Goal: Task Accomplishment & Management: Complete application form

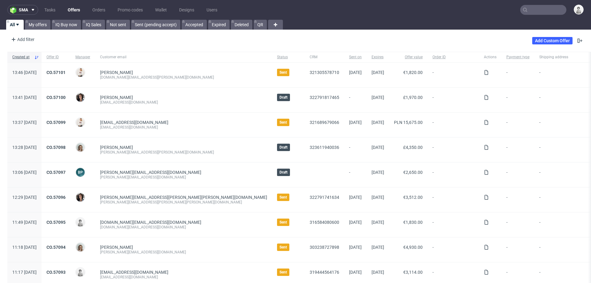
click at [540, 11] on input "text" at bounding box center [543, 10] width 46 height 10
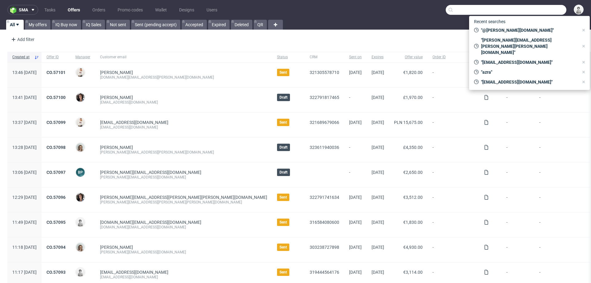
paste input "#R731840109"
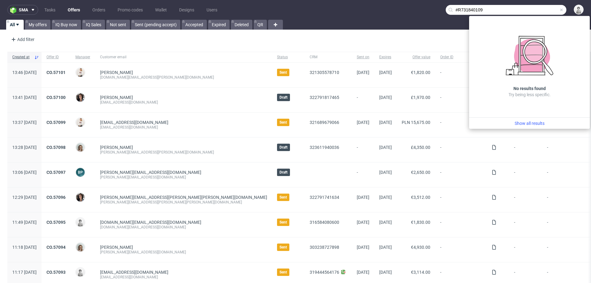
click at [451, 9] on input "#R731840109" at bounding box center [506, 10] width 121 height 10
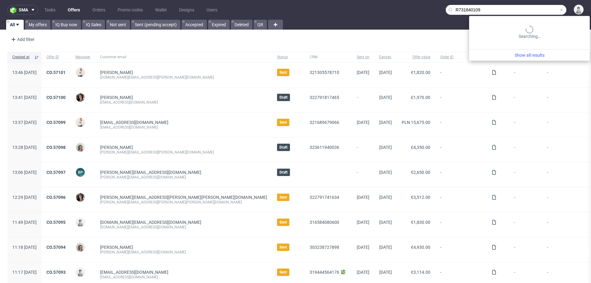
type input "R731840109"
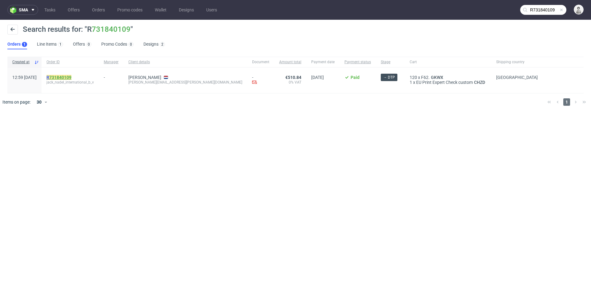
click at [71, 75] on link "731840109" at bounding box center [60, 77] width 22 height 5
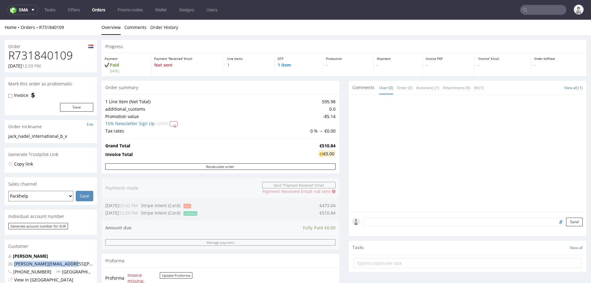
drag, startPoint x: 79, startPoint y: 263, endPoint x: 12, endPoint y: 264, distance: 66.2
click at [12, 264] on p "sarah.chapman@nadeleu.com" at bounding box center [50, 263] width 85 height 6
copy span "sarah.chapman@nadeleu.com"
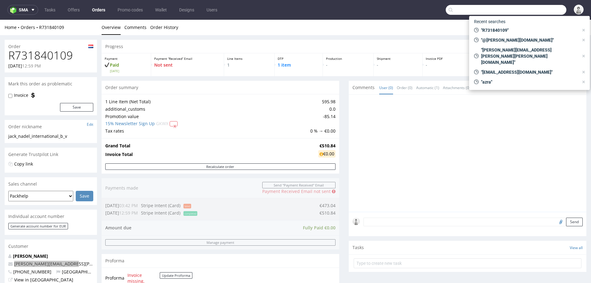
click at [538, 13] on input "text" at bounding box center [506, 10] width 121 height 10
paste input "sarah.chapman@nadeleu.com"
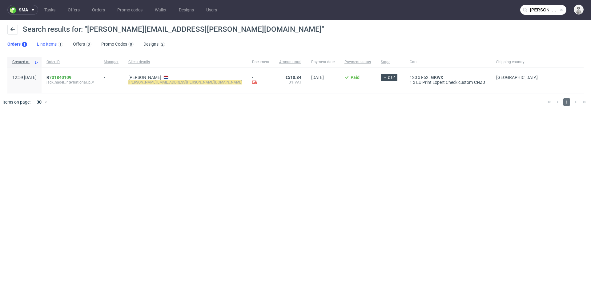
click at [52, 43] on link "Line Items 1" at bounding box center [50, 44] width 26 height 10
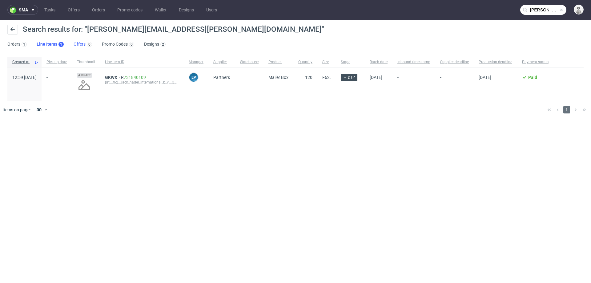
click at [82, 46] on link "Offers 0" at bounding box center [83, 44] width 18 height 10
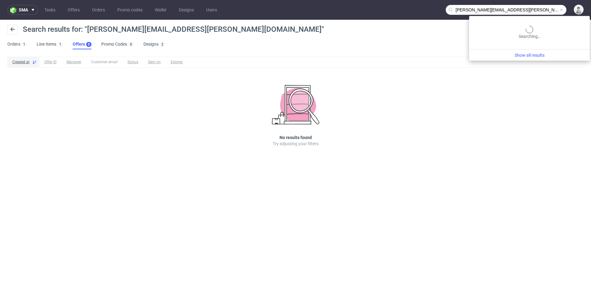
click at [533, 10] on input "sarah.chapman@nadeleu.com" at bounding box center [506, 10] width 121 height 10
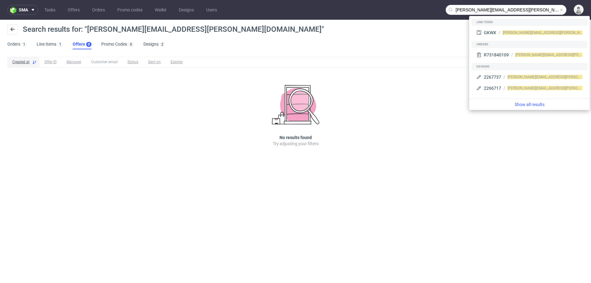
drag, startPoint x: 487, startPoint y: 11, endPoint x: 538, endPoint y: 7, distance: 50.6
click at [538, 9] on input "sarah.chapman@nadeleu.com" at bounding box center [506, 10] width 121 height 10
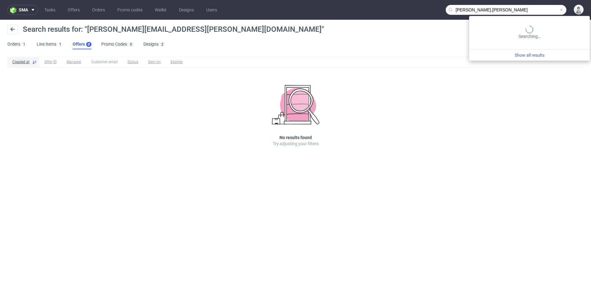
type input "sarah.chapman"
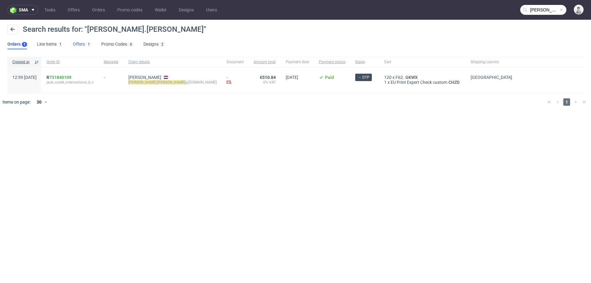
click at [76, 43] on link "Offers 1" at bounding box center [82, 44] width 18 height 10
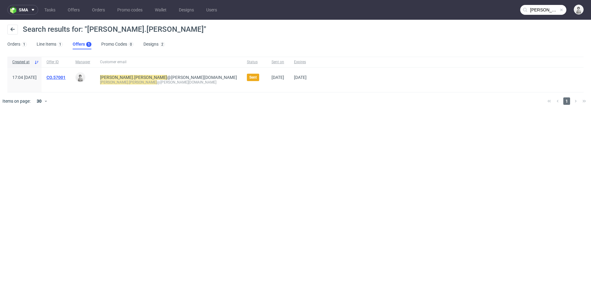
click at [66, 78] on link "CO.57001" at bounding box center [55, 77] width 19 height 5
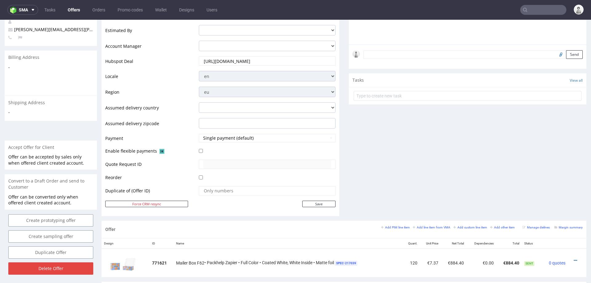
scroll to position [235, 0]
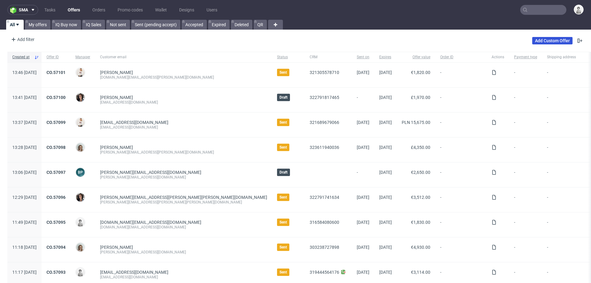
click at [542, 38] on link "Add Custom Offer" at bounding box center [552, 40] width 40 height 7
click at [535, 10] on input "text" at bounding box center [543, 10] width 46 height 10
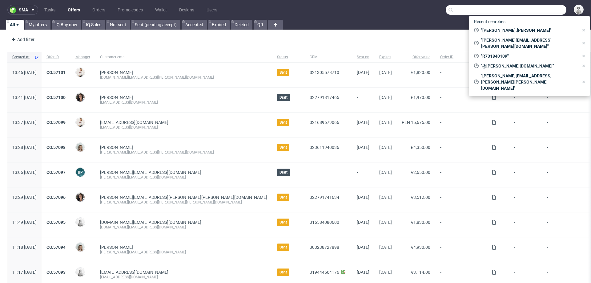
paste input "[EMAIL_ADDRESS][DOMAIN_NAME]"
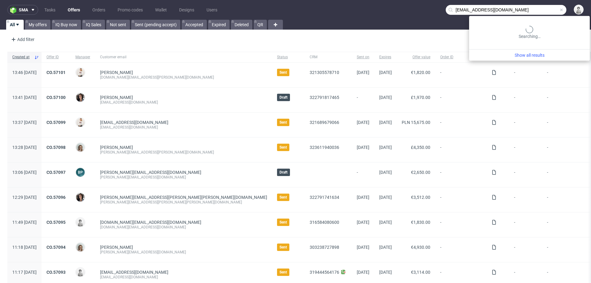
type input "[EMAIL_ADDRESS][DOMAIN_NAME]"
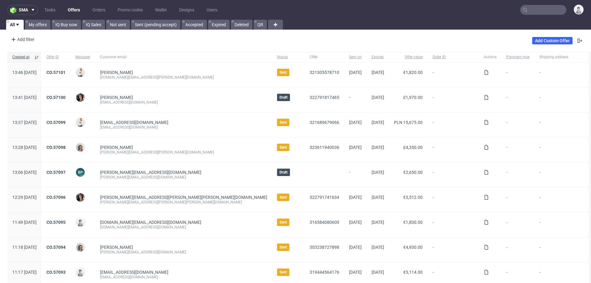
click at [544, 45] on div "Add Custom Offer" at bounding box center [557, 41] width 51 height 10
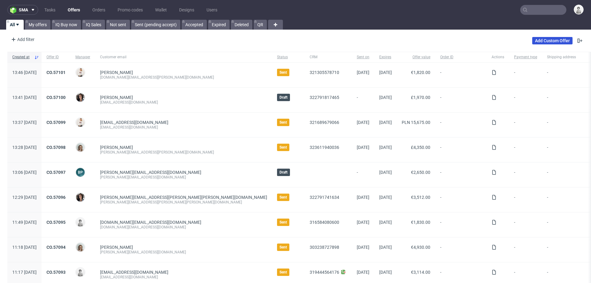
click at [551, 42] on link "Add Custom Offer" at bounding box center [552, 40] width 40 height 7
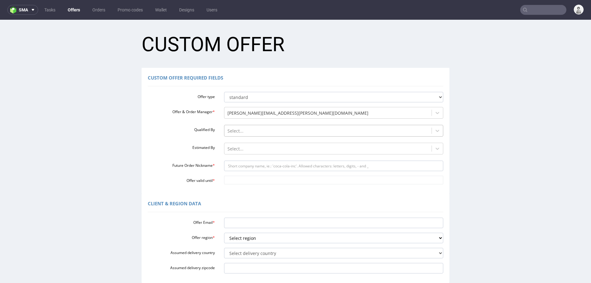
click at [241, 130] on div at bounding box center [328, 130] width 201 height 7
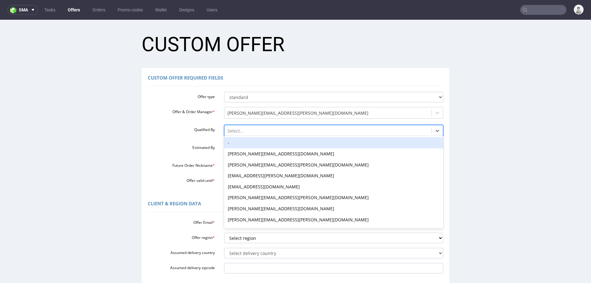
click at [242, 142] on div "-" at bounding box center [334, 142] width 220 height 11
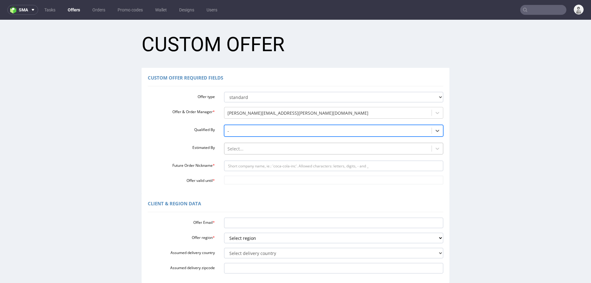
click at [242, 149] on div at bounding box center [328, 148] width 201 height 7
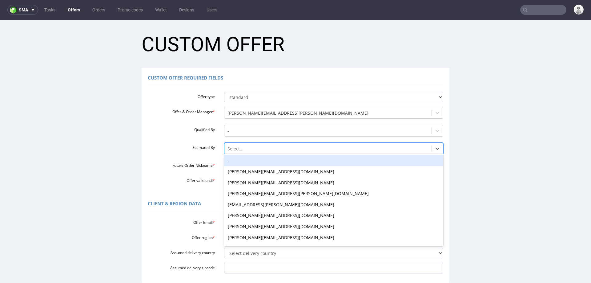
click at [241, 162] on div "-" at bounding box center [334, 160] width 220 height 11
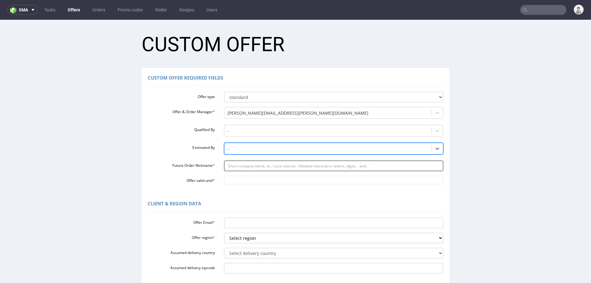
click at [239, 168] on input "Future Order Nickname *" at bounding box center [334, 165] width 220 height 10
paste input "pjusdadochanteletcom"
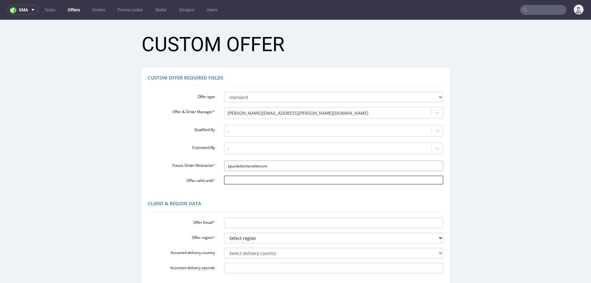
type input "pjusdadochanteletcom"
click at [241, 179] on input "Offer valid until *" at bounding box center [334, 179] width 220 height 9
click at [254, 154] on td "22" at bounding box center [255, 152] width 10 height 9
type input "[DATE]"
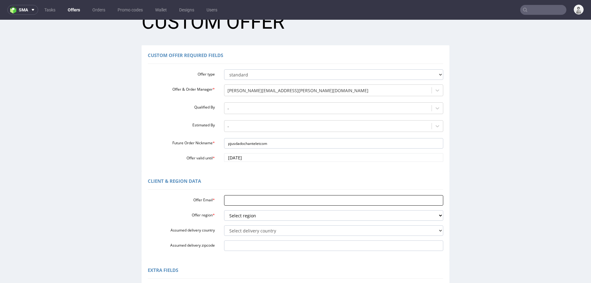
click at [236, 200] on input "Offer Email *" at bounding box center [334, 200] width 220 height 10
paste input "[EMAIL_ADDRESS][DOMAIN_NAME]"
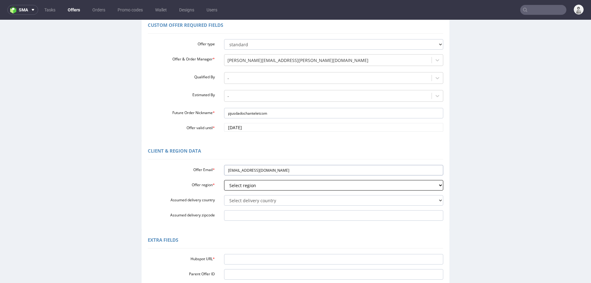
type input "[EMAIL_ADDRESS][DOMAIN_NAME]"
click at [248, 183] on select "Select region eu gb de pl cz fr it es" at bounding box center [334, 185] width 220 height 10
select select "es"
click at [224, 180] on select "Select region eu gb de pl cz fr it es" at bounding box center [334, 185] width 220 height 10
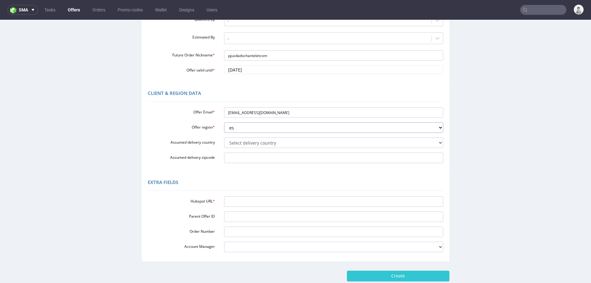
scroll to position [111, 0]
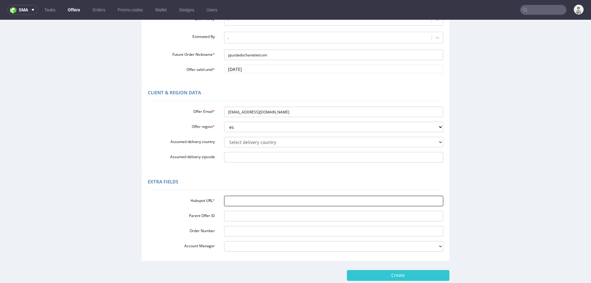
click at [245, 200] on input "Hubspot URL *" at bounding box center [334, 200] width 220 height 10
paste input "https://app-eu1.hubspot.com/contacts/25600958/record/0-3/320694742265"
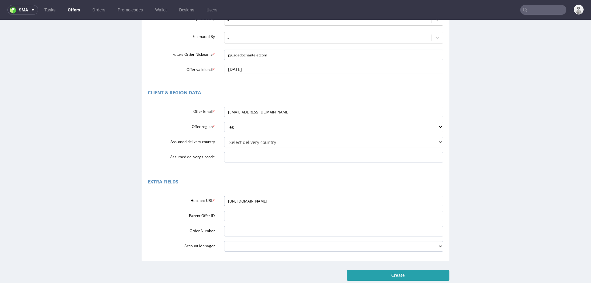
type input "https://app-eu1.hubspot.com/contacts/25600958/record/0-3/320694742265"
click at [378, 275] on input "Create" at bounding box center [398, 275] width 103 height 10
type input "Please wait..."
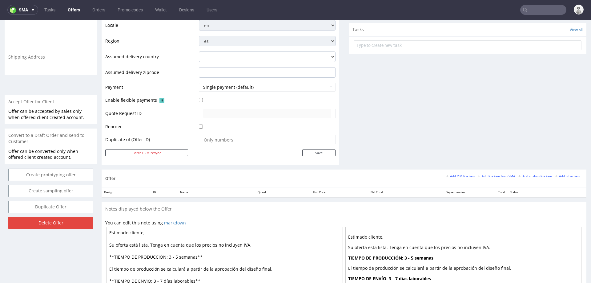
scroll to position [225, 0]
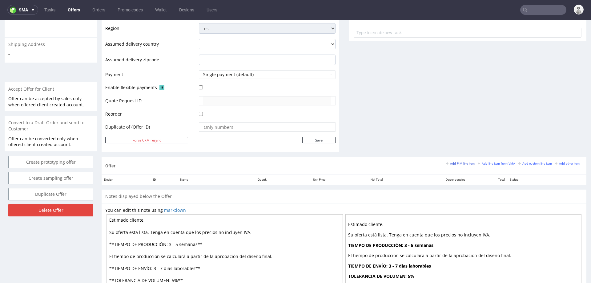
click at [453, 162] on small "Add PIM line item" at bounding box center [460, 163] width 29 height 3
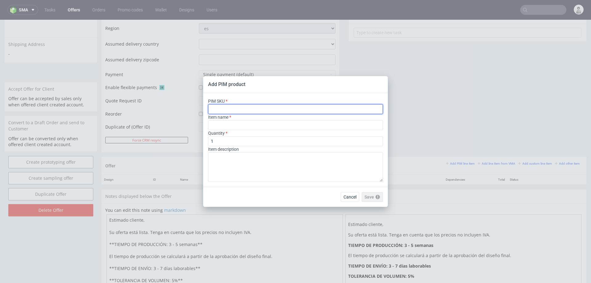
click at [321, 113] on input "text" at bounding box center [295, 109] width 175 height 10
paste input "box--mailer-box-white-ink--52--cardboard-natural--print-monochrome-white--foil-…"
type input "box--mailer-box-white-ink--52--cardboard-natural--print-monochrome-white--foil-…"
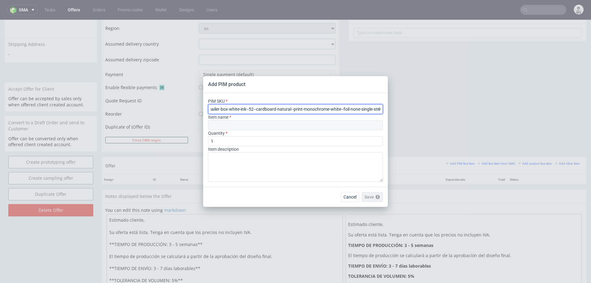
type input "Pudełka Fasonowe Kraft z białym nadrukiem"
type input "box--mailer-box-white-ink--52--cardboard-natural--print-monochrome-white--foil-…"
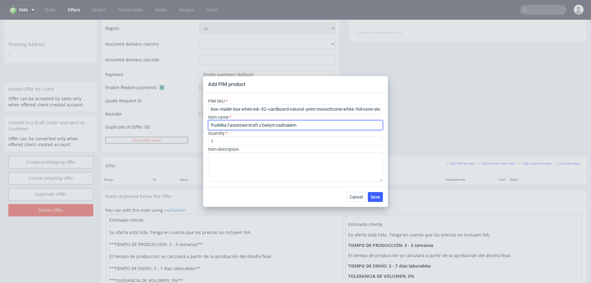
click at [330, 123] on input "Pudełka Fasonowe Kraft z białym nadrukiem" at bounding box center [295, 125] width 175 height 10
paste input "Caja postal personalizable"
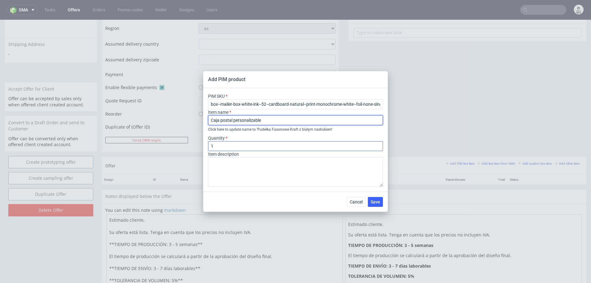
type input "Caja postal personalizable"
click at [240, 147] on input "1" at bounding box center [295, 146] width 175 height 10
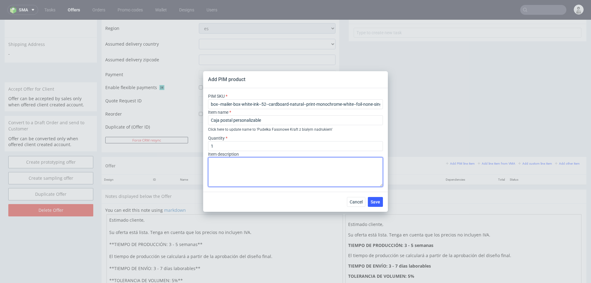
click at [234, 174] on textarea at bounding box center [295, 172] width 175 height 30
paste textarea "F52 (26.5 x 19.5 x 6 cm)"
paste textarea "Tira autoadhesiva: Una"
click at [211, 175] on textarea "F52 (26.5 x 19.5 x 6 cm) impresión por fuera Tira autoadhesiva: Una" at bounding box center [295, 172] width 175 height 30
click at [213, 182] on textarea "F52 (26.5 x 19.5 x 6 cm) impresión por fuera 1 xTira autoadhesiva: Una" at bounding box center [295, 172] width 175 height 30
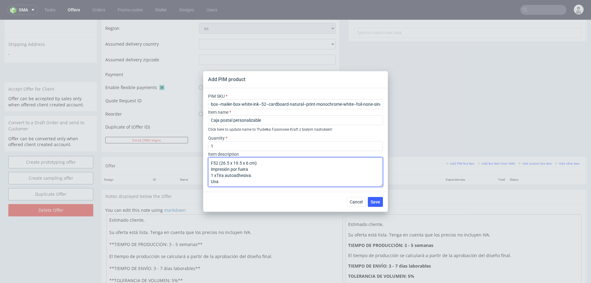
click at [213, 182] on textarea "F52 (26.5 x 19.5 x 6 cm) impresión por fuera 1 xTira autoadhesiva: Una" at bounding box center [295, 172] width 175 height 30
click at [263, 174] on textarea "F52 (26.5 x 19.5 x 6 cm) impresión por fuera 1 xTira autoadhesiva:" at bounding box center [295, 172] width 175 height 30
click at [211, 171] on textarea "F52 (26.5 x 19.5 x 6 cm) impresión por fuera 1 xTira autoadhesiva" at bounding box center [295, 172] width 175 height 30
type textarea "F52 (26.5 x 19.5 x 6 cm) Impresión por fuera 1 xTira autoadhesiva"
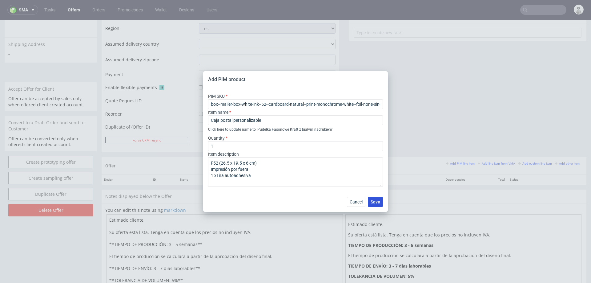
click at [377, 205] on button "Save" at bounding box center [375, 202] width 15 height 10
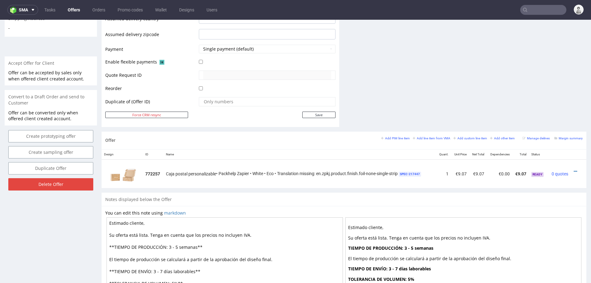
scroll to position [254, 0]
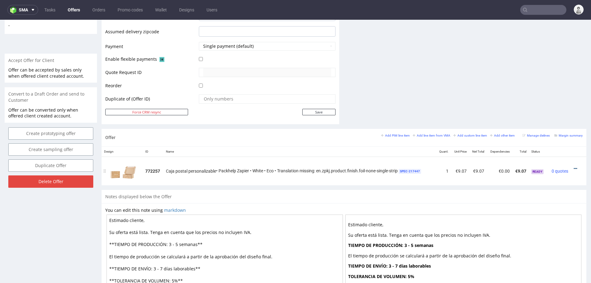
click at [574, 167] on icon at bounding box center [575, 168] width 3 height 4
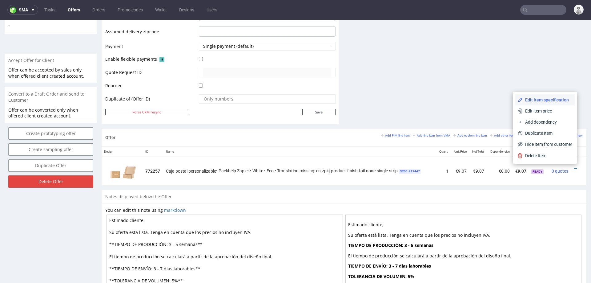
click at [543, 95] on li "Edit item specification" at bounding box center [544, 99] width 59 height 11
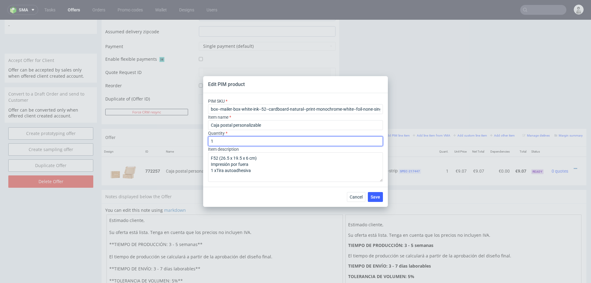
click at [330, 140] on input "1" at bounding box center [295, 141] width 175 height 10
type input "2500"
click at [375, 198] on span "Save" at bounding box center [376, 197] width 10 height 4
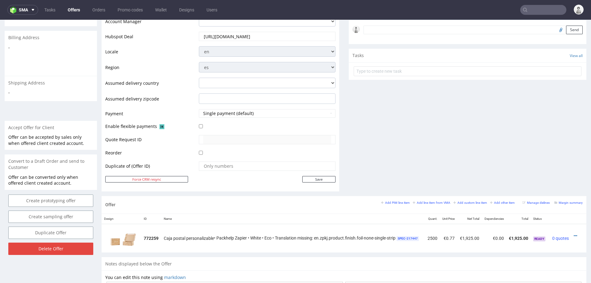
scroll to position [316, 0]
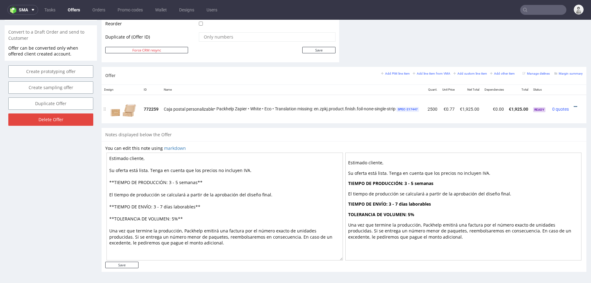
click at [575, 105] on icon at bounding box center [575, 106] width 3 height 4
click at [563, 70] on span "Duplicate Item" at bounding box center [554, 71] width 50 height 6
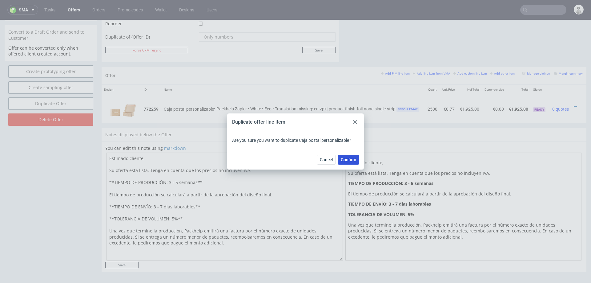
click at [349, 158] on span "Confirm" at bounding box center [348, 159] width 15 height 4
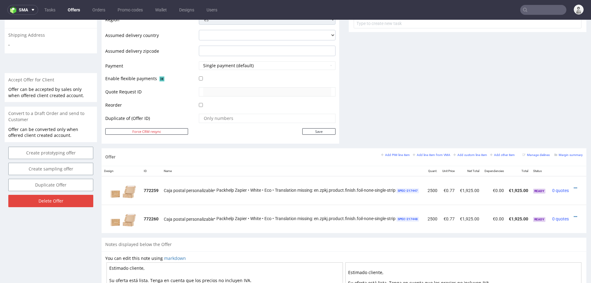
scroll to position [344, 0]
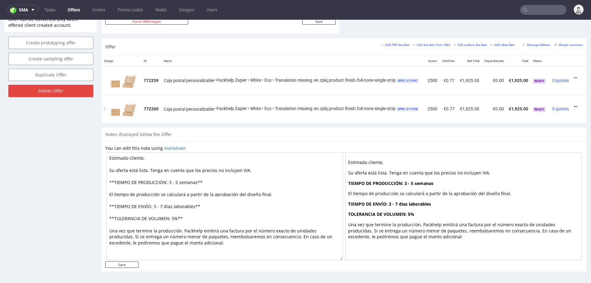
click at [574, 104] on icon at bounding box center [575, 106] width 3 height 4
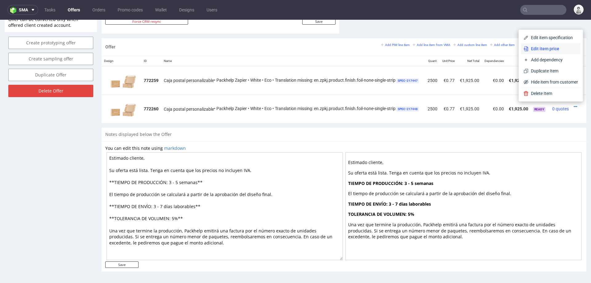
click at [555, 47] on span "Edit item price" at bounding box center [554, 49] width 50 height 6
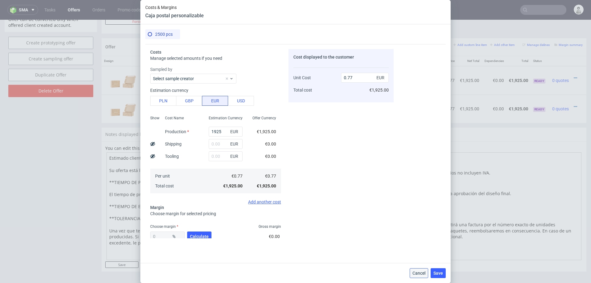
click at [416, 269] on button "Cancel" at bounding box center [419, 273] width 18 height 10
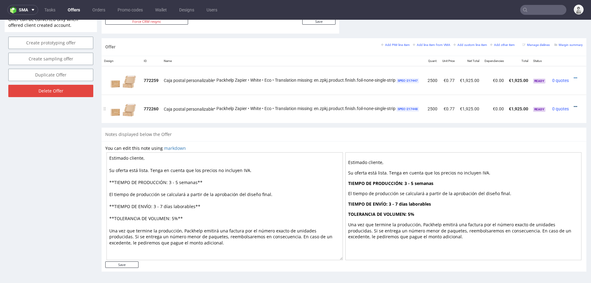
click at [574, 104] on icon at bounding box center [575, 106] width 3 height 4
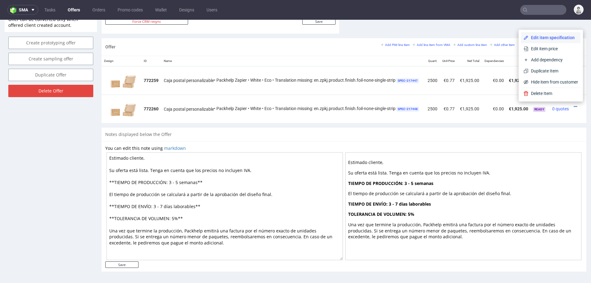
click at [550, 38] on span "Edit item specification" at bounding box center [554, 37] width 50 height 6
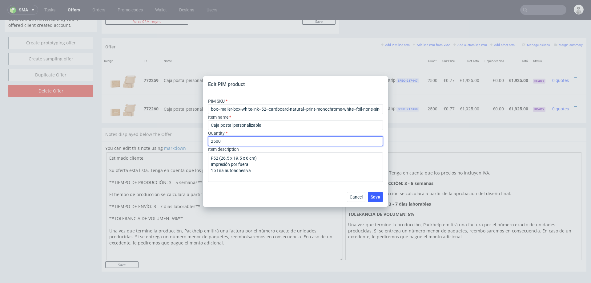
click at [254, 140] on input "2500" at bounding box center [295, 141] width 175 height 10
type input "5000"
click at [373, 196] on span "Save" at bounding box center [376, 197] width 10 height 4
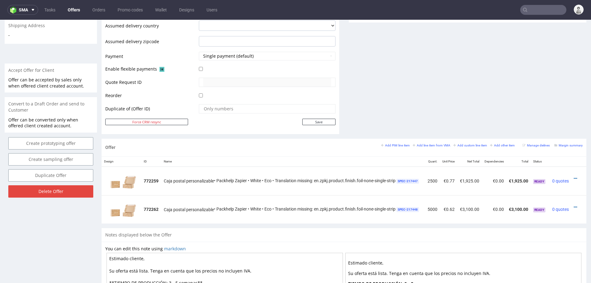
scroll to position [267, 0]
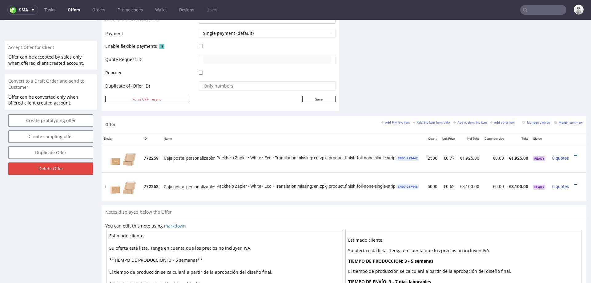
click at [574, 182] on icon at bounding box center [575, 184] width 3 height 4
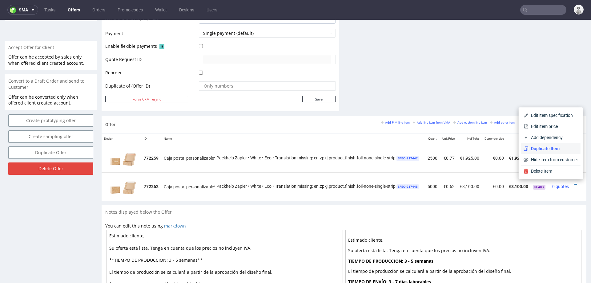
click at [551, 151] on span "Duplicate Item" at bounding box center [554, 148] width 50 height 6
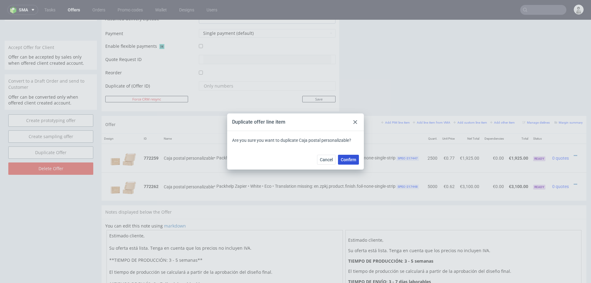
click at [346, 155] on button "Confirm" at bounding box center [348, 160] width 21 height 10
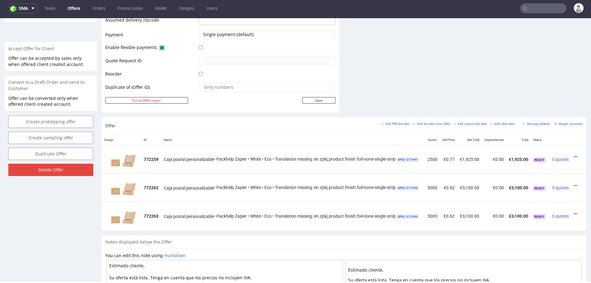
scroll to position [268, 0]
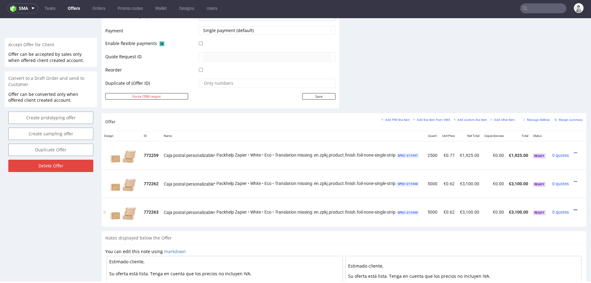
click at [574, 207] on icon at bounding box center [575, 209] width 3 height 4
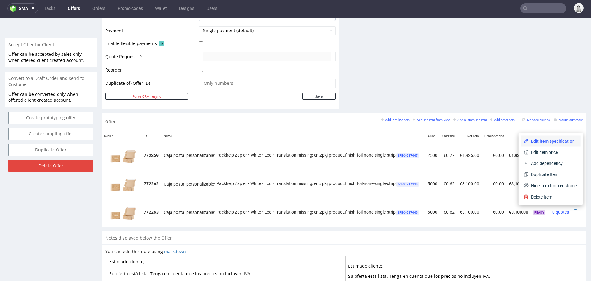
click at [553, 143] on span "Edit item specification" at bounding box center [554, 141] width 50 height 6
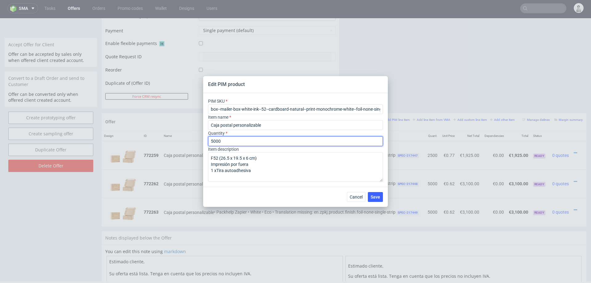
click at [264, 142] on input "5000" at bounding box center [295, 141] width 175 height 10
type input "10000"
click at [262, 190] on div "Cancel Save" at bounding box center [295, 197] width 185 height 20
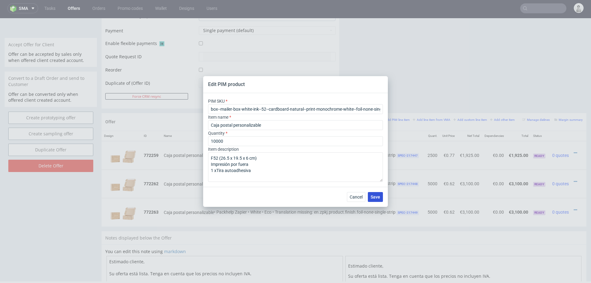
click at [378, 192] on button "Save" at bounding box center [375, 197] width 15 height 10
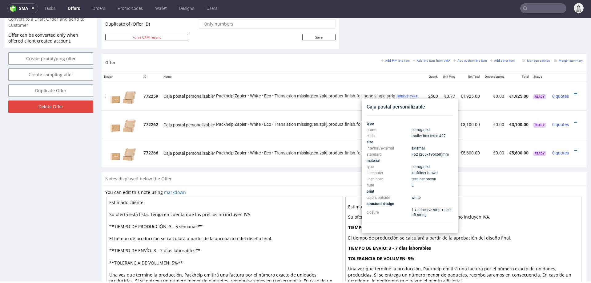
scroll to position [326, 0]
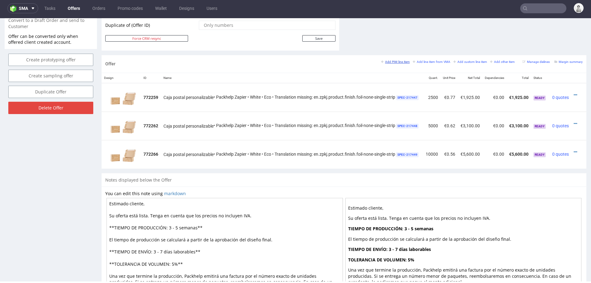
click at [389, 62] on link "Add PIM line item" at bounding box center [395, 61] width 29 height 4
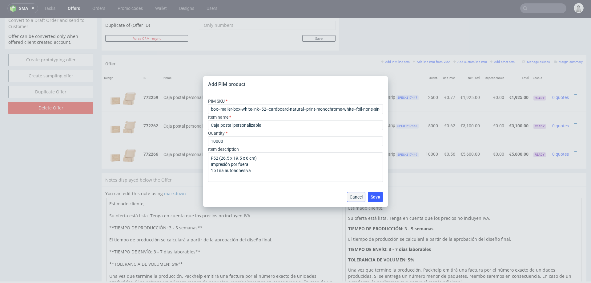
click at [349, 196] on button "Cancel" at bounding box center [356, 197] width 18 height 10
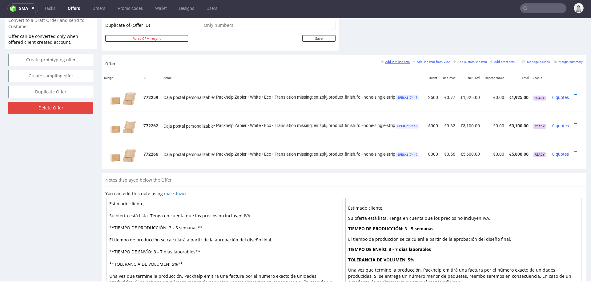
click at [392, 62] on small "Add PIM line item" at bounding box center [395, 61] width 29 height 3
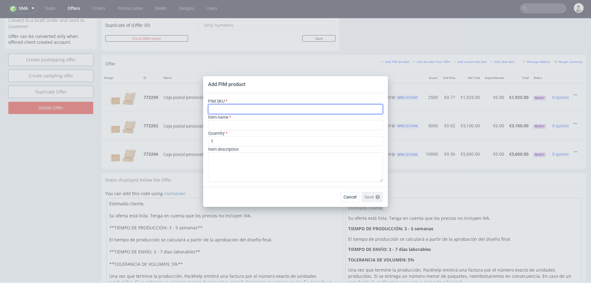
click at [299, 113] on input "text" at bounding box center [295, 109] width 175 height 10
paste input "box--mailer-box-white-ink--52--cardboard-natural--print-monochrome-white--foil-…"
type input "box--mailer-box-white-ink--52--cardboard-natural--print-monochrome-white--foil-…"
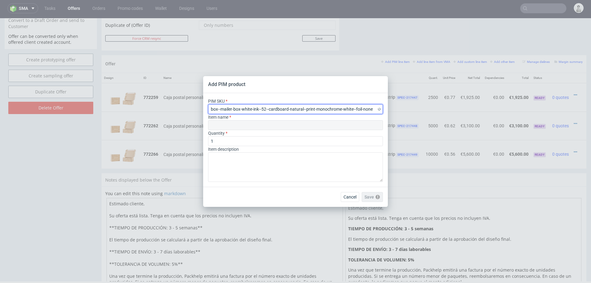
type input "Pudełka Fasonowe Kraft z białym nadrukiem"
type input "box--mailer-box-white-ink--52--cardboard-natural--print-monochrome-white--foil-…"
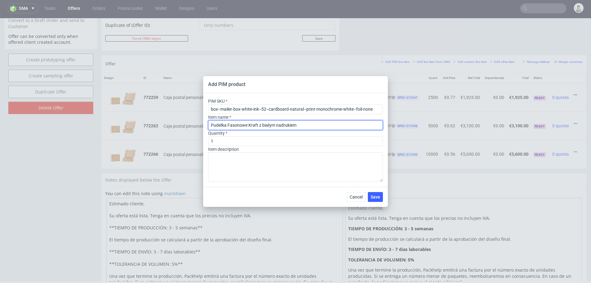
click at [231, 127] on input "Pudełka Fasonowe Kraft z białym nadrukiem" at bounding box center [295, 125] width 175 height 10
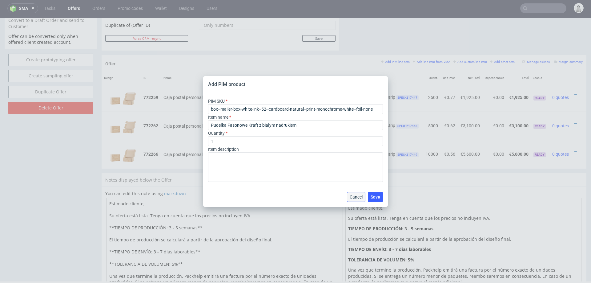
click at [358, 195] on span "Cancel" at bounding box center [356, 197] width 13 height 4
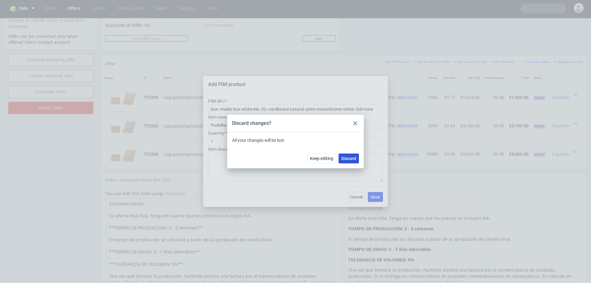
click at [353, 159] on span "Discard" at bounding box center [348, 158] width 15 height 4
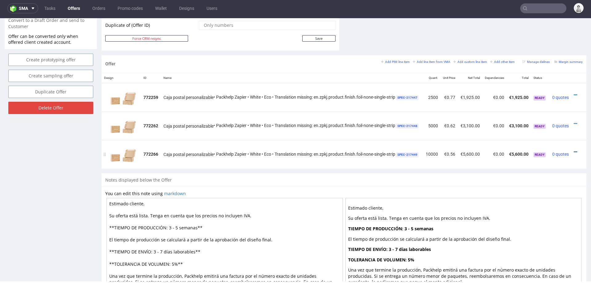
click at [575, 150] on icon at bounding box center [575, 152] width 3 height 4
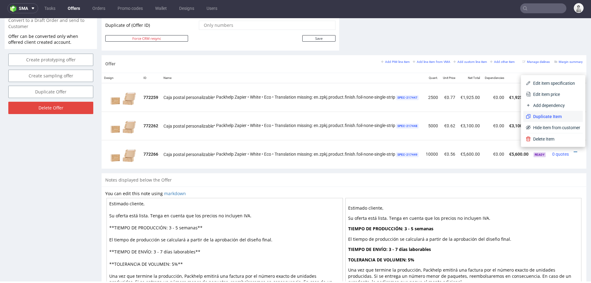
click at [553, 116] on span "Duplicate Item" at bounding box center [556, 116] width 50 height 6
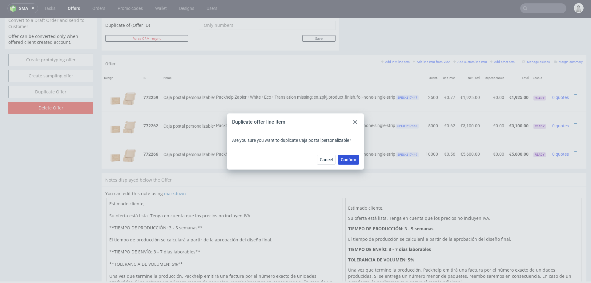
click at [346, 159] on span "Confirm" at bounding box center [348, 159] width 15 height 4
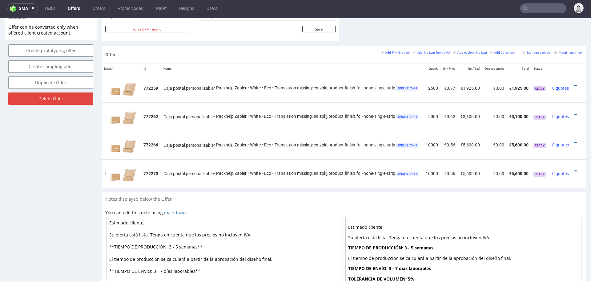
scroll to position [0, 8]
click at [574, 169] on icon at bounding box center [575, 171] width 3 height 4
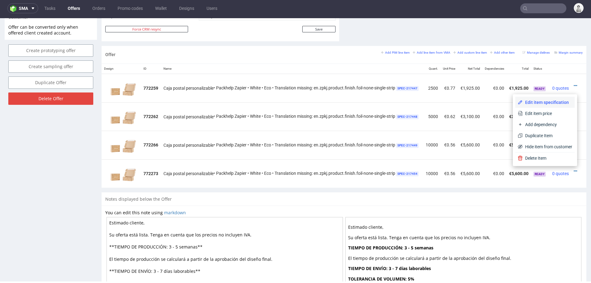
click at [556, 102] on span "Edit item specification" at bounding box center [548, 102] width 50 height 6
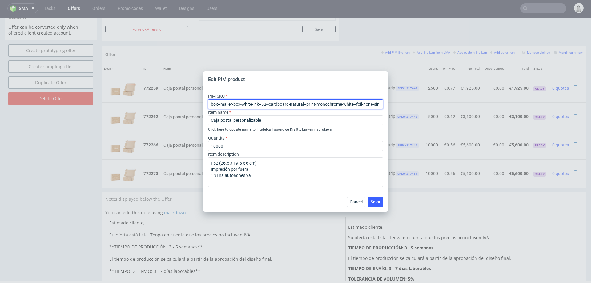
click at [295, 102] on input "box--mailer-box-white-ink--52--cardboard-natural--print-monochrome-white--foil-…" at bounding box center [295, 104] width 175 height 10
paste input "text"
type input "box--mailer-box-white-ink--52--cardboard-natural--print-monochrome-white--foil-…"
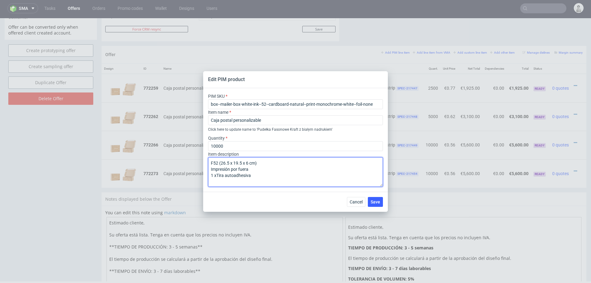
click at [238, 173] on textarea "F52 (26.5 x 19.5 x 6 cm) Impresión por fuera 1 xTira autoadhesiva" at bounding box center [295, 172] width 175 height 30
type textarea "F52 (26.5 x 19.5 x 6 cm) Impresión por fuera"
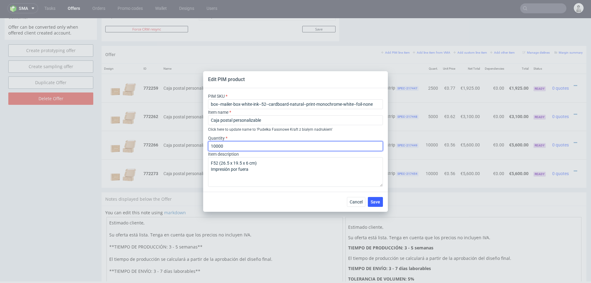
click at [271, 144] on input "10000" at bounding box center [295, 146] width 175 height 10
type input "2500"
click at [293, 203] on div "Cancel Save" at bounding box center [295, 201] width 185 height 20
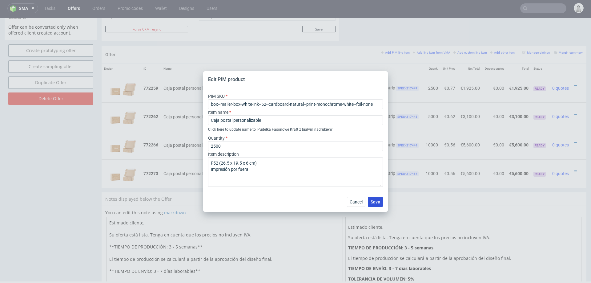
click at [374, 203] on span "Save" at bounding box center [376, 201] width 10 height 4
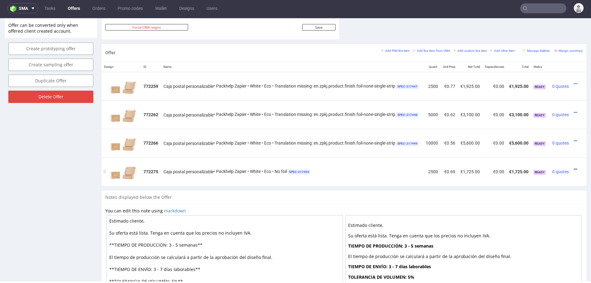
click at [574, 167] on icon at bounding box center [575, 169] width 3 height 4
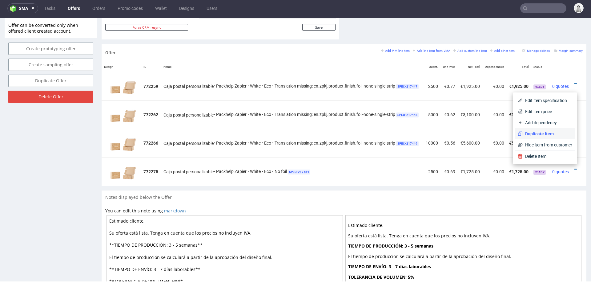
click at [556, 135] on span "Duplicate Item" at bounding box center [548, 134] width 50 height 6
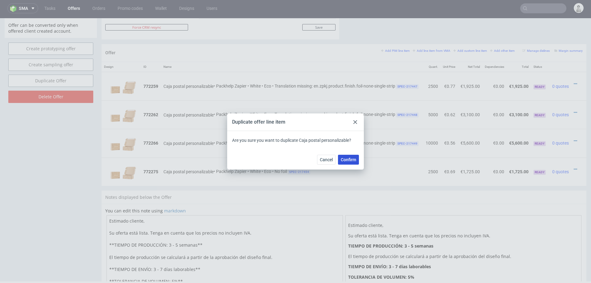
click at [350, 162] on span "Confirm" at bounding box center [348, 159] width 15 height 4
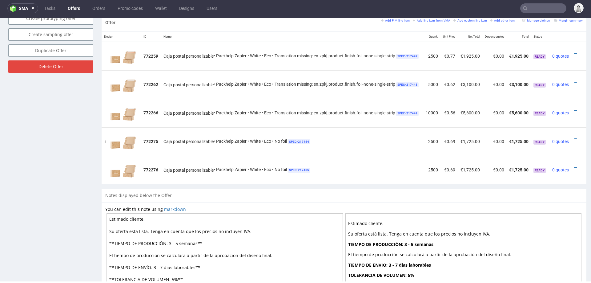
scroll to position [368, 0]
click at [574, 165] on icon at bounding box center [575, 167] width 3 height 4
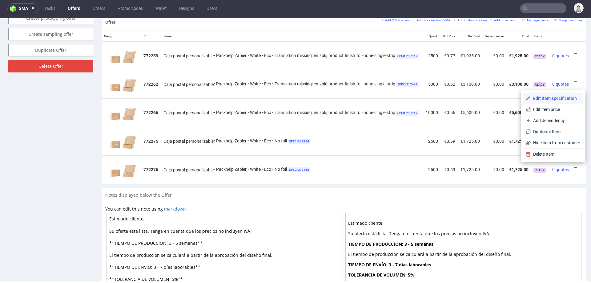
click at [558, 100] on span "Edit item specification" at bounding box center [556, 98] width 50 height 6
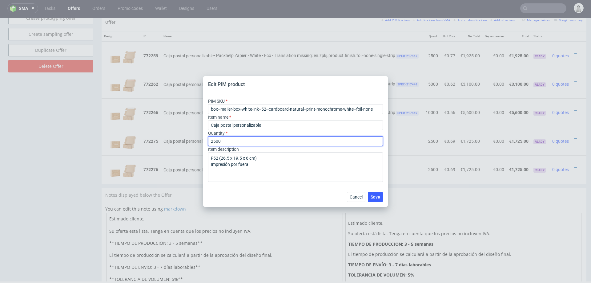
click at [270, 143] on input "2500" at bounding box center [295, 141] width 175 height 10
type input "5000"
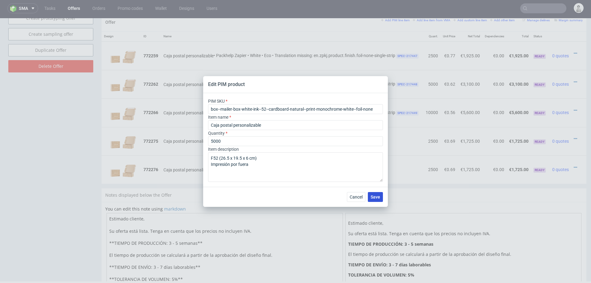
click at [383, 197] on button "Save" at bounding box center [375, 197] width 15 height 10
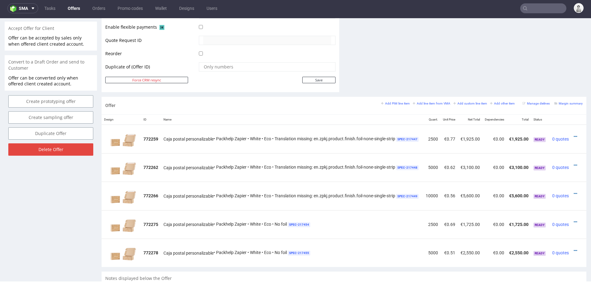
scroll to position [0, 8]
click at [574, 249] on icon at bounding box center [575, 250] width 3 height 4
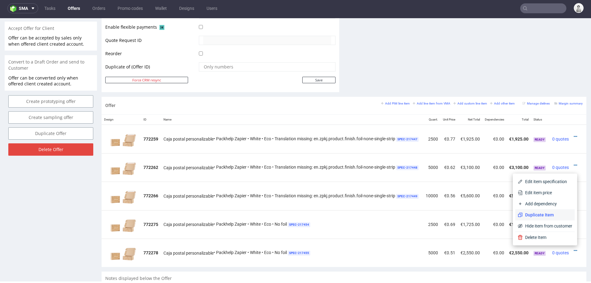
click at [553, 213] on span "Duplicate Item" at bounding box center [548, 215] width 50 height 6
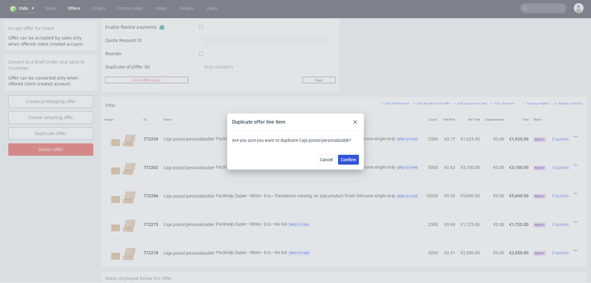
click at [353, 161] on span "Confirm" at bounding box center [348, 159] width 15 height 4
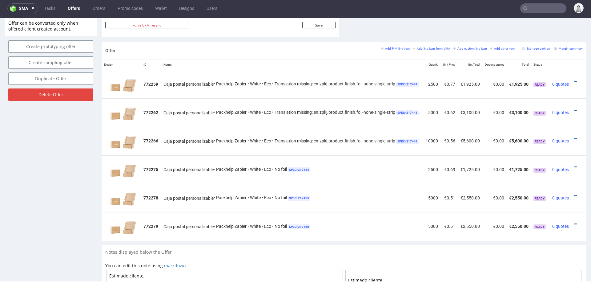
scroll to position [395, 0]
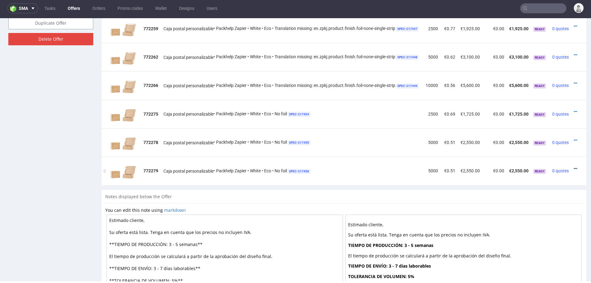
click at [577, 166] on icon at bounding box center [575, 168] width 3 height 4
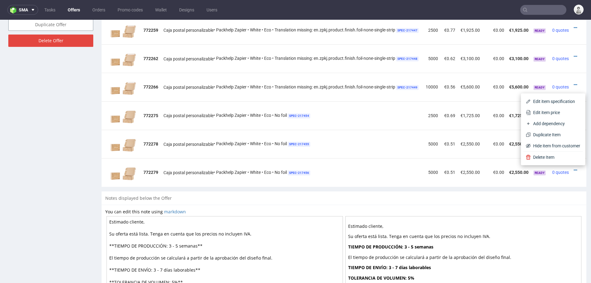
scroll to position [2, 0]
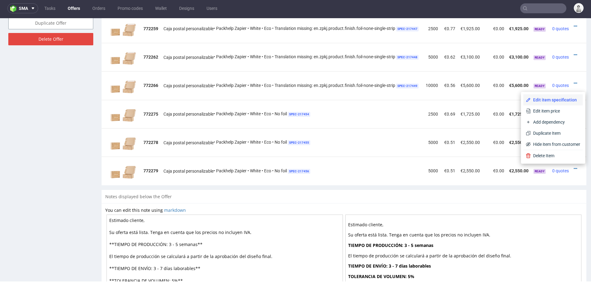
click at [555, 97] on span "Edit item specification" at bounding box center [556, 100] width 50 height 6
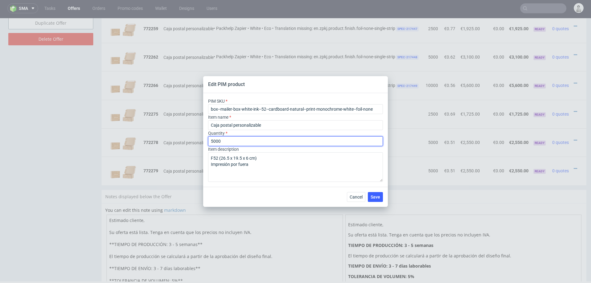
click at [287, 139] on input "5000" at bounding box center [295, 141] width 175 height 10
type input "10000"
click at [251, 200] on div "Cancel Save" at bounding box center [295, 197] width 185 height 20
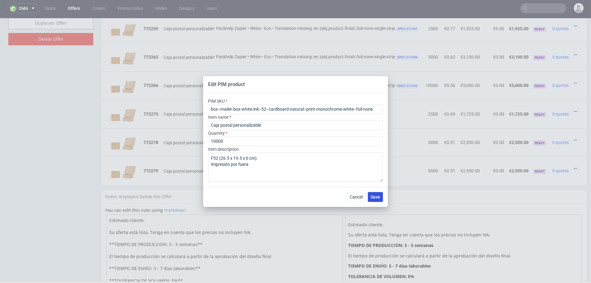
click at [374, 195] on span "Save" at bounding box center [376, 197] width 10 height 4
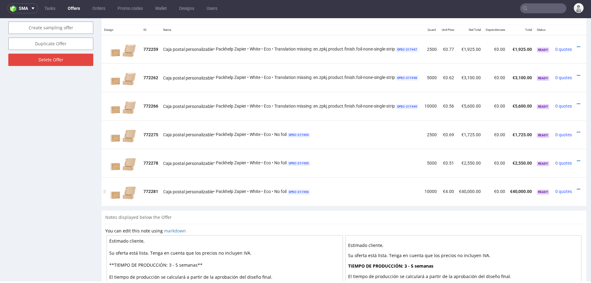
scroll to position [0, 13]
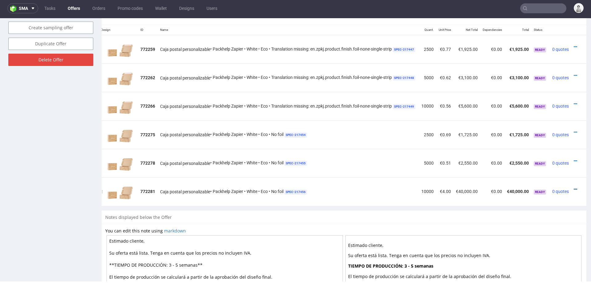
click at [574, 187] on icon at bounding box center [575, 189] width 3 height 4
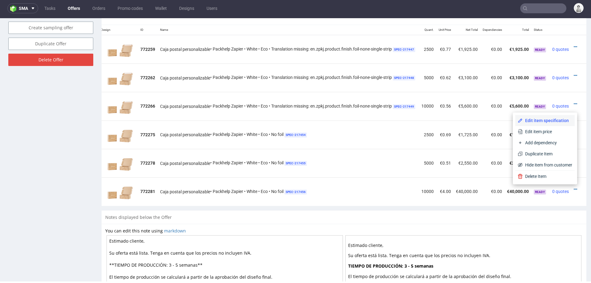
click at [550, 121] on span "Edit item specification" at bounding box center [548, 120] width 50 height 6
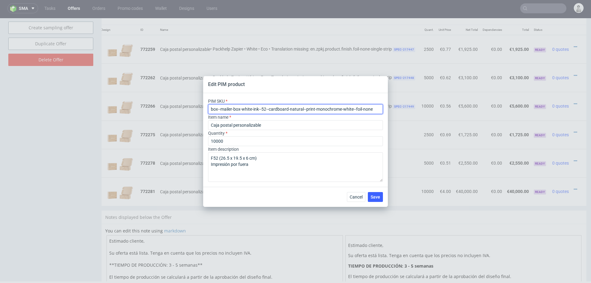
click at [320, 111] on input "box--mailer-box-white-ink--52--cardboard-natural--print-monochrome-white--foil-…" at bounding box center [295, 109] width 175 height 10
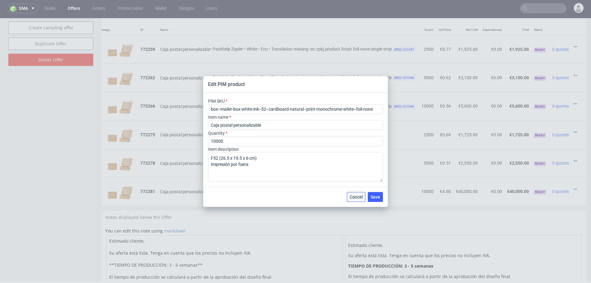
click at [359, 197] on span "Cancel" at bounding box center [356, 197] width 13 height 4
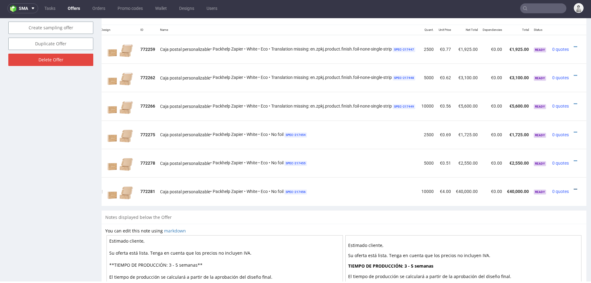
click at [574, 187] on icon at bounding box center [575, 189] width 3 height 4
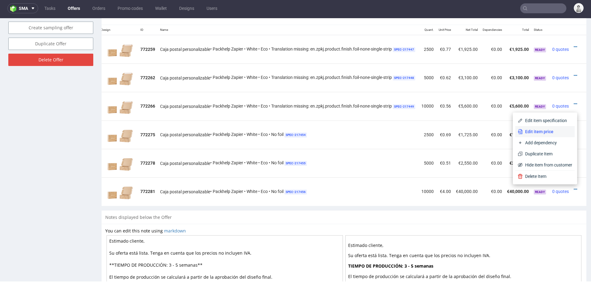
click at [550, 130] on span "Edit item price" at bounding box center [548, 131] width 50 height 6
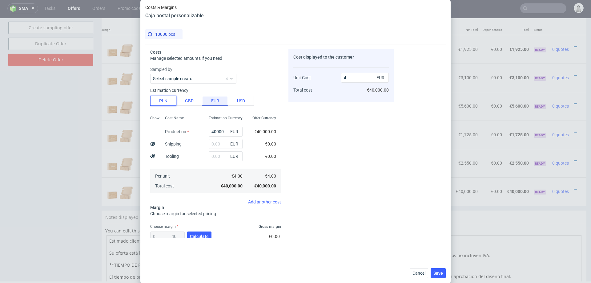
click at [159, 98] on button "PLN" at bounding box center [163, 101] width 26 height 10
type input "0.94"
click at [219, 133] on input "40000" at bounding box center [226, 132] width 34 height 10
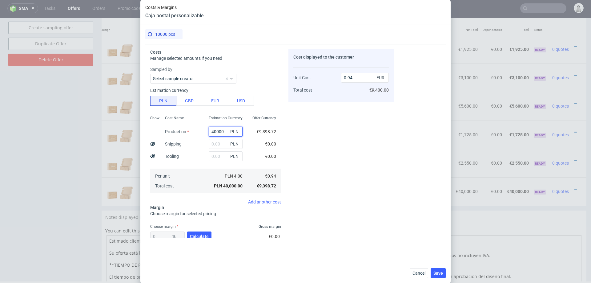
type input "9"
type input "0"
type input "9600"
type input "0.23"
type input "9600"
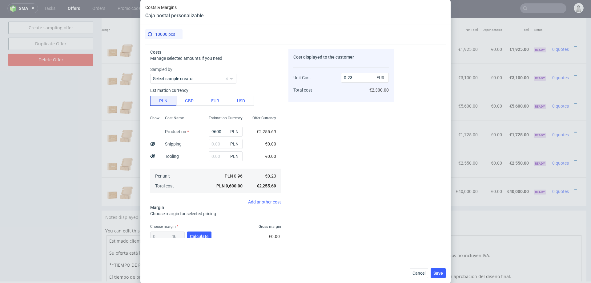
click at [359, 138] on div "Cost displayed to the customer Unit Cost Total cost 0.23 EUR €2,300.00" at bounding box center [340, 143] width 105 height 189
click at [220, 145] on input "text" at bounding box center [226, 144] width 34 height 10
type input "4000"
type input "0.32"
type input "4000"
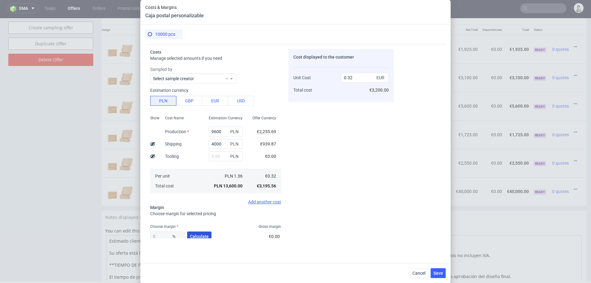
click at [195, 236] on span "Calculate" at bounding box center [199, 236] width 19 height 4
type input "31.63"
type input "0.46"
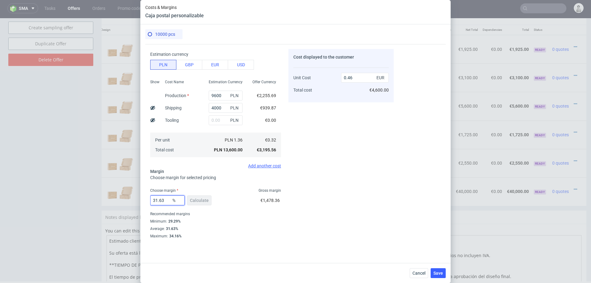
click at [165, 201] on input "31.63" at bounding box center [167, 200] width 34 height 10
type input "30"
type input "0.45"
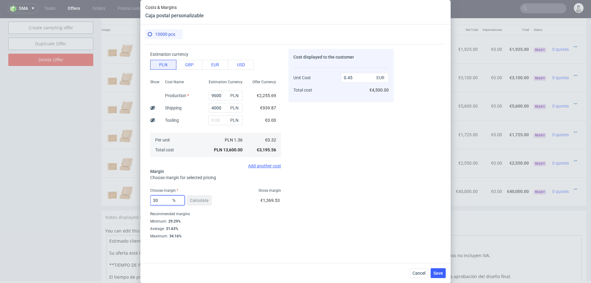
type input "30"
click at [317, 213] on div "Cost displayed to the customer Unit Cost Total cost 0.45 EUR €4,500.00" at bounding box center [340, 143] width 105 height 189
click at [437, 275] on span "Save" at bounding box center [438, 273] width 10 height 4
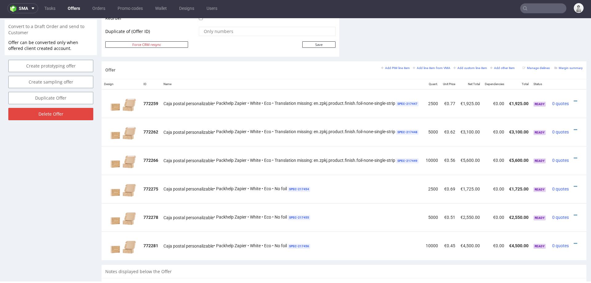
scroll to position [321, 0]
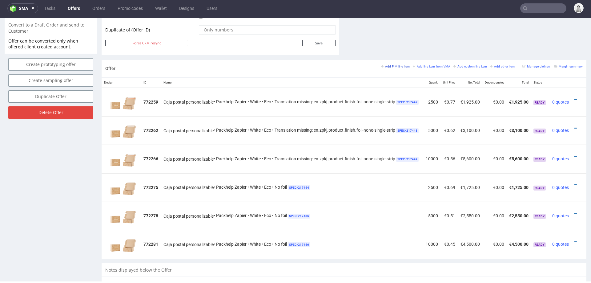
click at [387, 65] on small "Add PIM line item" at bounding box center [395, 66] width 29 height 3
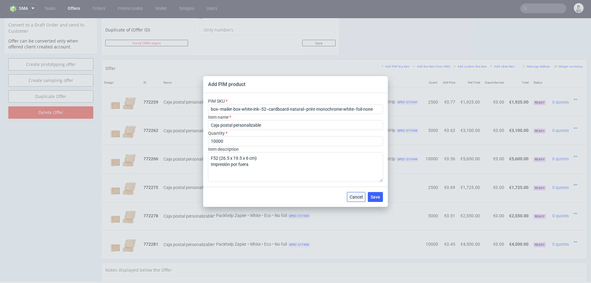
click at [348, 199] on button "Cancel" at bounding box center [356, 197] width 18 height 10
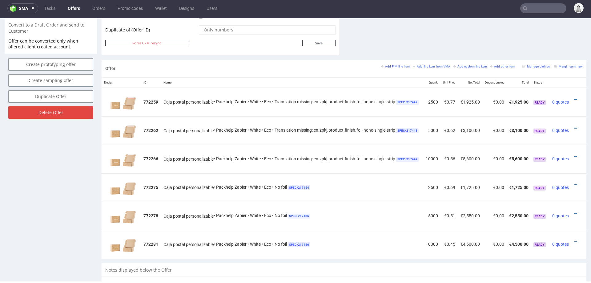
click at [384, 66] on small "Add PIM line item" at bounding box center [395, 66] width 29 height 3
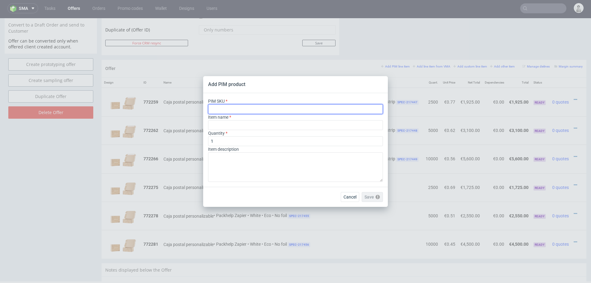
click at [318, 109] on input "text" at bounding box center [295, 109] width 175 height 10
paste input "box--mailer-box--52--cardboard-white-one-side--print-monochrome--foil-none"
type input "box--mailer-box--52--cardboard-white-one-side--print-monochrome--foil-none"
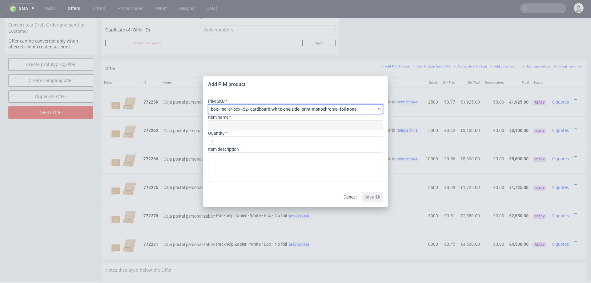
type input "Mailer Box"
type input "box--mailer-box--52--cardboard-white-one-side--print-monochrome--foil-none"
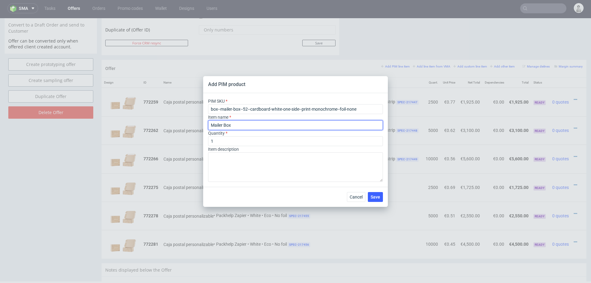
click at [273, 125] on input "Mailer Box" at bounding box center [295, 125] width 175 height 10
click at [251, 128] on input "Mailer Box" at bounding box center [295, 125] width 175 height 10
paste input "Caja postal personalizable"
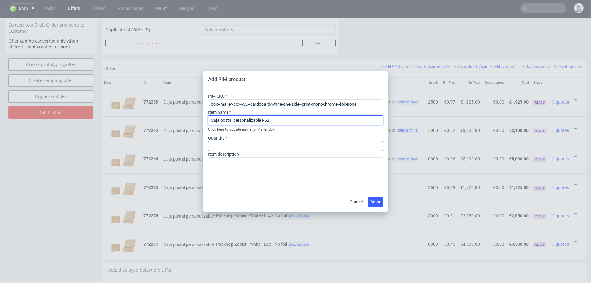
type input "Caja postal personalizable F52"
click at [230, 141] on input "1" at bounding box center [295, 146] width 175 height 10
type input "2500"
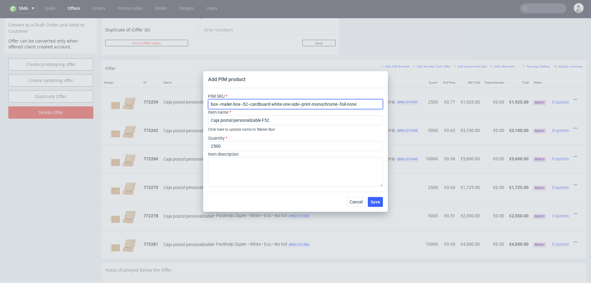
click at [261, 103] on input "box--mailer-box--52--cardboard-white-one-side--print-monochrome--foil-none" at bounding box center [295, 104] width 175 height 10
click at [356, 198] on button "Cancel" at bounding box center [356, 202] width 18 height 10
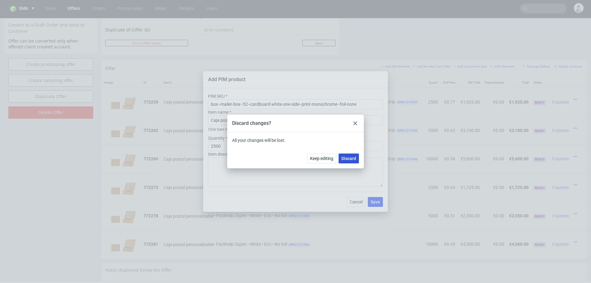
click at [355, 159] on span "Discard" at bounding box center [348, 158] width 15 height 4
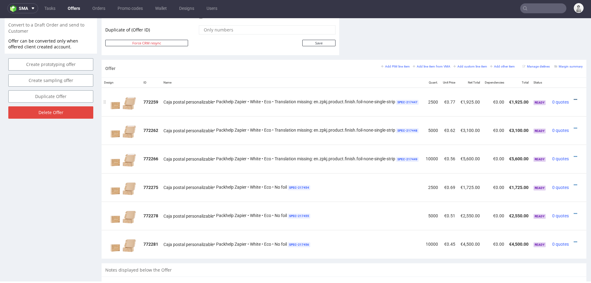
click at [576, 97] on icon at bounding box center [575, 99] width 3 height 4
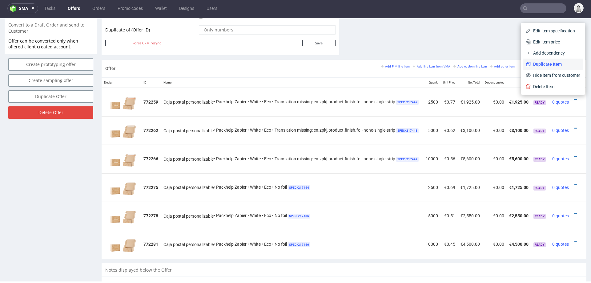
click at [559, 65] on span "Duplicate Item" at bounding box center [556, 64] width 50 height 6
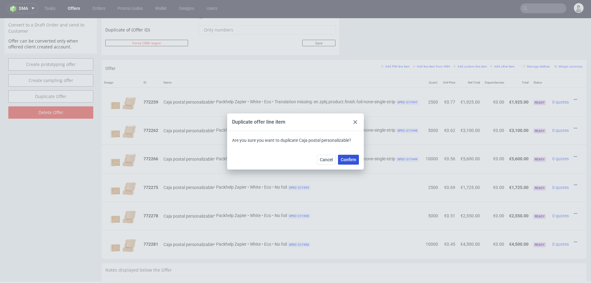
click at [356, 160] on span "Confirm" at bounding box center [348, 159] width 15 height 4
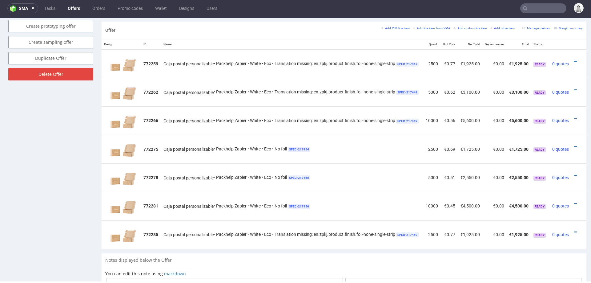
scroll to position [405, 0]
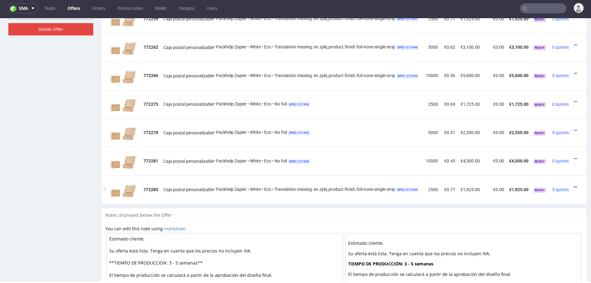
click at [576, 185] on icon at bounding box center [575, 187] width 3 height 4
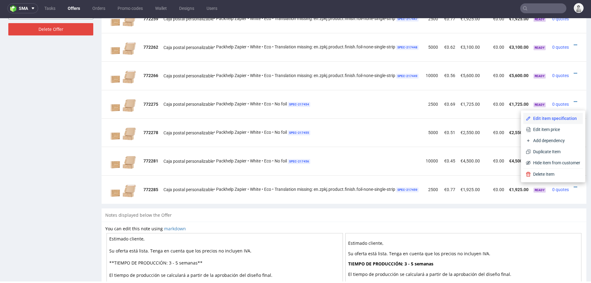
click at [541, 116] on span "Edit item specification" at bounding box center [556, 118] width 50 height 6
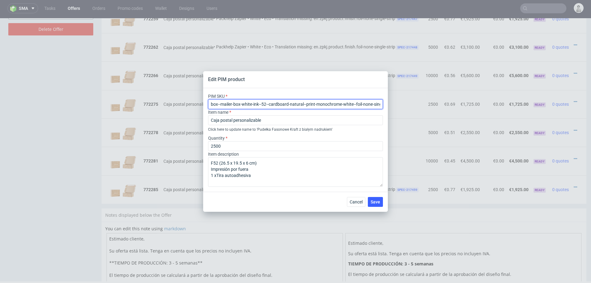
click at [277, 105] on input "box--mailer-box-white-ink--52--cardboard-natural--print-monochrome-white--foil-…" at bounding box center [295, 104] width 175 height 10
paste input "-52--cardboard-white-one-side--print-monochrome--foil-none"
type input "box--mailer-box--52--cardboard-white-one-side--print-monochrome--foil-none"
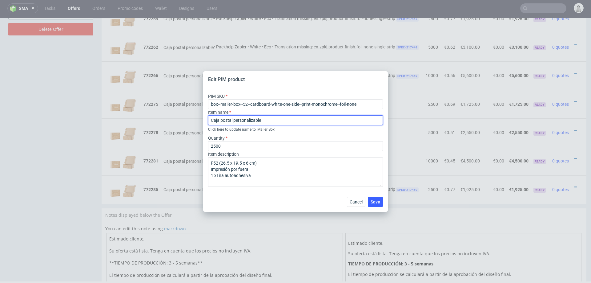
click at [280, 121] on input "Caja postal personalizable" at bounding box center [295, 120] width 175 height 10
type input "Caja postal personalizable , Testliner [PERSON_NAME]"
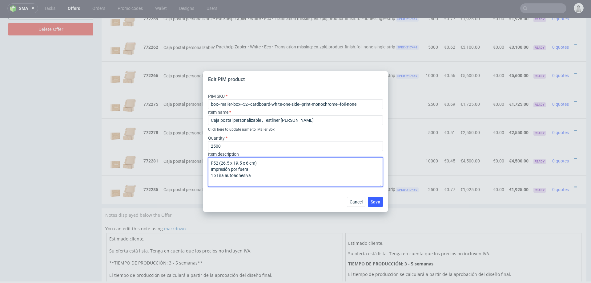
click at [312, 168] on textarea "F52 (26.5 x 19.5 x 6 cm) Impresión por fuera 1 xTira autoadhesiva" at bounding box center [295, 172] width 175 height 30
type textarea "F52 (26.5 x 19.5 x 6 cm) Impresión por fuera, un color 1 xTira autoadhesiva"
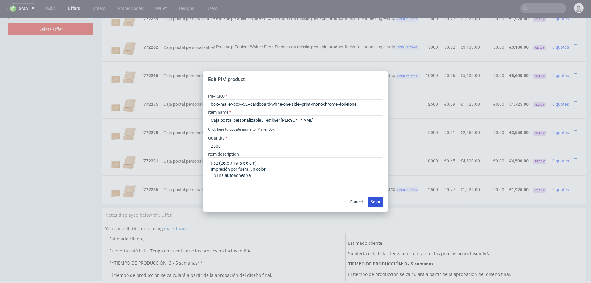
click at [376, 199] on button "Save" at bounding box center [375, 202] width 15 height 10
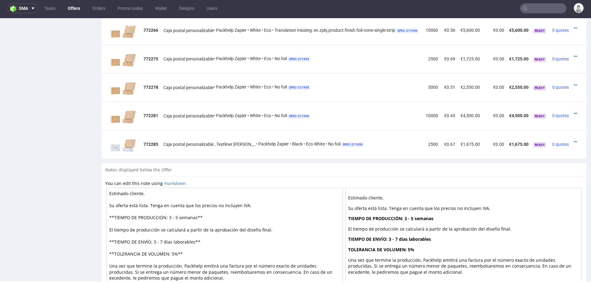
scroll to position [449, 0]
click at [577, 140] on icon at bounding box center [575, 142] width 3 height 4
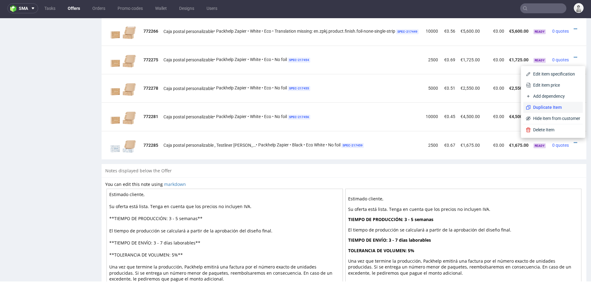
click at [552, 107] on span "Duplicate Item" at bounding box center [556, 107] width 50 height 6
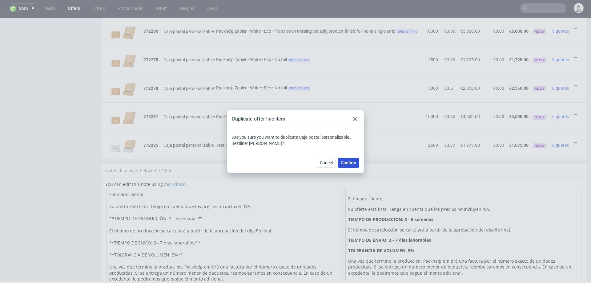
click at [355, 161] on span "Confirm" at bounding box center [348, 162] width 15 height 4
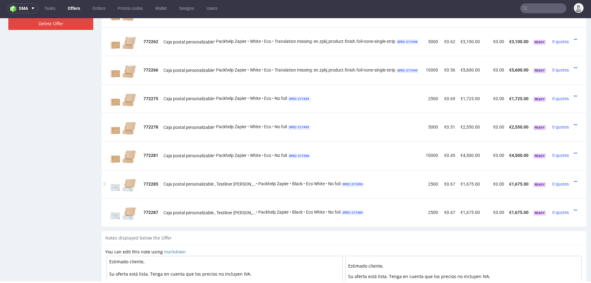
scroll to position [515, 0]
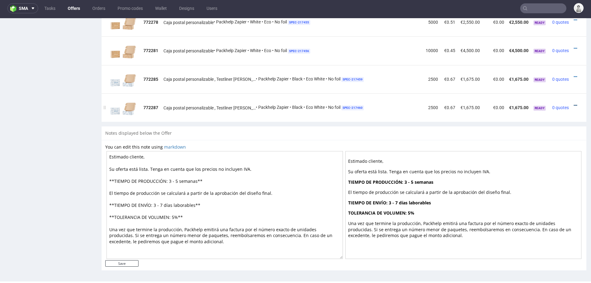
click at [574, 103] on icon at bounding box center [575, 105] width 3 height 4
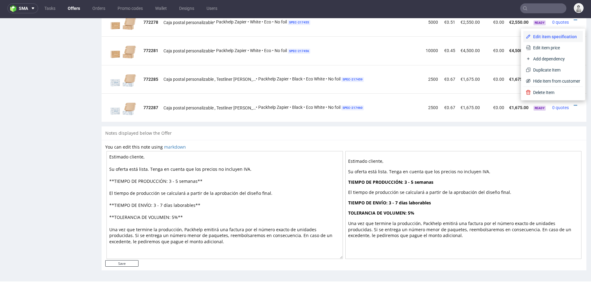
click at [543, 37] on span "Edit item specification" at bounding box center [556, 37] width 50 height 6
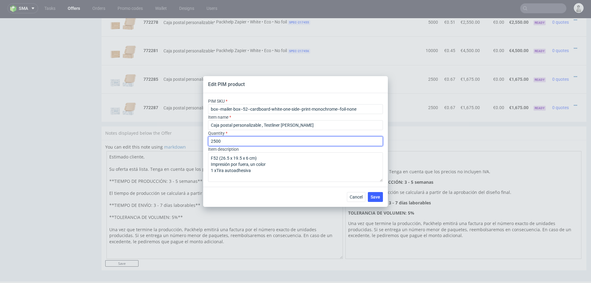
click at [243, 139] on input "2500" at bounding box center [295, 141] width 175 height 10
type input "5000"
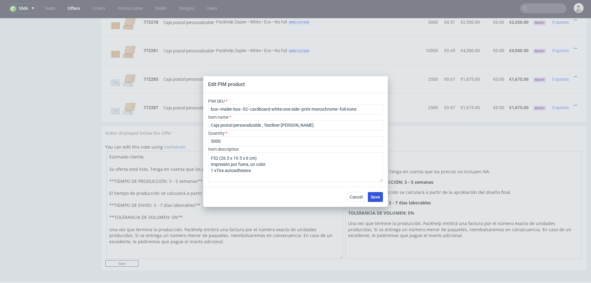
click at [373, 195] on span "Save" at bounding box center [376, 197] width 10 height 4
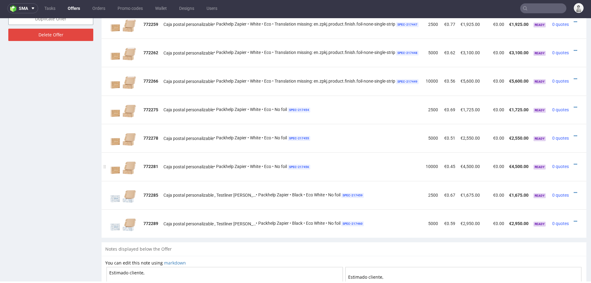
scroll to position [399, 0]
click at [574, 190] on icon at bounding box center [575, 192] width 3 height 4
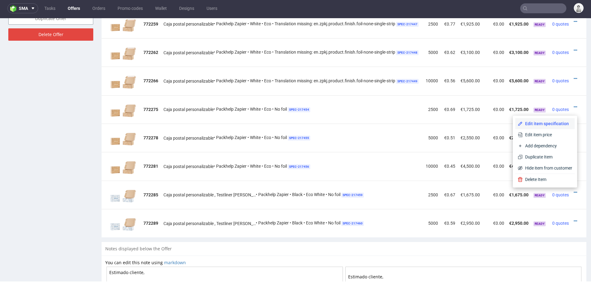
click at [548, 122] on span "Edit item specification" at bounding box center [548, 123] width 50 height 6
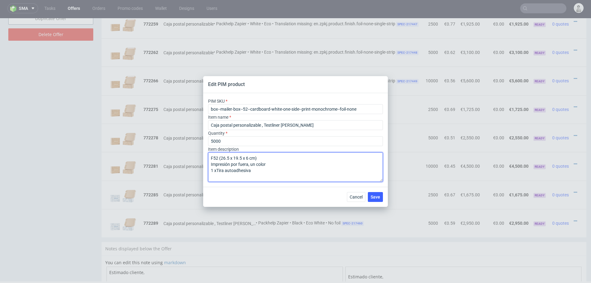
click at [238, 171] on textarea "F52 (26.5 x 19.5 x 6 cm) Impresión por fuera, un color 1 xTira autoadhesiva" at bounding box center [295, 167] width 175 height 30
type textarea "F52 (26.5 x 19.5 x 6 cm) Impresión por fuera, un color"
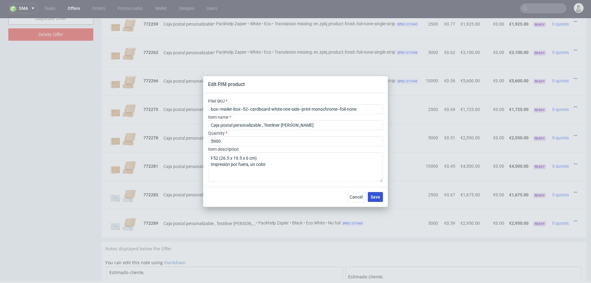
click at [376, 197] on span "Save" at bounding box center [376, 197] width 10 height 4
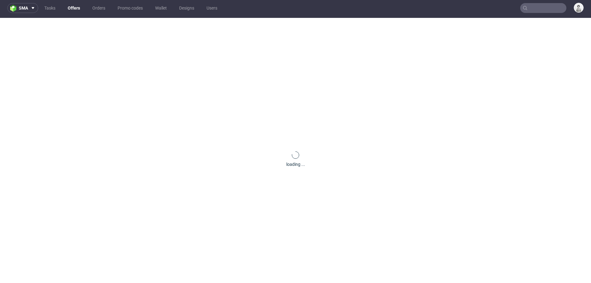
scroll to position [0, 0]
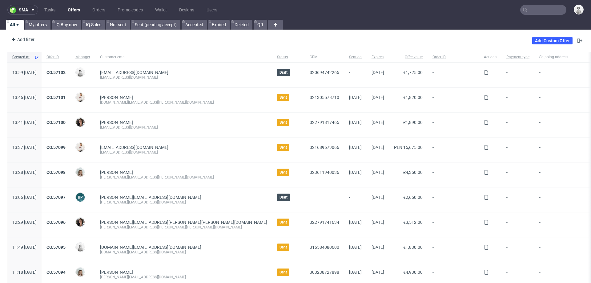
click at [541, 12] on input "text" at bounding box center [543, 10] width 46 height 10
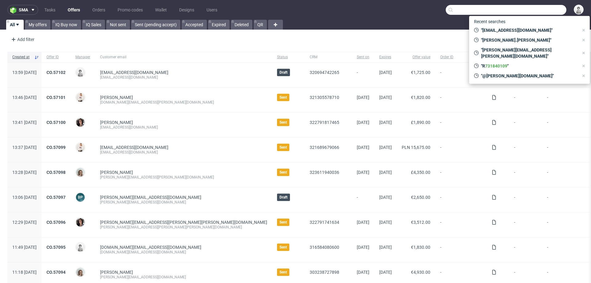
paste input "[DOMAIN_NAME]"
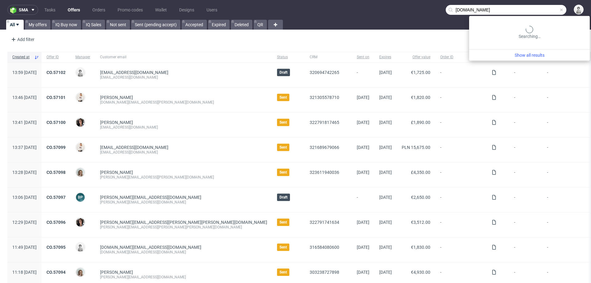
type input "sheyn.at"
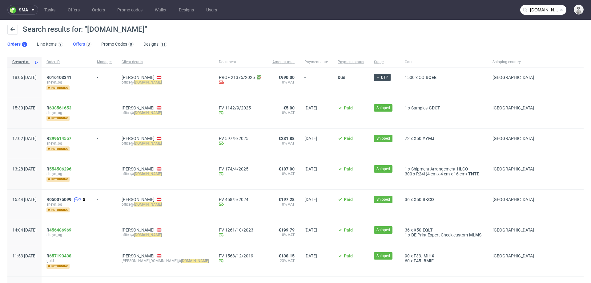
click at [82, 43] on link "Offers 3" at bounding box center [82, 44] width 18 height 10
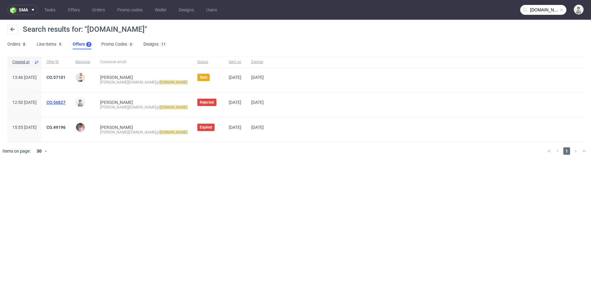
click at [66, 101] on link "CO.56827" at bounding box center [55, 102] width 19 height 5
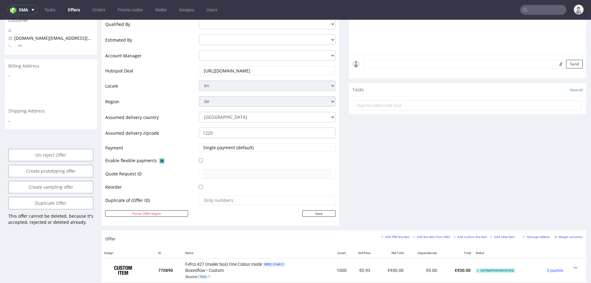
scroll to position [179, 0]
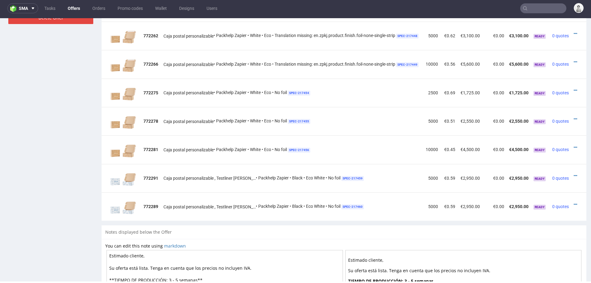
scroll to position [0, 8]
click at [574, 202] on icon at bounding box center [575, 204] width 3 height 4
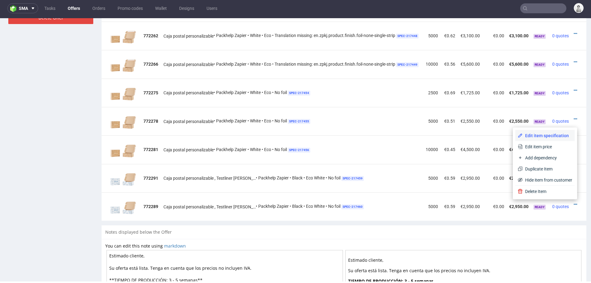
click at [550, 133] on span "Edit item specification" at bounding box center [548, 135] width 50 height 6
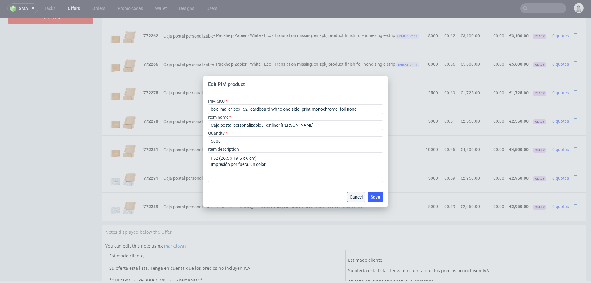
click at [350, 196] on span "Cancel" at bounding box center [356, 197] width 13 height 4
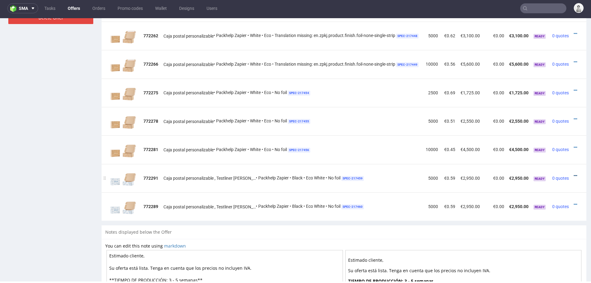
click at [574, 175] on icon at bounding box center [575, 175] width 3 height 4
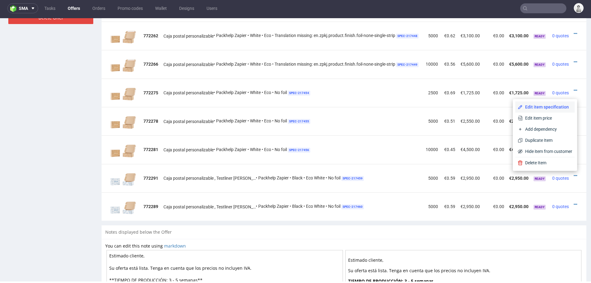
click at [552, 106] on span "Edit item specification" at bounding box center [548, 107] width 50 height 6
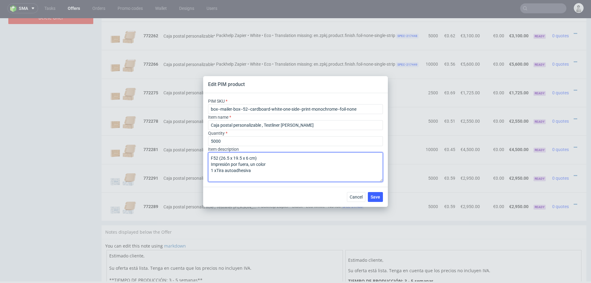
type textarea "F52 (26.5 x 19.5 x 6 cm) Impresión por fuera, un color"
click at [237, 171] on textarea "F52 (26.5 x 19.5 x 6 cm) Impresión por fuera, un color" at bounding box center [295, 167] width 175 height 30
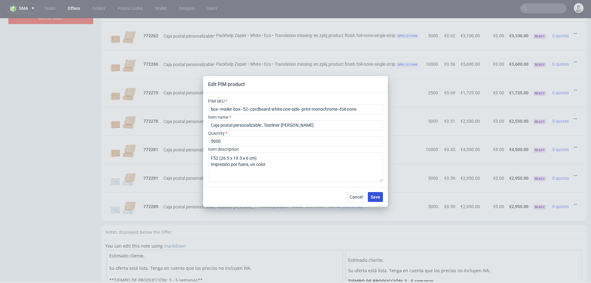
click at [376, 196] on span "Save" at bounding box center [376, 197] width 10 height 4
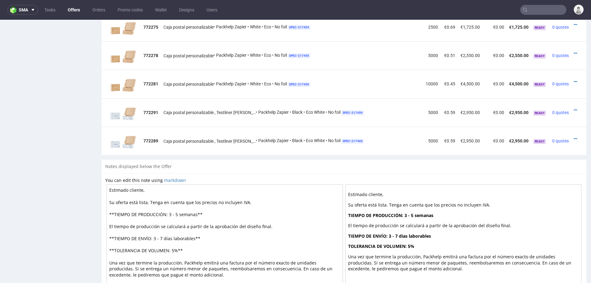
scroll to position [515, 0]
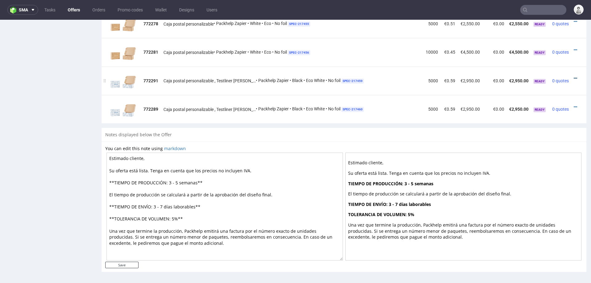
click at [576, 76] on icon at bounding box center [575, 78] width 3 height 4
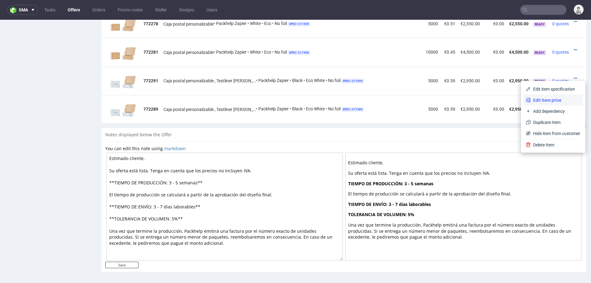
click at [547, 98] on span "Edit item price" at bounding box center [556, 100] width 50 height 6
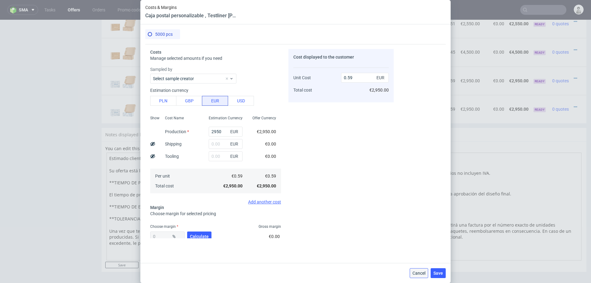
click at [417, 271] on span "Cancel" at bounding box center [419, 273] width 13 height 4
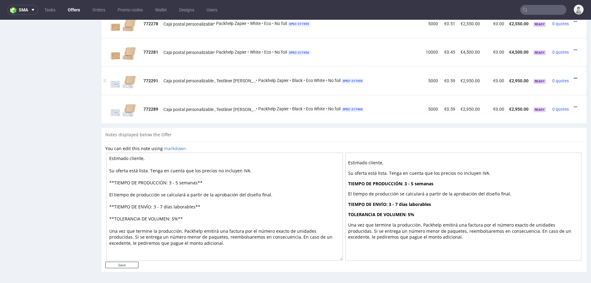
click at [576, 76] on icon at bounding box center [575, 78] width 3 height 4
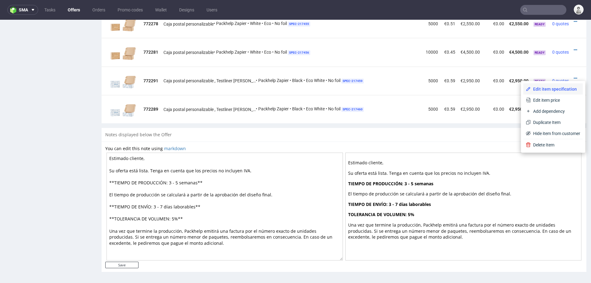
click at [558, 86] on span "Edit item specification" at bounding box center [556, 89] width 50 height 6
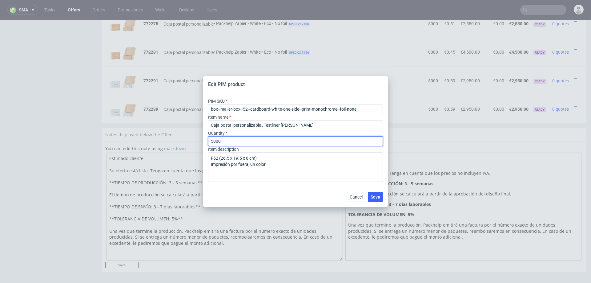
click at [243, 143] on input "5000" at bounding box center [295, 141] width 175 height 10
type input "2500"
click at [373, 195] on span "Save" at bounding box center [376, 197] width 10 height 4
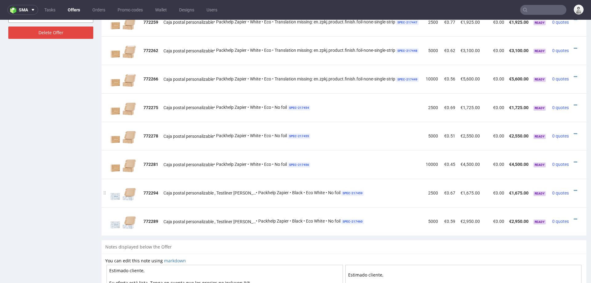
scroll to position [0, 8]
click at [574, 217] on icon at bounding box center [575, 219] width 3 height 4
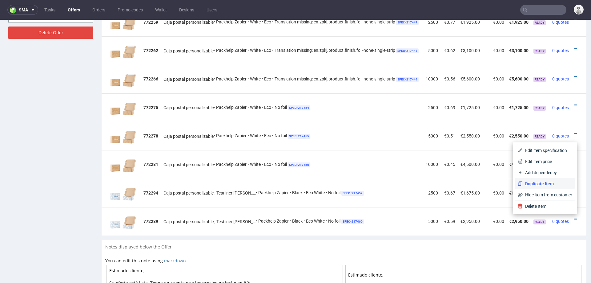
click at [547, 178] on li "Duplicate Item" at bounding box center [544, 183] width 59 height 11
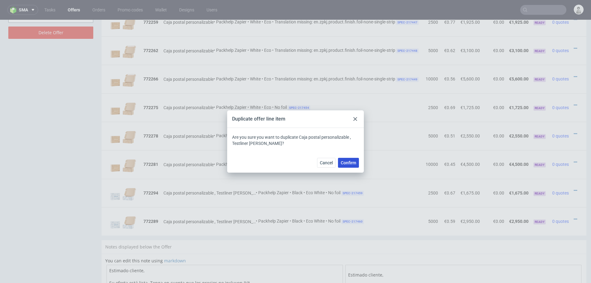
click at [343, 160] on span "Confirm" at bounding box center [348, 162] width 15 height 4
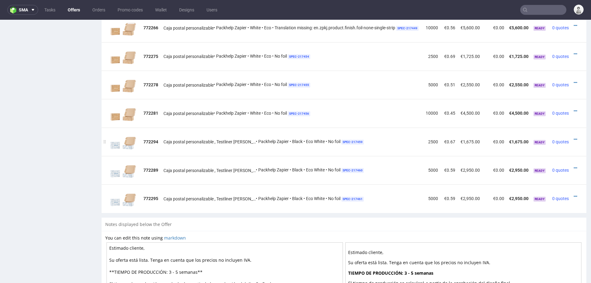
scroll to position [453, 0]
click at [576, 195] on icon at bounding box center [575, 196] width 3 height 4
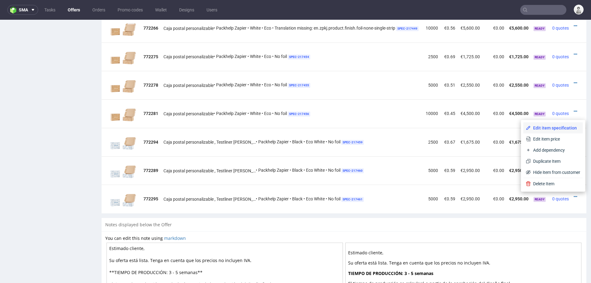
click at [561, 124] on li "Edit item specification" at bounding box center [552, 127] width 59 height 11
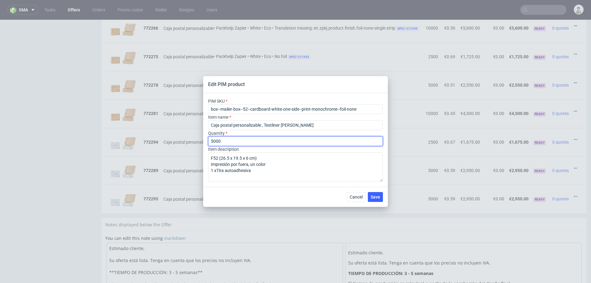
click at [283, 141] on input "5000" at bounding box center [295, 141] width 175 height 10
type input "10000"
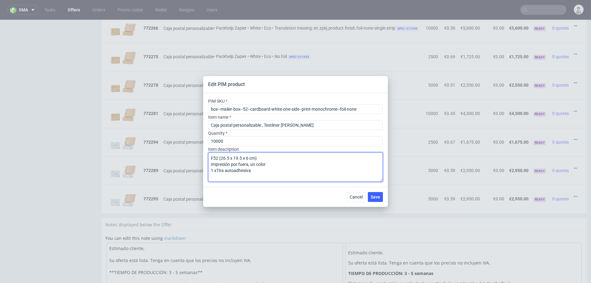
click at [288, 169] on textarea "F52 (26.5 x 19.5 x 6 cm) Impresión por fuera, un color 1 xTira autoadhesiva" at bounding box center [295, 167] width 175 height 30
type textarea "F52 (26.5 x 19.5 x 6 cm) Impresión por fuera, un color"
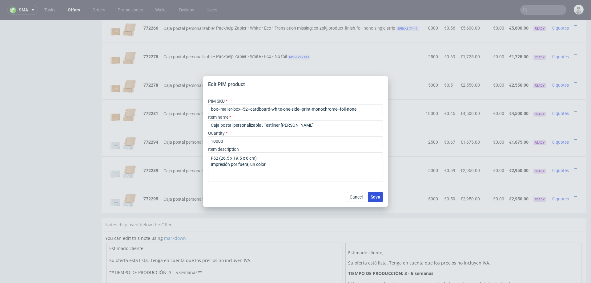
click at [373, 197] on span "Save" at bounding box center [376, 197] width 10 height 4
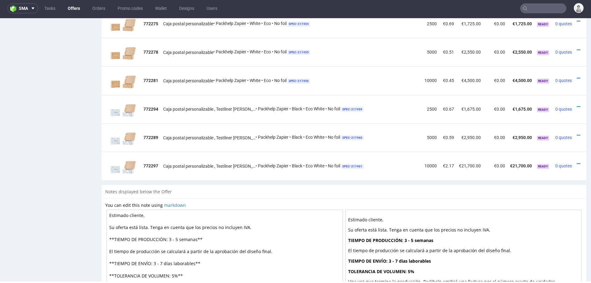
scroll to position [0, 13]
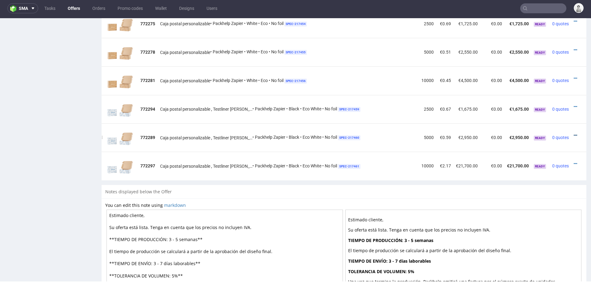
click at [574, 133] on icon at bounding box center [575, 135] width 3 height 4
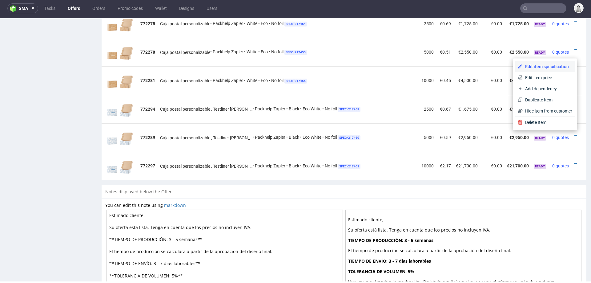
click at [550, 65] on span "Edit item specification" at bounding box center [548, 66] width 50 height 6
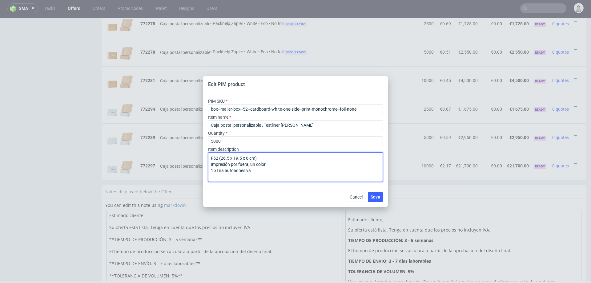
click at [237, 173] on textarea "F52 (26.5 x 19.5 x 6 cm) Impresión por fuera, un color 1 xTira autoadhesiva" at bounding box center [295, 167] width 175 height 30
type textarea "F52 (26.5 x 19.5 x 6 cm) Impresión por fuera, un color"
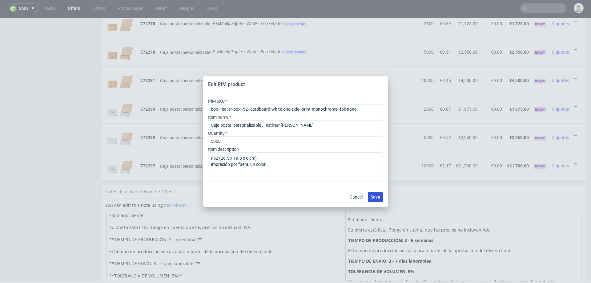
click at [377, 196] on span "Save" at bounding box center [376, 197] width 10 height 4
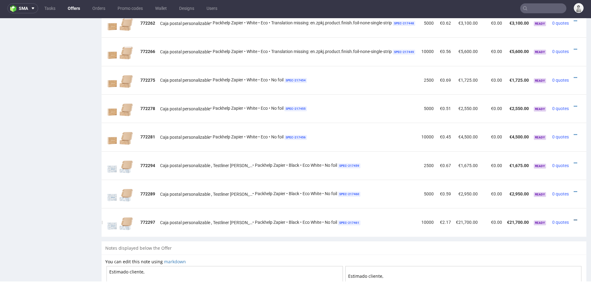
click at [574, 218] on icon at bounding box center [575, 220] width 3 height 4
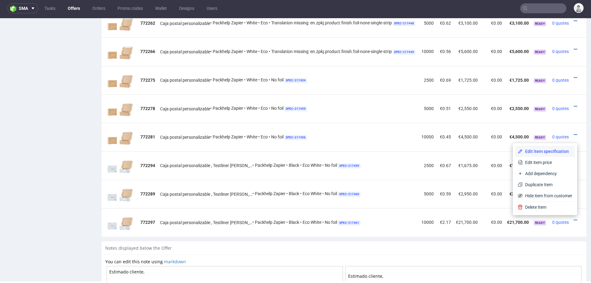
click at [550, 150] on span "Edit item specification" at bounding box center [548, 151] width 50 height 6
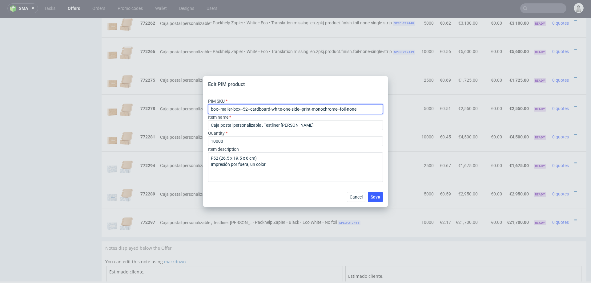
click at [321, 110] on input "box--mailer-box--52--cardboard-white-one-side--print-monochrome--foil-none" at bounding box center [295, 109] width 175 height 10
click at [353, 191] on div "Cancel Save" at bounding box center [295, 197] width 185 height 20
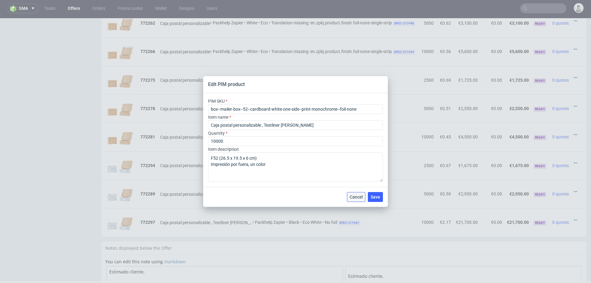
click at [348, 199] on button "Cancel" at bounding box center [356, 197] width 18 height 10
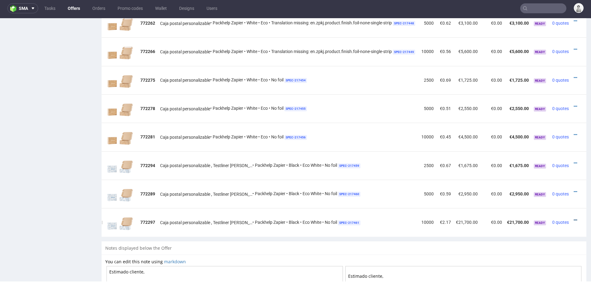
click at [574, 218] on icon at bounding box center [575, 220] width 3 height 4
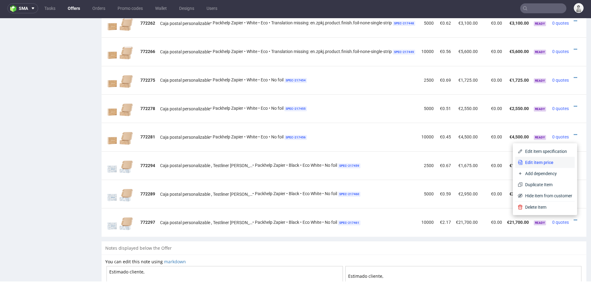
click at [529, 160] on span "Edit item price" at bounding box center [548, 162] width 50 height 6
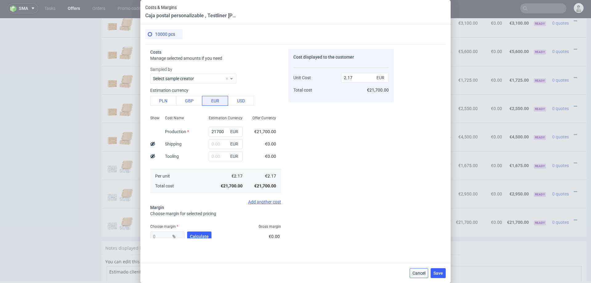
click at [421, 271] on span "Cancel" at bounding box center [419, 273] width 13 height 4
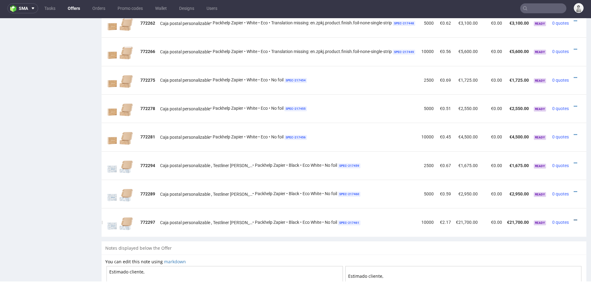
click at [574, 218] on icon at bounding box center [575, 220] width 3 height 4
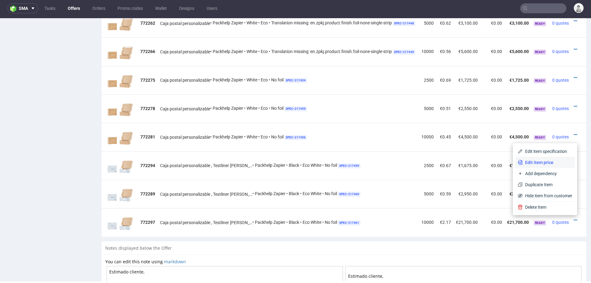
click at [543, 160] on span "Edit item price" at bounding box center [548, 162] width 50 height 6
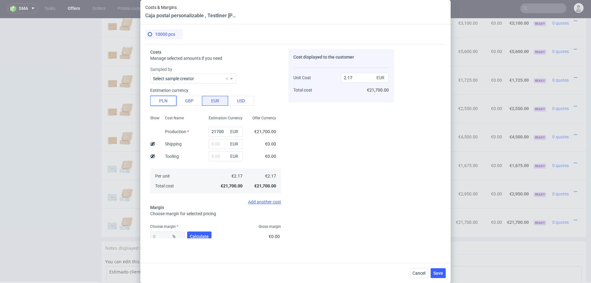
click at [158, 103] on button "PLN" at bounding box center [163, 101] width 26 height 10
type input "0.51"
click at [224, 133] on input "21700" at bounding box center [226, 132] width 34 height 10
type input "12900"
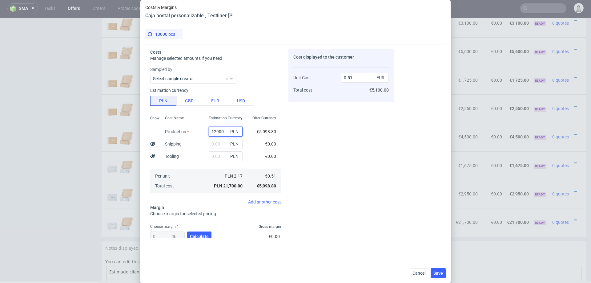
type input "0.3"
type input "12900"
click at [220, 144] on input "text" at bounding box center [226, 144] width 34 height 10
type input "4000"
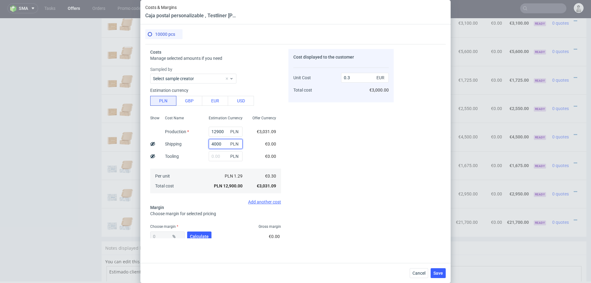
type input "0.39"
type input "4000"
click at [195, 232] on button "Calculate" at bounding box center [199, 236] width 24 height 10
type input "30.18"
type input "0.56"
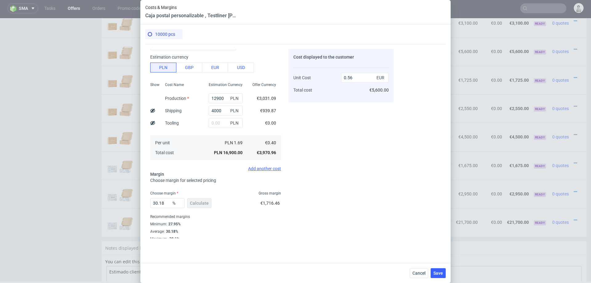
scroll to position [36, 0]
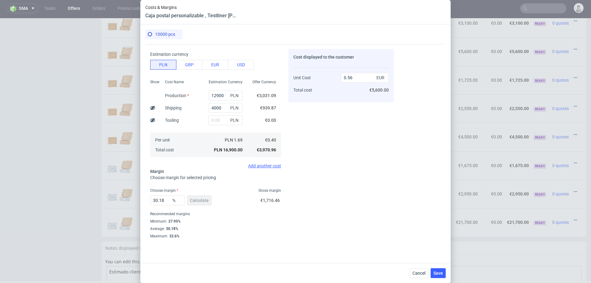
click at [163, 209] on div "30.18 % Calculate" at bounding box center [181, 201] width 62 height 17
click at [165, 200] on input "30.18" at bounding box center [167, 200] width 34 height 10
type input "28"
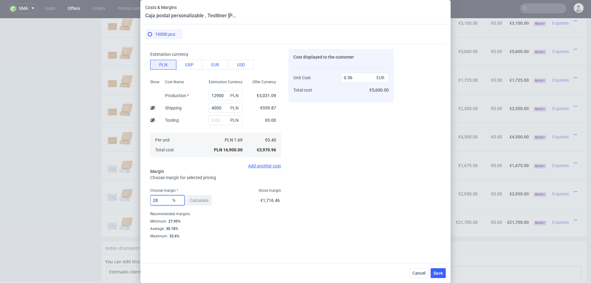
type input "0.55"
type input "28"
click at [295, 215] on div "Cost displayed to the customer Unit Cost Total cost 0.55 EUR €5,500.00" at bounding box center [340, 143] width 105 height 189
click at [437, 271] on span "Save" at bounding box center [438, 273] width 10 height 4
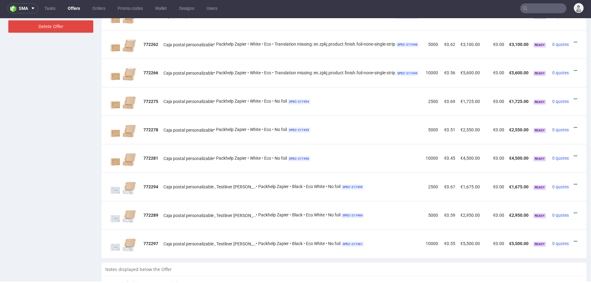
scroll to position [445, 0]
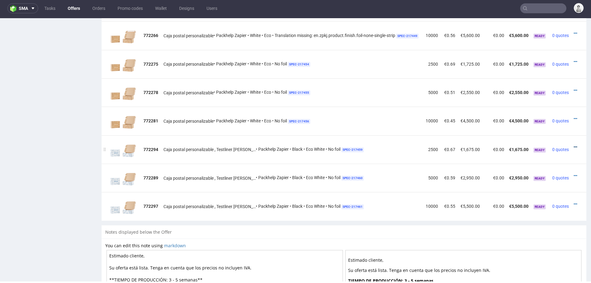
click at [576, 145] on icon at bounding box center [575, 147] width 3 height 4
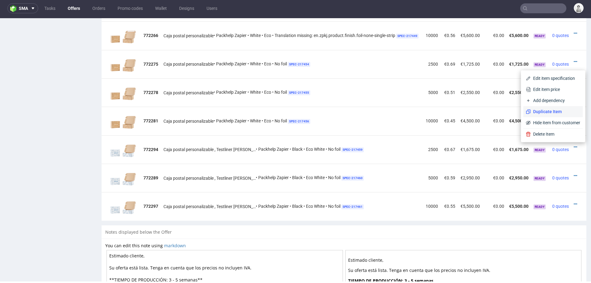
click at [556, 110] on span "Duplicate Item" at bounding box center [556, 111] width 50 height 6
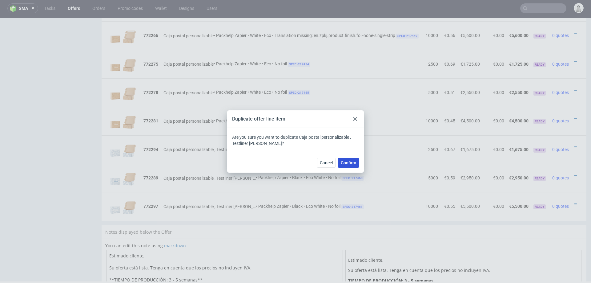
click at [348, 160] on span "Confirm" at bounding box center [348, 162] width 15 height 4
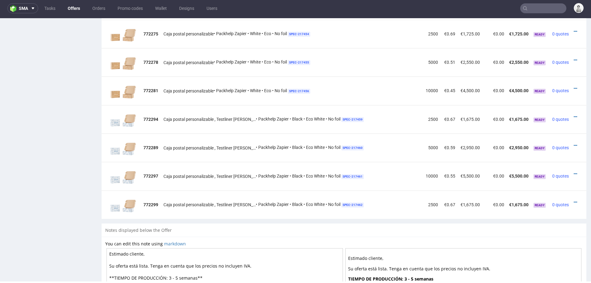
scroll to position [0, 8]
click at [574, 200] on icon at bounding box center [575, 202] width 3 height 4
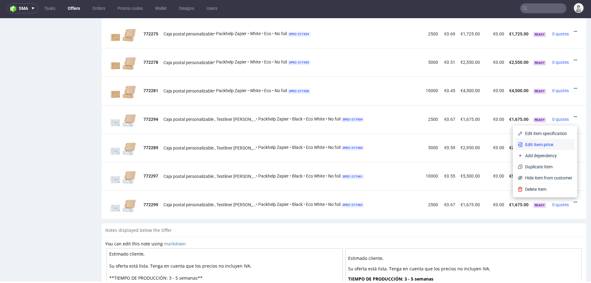
click at [544, 143] on span "Edit item price" at bounding box center [548, 144] width 50 height 6
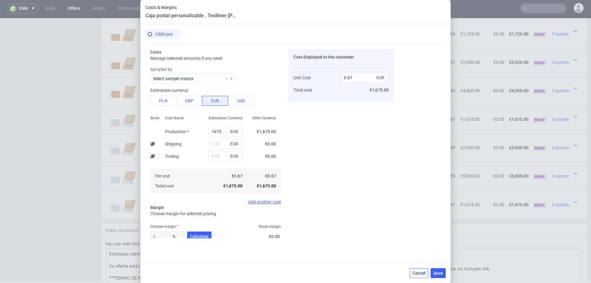
click at [424, 276] on button "Cancel" at bounding box center [419, 273] width 18 height 10
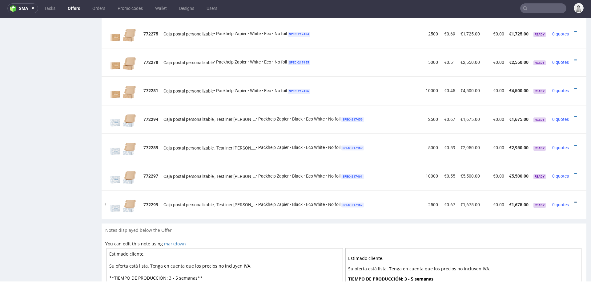
click at [574, 201] on icon at bounding box center [575, 202] width 3 height 4
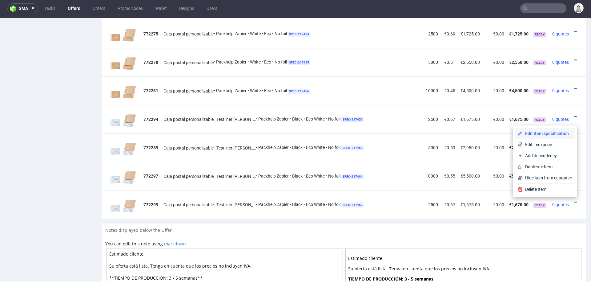
click at [555, 129] on li "Edit item specification" at bounding box center [544, 133] width 59 height 11
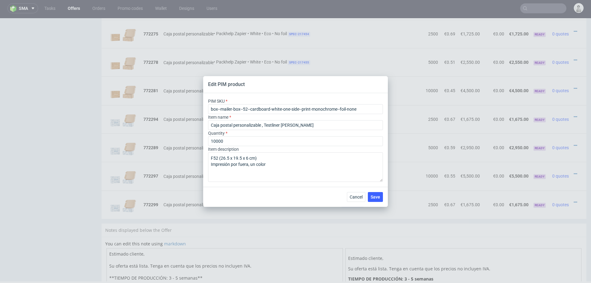
type input "2500"
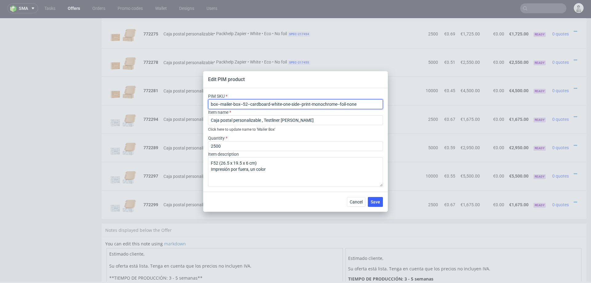
click at [286, 99] on input "box--mailer-box--52--cardboard-white-one-side--print-monochrome--foil-none" at bounding box center [295, 104] width 175 height 10
paste input "-single-strip"
type input "box--mailer-box--52--cardboard-white-one-side--print-monochrome--foil-none-sing…"
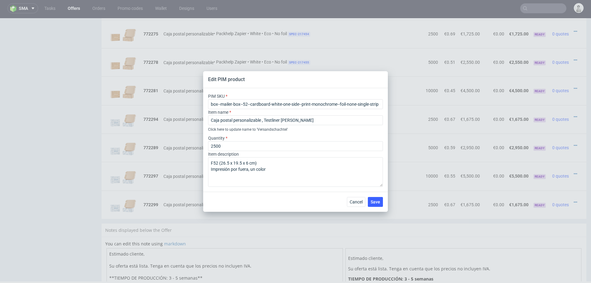
click at [264, 194] on div "Cancel Save" at bounding box center [295, 201] width 185 height 20
click at [378, 201] on span "Save" at bounding box center [376, 201] width 10 height 4
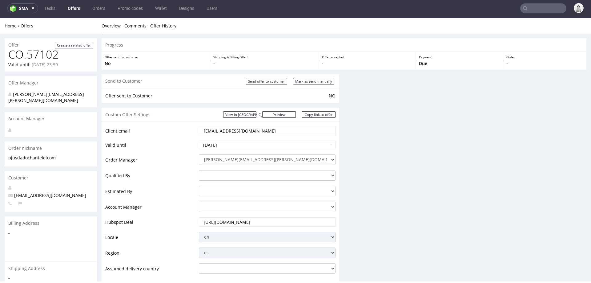
scroll to position [2, 0]
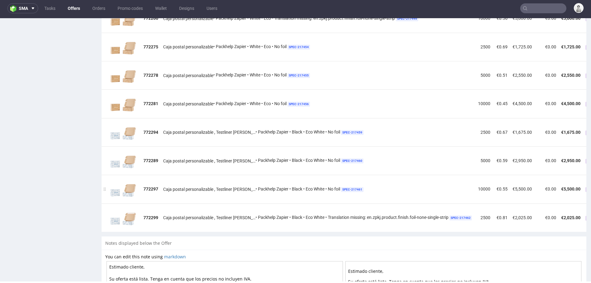
scroll to position [0, 53]
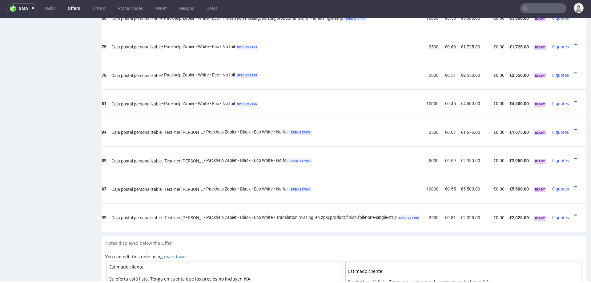
click at [574, 213] on icon at bounding box center [575, 215] width 3 height 4
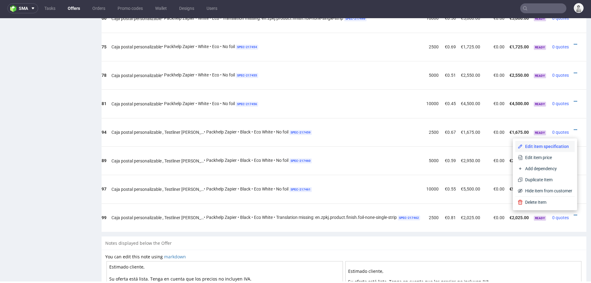
click at [552, 147] on span "Edit item specification" at bounding box center [548, 146] width 50 height 6
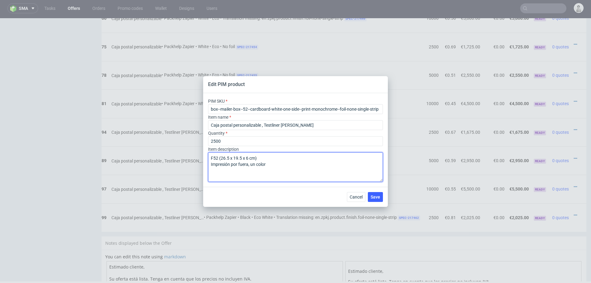
click at [297, 171] on textarea "F52 (26.5 x 19.5 x 6 cm) Impresión por fuera, un color" at bounding box center [295, 167] width 175 height 30
paste textarea "Tira autoadhesiva: Una"
drag, startPoint x: 224, startPoint y: 175, endPoint x: 207, endPoint y: 174, distance: 17.9
click at [206, 175] on div "PIM SKU box--mailer-box--52--cardboard-white-one-side--print-monochrome--foil-n…" at bounding box center [295, 140] width 185 height 94
type textarea "F52 (26.5 x 19.5 x 6 cm) Impresión por fuera, un color 1 x Tira autoadhesiva"
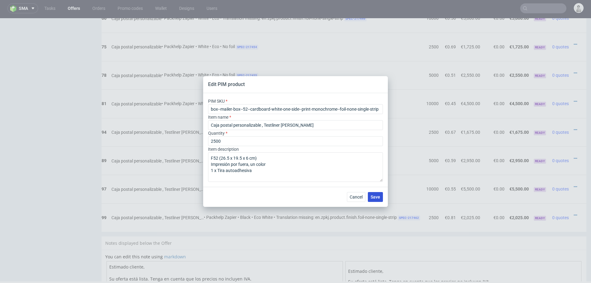
click at [377, 195] on span "Save" at bounding box center [376, 197] width 10 height 4
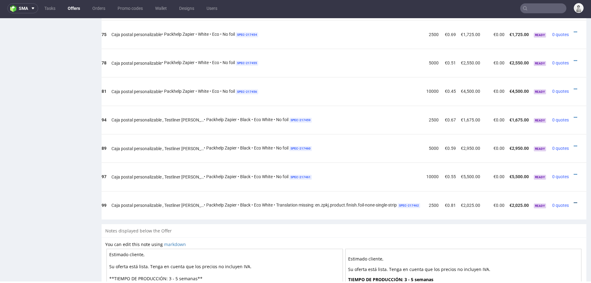
click at [574, 200] on icon at bounding box center [575, 202] width 3 height 4
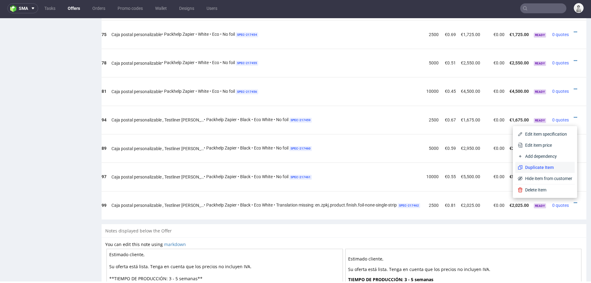
click at [543, 165] on span "Duplicate Item" at bounding box center [548, 167] width 50 height 6
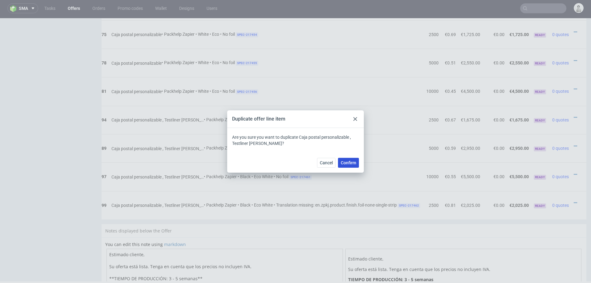
click at [343, 160] on span "Confirm" at bounding box center [348, 162] width 15 height 4
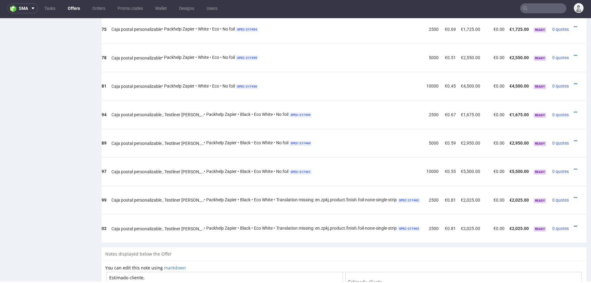
click at [574, 224] on icon at bounding box center [575, 226] width 3 height 4
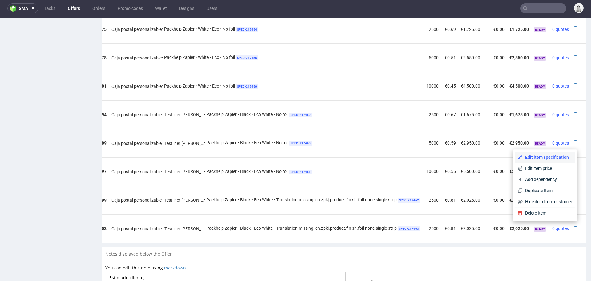
click at [550, 154] on li "Edit item specification" at bounding box center [544, 156] width 59 height 11
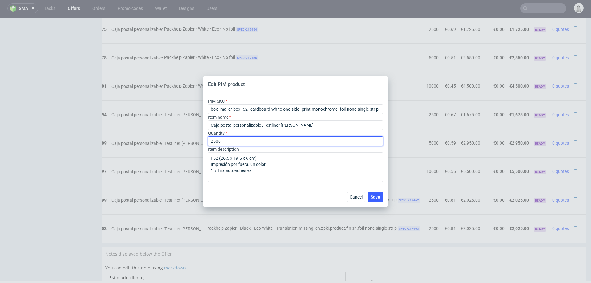
click at [276, 139] on input "2500" at bounding box center [295, 141] width 175 height 10
type input "5000"
click at [258, 205] on div "Cancel Save" at bounding box center [295, 197] width 185 height 20
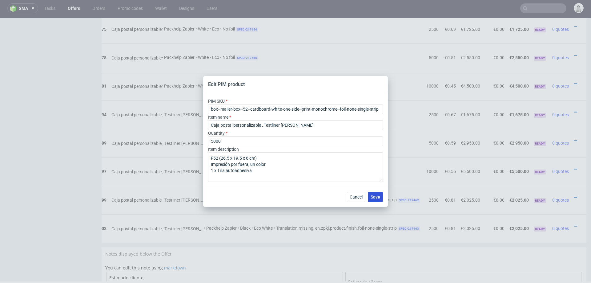
click at [373, 197] on span "Save" at bounding box center [376, 197] width 10 height 4
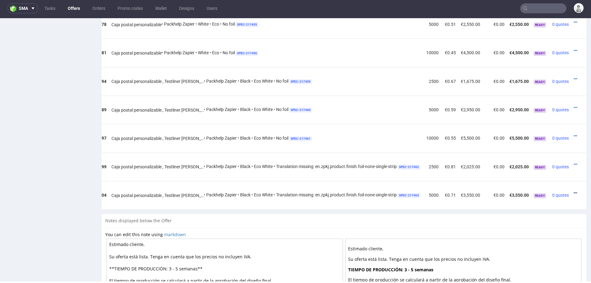
click at [574, 191] on icon at bounding box center [575, 193] width 3 height 4
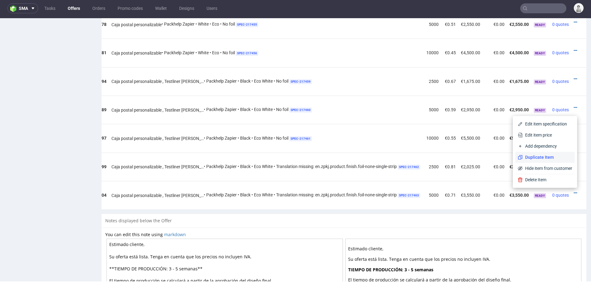
click at [532, 160] on span "Duplicate Item" at bounding box center [548, 157] width 50 height 6
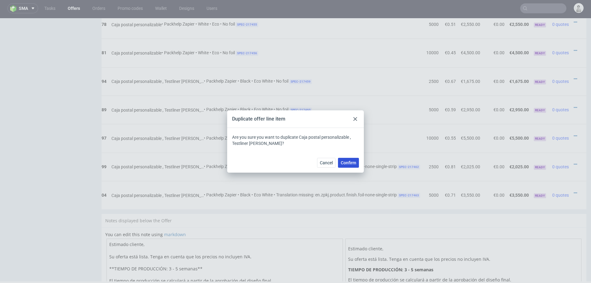
click at [358, 160] on button "Confirm" at bounding box center [348, 163] width 21 height 10
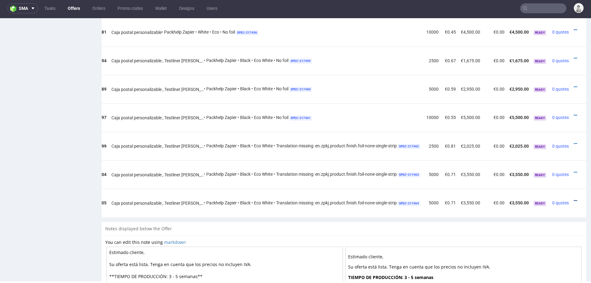
click at [574, 198] on icon at bounding box center [575, 200] width 3 height 4
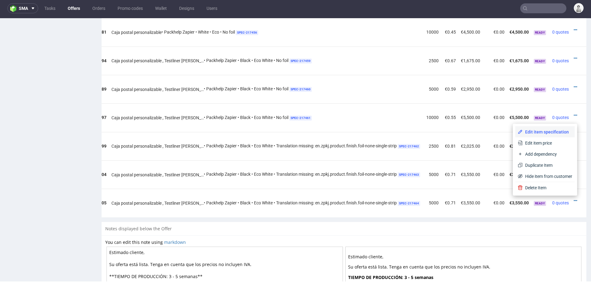
click at [554, 129] on span "Edit item specification" at bounding box center [548, 132] width 50 height 6
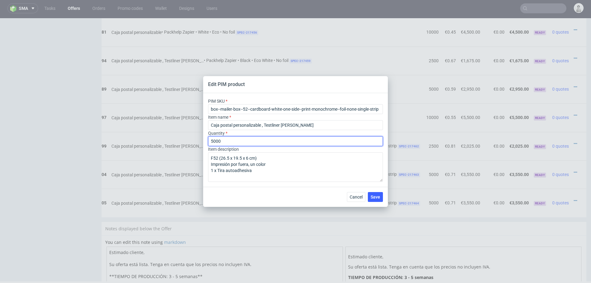
click at [254, 139] on input "5000" at bounding box center [295, 141] width 175 height 10
type input "10000"
click at [380, 193] on button "Save" at bounding box center [375, 197] width 15 height 10
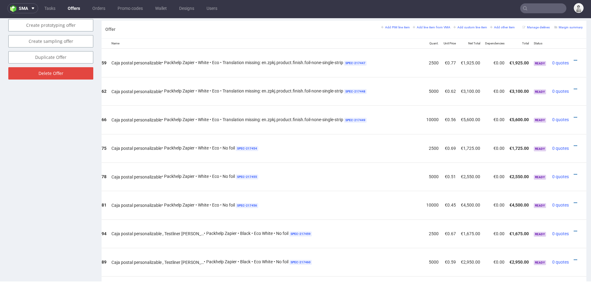
scroll to position [364, 0]
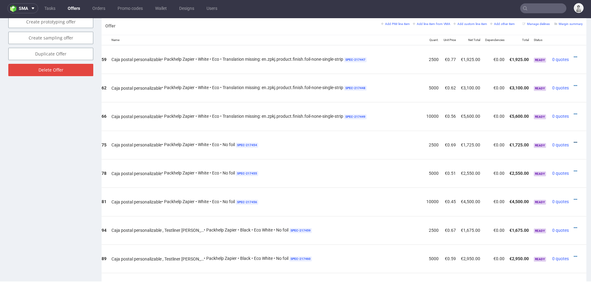
click at [574, 140] on icon at bounding box center [575, 142] width 3 height 4
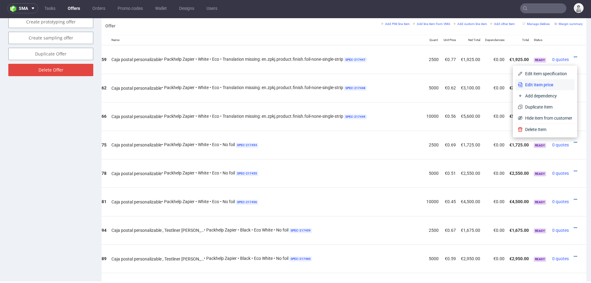
click at [550, 82] on span "Edit item price" at bounding box center [548, 85] width 50 height 6
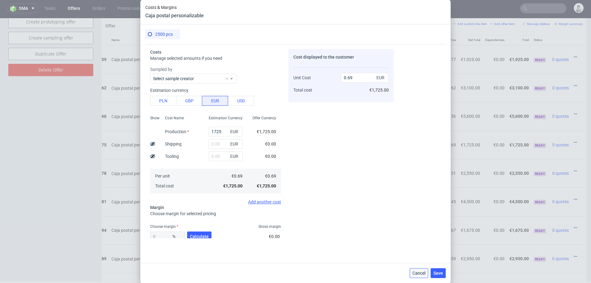
click at [414, 274] on span "Cancel" at bounding box center [419, 273] width 13 height 4
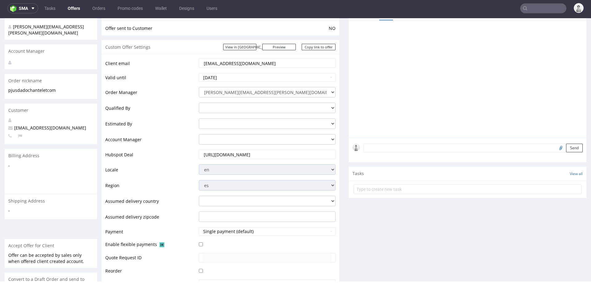
scroll to position [0, 0]
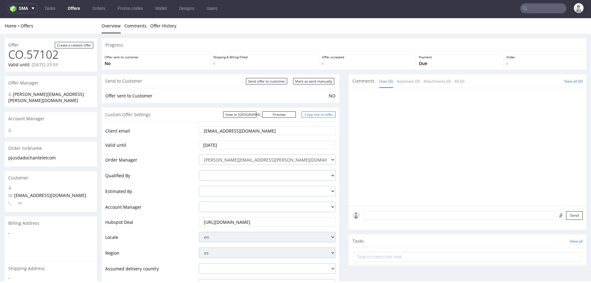
click at [308, 112] on link "Copy link to offer" at bounding box center [319, 114] width 34 height 6
click at [317, 113] on link "Copy link to offer" at bounding box center [319, 114] width 34 height 6
click at [310, 83] on input "Mark as send manually" at bounding box center [313, 81] width 41 height 6
type input "In progress..."
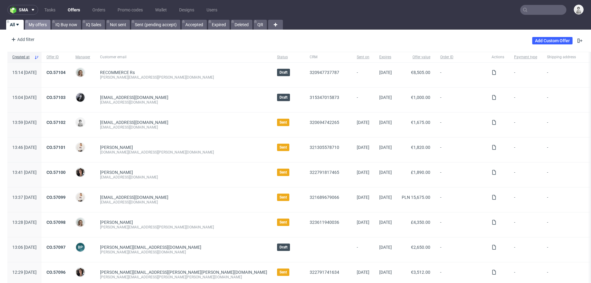
click at [39, 23] on link "My offers" at bounding box center [38, 25] width 26 height 10
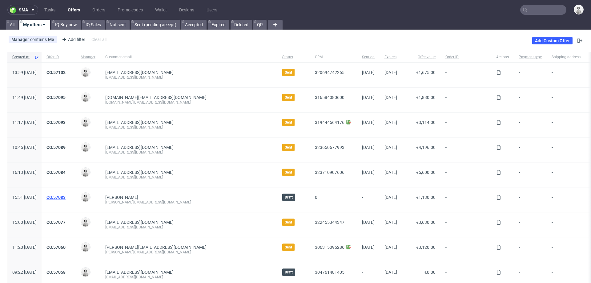
click at [66, 195] on link "CO.57083" at bounding box center [55, 197] width 19 height 5
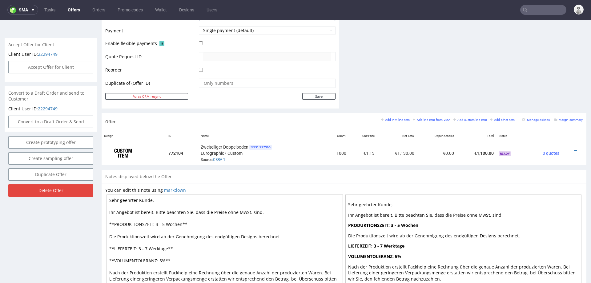
scroll to position [311, 0]
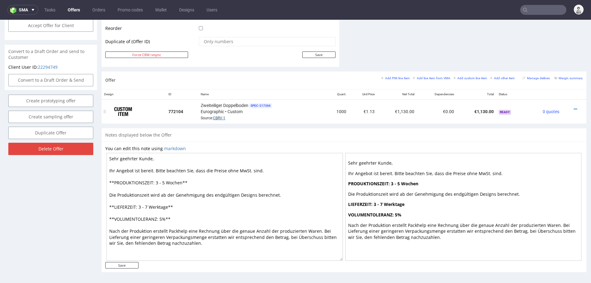
click at [217, 117] on link "CBRV-1" at bounding box center [219, 118] width 12 height 4
click at [570, 106] on div at bounding box center [572, 109] width 16 height 6
click at [574, 107] on icon at bounding box center [575, 109] width 3 height 4
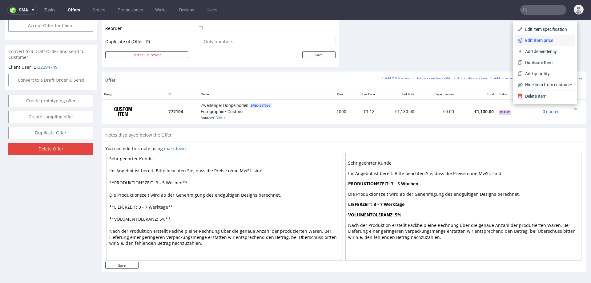
click at [545, 40] on span "Edit item price" at bounding box center [548, 40] width 50 height 6
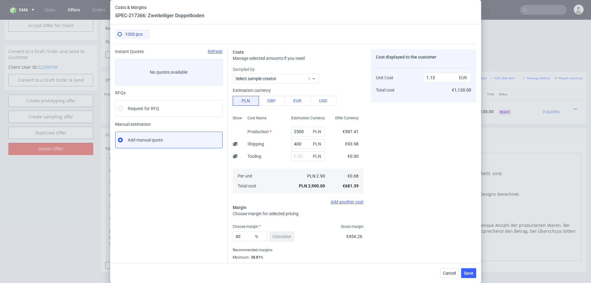
scroll to position [16, 0]
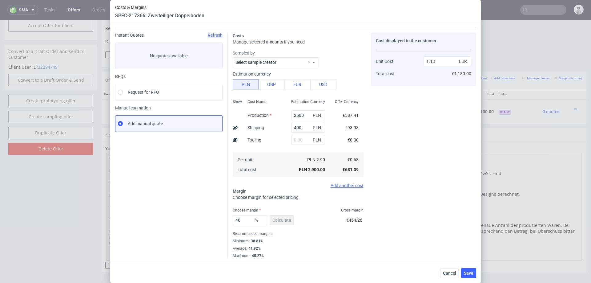
click at [277, 222] on div "40 % Calculate" at bounding box center [264, 220] width 62 height 17
click at [249, 223] on input "40" at bounding box center [250, 220] width 34 height 10
type input "39"
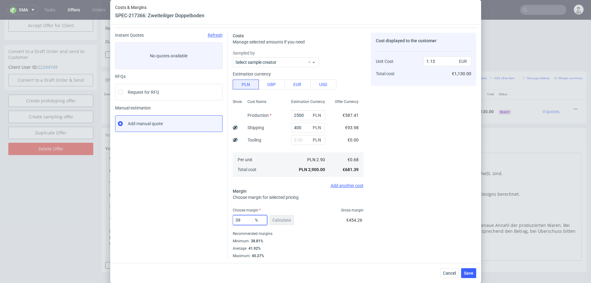
type input "1.11"
click at [354, 235] on div "Recommended margins" at bounding box center [298, 233] width 131 height 7
click at [244, 217] on input "39" at bounding box center [250, 220] width 34 height 10
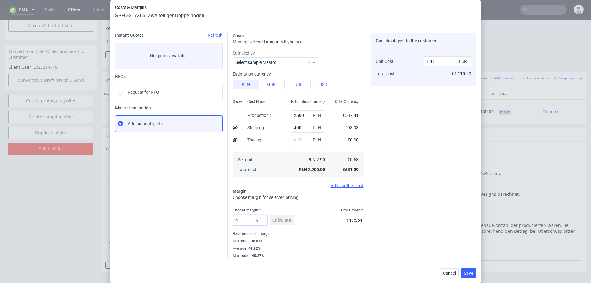
type input "40"
type input "1.13"
type input "40"
click at [347, 242] on div "Minimum : 38.81%" at bounding box center [298, 240] width 131 height 7
click at [470, 271] on span "Save" at bounding box center [469, 273] width 10 height 4
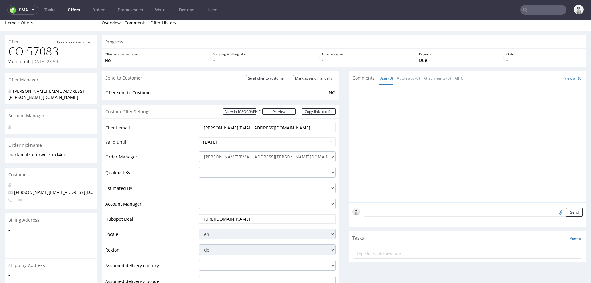
scroll to position [0, 0]
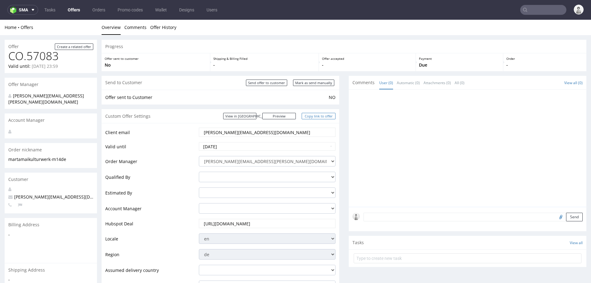
click at [310, 115] on link "Copy link to offer" at bounding box center [319, 116] width 34 height 6
click at [315, 113] on link "Copy link to offer" at bounding box center [319, 116] width 34 height 6
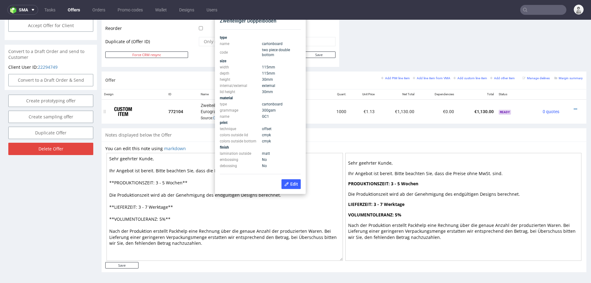
scroll to position [294, 0]
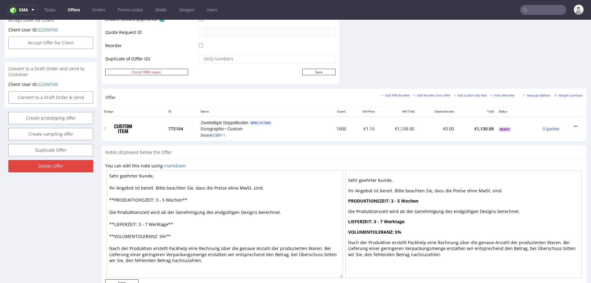
click at [574, 124] on icon at bounding box center [575, 126] width 3 height 4
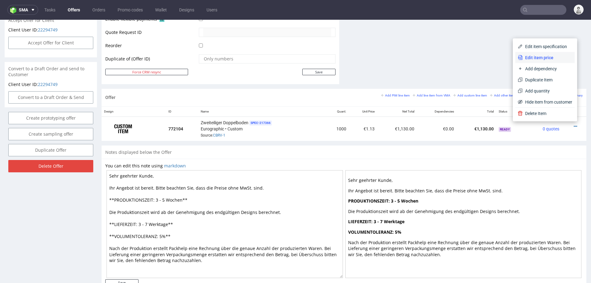
click at [545, 60] on span "Edit item price" at bounding box center [548, 57] width 50 height 6
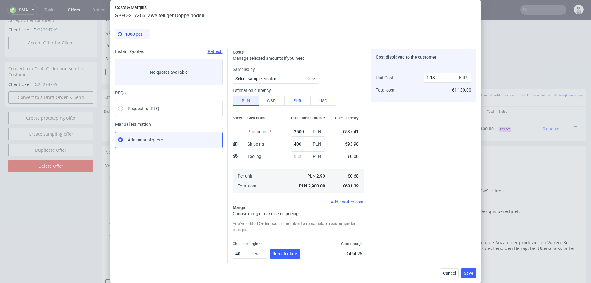
scroll to position [33, 0]
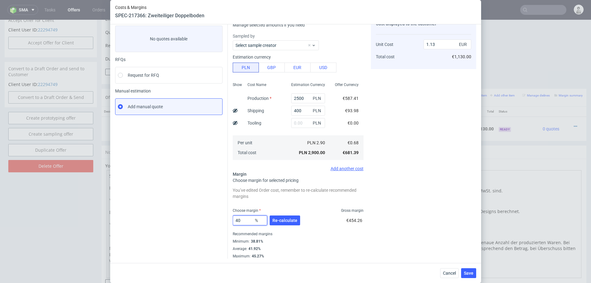
click at [239, 221] on input "40" at bounding box center [250, 220] width 34 height 10
type input "39"
type input "1.11"
type input "39"
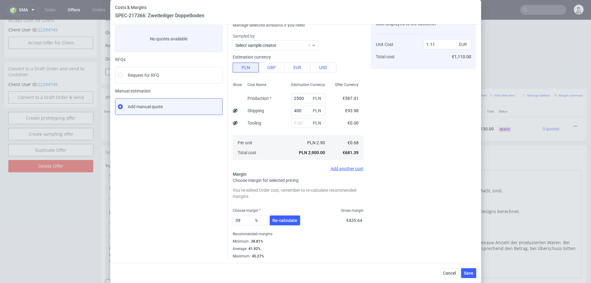
click at [358, 246] on div "Average : 41.92%" at bounding box center [298, 248] width 131 height 7
click at [467, 269] on button "Save" at bounding box center [468, 273] width 15 height 10
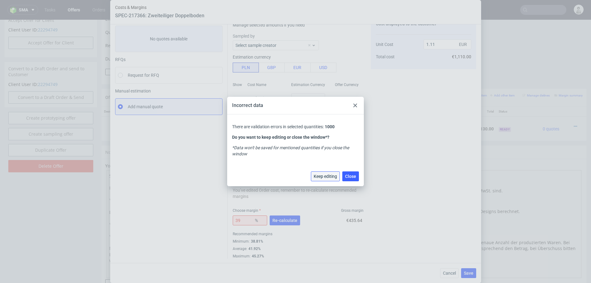
click at [329, 174] on span "Keep editing" at bounding box center [325, 176] width 23 height 4
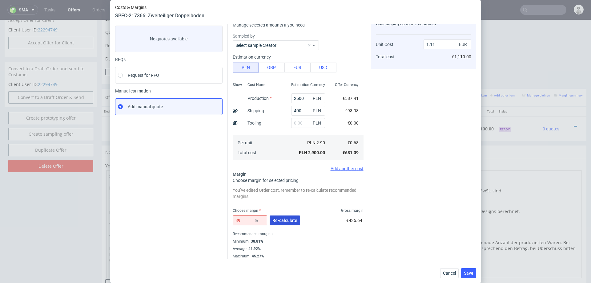
click at [288, 218] on span "Re-calculate" at bounding box center [284, 220] width 25 height 4
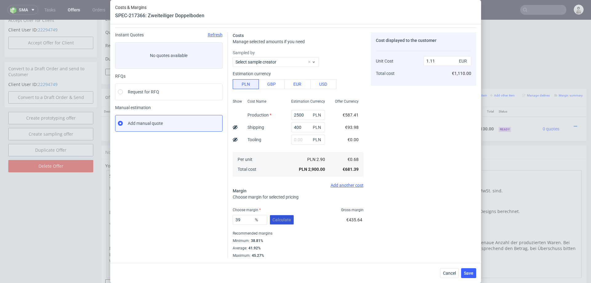
scroll to position [16, 0]
click at [471, 272] on span "Save" at bounding box center [469, 273] width 10 height 4
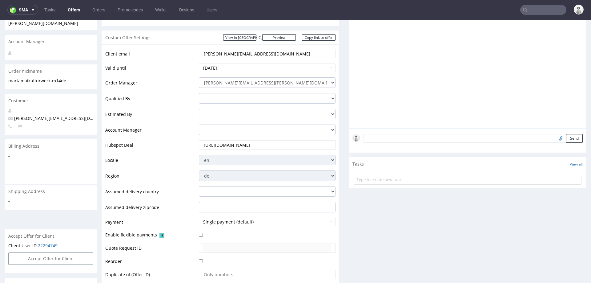
scroll to position [0, 0]
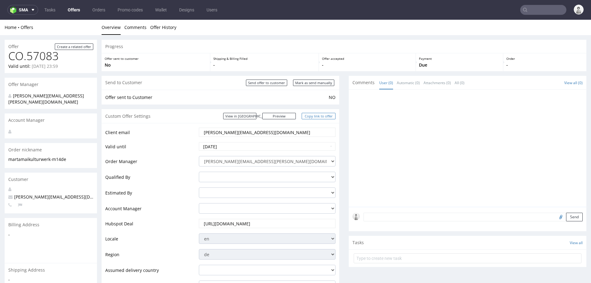
click at [322, 116] on link "Copy link to offer" at bounding box center [319, 116] width 34 height 6
click at [312, 83] on input "Mark as send manually" at bounding box center [313, 82] width 41 height 6
type input "In progress..."
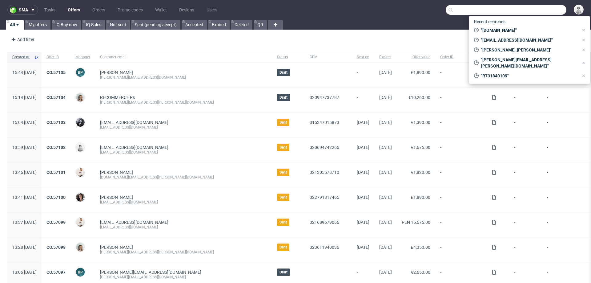
click at [531, 7] on input "text" at bounding box center [506, 10] width 121 height 10
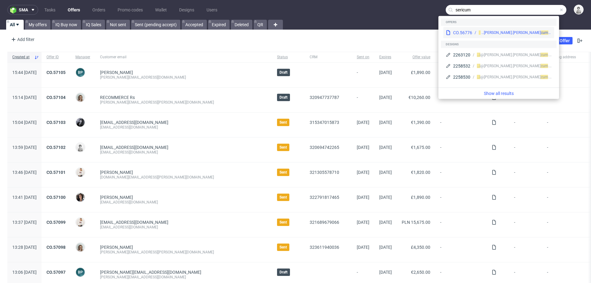
type input "sericum"
click at [494, 35] on div "magdalena.kupczyk@ seri" at bounding box center [510, 33] width 62 height 6
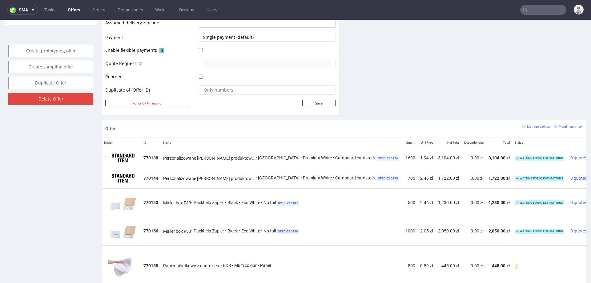
scroll to position [277, 0]
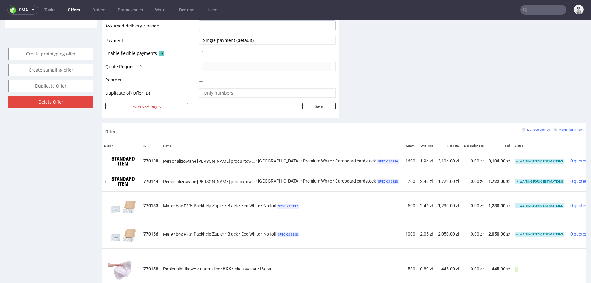
click at [591, 177] on div at bounding box center [595, 179] width 6 height 6
click at [591, 177] on icon at bounding box center [593, 179] width 3 height 4
click at [549, 151] on li "Edit item specification" at bounding box center [547, 154] width 56 height 11
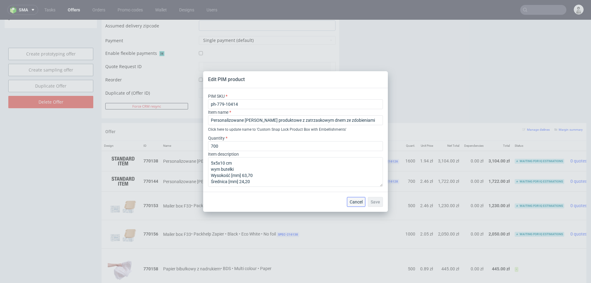
click at [353, 201] on span "Cancel" at bounding box center [356, 201] width 13 height 4
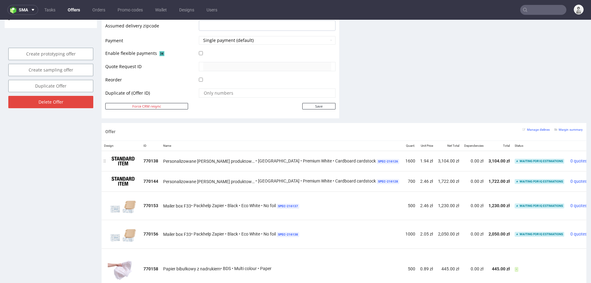
click at [591, 156] on icon at bounding box center [593, 158] width 3 height 4
click at [558, 132] on span "Edit item specification" at bounding box center [549, 134] width 46 height 6
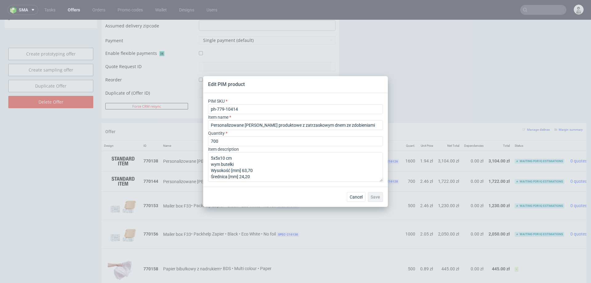
type input "ph-779-10450"
type input "1600"
type textarea "7x7x11 cm wym butelki Wysokość [mm] 79,20 Średnica [mm] 32,40"
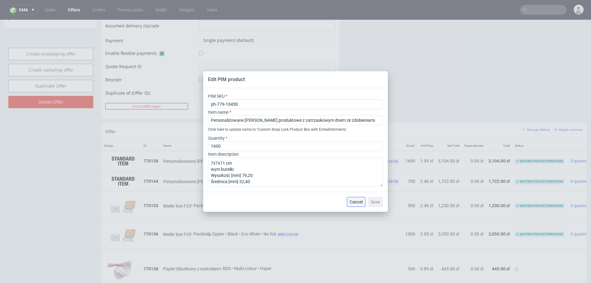
click at [355, 200] on span "Cancel" at bounding box center [356, 201] width 13 height 4
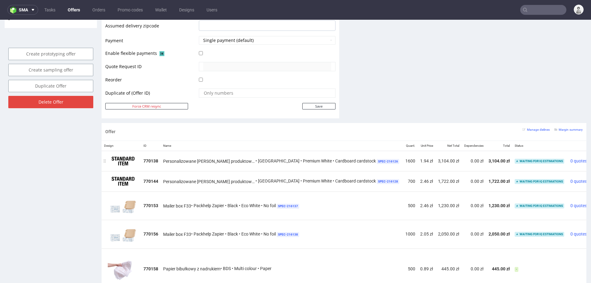
click at [591, 157] on icon at bounding box center [593, 158] width 3 height 4
click at [554, 133] on span "Edit item specification" at bounding box center [549, 134] width 46 height 6
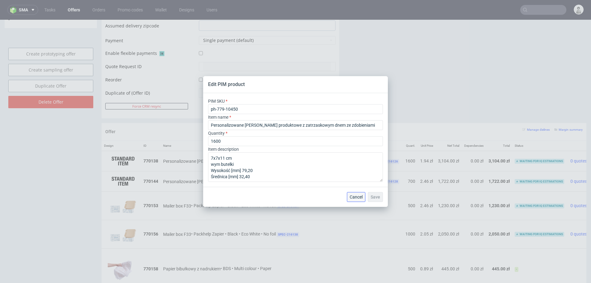
click at [357, 197] on span "Cancel" at bounding box center [356, 197] width 13 height 4
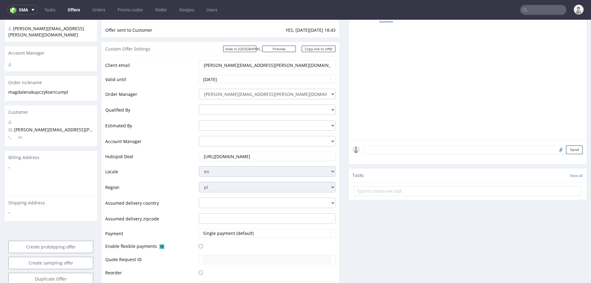
scroll to position [0, 0]
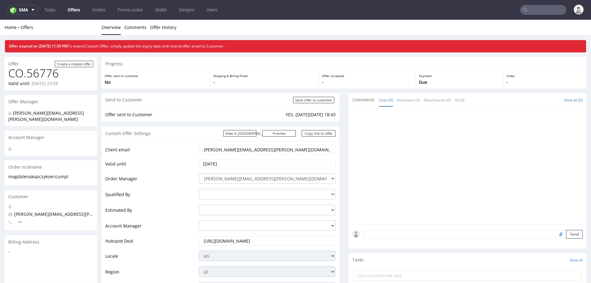
click at [267, 150] on input "magdalena.kupczyk@sericum.pl" at bounding box center [267, 149] width 128 height 9
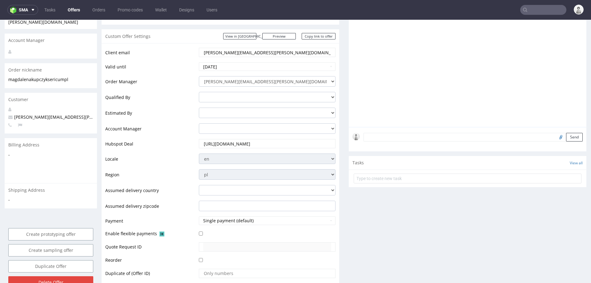
scroll to position [254, 0]
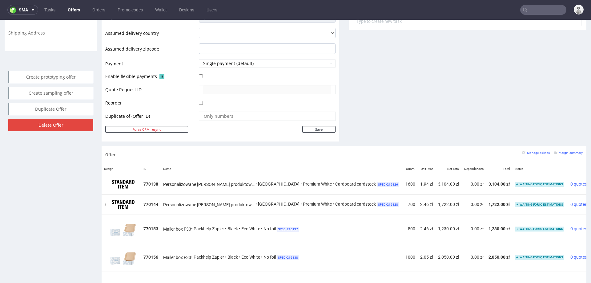
click at [591, 200] on icon at bounding box center [593, 202] width 3 height 4
click at [550, 179] on span "Edit item specification" at bounding box center [549, 178] width 46 height 6
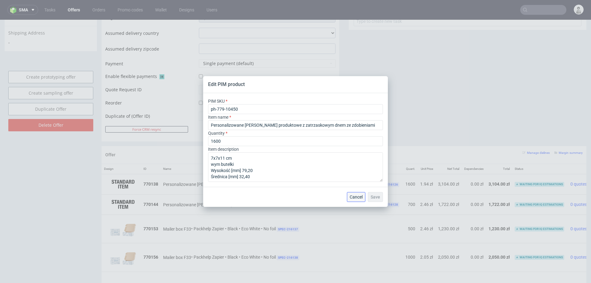
click at [355, 195] on span "Cancel" at bounding box center [356, 197] width 13 height 4
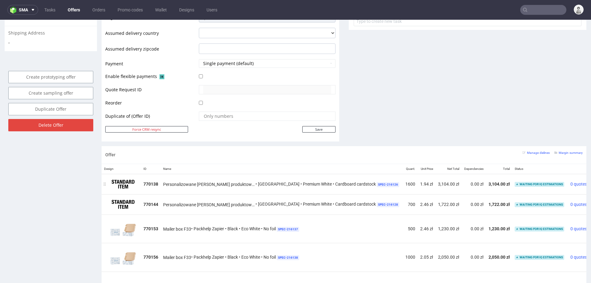
click at [591, 179] on icon at bounding box center [593, 181] width 3 height 4
click at [556, 159] on span "Edit item specification" at bounding box center [549, 157] width 46 height 6
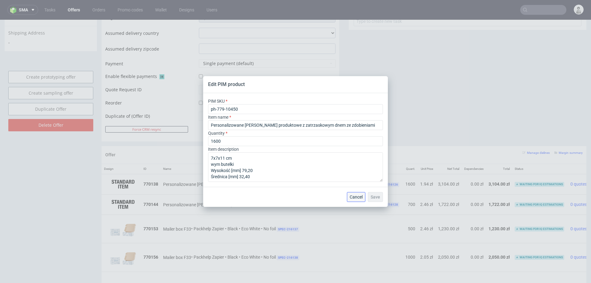
click at [358, 196] on span "Cancel" at bounding box center [356, 197] width 13 height 4
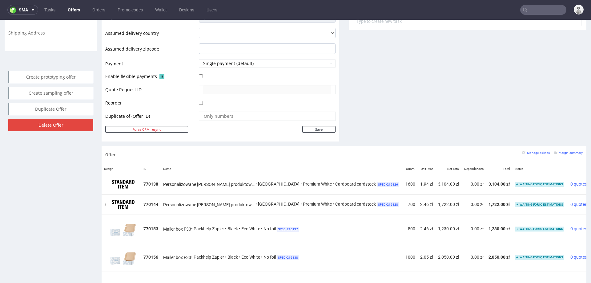
click at [591, 200] on icon at bounding box center [593, 202] width 3 height 4
click at [559, 173] on li "Edit item specification" at bounding box center [547, 177] width 56 height 11
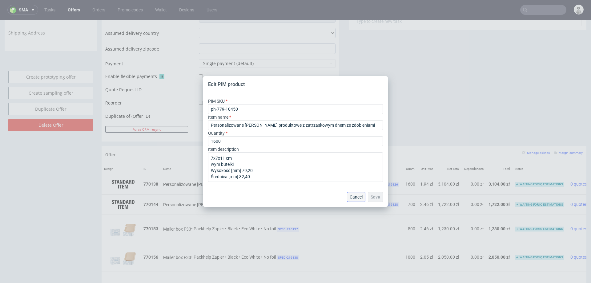
click at [358, 195] on span "Cancel" at bounding box center [356, 197] width 13 height 4
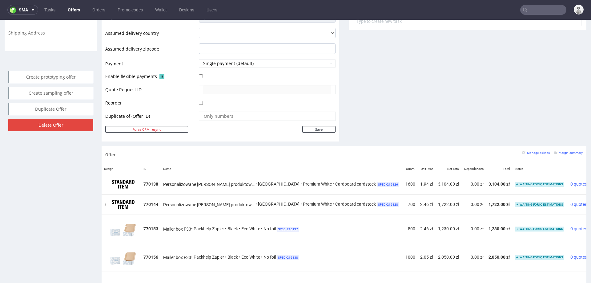
click at [591, 200] on icon at bounding box center [593, 202] width 3 height 4
click at [552, 177] on span "Edit item specification" at bounding box center [549, 178] width 46 height 6
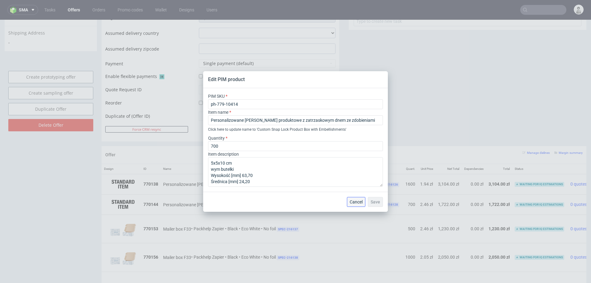
click at [352, 201] on span "Cancel" at bounding box center [356, 201] width 13 height 4
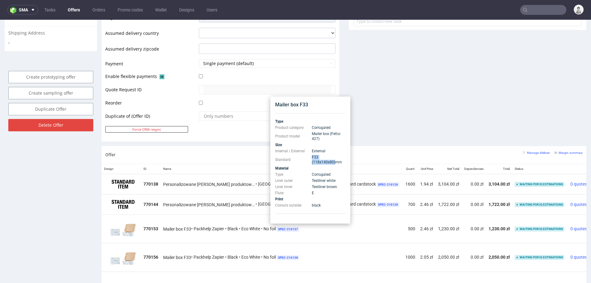
drag, startPoint x: 311, startPoint y: 156, endPoint x: 341, endPoint y: 156, distance: 30.8
click at [341, 156] on td "F33 (118x140x80) mm" at bounding box center [327, 159] width 35 height 11
copy span "F33 (118x140x80)"
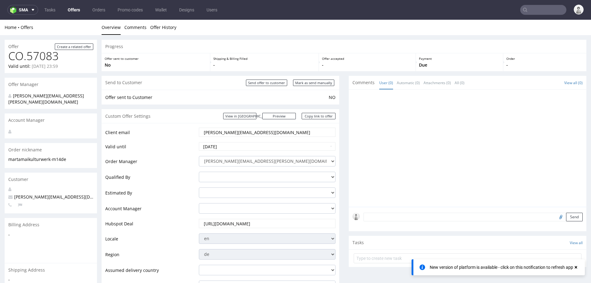
scroll to position [73, 0]
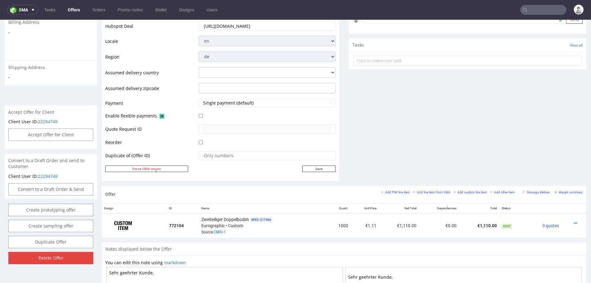
scroll to position [227, 0]
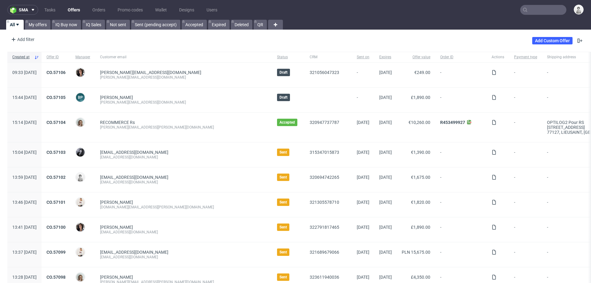
click at [548, 8] on input "text" at bounding box center [543, 10] width 46 height 10
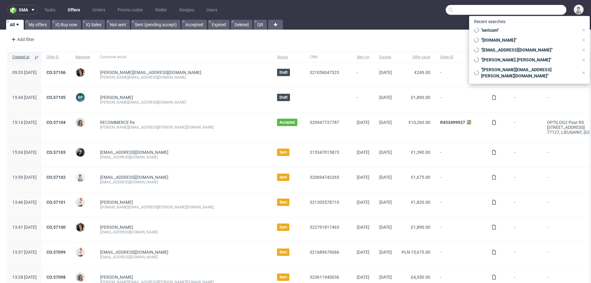
paste input "[PERSON_NAME][EMAIL_ADDRESS][DOMAIN_NAME]"
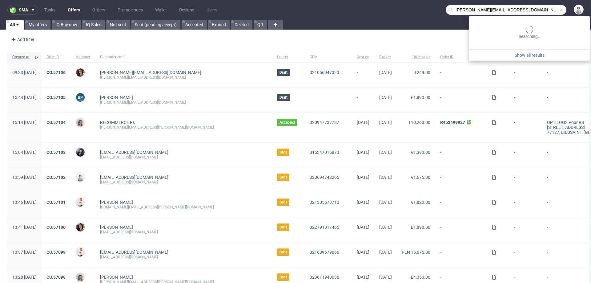
type input "[PERSON_NAME][EMAIL_ADDRESS][DOMAIN_NAME]"
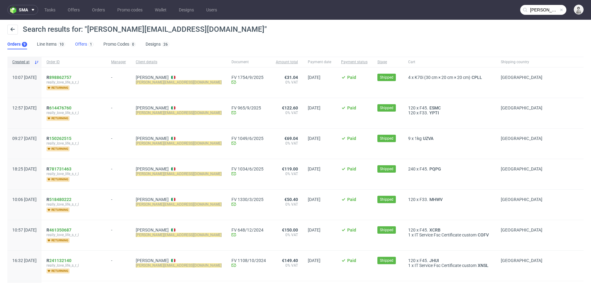
click at [85, 44] on link "Offers 1" at bounding box center [84, 44] width 18 height 10
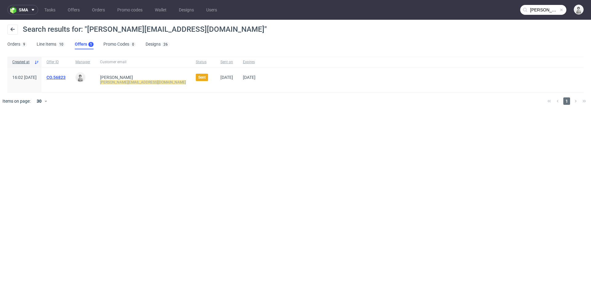
click at [66, 76] on link "CO.56823" at bounding box center [55, 77] width 19 height 5
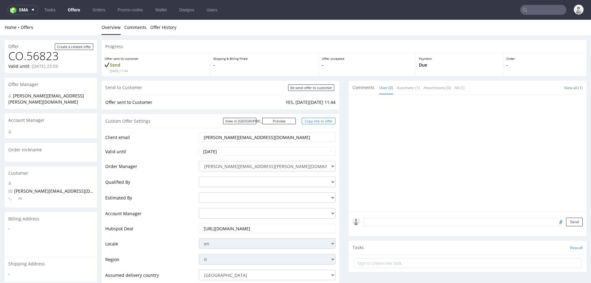
click at [311, 123] on link "Copy link to offer" at bounding box center [319, 121] width 34 height 6
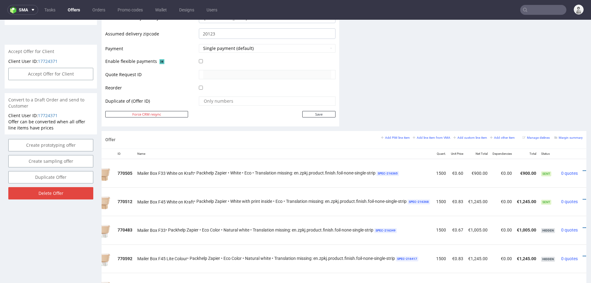
scroll to position [258, 0]
click at [393, 136] on small "Add PIM line item" at bounding box center [395, 136] width 29 height 3
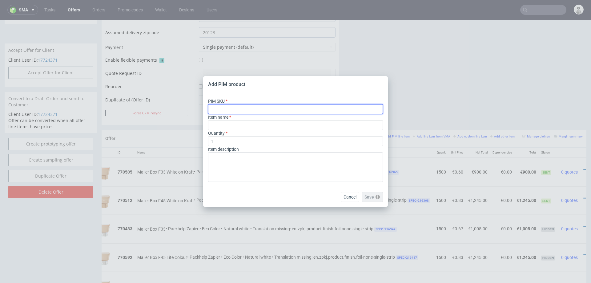
click at [340, 108] on input "text" at bounding box center [295, 109] width 175 height 10
paste input "box--mailer-box-white-ink--33--cardboard-natural--print-monochrome-white-with-p…"
type input "box--mailer-box-white-ink--33--cardboard-natural--print-monochrome-white-with-p…"
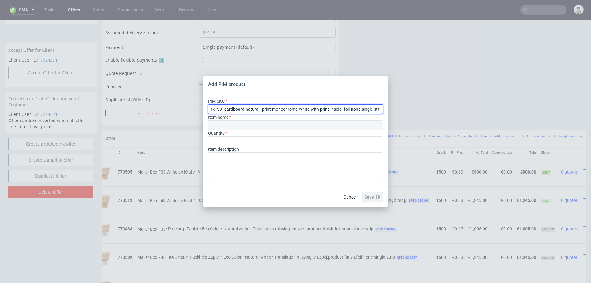
type input "White-on-Kraft Mailer Box"
type input "box--mailer-box-white-ink--33--cardboard-natural--print-monochrome-white-with-p…"
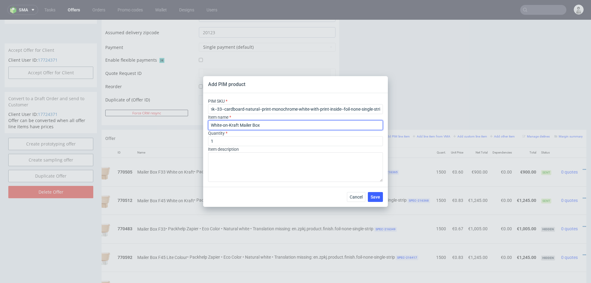
click at [301, 128] on input "White-on-Kraft Mailer Box" at bounding box center [295, 125] width 175 height 10
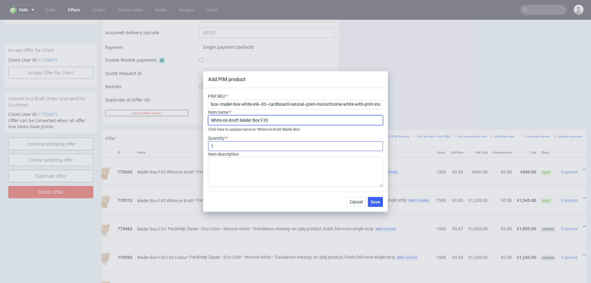
type input "White-on-Kraft Mailer Box F33"
click at [250, 143] on input "1" at bounding box center [295, 146] width 175 height 10
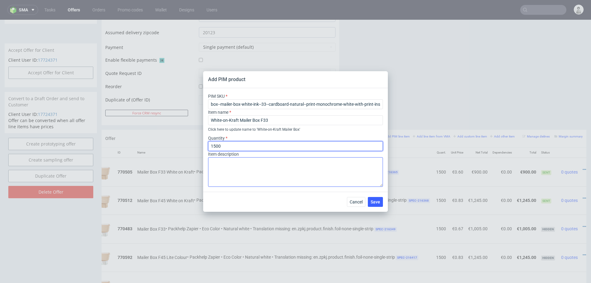
type input "1500"
click at [248, 170] on textarea at bounding box center [295, 172] width 175 height 30
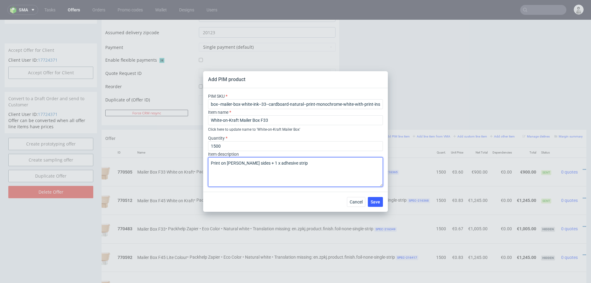
drag, startPoint x: 236, startPoint y: 163, endPoint x: 250, endPoint y: 178, distance: 19.8
click at [237, 163] on textarea "Print on [PERSON_NAME] sides + 1 x adhesive strip" at bounding box center [295, 172] width 175 height 30
type textarea "Print on both sides + 1 x adhesive strip"
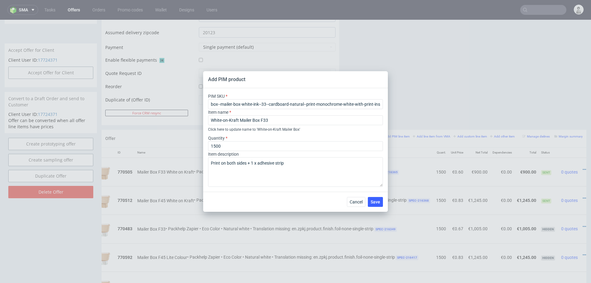
click at [292, 194] on div "Cancel Save" at bounding box center [295, 201] width 185 height 20
click at [373, 200] on span "Save" at bounding box center [376, 201] width 10 height 4
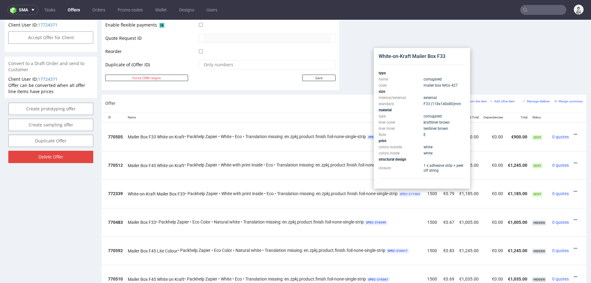
scroll to position [0, 45]
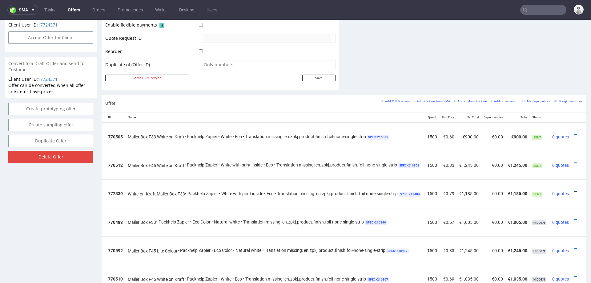
click at [574, 190] on icon at bounding box center [575, 191] width 3 height 4
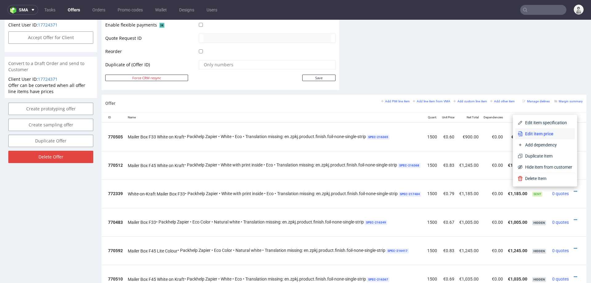
click at [557, 134] on span "Edit item price" at bounding box center [548, 134] width 50 height 6
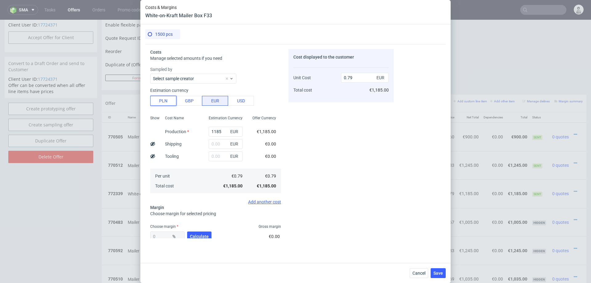
click at [166, 103] on button "PLN" at bounding box center [163, 101] width 26 height 10
type input "0.19"
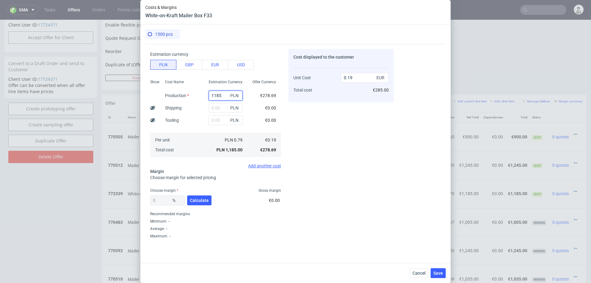
click at [224, 95] on input "1185" at bounding box center [226, 96] width 34 height 10
type input "23"
type input "0"
type input "2385"
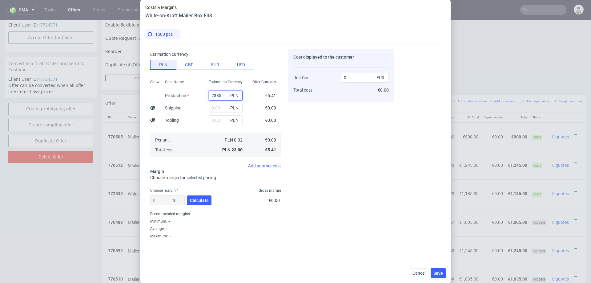
type input "0.37"
type input "2385"
click at [220, 107] on input "text" at bounding box center [226, 108] width 34 height 10
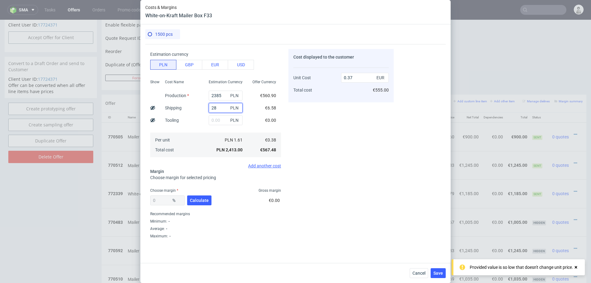
type input "285"
type input "0.41"
type input "285"
click at [196, 200] on span "Calculate" at bounding box center [199, 200] width 19 height 4
type input "42.47"
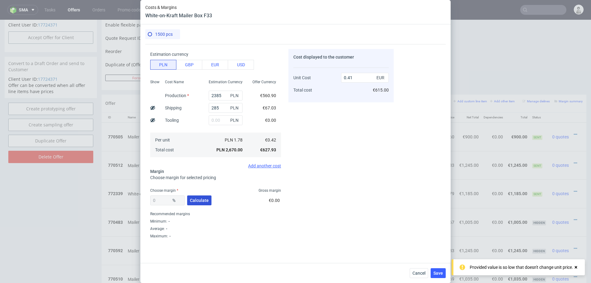
type input "0.72"
click at [171, 199] on span "%" at bounding box center [177, 200] width 12 height 9
click at [163, 201] on input "42.47" at bounding box center [167, 200] width 34 height 10
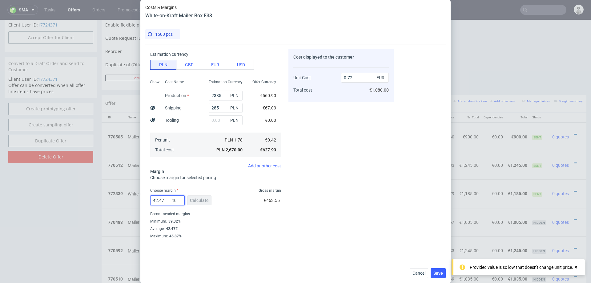
click at [163, 201] on input "42.47" at bounding box center [167, 200] width 34 height 10
type input "40"
type input "0.69"
type input "40"
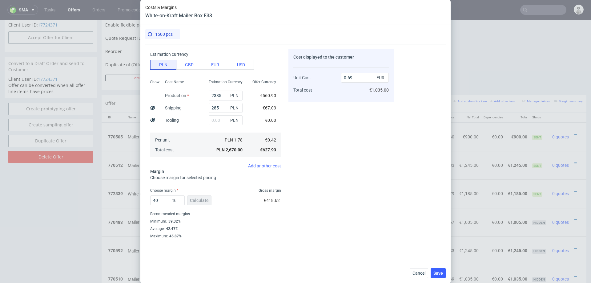
click at [262, 231] on div "Average : 42.47%" at bounding box center [215, 228] width 131 height 7
click at [436, 273] on span "Save" at bounding box center [438, 273] width 10 height 4
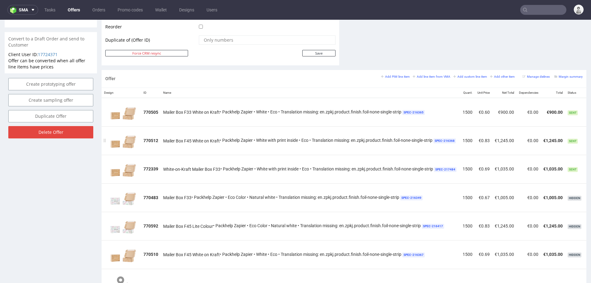
scroll to position [0, 45]
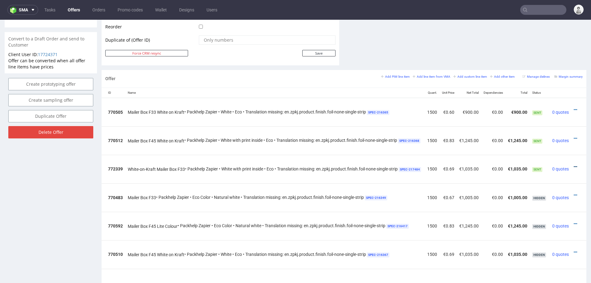
click at [574, 164] on icon at bounding box center [575, 166] width 3 height 4
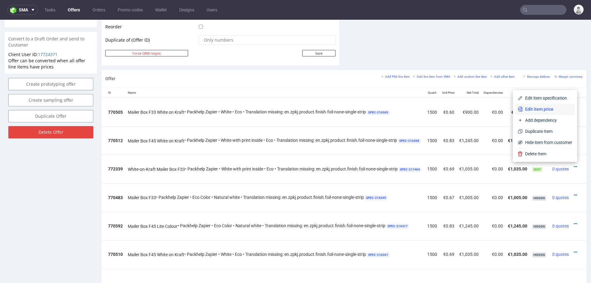
click at [550, 108] on span "Edit item price" at bounding box center [548, 109] width 50 height 6
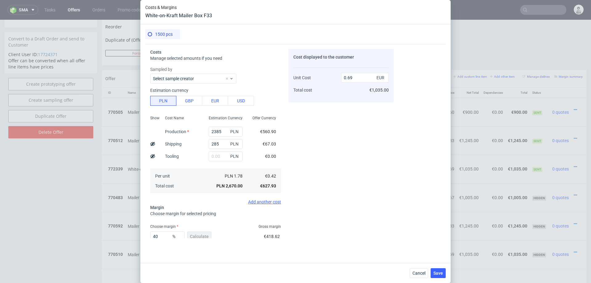
scroll to position [36, 0]
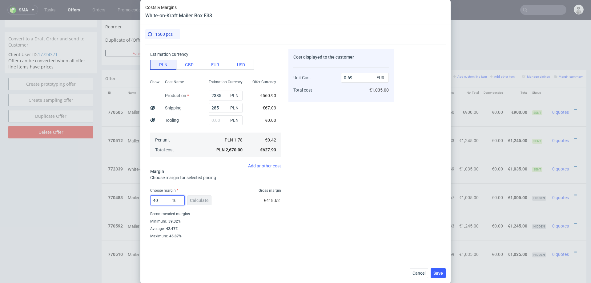
click at [165, 202] on input "40" at bounding box center [167, 200] width 34 height 10
type input "39"
type input "0.68"
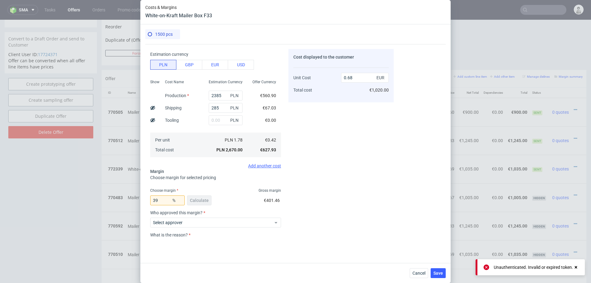
click at [326, 222] on div "Cost displayed to the customer Unit Cost Total cost 0.68 EUR €1,020.00" at bounding box center [340, 143] width 105 height 189
click at [233, 217] on div "Select approver" at bounding box center [215, 221] width 131 height 12
click at [232, 224] on span "Select approver" at bounding box center [213, 222] width 121 height 6
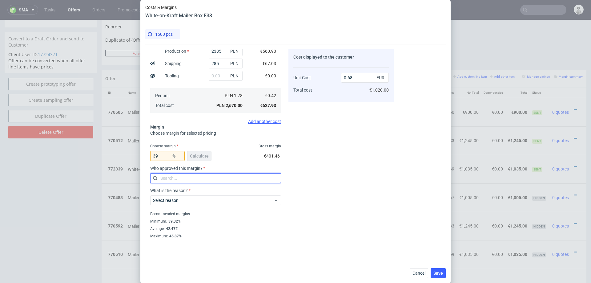
click at [234, 181] on input "text" at bounding box center [215, 178] width 131 height 10
click at [234, 181] on div "Select approver" at bounding box center [215, 178] width 131 height 10
click at [234, 180] on input "text" at bounding box center [215, 178] width 131 height 10
click at [277, 176] on icon at bounding box center [276, 177] width 5 height 5
click at [250, 179] on input "text" at bounding box center [215, 178] width 131 height 10
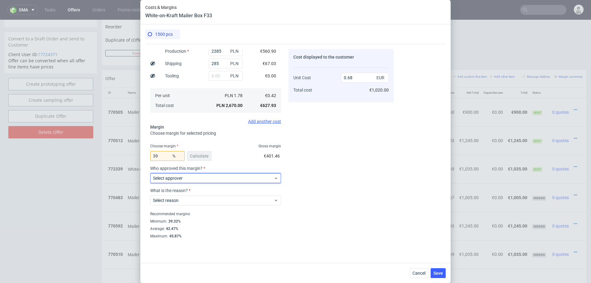
click at [250, 179] on span "Select approver" at bounding box center [213, 178] width 121 height 6
click at [174, 177] on input "text" at bounding box center [215, 178] width 131 height 10
click at [174, 177] on label "Select approver" at bounding box center [168, 177] width 30 height 5
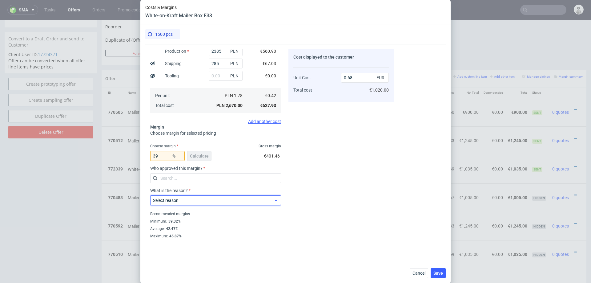
click at [176, 198] on label "Select reason" at bounding box center [166, 200] width 26 height 5
click at [176, 198] on input "text" at bounding box center [215, 200] width 131 height 10
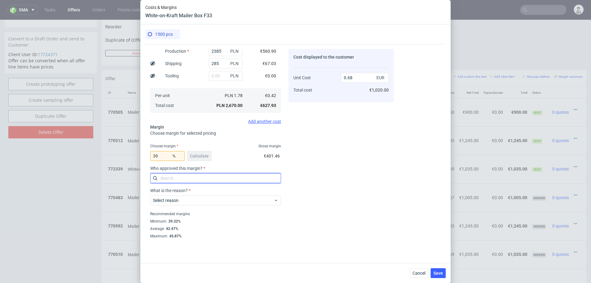
click at [178, 179] on input "text" at bounding box center [215, 178] width 131 height 10
click at [178, 179] on label "Select approver" at bounding box center [168, 177] width 30 height 5
click at [267, 173] on div at bounding box center [215, 178] width 131 height 10
click at [276, 177] on icon at bounding box center [276, 177] width 5 height 5
click at [167, 158] on input "39" at bounding box center [167, 156] width 34 height 10
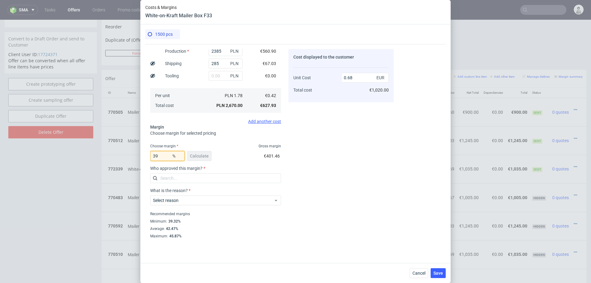
click at [167, 158] on input "39" at bounding box center [167, 156] width 34 height 10
type input "39.4"
type input "0.69"
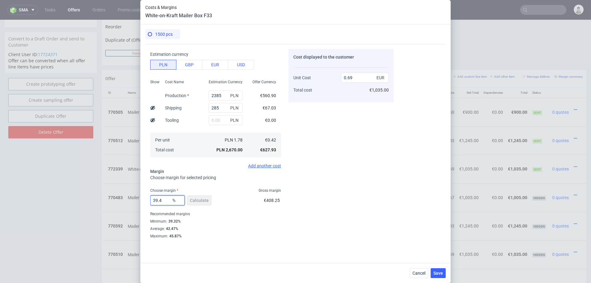
type input "39.4"
click at [292, 174] on div "Cost displayed to the customer Unit Cost Total cost 0.69 EUR €1,035.00" at bounding box center [340, 143] width 105 height 189
click at [441, 274] on span "Save" at bounding box center [438, 273] width 10 height 4
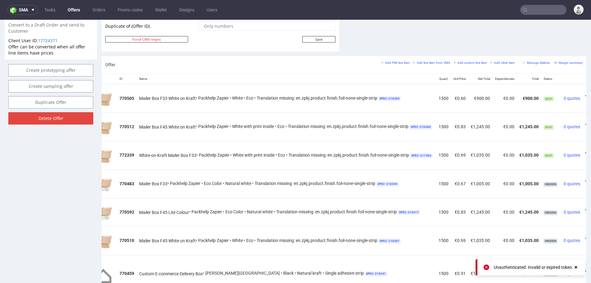
scroll to position [0, 45]
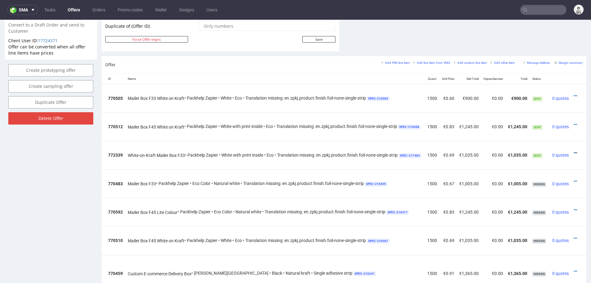
click at [574, 151] on icon at bounding box center [575, 153] width 3 height 4
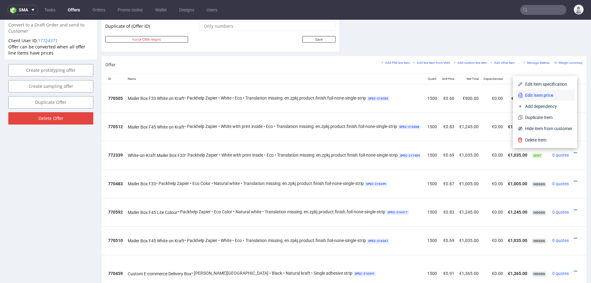
click at [557, 97] on span "Edit item price" at bounding box center [548, 95] width 50 height 6
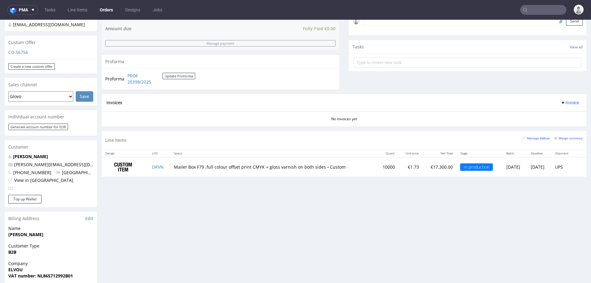
scroll to position [246, 0]
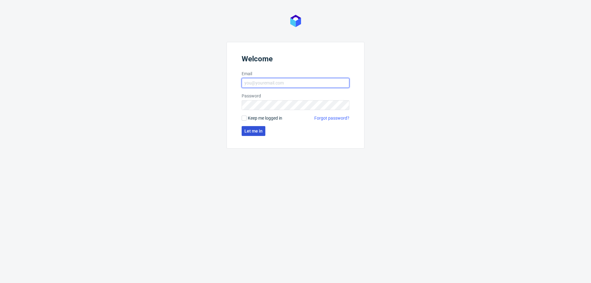
type input "[PERSON_NAME][EMAIL_ADDRESS][PERSON_NAME][DOMAIN_NAME]"
click at [254, 131] on span "Let me in" at bounding box center [253, 131] width 18 height 4
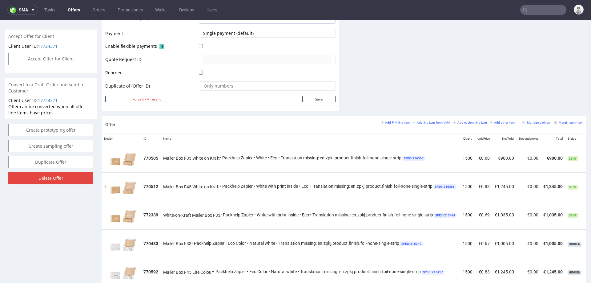
scroll to position [0, 45]
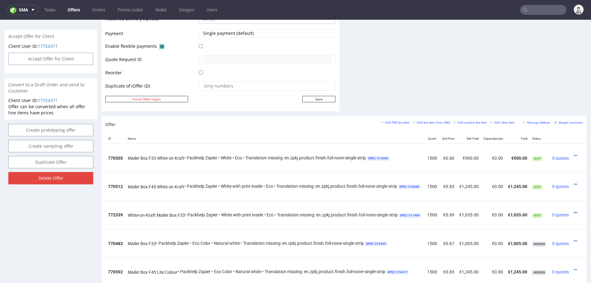
click at [574, 210] on icon at bounding box center [575, 212] width 3 height 4
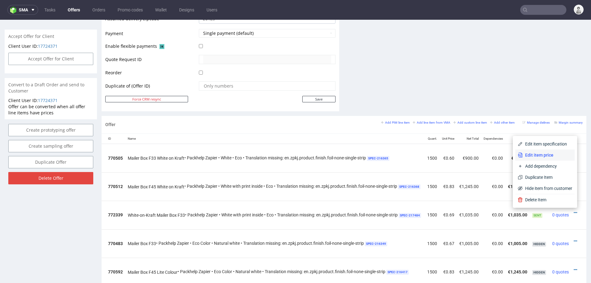
click at [551, 158] on span "Edit item price" at bounding box center [548, 155] width 50 height 6
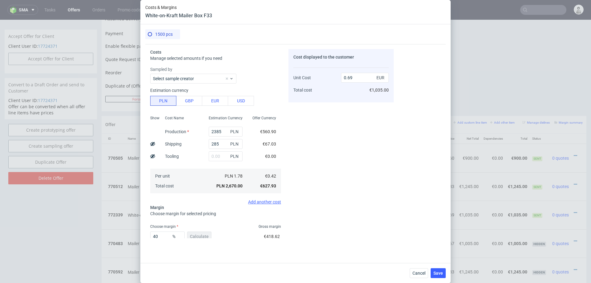
scroll to position [36, 0]
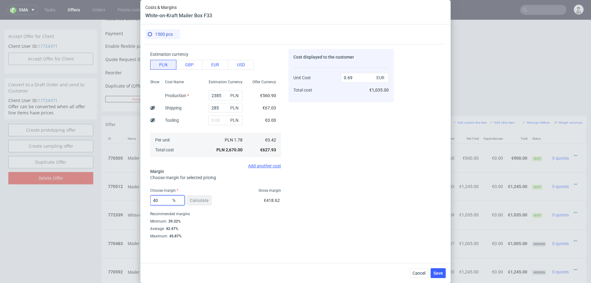
click at [162, 201] on input "40" at bounding box center [167, 200] width 34 height 10
type input "39"
type input "0.68"
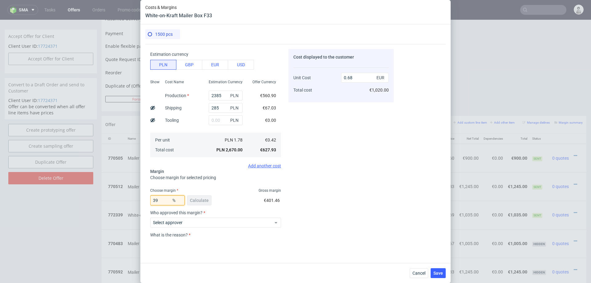
type input "39"
click at [301, 221] on div "Cost displayed to the customer Unit Cost Total cost 0.68 EUR €1,020.00" at bounding box center [340, 143] width 105 height 189
click at [227, 219] on span "Select approver" at bounding box center [213, 222] width 121 height 6
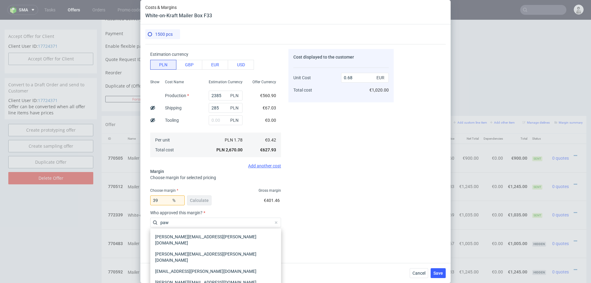
type input "pawe"
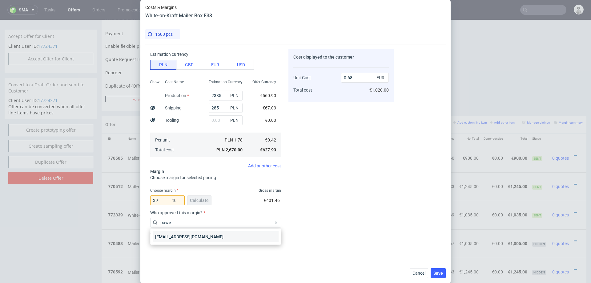
click at [201, 233] on div "[EMAIL_ADDRESS][DOMAIN_NAME]" at bounding box center [216, 236] width 126 height 11
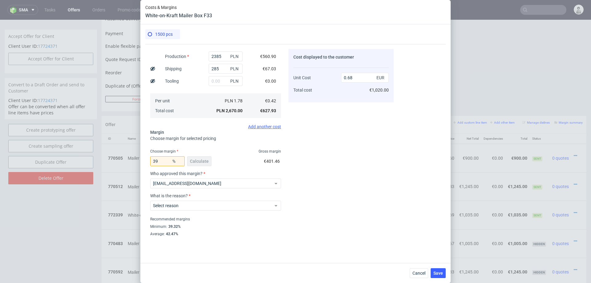
scroll to position [80, 0]
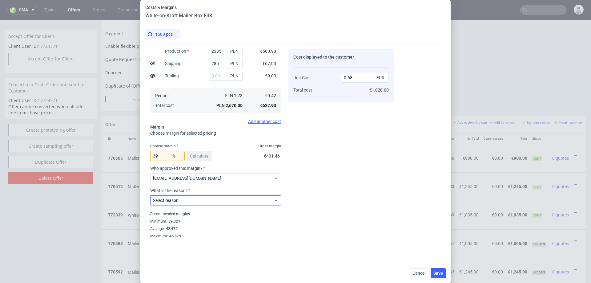
click at [212, 202] on span "Select reason" at bounding box center [213, 200] width 121 height 6
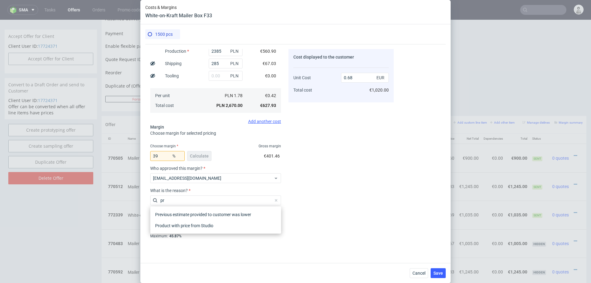
type input "pri"
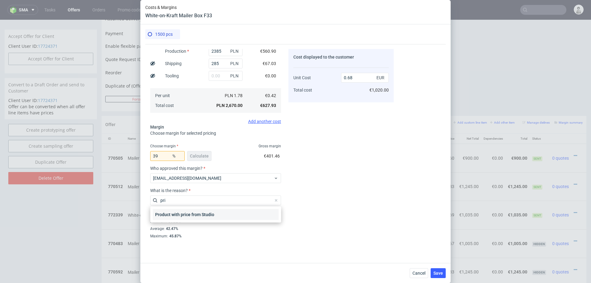
click at [208, 213] on div "Product with price from Studio" at bounding box center [216, 214] width 126 height 11
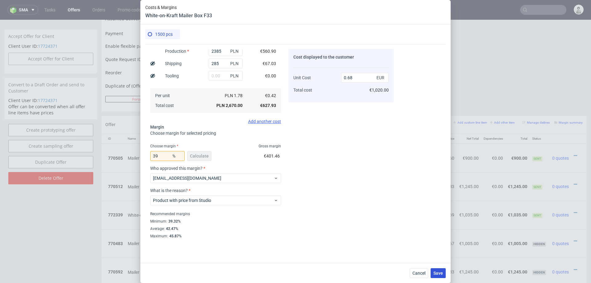
click at [441, 276] on button "Save" at bounding box center [438, 273] width 15 height 10
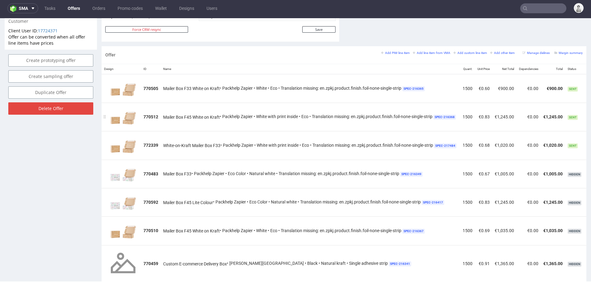
scroll to position [0, 45]
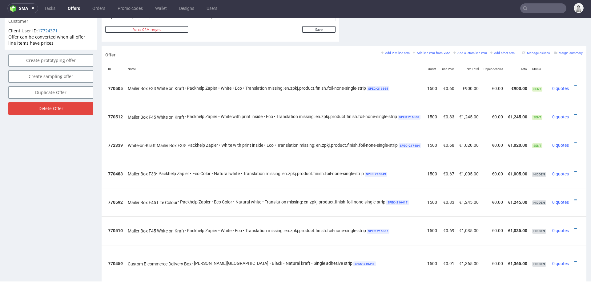
click at [571, 83] on td at bounding box center [578, 88] width 15 height 29
click at [574, 84] on icon at bounding box center [575, 86] width 3 height 4
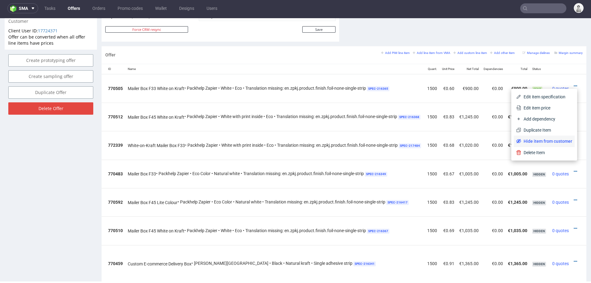
click at [532, 140] on span "Hide item from customer" at bounding box center [546, 141] width 51 height 6
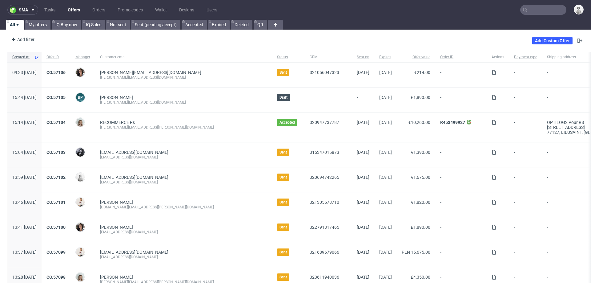
click at [530, 5] on input "text" at bounding box center [543, 10] width 46 height 10
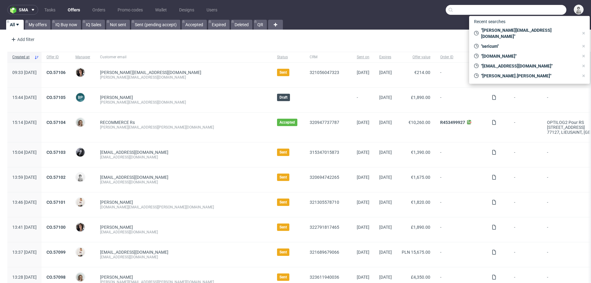
paste input "[PERSON_NAME][EMAIL_ADDRESS][DOMAIN_NAME]"
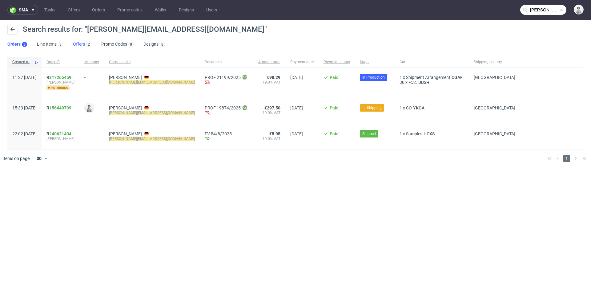
click at [79, 46] on link "Offers 2" at bounding box center [82, 44] width 18 height 10
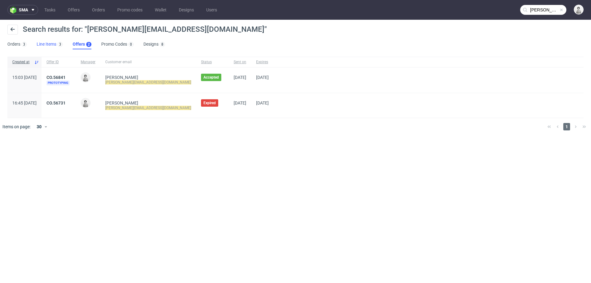
click at [49, 44] on link "Line Items 3" at bounding box center [50, 44] width 26 height 10
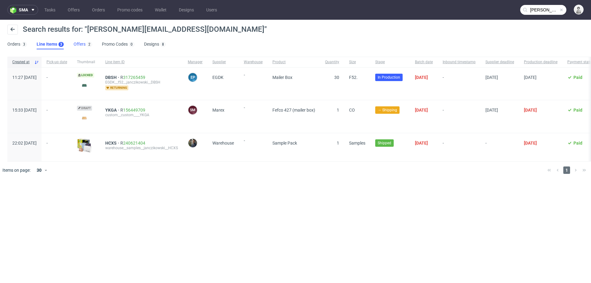
click at [83, 45] on link "Offers 2" at bounding box center [83, 44] width 18 height 10
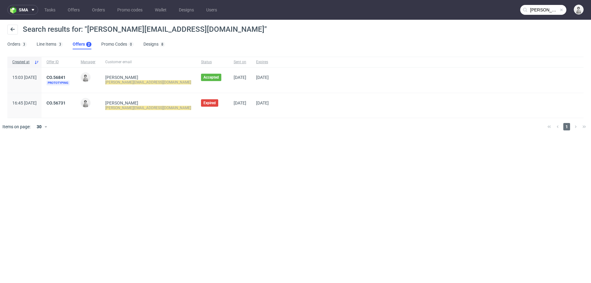
click at [538, 8] on input "[PERSON_NAME][EMAIL_ADDRESS][DOMAIN_NAME]" at bounding box center [543, 10] width 46 height 10
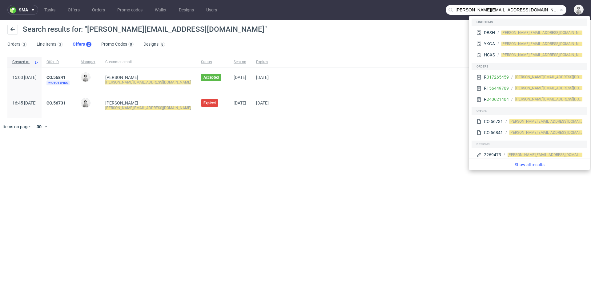
drag, startPoint x: 495, startPoint y: 10, endPoint x: 452, endPoint y: 10, distance: 43.4
click at [452, 10] on div "[PERSON_NAME][EMAIL_ADDRESS][DOMAIN_NAME]" at bounding box center [506, 10] width 121 height 10
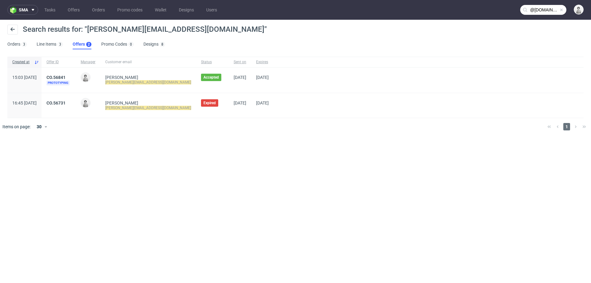
type input "@[DOMAIN_NAME]"
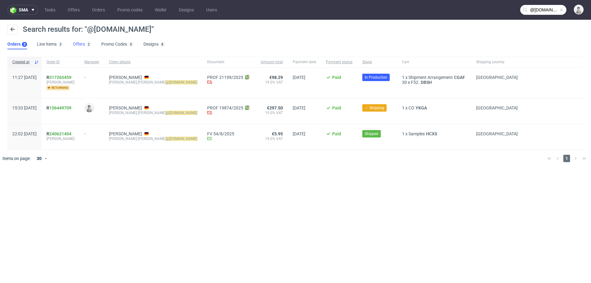
click at [79, 44] on link "Offers 2" at bounding box center [82, 44] width 18 height 10
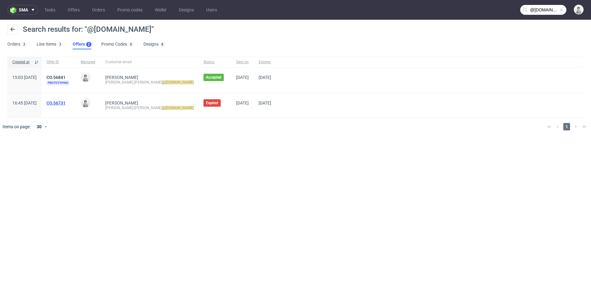
click at [66, 102] on link "CO.56731" at bounding box center [55, 102] width 19 height 5
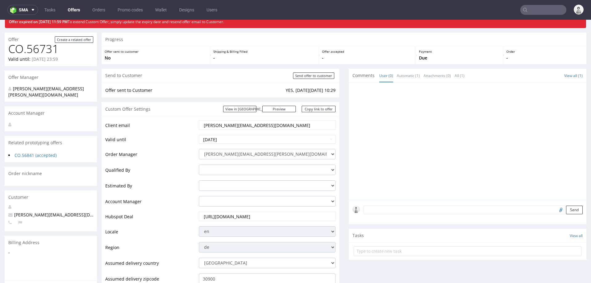
scroll to position [19, 0]
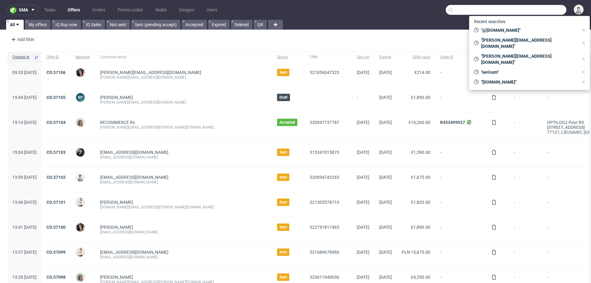
click at [537, 9] on input "text" at bounding box center [506, 10] width 121 height 10
paste input "[PERSON_NAME][EMAIL_ADDRESS][PERSON_NAME][DOMAIN_NAME]"
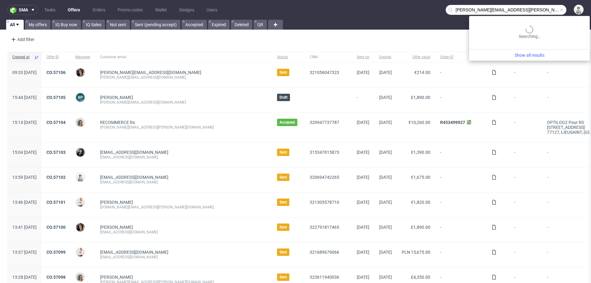
type input "[PERSON_NAME][EMAIL_ADDRESS][PERSON_NAME][DOMAIN_NAME]"
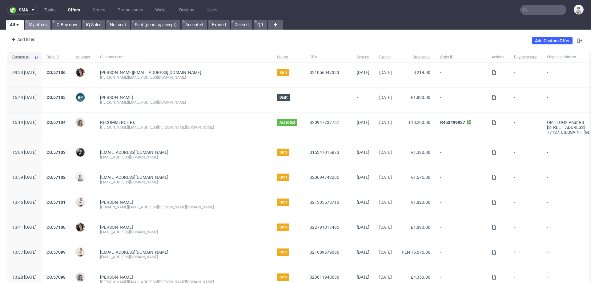
click at [34, 23] on link "My offers" at bounding box center [38, 25] width 26 height 10
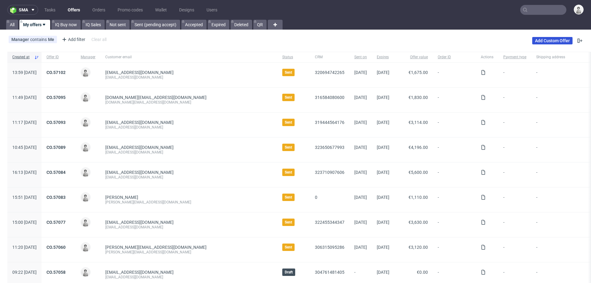
click at [537, 42] on link "Add Custom Offer" at bounding box center [552, 40] width 40 height 7
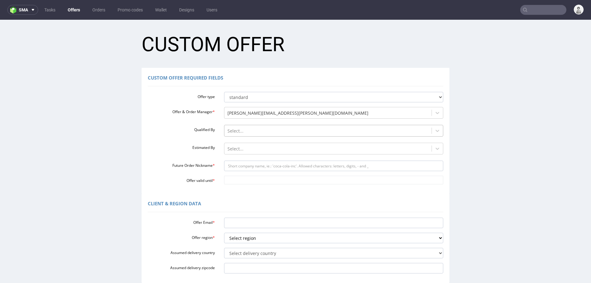
click at [258, 133] on div at bounding box center [328, 130] width 201 height 7
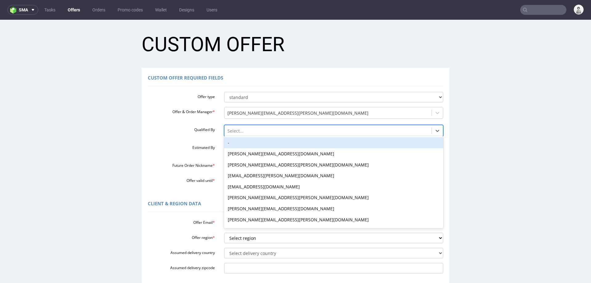
click at [255, 144] on div "-" at bounding box center [334, 142] width 220 height 11
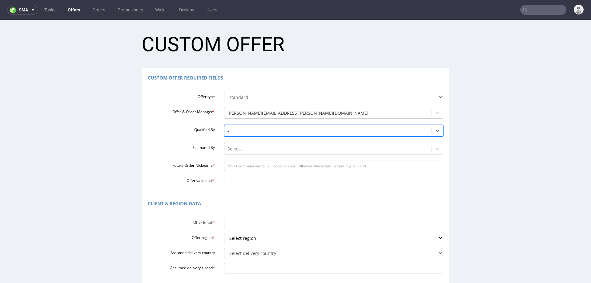
click at [253, 149] on div at bounding box center [328, 148] width 201 height 7
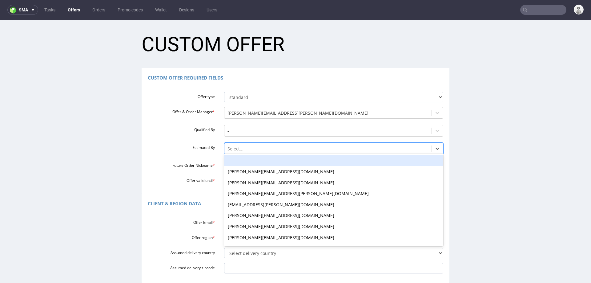
click at [250, 159] on div "-" at bounding box center [334, 160] width 220 height 11
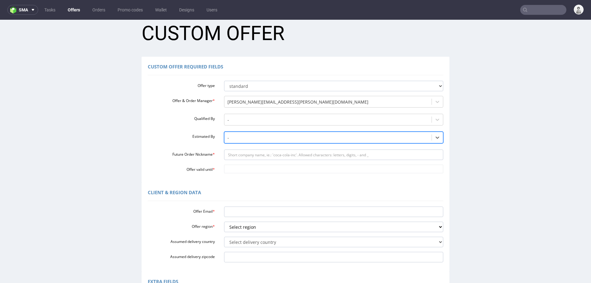
scroll to position [12, 0]
click at [254, 153] on input "Future Order Nickname *" at bounding box center [334, 153] width 220 height 10
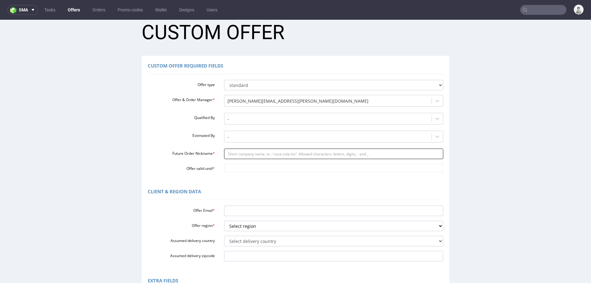
paste input "jessegleellipsisbrandscom"
type input "jessegleellipsisbrandscom"
click at [239, 170] on input "Offer valid until *" at bounding box center [334, 167] width 220 height 9
click at [268, 150] on td "30" at bounding box center [264, 149] width 9 height 9
type input "[DATE]"
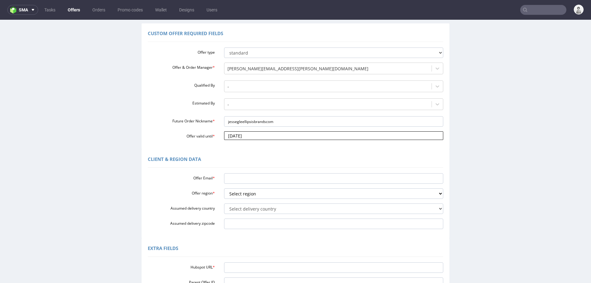
scroll to position [51, 0]
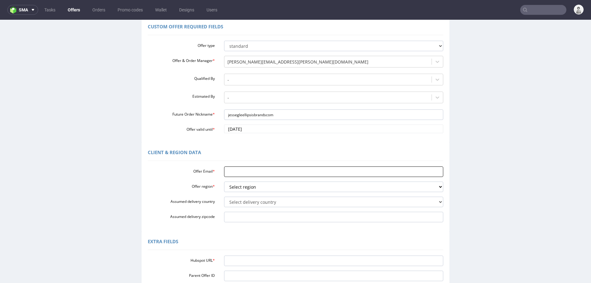
click at [239, 170] on input "Offer Email *" at bounding box center [334, 171] width 220 height 10
paste input "[PERSON_NAME][EMAIL_ADDRESS][PERSON_NAME][DOMAIN_NAME]"
type input "[PERSON_NAME][EMAIL_ADDRESS][PERSON_NAME][DOMAIN_NAME]"
click at [264, 181] on div "Offer Email * [PERSON_NAME][EMAIL_ADDRESS][PERSON_NAME][DOMAIN_NAME] Offer regi…" at bounding box center [296, 193] width 296 height 58
click at [259, 192] on div "Offer Email * [PERSON_NAME][EMAIL_ADDRESS][PERSON_NAME][DOMAIN_NAME] Offer regi…" at bounding box center [296, 193] width 296 height 58
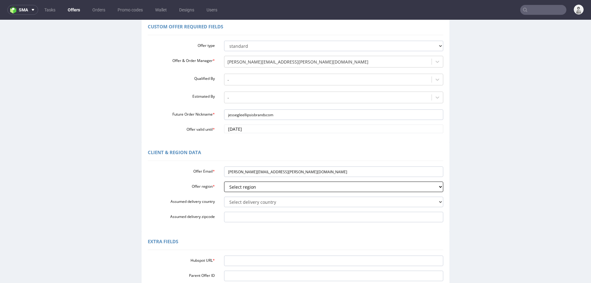
click at [269, 189] on select "Select region eu gb de pl cz fr it es" at bounding box center [334, 186] width 220 height 10
select select "gb"
click at [224, 181] on select "Select region eu gb de pl cz fr it es" at bounding box center [334, 186] width 220 height 10
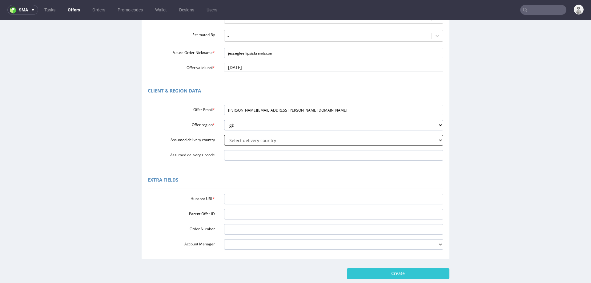
scroll to position [113, 0]
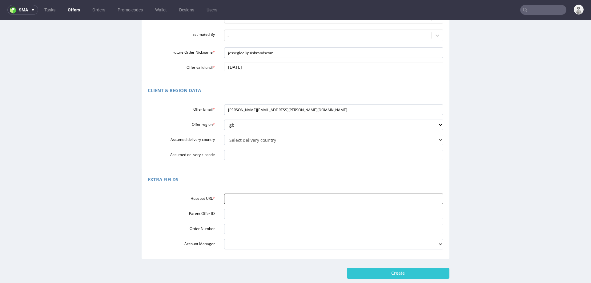
click at [276, 198] on input "Hubspot URL *" at bounding box center [334, 198] width 220 height 10
paste input "[URL][DOMAIN_NAME]"
type input "[URL][DOMAIN_NAME]"
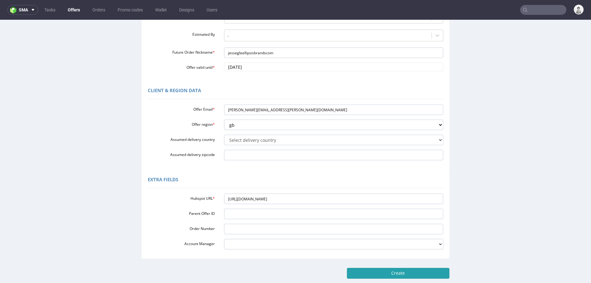
click at [370, 273] on input "Create" at bounding box center [398, 273] width 103 height 10
type input "Please wait..."
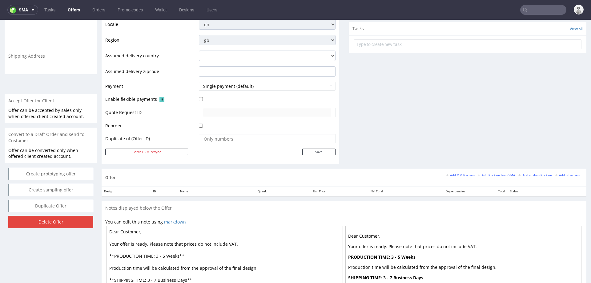
scroll to position [212, 0]
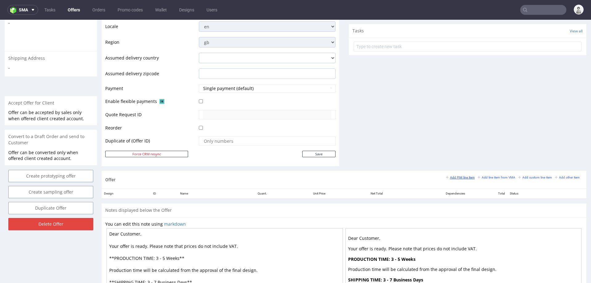
click at [454, 175] on small "Add PIM line item" at bounding box center [460, 176] width 29 height 3
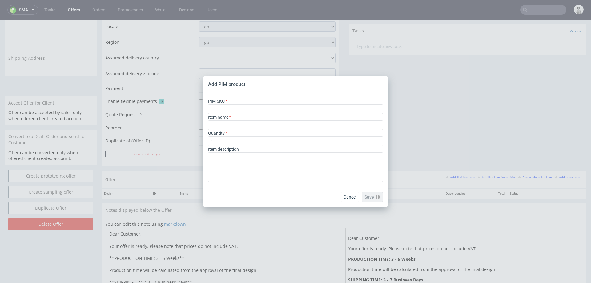
click at [346, 190] on div "Cancel Save Please check the form fields as they contain errors" at bounding box center [295, 197] width 185 height 20
click at [354, 195] on span "Cancel" at bounding box center [350, 197] width 13 height 4
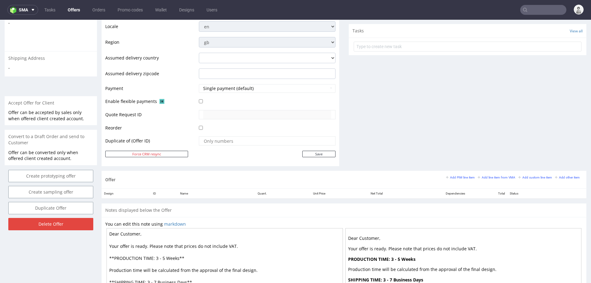
click at [487, 178] on div "Add PIM line item Add line item from VMA Add custom line item Add other item" at bounding box center [514, 177] width 137 height 6
click at [487, 175] on small "Add line item from VMA" at bounding box center [497, 176] width 38 height 3
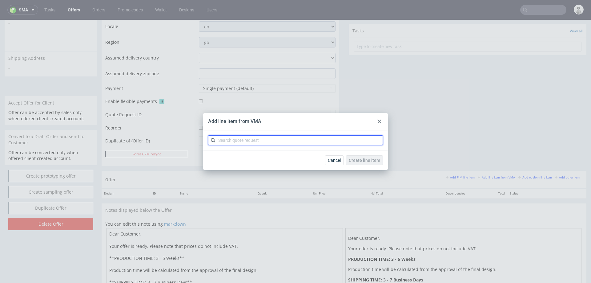
click at [314, 139] on input "text" at bounding box center [295, 140] width 175 height 10
type input "cbsy"
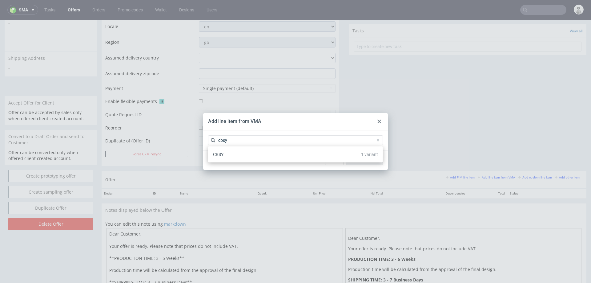
click at [269, 150] on div "CBSY 1 variant" at bounding box center [296, 154] width 170 height 11
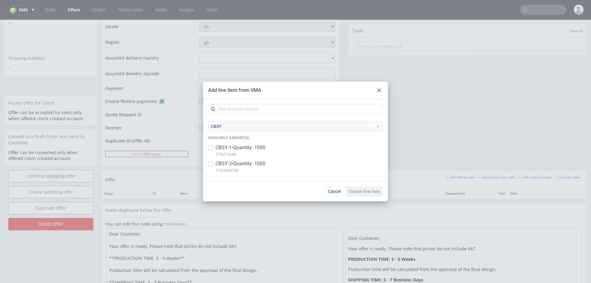
click at [249, 162] on p "CBSY-2 • Quantity: 1000" at bounding box center [241, 163] width 50 height 7
checkbox input "true"
click at [250, 150] on p "CBSY-1 • Quantity: 1000" at bounding box center [241, 147] width 50 height 7
checkbox input "true"
click at [361, 189] on span "Create line item" at bounding box center [364, 191] width 31 height 4
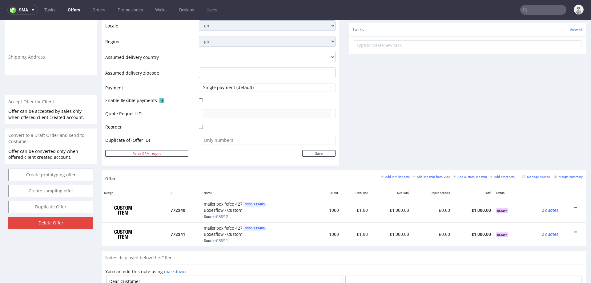
scroll to position [282, 0]
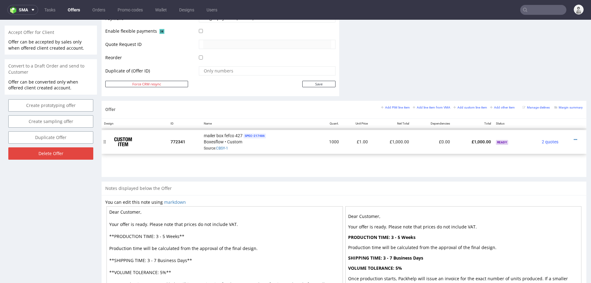
drag, startPoint x: 106, startPoint y: 162, endPoint x: 106, endPoint y: 139, distance: 23.1
click at [106, 139] on div at bounding box center [105, 142] width 6 height 24
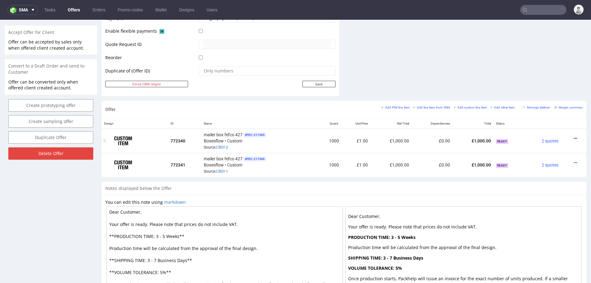
click at [574, 136] on icon at bounding box center [575, 138] width 3 height 4
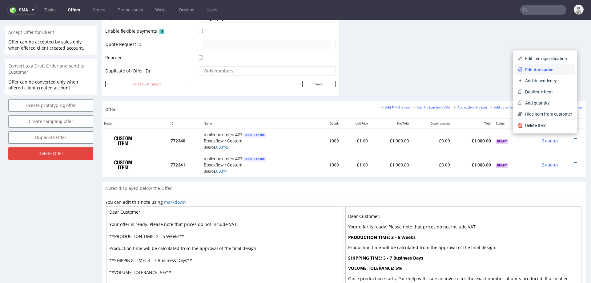
click at [545, 64] on li "Edit item price" at bounding box center [544, 69] width 59 height 11
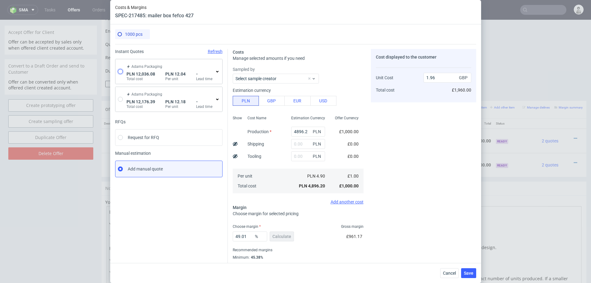
click at [118, 70] on input "radio" at bounding box center [120, 71] width 5 height 5
radio input "true"
radio input "false"
type input "10632.43"
type input "1403.65"
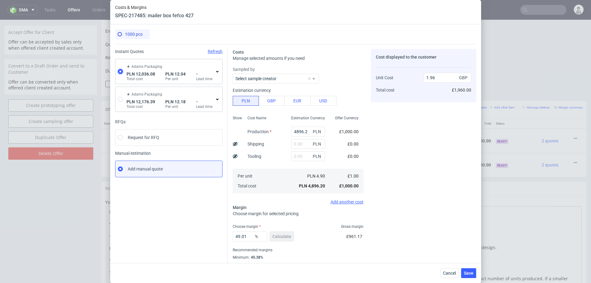
type input "2.46"
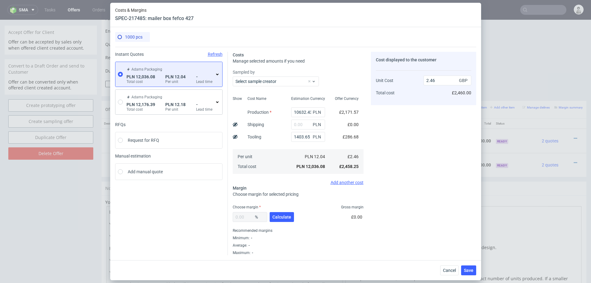
click at [216, 75] on icon at bounding box center [217, 74] width 5 height 5
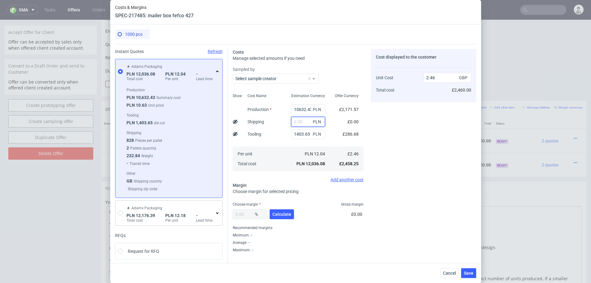
click at [304, 124] on input "text" at bounding box center [308, 122] width 34 height 10
type input "1250"
type input "2.72"
type input "1"
type input "2.46"
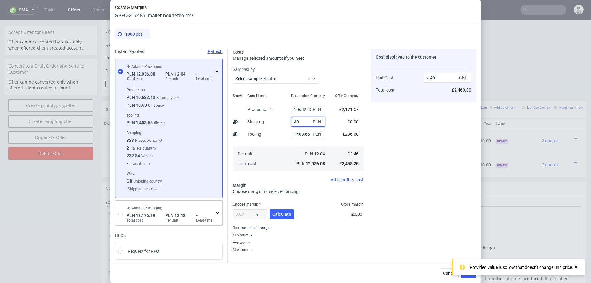
type input "300"
type input "2.52"
type input "3"
type input "1"
type input "2.46"
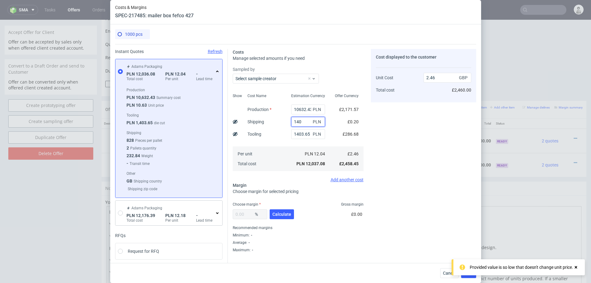
type input "1400"
type input "2.75"
type input "1400"
click at [285, 144] on div "Cost Name Production Shipping Tooling Per unit Total cost" at bounding box center [265, 131] width 44 height 81
click at [279, 213] on span "Calculate" at bounding box center [281, 214] width 19 height 4
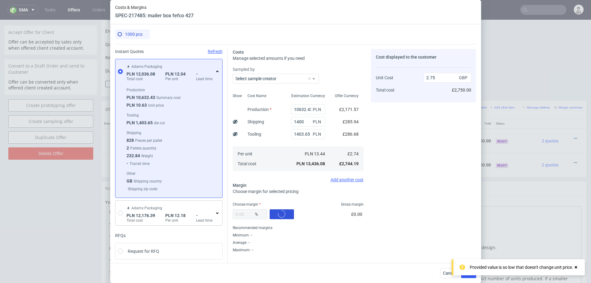
type input "31.71"
type input "4.03"
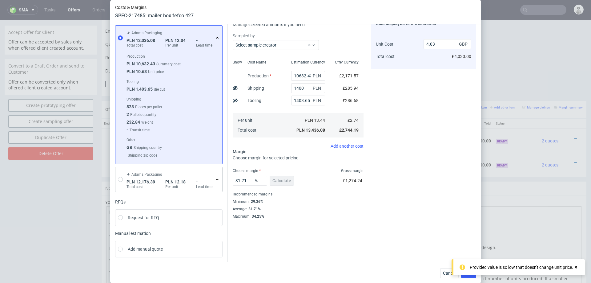
scroll to position [34, 0]
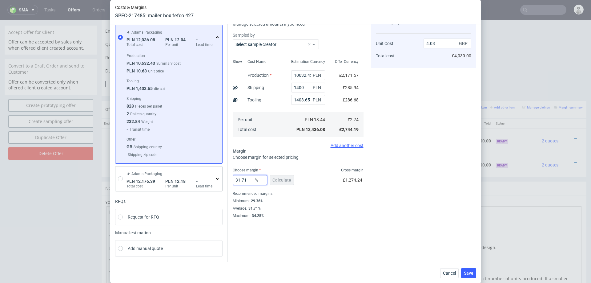
click at [244, 180] on input "31.71" at bounding box center [250, 180] width 34 height 10
type input "30"
type input "3.93"
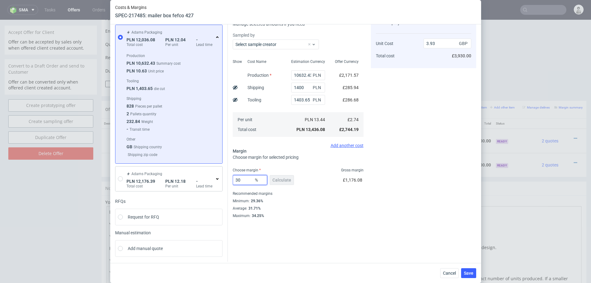
type input "30"
click at [357, 195] on div "Recommended margins" at bounding box center [298, 193] width 131 height 7
click at [468, 276] on button "Save" at bounding box center [468, 273] width 15 height 10
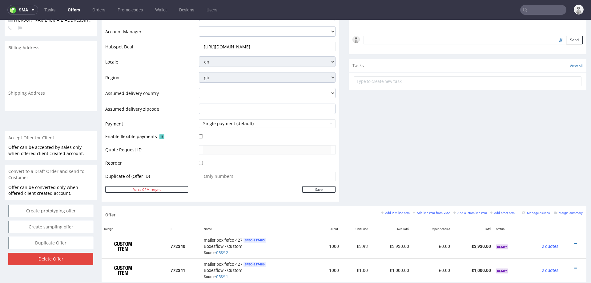
scroll to position [267, 0]
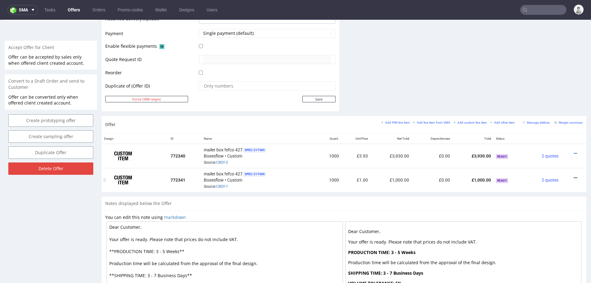
click at [574, 176] on icon at bounding box center [575, 177] width 3 height 4
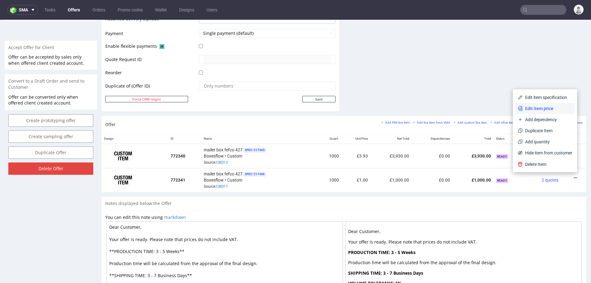
click at [539, 110] on span "Edit item price" at bounding box center [548, 108] width 50 height 6
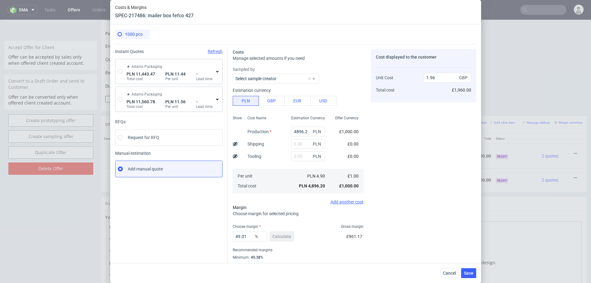
click at [117, 72] on div "Adams Packaging PLN 11,443.47 Total cost PLN 11.44 Per unit - Lead time" at bounding box center [168, 71] width 107 height 25
click at [121, 72] on input "radio" at bounding box center [120, 71] width 5 height 5
radio input "true"
radio input "false"
type input "9142.75"
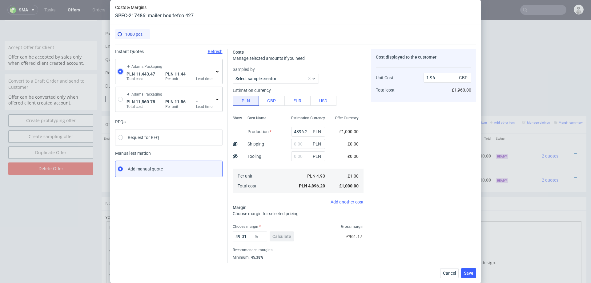
type input "2300.72"
type input "2.34"
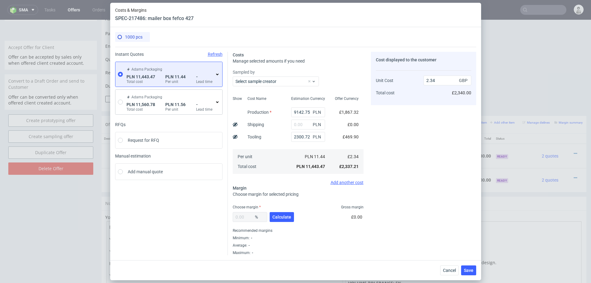
click at [216, 73] on icon at bounding box center [217, 74] width 5 height 5
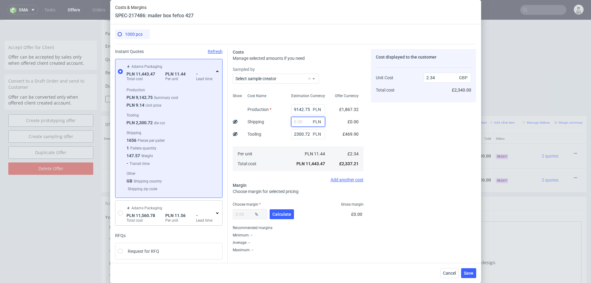
click at [299, 119] on input "text" at bounding box center [308, 122] width 34 height 10
type input "800"
type input "2.5"
type input "800"
click at [279, 129] on div "Cost Name Production Shipping Tooling Per unit Total cost" at bounding box center [265, 131] width 44 height 81
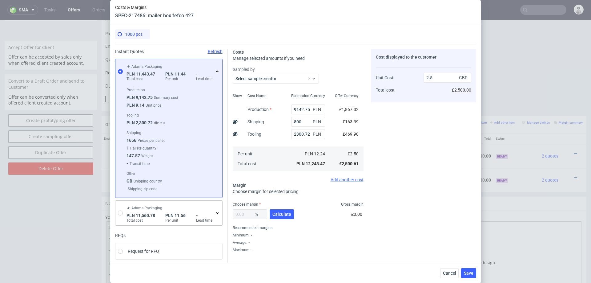
scroll to position [34, 0]
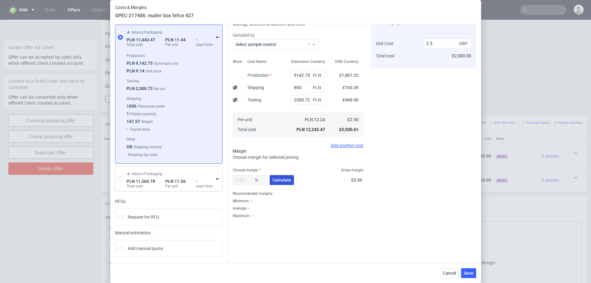
click at [276, 183] on button "Calculate" at bounding box center [282, 180] width 24 height 10
type input "32.33"
type input "3.69"
click at [246, 180] on input "32.33" at bounding box center [250, 180] width 34 height 10
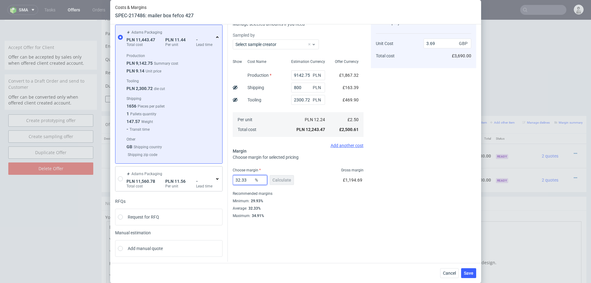
click at [246, 180] on input "32.33" at bounding box center [250, 180] width 34 height 10
type input "30"
type input "3.57"
type input "30"
click at [386, 228] on div "Instant Quotes Refresh Adams Packaging PLN 11,443.47 Total cost PLN 11.44 Per u…" at bounding box center [295, 136] width 361 height 252
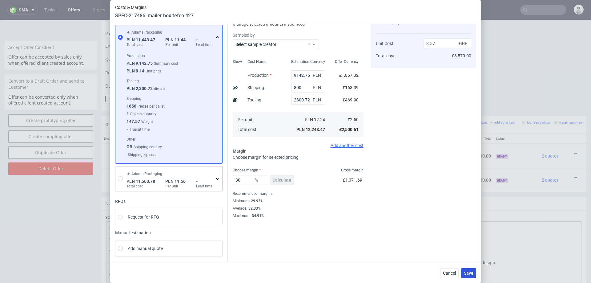
click at [468, 273] on span "Save" at bounding box center [469, 273] width 10 height 4
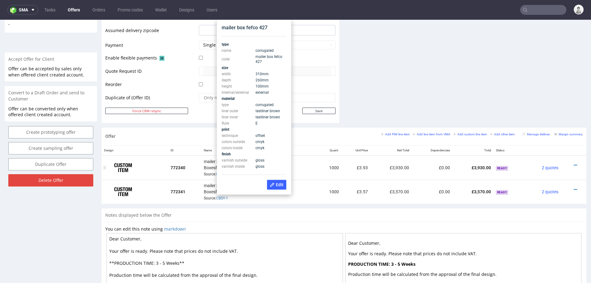
scroll to position [251, 0]
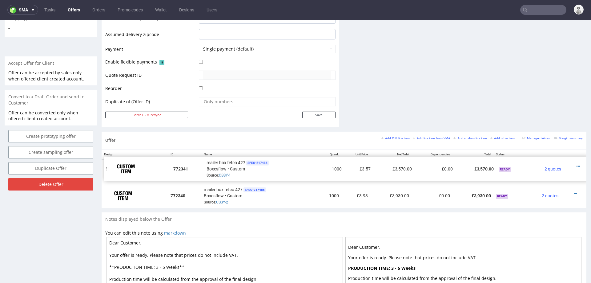
drag, startPoint x: 104, startPoint y: 194, endPoint x: 107, endPoint y: 167, distance: 26.9
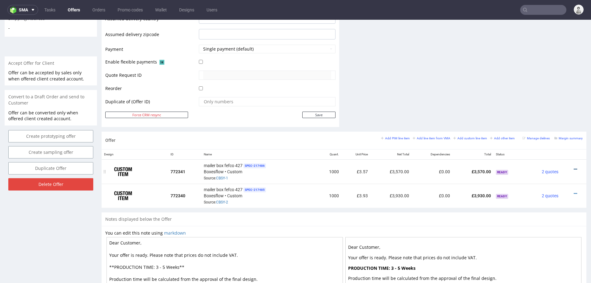
click at [574, 167] on icon at bounding box center [575, 169] width 3 height 4
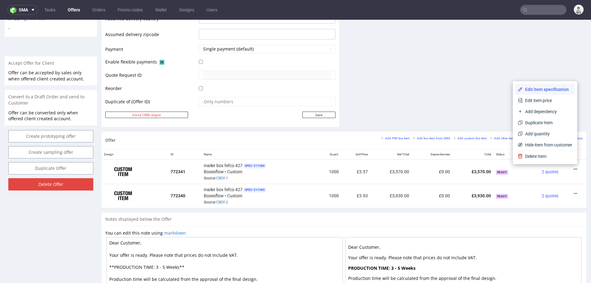
click at [539, 90] on span "Edit item specification" at bounding box center [548, 89] width 50 height 6
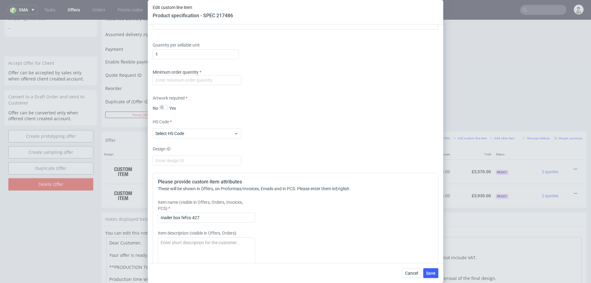
scroll to position [495, 0]
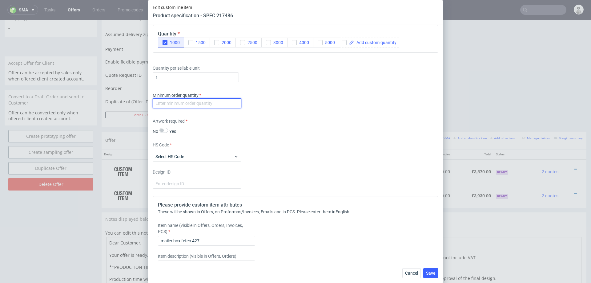
click at [220, 101] on input "number" at bounding box center [197, 103] width 89 height 10
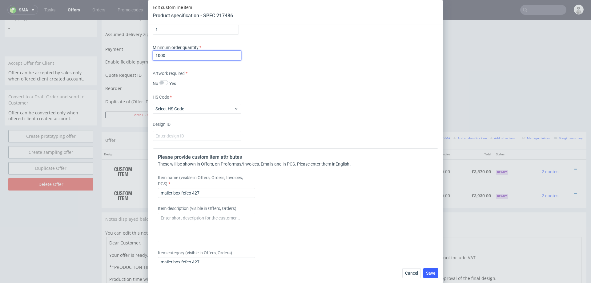
scroll to position [556, 0]
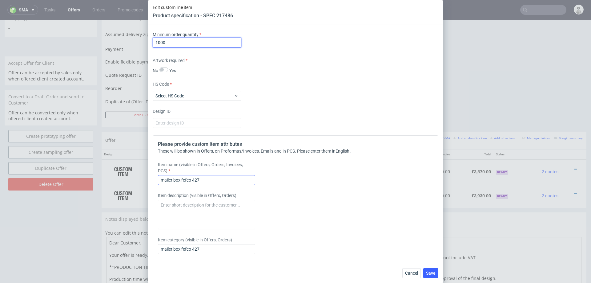
type input "1000"
click at [213, 179] on input "mailer box fefco 427" at bounding box center [206, 180] width 97 height 10
click at [186, 181] on input "mailer box fefco 427 27x21x8 cm, offset print on both sides" at bounding box center [206, 180] width 97 height 10
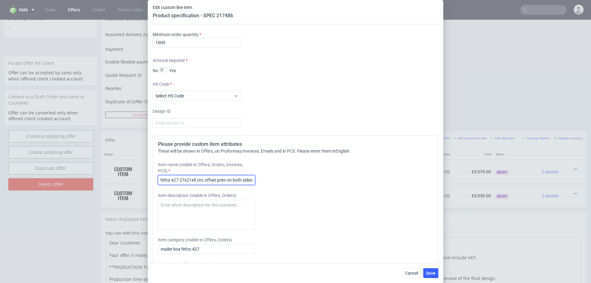
click at [186, 181] on input "mailer box fefco 427 27x21x8 cm, offset print on both sides" at bounding box center [206, 180] width 97 height 10
type input "mailer box fefco 427 27x21x8 cm, offset print on both sides"
click at [335, 202] on div "Item description (visible in Offers, Orders)" at bounding box center [260, 210] width 204 height 37
click at [427, 272] on span "Save" at bounding box center [431, 273] width 10 height 4
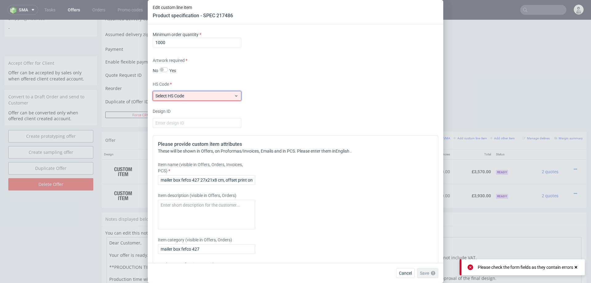
click at [207, 93] on span "Select HS Code" at bounding box center [194, 96] width 79 height 6
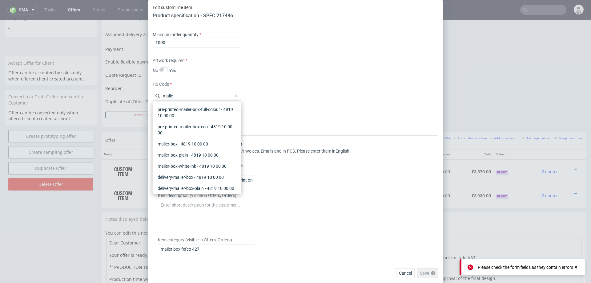
type input "mailer"
click at [167, 114] on div "pre-printed-mailer-box-full-colour - 4819 10 00 00" at bounding box center [197, 112] width 84 height 17
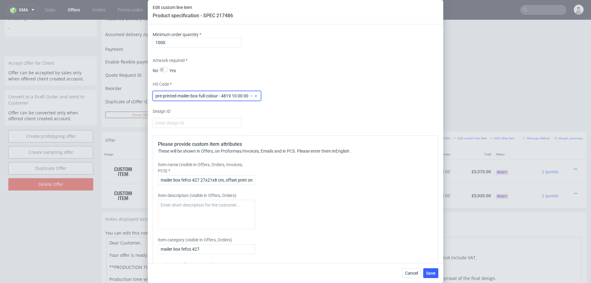
click at [222, 95] on span "pre-printed-mailer-box-full-colour - 4819 10 00 00" at bounding box center [202, 96] width 94 height 6
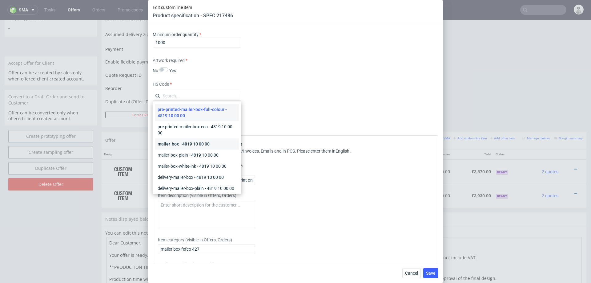
click at [191, 138] on div "mailer-box - 4819 10 00 00" at bounding box center [197, 143] width 84 height 11
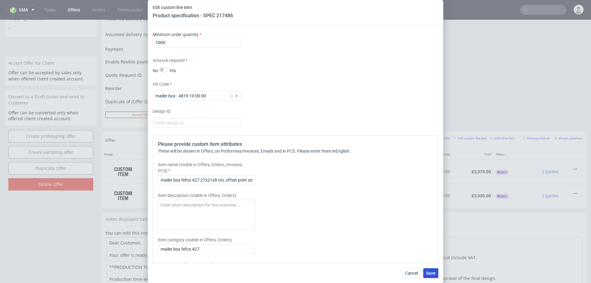
click at [429, 275] on span "Save" at bounding box center [431, 273] width 10 height 4
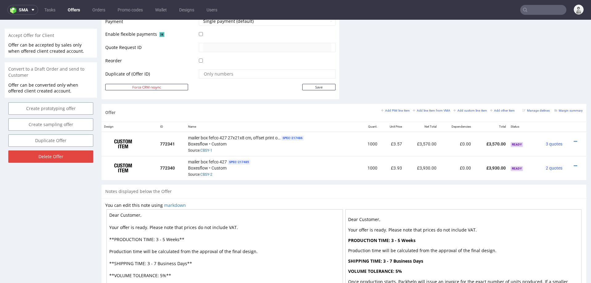
scroll to position [279, 0]
click at [574, 163] on icon at bounding box center [575, 165] width 3 height 4
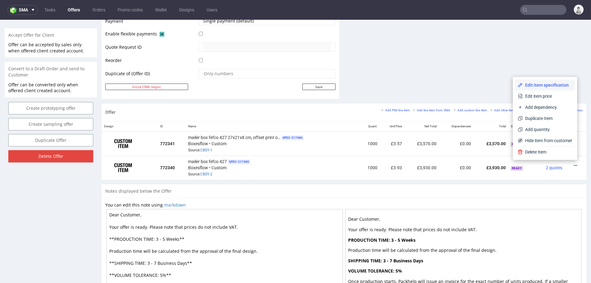
click at [534, 87] on span "Edit item specification" at bounding box center [548, 85] width 50 height 6
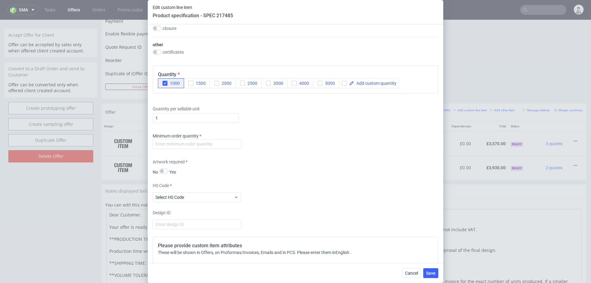
scroll to position [456, 0]
click at [216, 143] on input "number" at bounding box center [197, 143] width 89 height 10
type input "1000"
click at [344, 134] on div "Minimum order quantity 1000" at bounding box center [296, 141] width 286 height 18
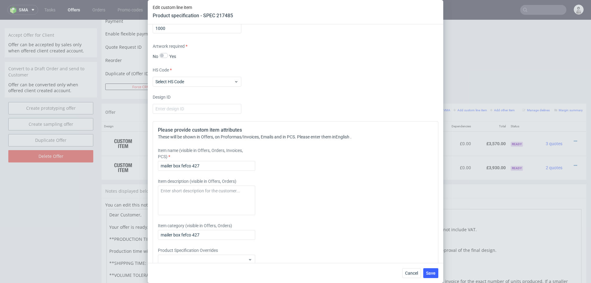
scroll to position [571, 0]
click at [215, 161] on input "mailer box fefco 427" at bounding box center [206, 165] width 97 height 10
click at [216, 166] on input "mailer box fefco 427" at bounding box center [206, 165] width 97 height 10
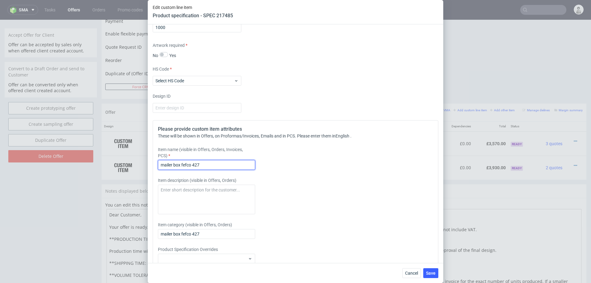
paste input "27x21x8 cm, offset print on both sides"
click at [179, 163] on input "mailer box fefco 427 27x21x8 cm, offset print on both sides" at bounding box center [206, 165] width 97 height 10
click at [185, 163] on input "mailer box fefco 427 ,27x21x8 cm, offset print on both sides" at bounding box center [206, 165] width 97 height 10
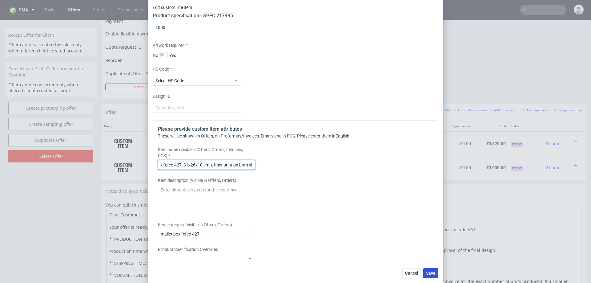
type input "mailer box fefco 427 ,31x26x10 cm, offset print on both sides"
click at [430, 271] on span "Save" at bounding box center [431, 273] width 10 height 4
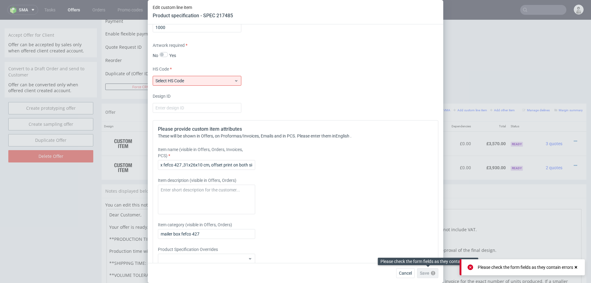
scroll to position [0, 0]
click at [430, 271] on div "Save" at bounding box center [427, 273] width 21 height 10
click at [220, 78] on span "Select HS Code" at bounding box center [194, 81] width 79 height 6
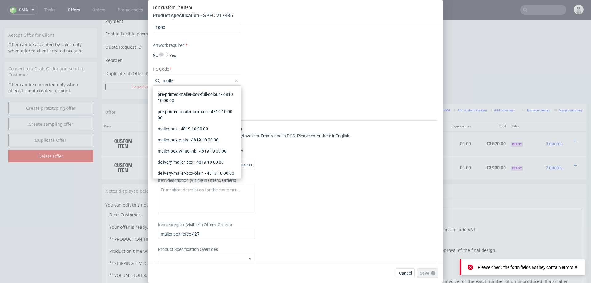
type input "mailer"
click at [183, 90] on div "pre-printed-mailer-box-full-colour - 4819 10 00 00" at bounding box center [197, 97] width 84 height 17
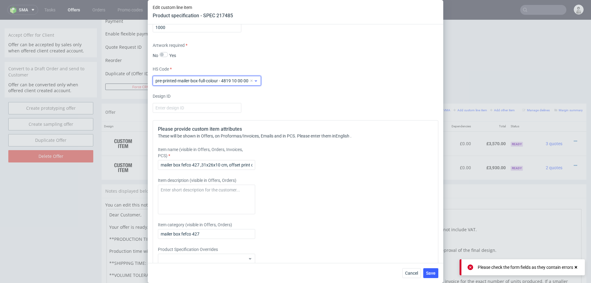
click at [191, 76] on div "pre-printed-mailer-box-full-colour - 4819 10 00 00" at bounding box center [207, 81] width 108 height 10
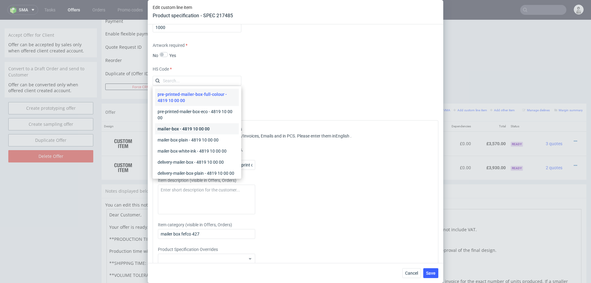
click at [178, 127] on div "mailer-box - 4819 10 00 00" at bounding box center [197, 128] width 84 height 11
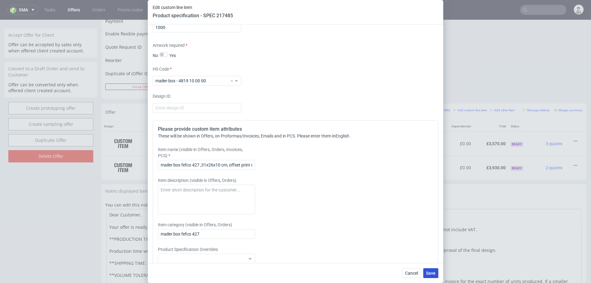
click at [430, 272] on span "Save" at bounding box center [431, 273] width 10 height 4
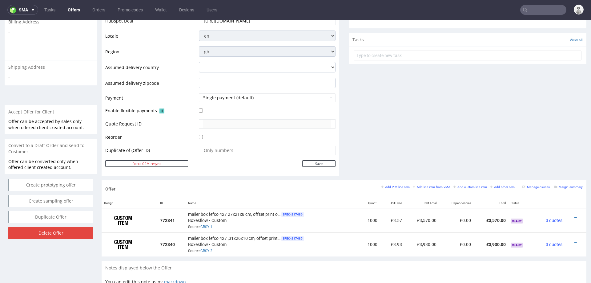
scroll to position [202, 0]
click at [574, 216] on link at bounding box center [575, 218] width 3 height 5
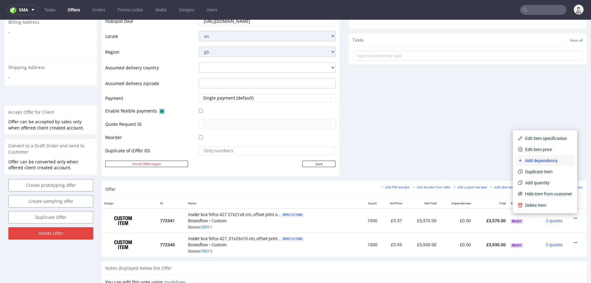
click at [549, 160] on span "Add dependency" at bounding box center [548, 160] width 50 height 6
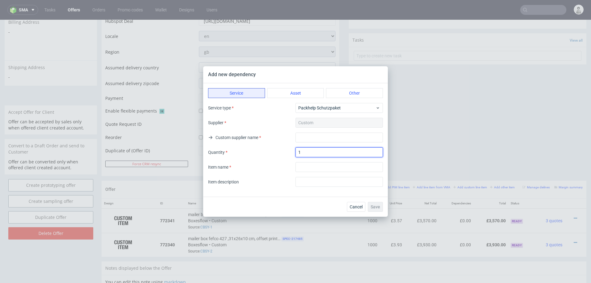
click at [311, 153] on input "1" at bounding box center [339, 152] width 87 height 10
type input "1000"
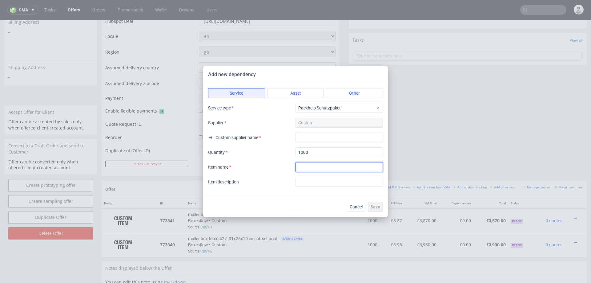
click at [309, 165] on input "textarea" at bounding box center [339, 167] width 87 height 10
type input "Custom insert"
click at [273, 185] on div "Item description" at bounding box center [295, 182] width 175 height 10
click at [301, 137] on input "text" at bounding box center [339, 137] width 87 height 10
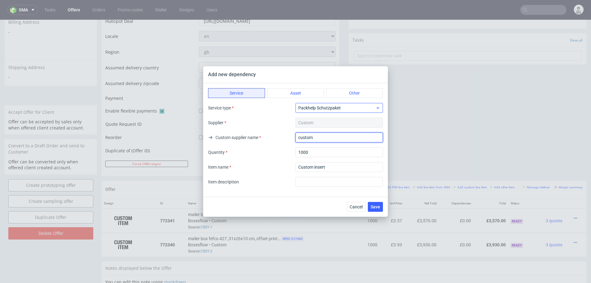
type input "custom"
click at [304, 109] on span "Packhelp Schutzpaket" at bounding box center [336, 108] width 77 height 6
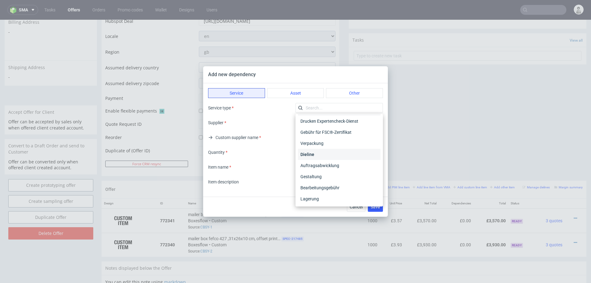
scroll to position [0, 0]
click at [325, 153] on div "Verpackung" at bounding box center [339, 155] width 83 height 11
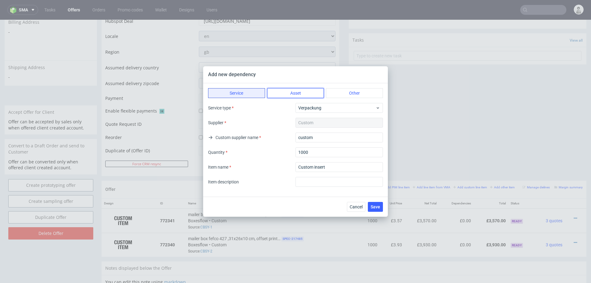
click at [303, 95] on button "Asset" at bounding box center [295, 93] width 57 height 10
click at [342, 94] on button "Other" at bounding box center [354, 93] width 57 height 10
click at [239, 92] on button "Service" at bounding box center [236, 93] width 57 height 10
click at [373, 208] on span "Save" at bounding box center [376, 206] width 10 height 4
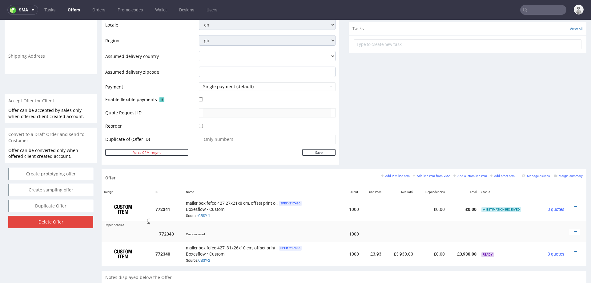
scroll to position [269, 0]
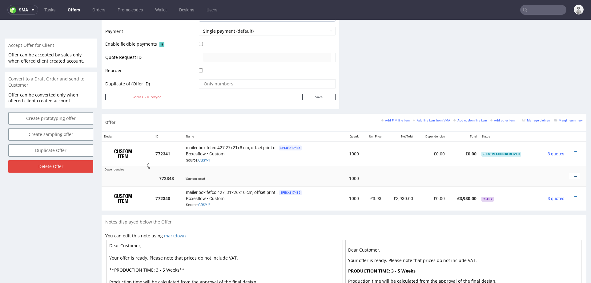
click at [574, 174] on icon at bounding box center [575, 176] width 3 height 4
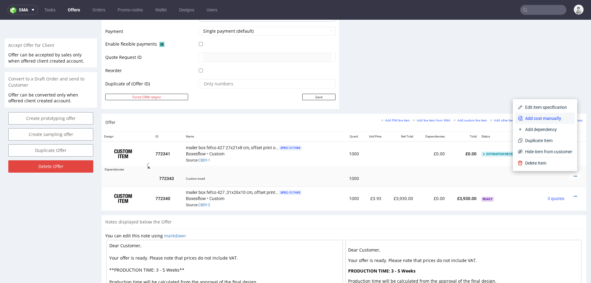
click at [547, 118] on span "Add cost manually" at bounding box center [548, 118] width 50 height 6
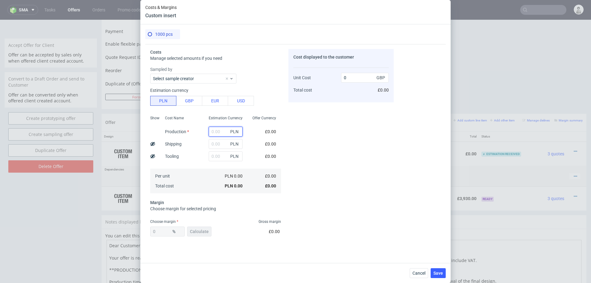
click at [217, 135] on input "text" at bounding box center [226, 132] width 34 height 10
type input "2000"
type input "0.41"
type input "2000"
click at [191, 149] on div "Cost Name Production Shipping Tooling Per unit Total cost" at bounding box center [182, 153] width 44 height 81
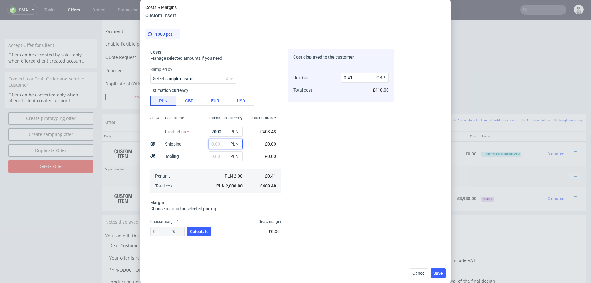
click at [219, 145] on input "text" at bounding box center [226, 144] width 34 height 10
type input "700"
type input "0.55"
type input "700"
click at [196, 231] on span "Calculate" at bounding box center [199, 231] width 19 height 4
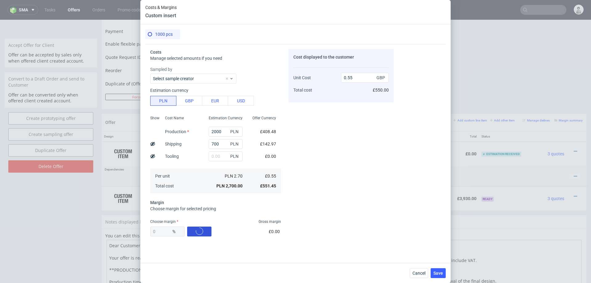
type input "42.39"
type input "0.95"
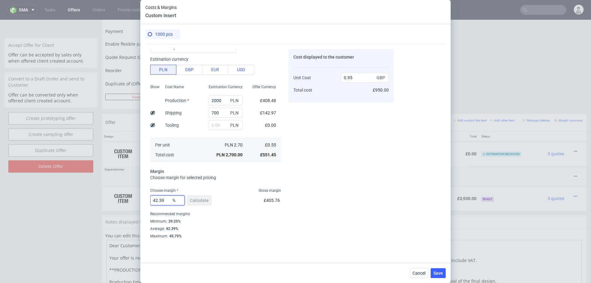
click at [168, 202] on input "42.39" at bounding box center [167, 200] width 34 height 10
type input "40"
type input "0.92"
type input "40"
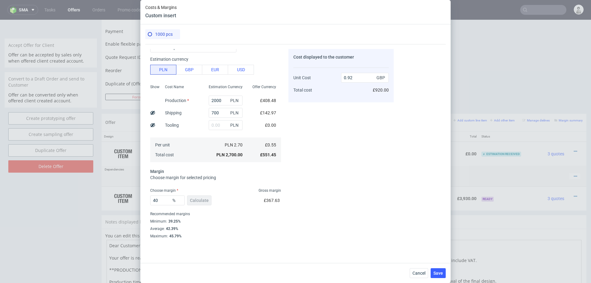
click at [359, 236] on div "Cost displayed to the customer Unit Cost Total cost 0.92 GBP £920.00" at bounding box center [340, 143] width 105 height 189
click at [442, 273] on span "Save" at bounding box center [438, 273] width 10 height 4
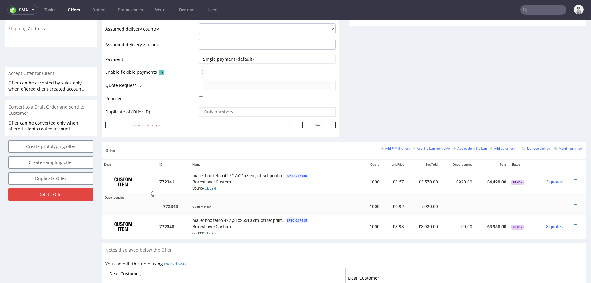
scroll to position [276, 0]
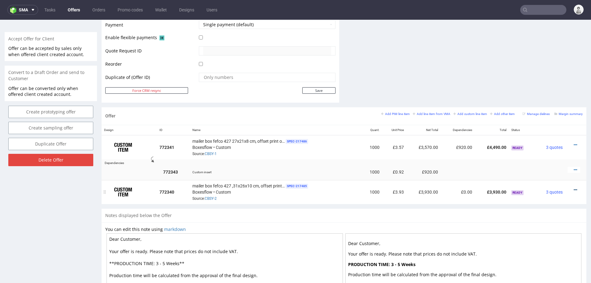
click at [574, 187] on icon at bounding box center [575, 189] width 3 height 4
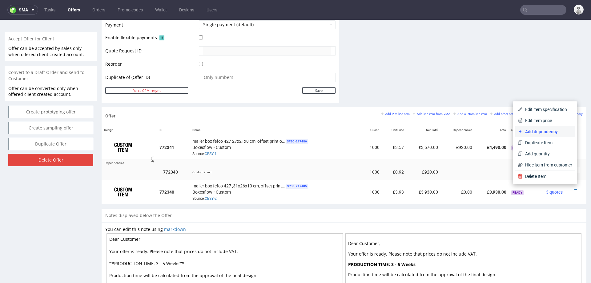
click at [538, 127] on li "Add dependency" at bounding box center [544, 131] width 59 height 11
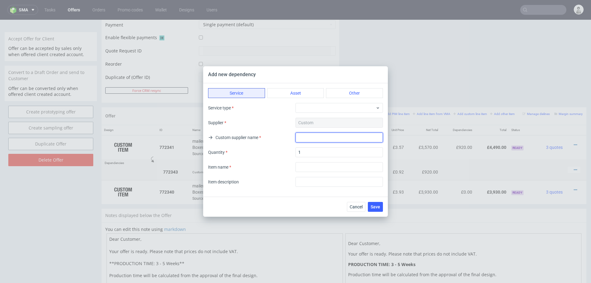
click at [309, 138] on input "text" at bounding box center [339, 137] width 87 height 10
type input "custom"
click at [342, 154] on input "1" at bounding box center [339, 152] width 87 height 10
type input "1000"
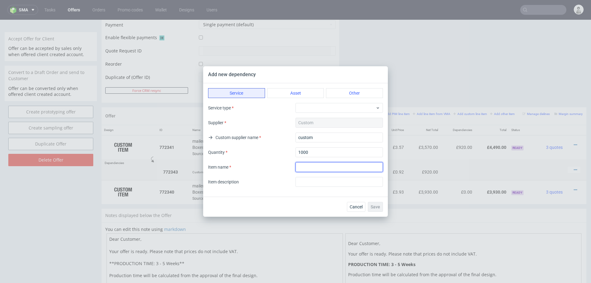
click at [331, 163] on input "textarea" at bounding box center [339, 167] width 87 height 10
type input "Custom insert"
click at [290, 92] on button "Asset" at bounding box center [295, 93] width 57 height 10
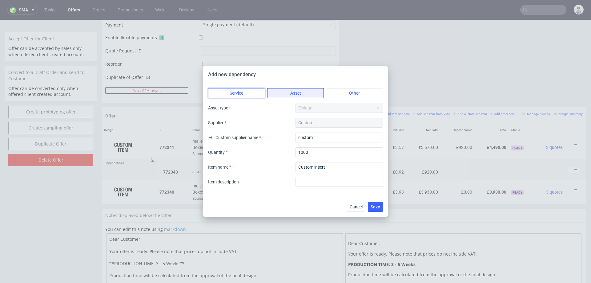
click at [246, 91] on button "Service" at bounding box center [236, 93] width 57 height 10
click at [317, 106] on span "Packhelp Schutzpaket" at bounding box center [336, 108] width 77 height 6
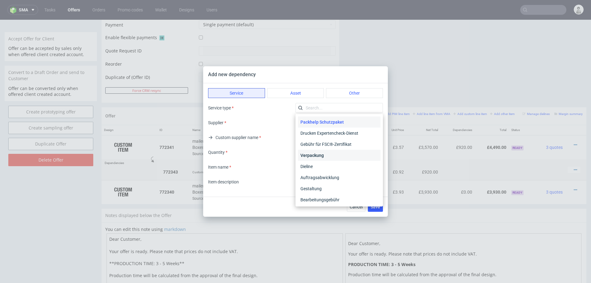
click at [310, 154] on div "Verpackung" at bounding box center [339, 155] width 83 height 11
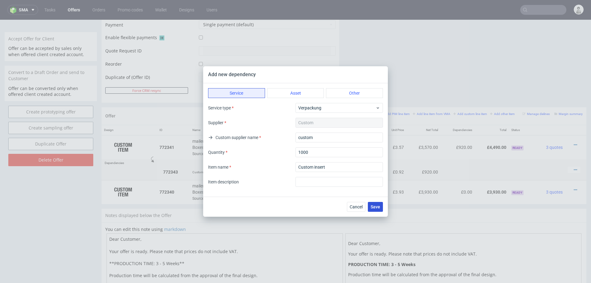
click at [374, 205] on span "Save" at bounding box center [376, 206] width 10 height 4
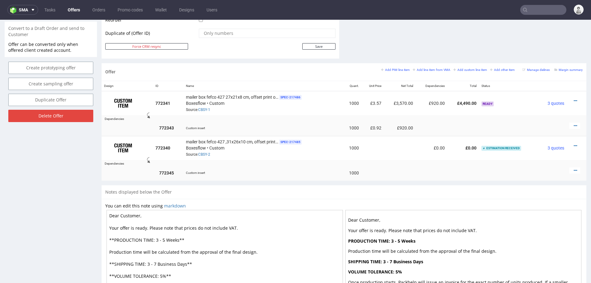
scroll to position [322, 0]
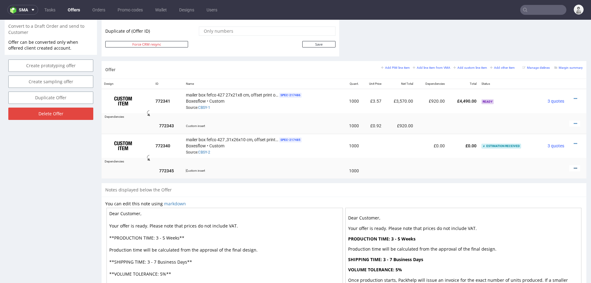
click at [574, 166] on icon at bounding box center [575, 168] width 3 height 4
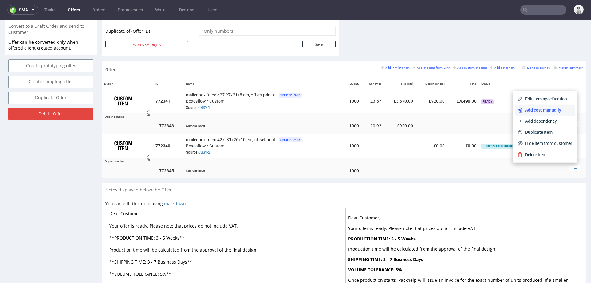
click at [538, 110] on span "Add cost manually" at bounding box center [548, 110] width 50 height 6
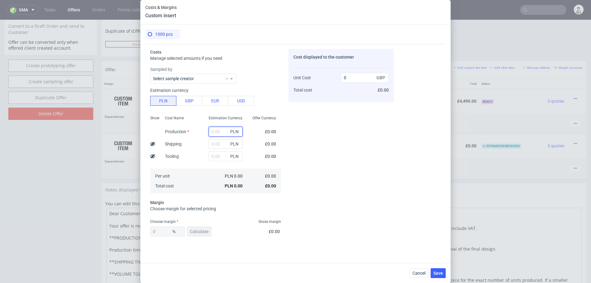
click at [218, 130] on input "text" at bounding box center [226, 132] width 34 height 10
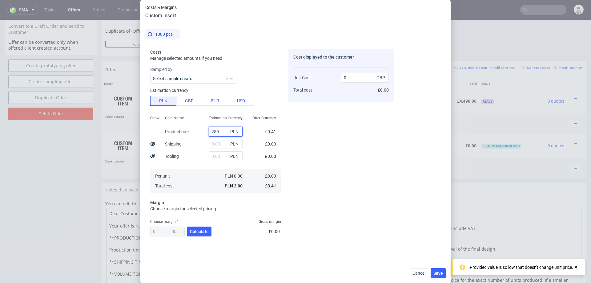
type input "2500"
type input "0.51"
type input "2500"
click at [182, 157] on div "Tooling" at bounding box center [172, 156] width 24 height 12
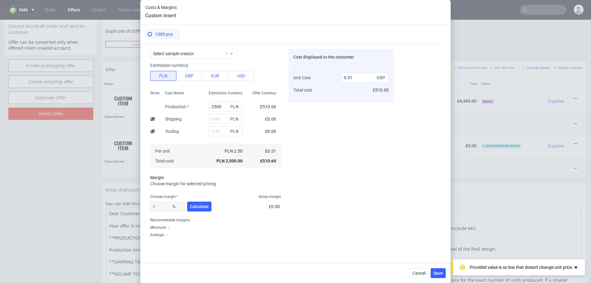
scroll to position [31, 0]
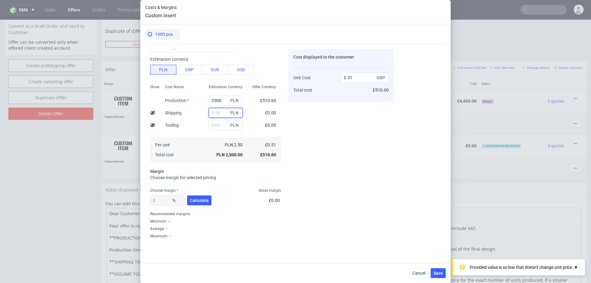
click at [221, 111] on input "text" at bounding box center [226, 113] width 34 height 10
type input "800"
type input "0.67"
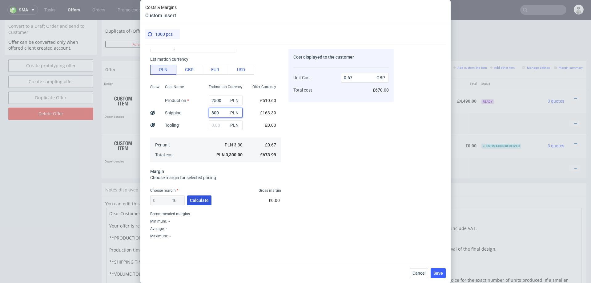
type input "800"
click at [198, 203] on button "Calculate" at bounding box center [199, 200] width 24 height 10
type input "41.06"
type input "1.14"
click at [163, 200] on input "41.06" at bounding box center [167, 200] width 34 height 10
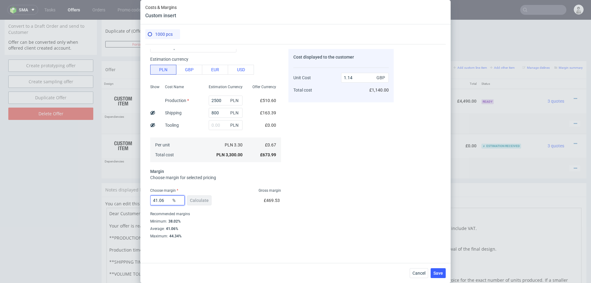
click at [163, 200] on input "41.06" at bounding box center [167, 200] width 34 height 10
type input "38"
type input "1.08"
type input "38.4"
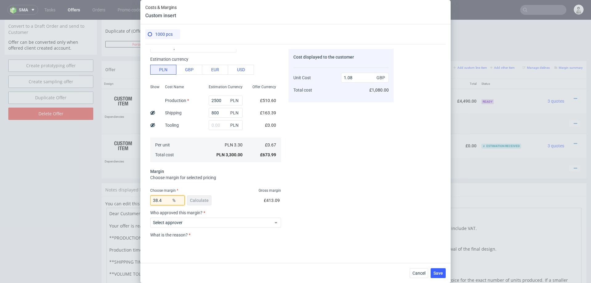
type input "1.09"
type input "38.2"
click at [323, 213] on div "Cost displayed to the customer Unit Cost Total cost 1.09 GBP £1,090.00" at bounding box center [340, 143] width 105 height 189
click at [438, 272] on span "Save" at bounding box center [438, 273] width 10 height 4
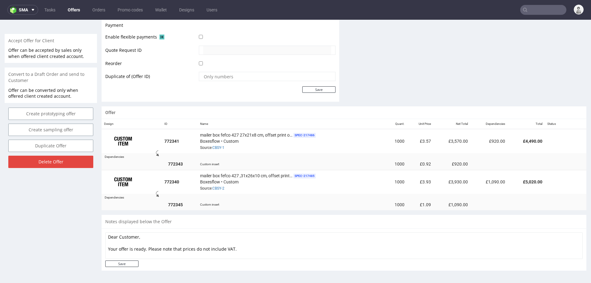
scroll to position [280, 0]
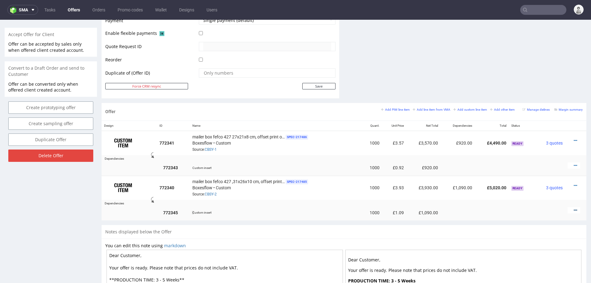
click at [574, 208] on icon at bounding box center [575, 210] width 3 height 4
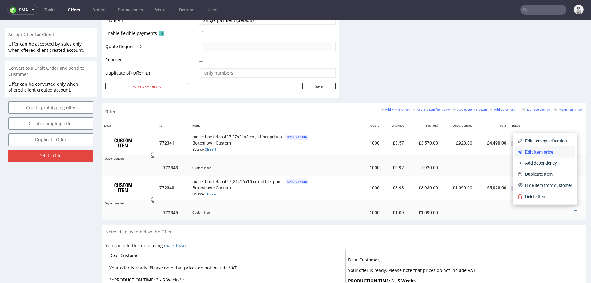
click at [552, 149] on span "Edit item price" at bounding box center [548, 152] width 50 height 6
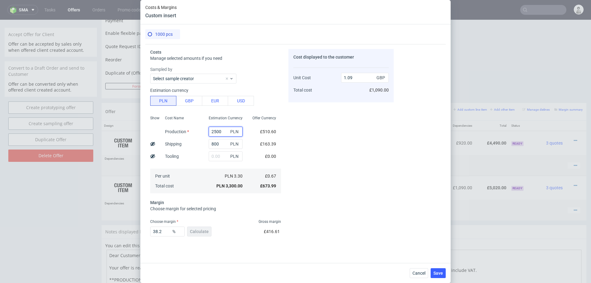
click at [215, 131] on input "2500" at bounding box center [226, 132] width 34 height 10
type input "2400"
type input "1.05"
type input "2300"
type input "1.02"
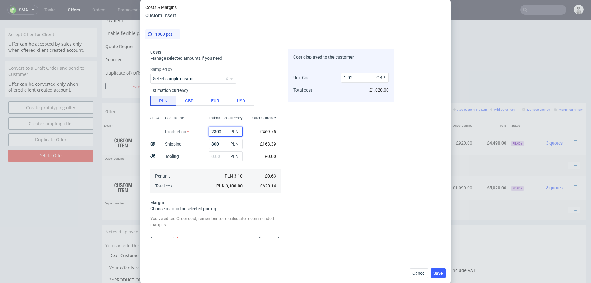
type input "2300"
click at [309, 142] on div "Cost displayed to the customer Unit Cost Total cost 1.02 GBP £1,020.00" at bounding box center [340, 143] width 105 height 189
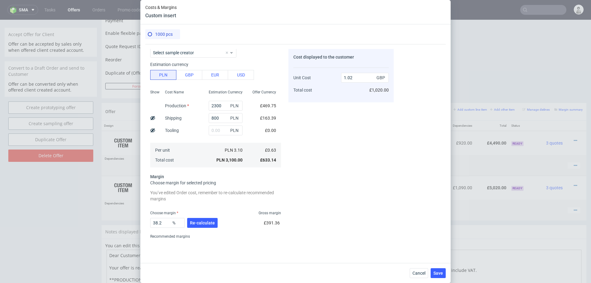
scroll to position [44, 0]
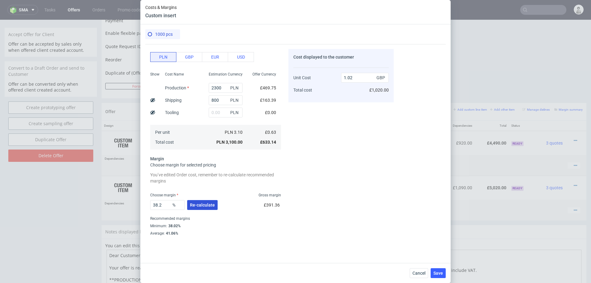
click at [206, 206] on span "Re-calculate" at bounding box center [202, 205] width 25 height 4
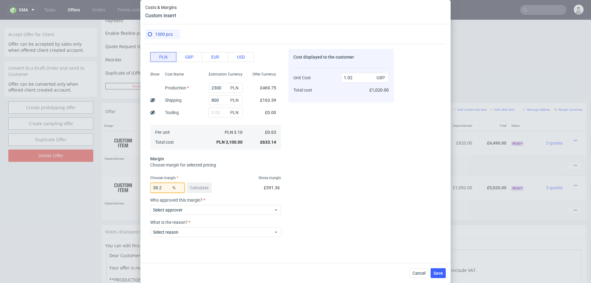
click at [167, 187] on input "38.2" at bounding box center [167, 188] width 34 height 10
click at [363, 199] on div "Cost displayed to the customer Unit Cost Total cost 1.02 GBP £1,020.00" at bounding box center [340, 143] width 105 height 189
click at [162, 186] on input "38" at bounding box center [167, 188] width 34 height 10
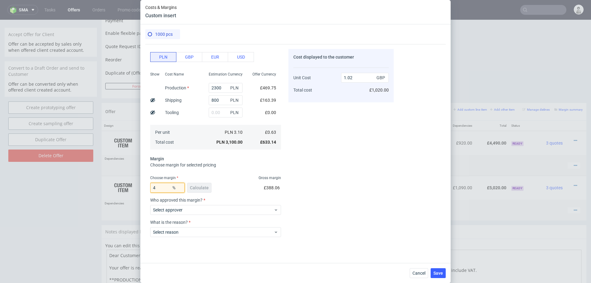
type input "40"
type input "1.05"
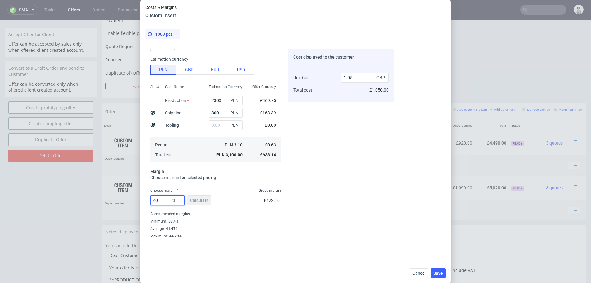
type input "4"
type input "0"
type input "0.63"
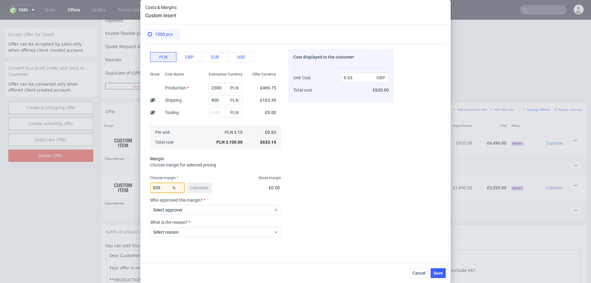
type input "39"
type input "1.03"
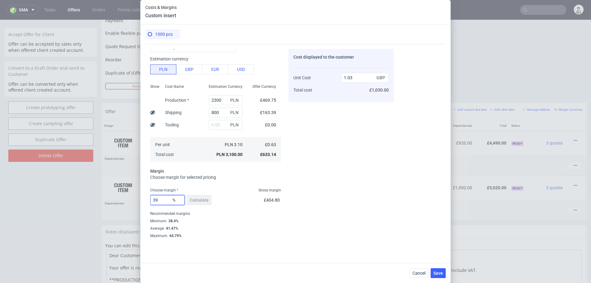
scroll to position [31, 0]
type input "39"
click at [300, 212] on div "Cost displayed to the customer Unit Cost Total cost 1.03 GBP £1,030.00" at bounding box center [340, 143] width 105 height 189
click at [436, 275] on span "Save" at bounding box center [438, 273] width 10 height 4
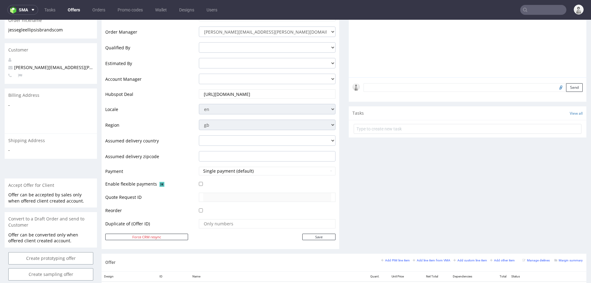
scroll to position [53, 0]
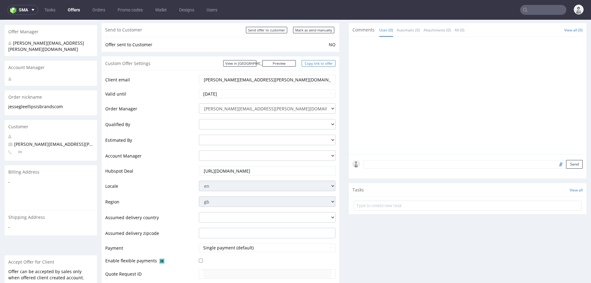
click at [305, 61] on link "Copy link to offer" at bounding box center [319, 63] width 34 height 6
click at [309, 29] on input "Mark as send manually" at bounding box center [313, 30] width 41 height 6
type input "In progress..."
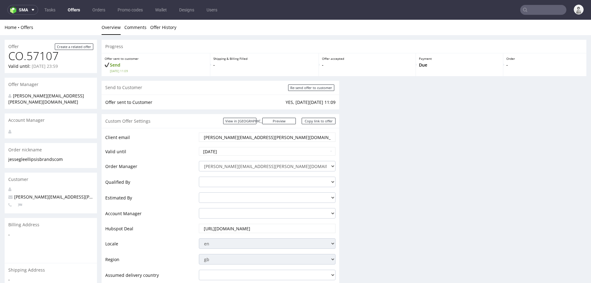
scroll to position [0, 0]
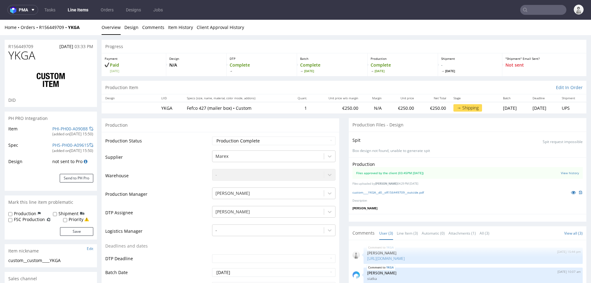
select select "in_progress"
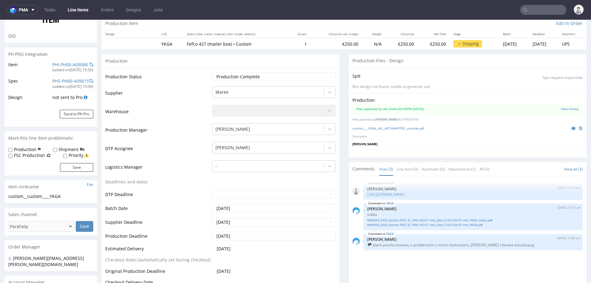
scroll to position [58, 0]
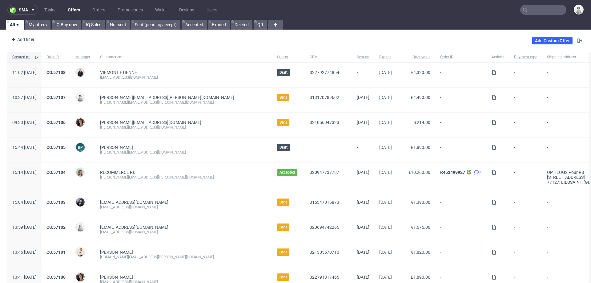
click at [540, 13] on input "text" at bounding box center [543, 10] width 46 height 10
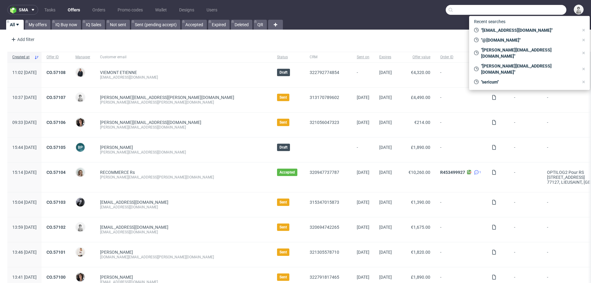
paste input "[EMAIL_ADDRESS][DOMAIN_NAME]"
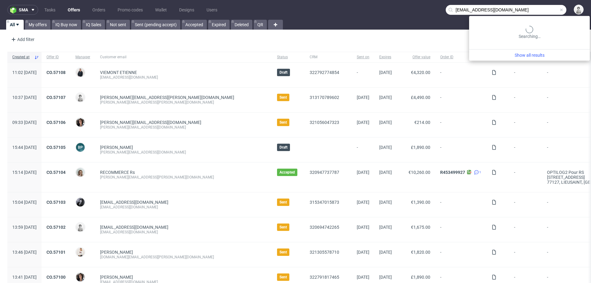
type input "[EMAIL_ADDRESS][DOMAIN_NAME]"
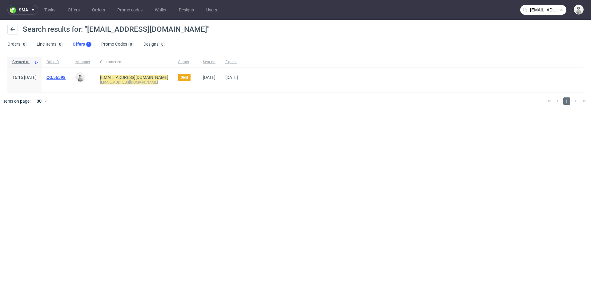
click at [66, 76] on link "CO.56598" at bounding box center [55, 77] width 19 height 5
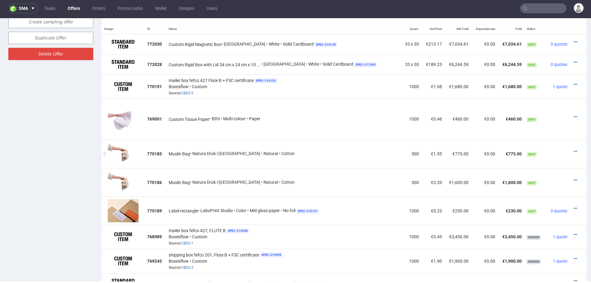
scroll to position [382, 0]
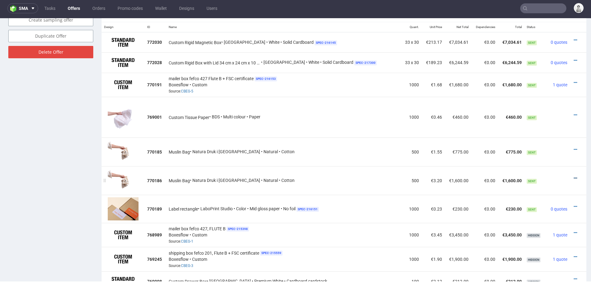
click at [574, 176] on icon at bounding box center [575, 178] width 3 height 4
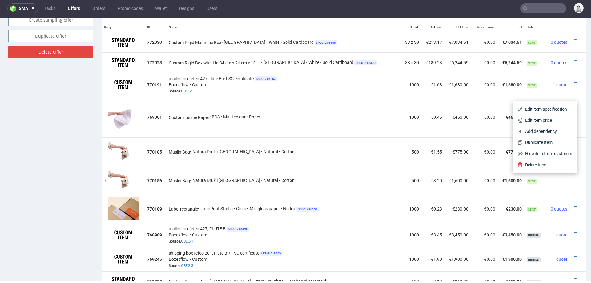
click at [359, 181] on div "Muslin Bag • Natura Druk i [GEOGRAPHIC_DATA] • Natural • Cotton" at bounding box center [284, 180] width 230 height 6
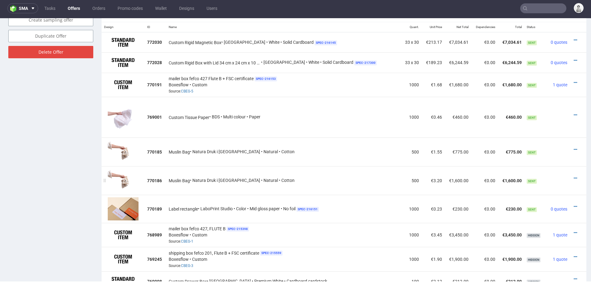
scroll to position [369, 0]
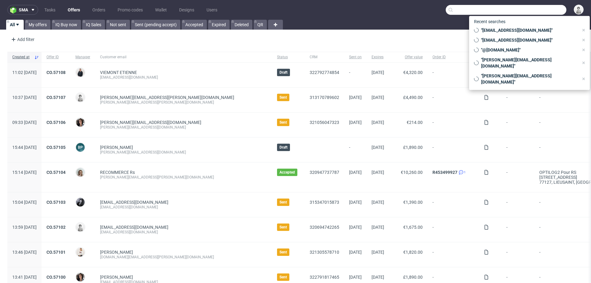
click at [547, 10] on input "text" at bounding box center [506, 10] width 121 height 10
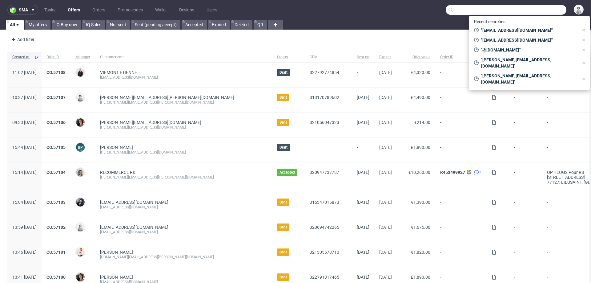
paste input "[DOMAIN_NAME]"
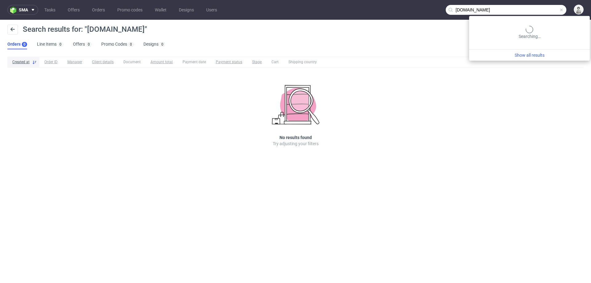
click at [539, 11] on input "[DOMAIN_NAME]" at bounding box center [506, 10] width 121 height 10
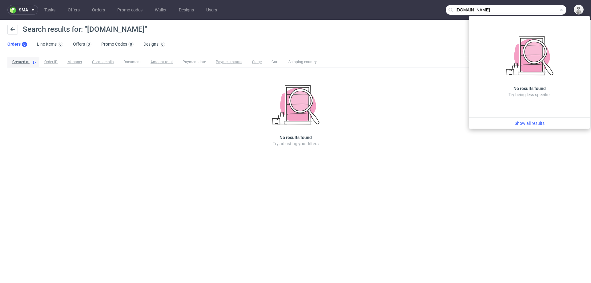
paste input "[DOMAIN_NAME]"
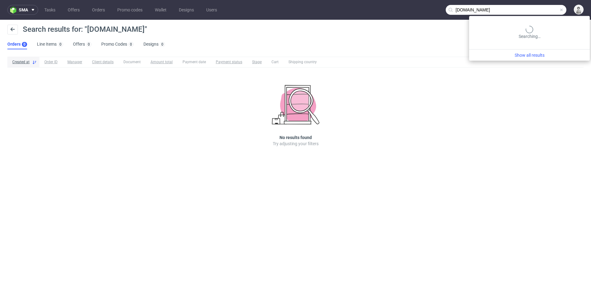
type input "[DOMAIN_NAME]"
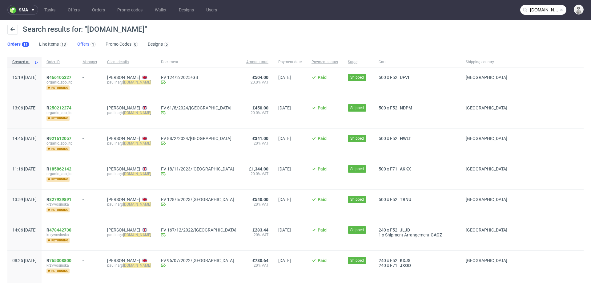
click at [78, 43] on link "Offers 1" at bounding box center [86, 44] width 18 height 10
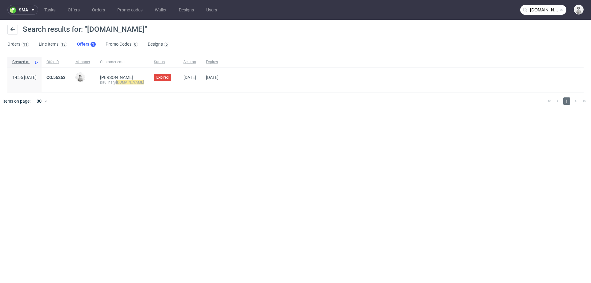
click at [71, 73] on div "CO.56263" at bounding box center [56, 79] width 29 height 25
click at [66, 77] on link "CO.56263" at bounding box center [55, 77] width 19 height 5
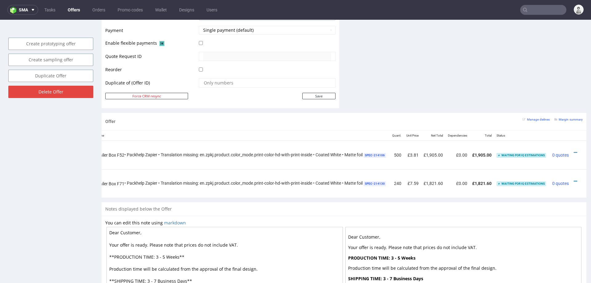
scroll to position [0, 78]
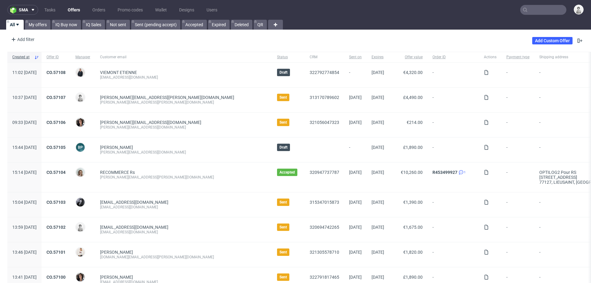
click at [533, 7] on input "text" at bounding box center [543, 10] width 46 height 10
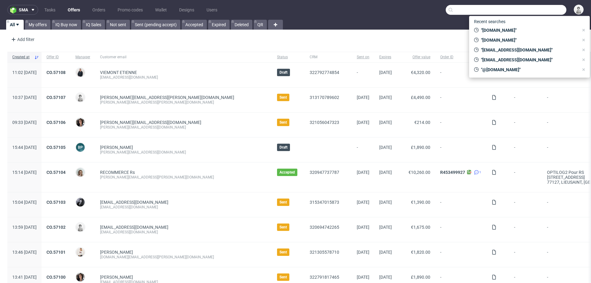
type input "√"
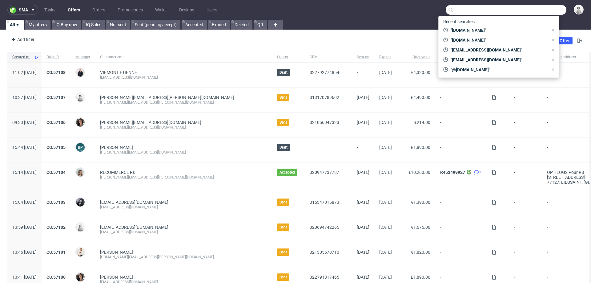
paste input "<[EMAIL_ADDRESS][DOMAIN_NAME]"
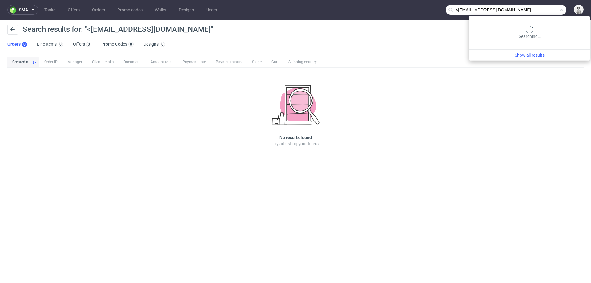
click at [534, 8] on input "<[EMAIL_ADDRESS][DOMAIN_NAME]" at bounding box center [506, 10] width 121 height 10
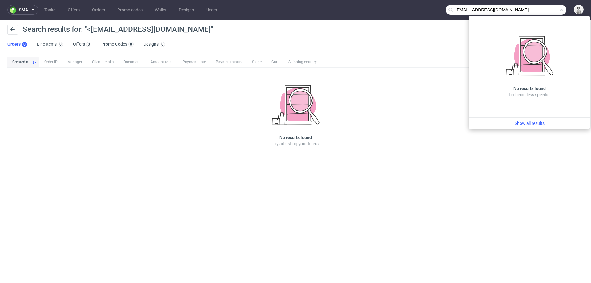
type input "[EMAIL_ADDRESS][DOMAIN_NAME]"
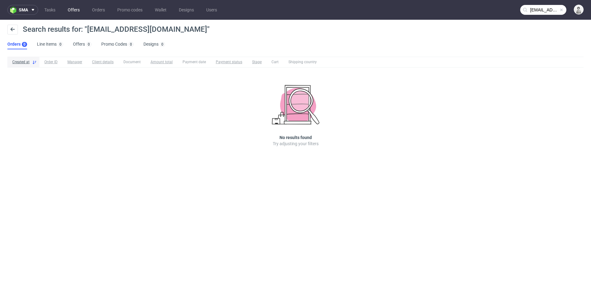
click at [70, 11] on link "Offers" at bounding box center [73, 10] width 19 height 10
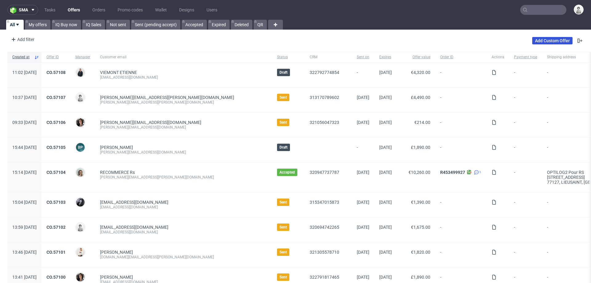
click at [536, 43] on link "Add Custom Offer" at bounding box center [552, 40] width 40 height 7
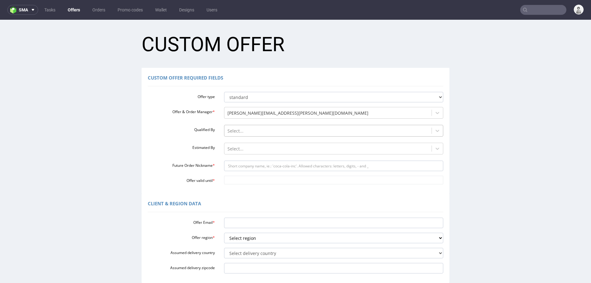
click at [260, 132] on div at bounding box center [328, 130] width 201 height 7
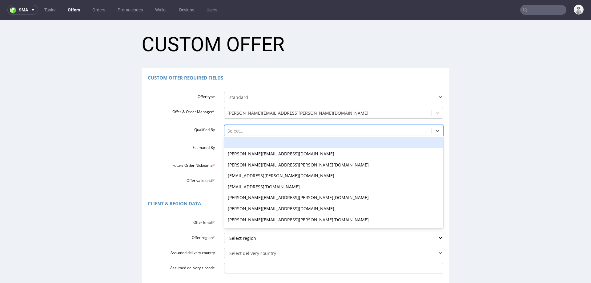
click at [257, 143] on div "-" at bounding box center [334, 142] width 220 height 11
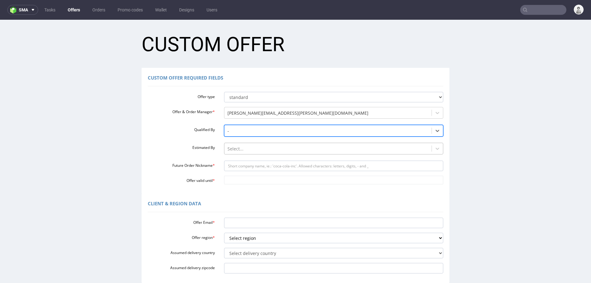
click at [256, 149] on div at bounding box center [328, 148] width 201 height 7
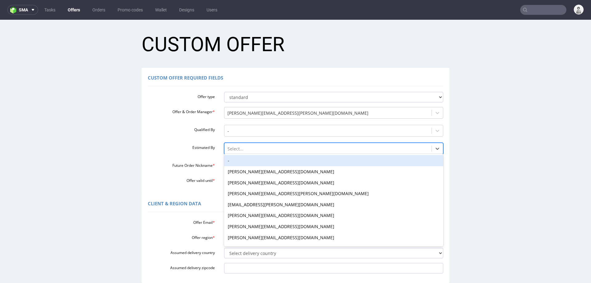
click at [255, 156] on div "-" at bounding box center [334, 160] width 220 height 11
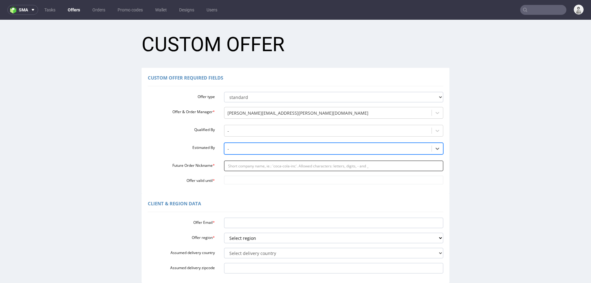
click at [252, 167] on input "Future Order Nickname *" at bounding box center [334, 165] width 220 height 10
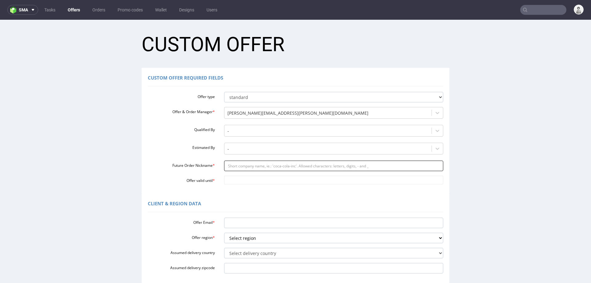
paste input "luciasolisgortarigmailcom"
type input "luciasolisgortarigmailcom"
click at [241, 181] on input "Offer valid until *" at bounding box center [334, 179] width 220 height 9
click at [252, 163] on td "29" at bounding box center [255, 161] width 10 height 9
type input "2025-10-29"
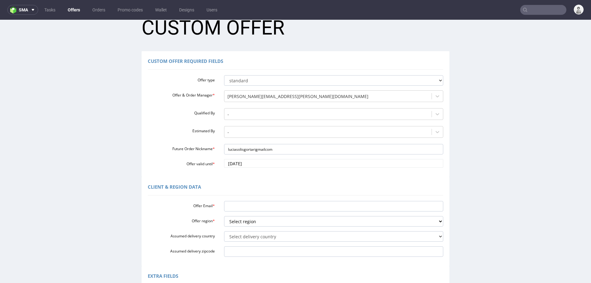
scroll to position [23, 0]
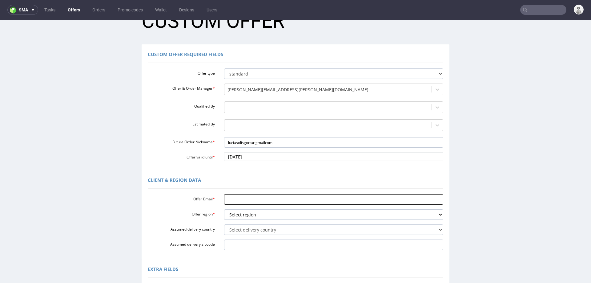
click at [257, 197] on input "Offer Email *" at bounding box center [334, 199] width 220 height 10
paste input "<luciasolis.gortari@gmail.com"
click at [252, 217] on select "Select region eu gb de pl cz fr it es" at bounding box center [334, 214] width 220 height 10
click at [226, 199] on input "<luciasolis.gortari@gmail.com" at bounding box center [334, 199] width 220 height 10
type input "[EMAIL_ADDRESS][DOMAIN_NAME]"
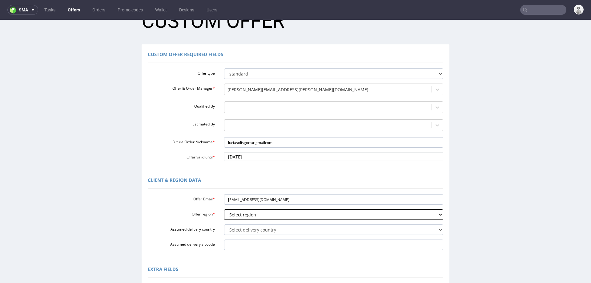
click at [300, 216] on select "Select region eu gb de pl cz fr it es" at bounding box center [334, 214] width 220 height 10
select select "es"
click at [224, 209] on select "Select region eu gb de pl cz fr it es" at bounding box center [334, 214] width 220 height 10
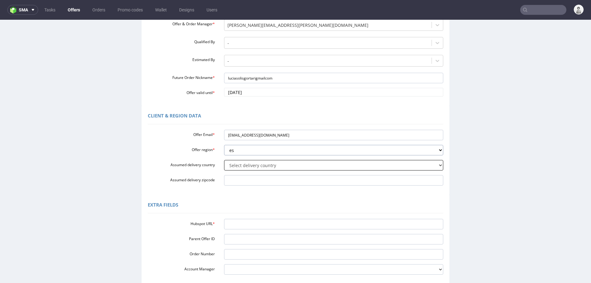
scroll to position [89, 0]
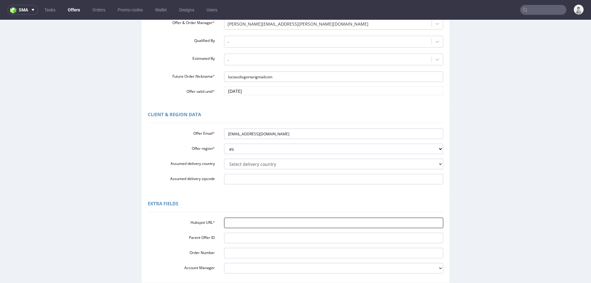
click at [269, 220] on input "Hubspot URL *" at bounding box center [334, 222] width 220 height 10
paste input "[URL][DOMAIN_NAME]"
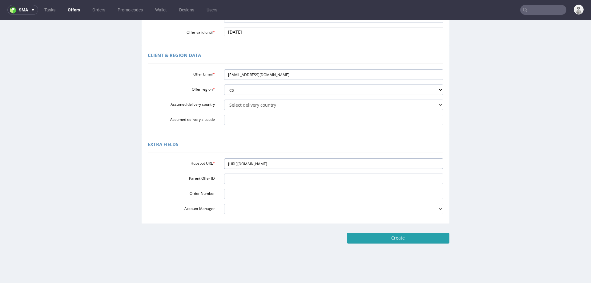
type input "[URL][DOMAIN_NAME]"
click at [358, 238] on input "Create" at bounding box center [398, 237] width 103 height 10
type input "Please wait..."
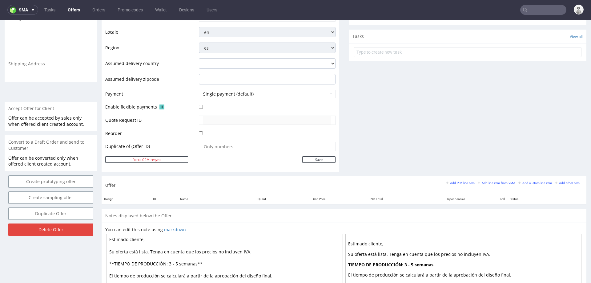
scroll to position [213, 0]
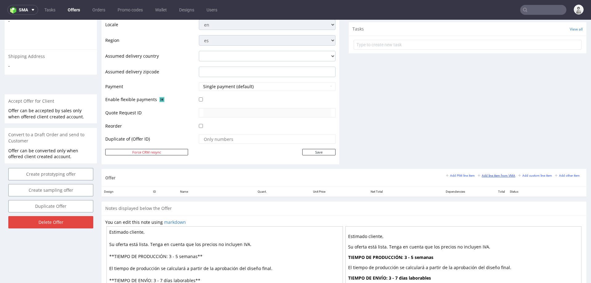
click at [497, 175] on small "Add line item from VMA" at bounding box center [497, 175] width 38 height 3
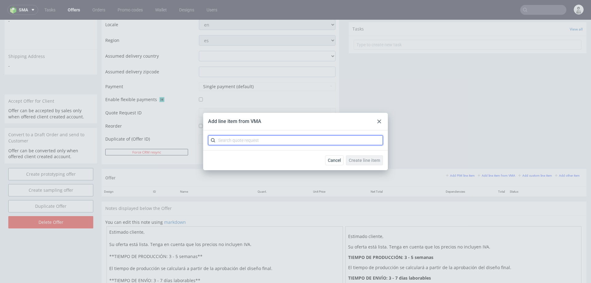
click at [344, 138] on input "text" at bounding box center [295, 140] width 175 height 10
type input "cbtc"
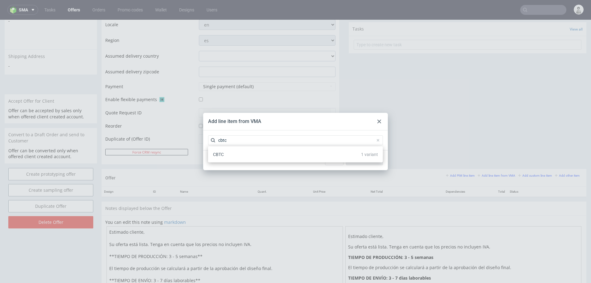
click at [299, 153] on div "CBTC 1 variant" at bounding box center [296, 154] width 170 height 11
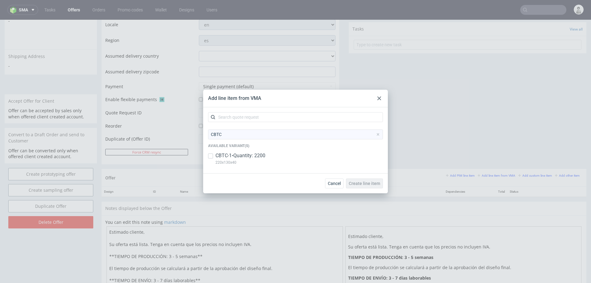
click at [256, 157] on p "CBTC-1 • Quantity: 2200" at bounding box center [241, 155] width 50 height 7
checkbox input "true"
click at [354, 182] on span "Create line item" at bounding box center [364, 183] width 31 height 4
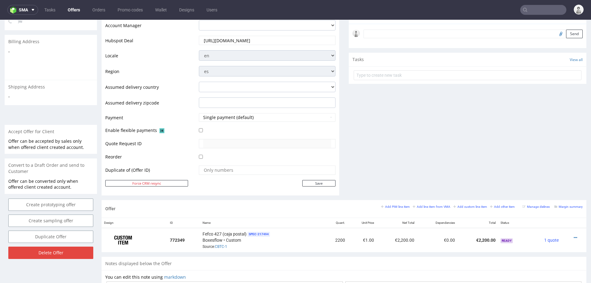
scroll to position [302, 0]
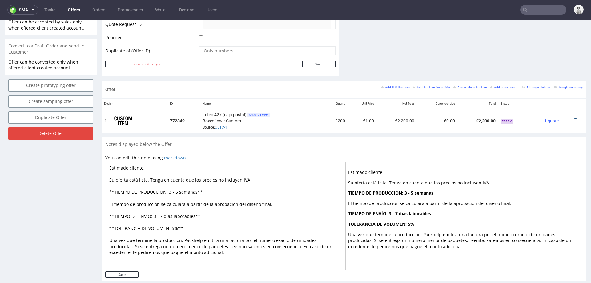
click at [574, 117] on icon at bounding box center [575, 118] width 3 height 4
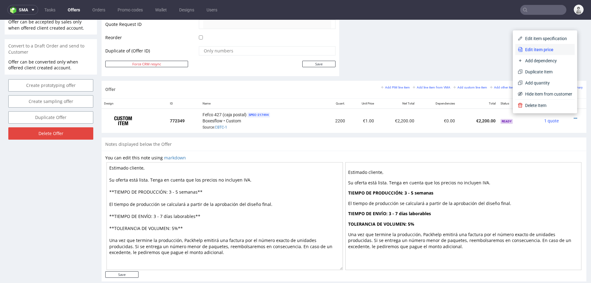
click at [526, 50] on span "Edit item price" at bounding box center [548, 49] width 50 height 6
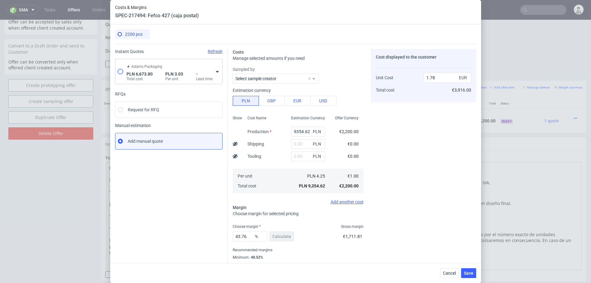
click at [122, 71] on input "radio" at bounding box center [120, 71] width 5 height 5
radio input "true"
radio input "false"
type input "5208.34"
type input "1465.46"
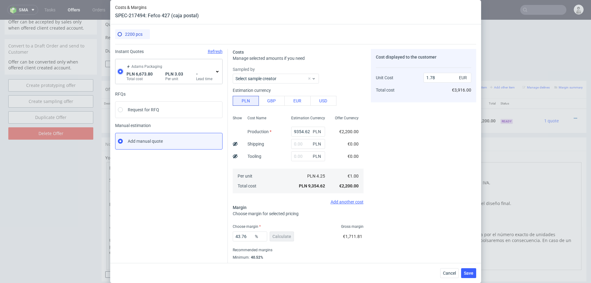
type input "0.72"
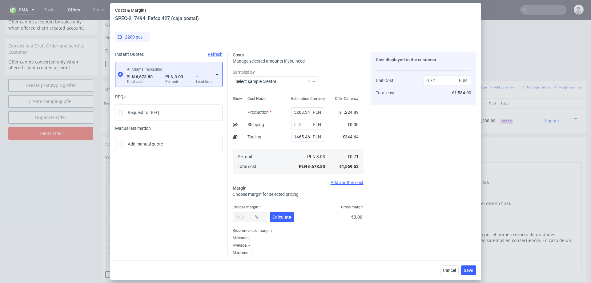
click at [218, 75] on icon at bounding box center [217, 74] width 5 height 5
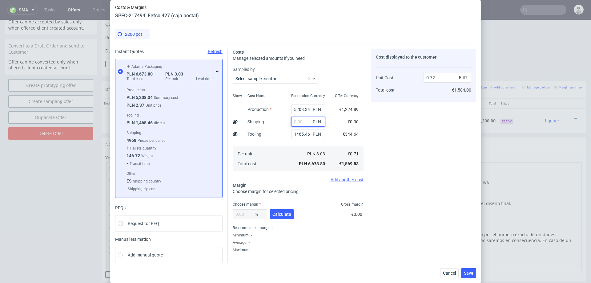
click at [301, 123] on input "text" at bounding box center [308, 122] width 34 height 10
click at [301, 123] on input "8" at bounding box center [308, 122] width 34 height 10
type input "800"
type input "0.81"
type input "800"
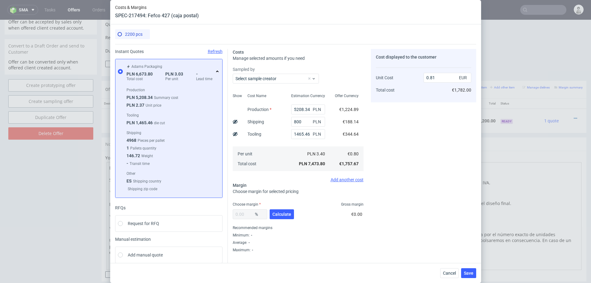
click at [282, 160] on div "Per unit Total cost" at bounding box center [265, 158] width 44 height 25
click at [282, 214] on span "Calculate" at bounding box center [281, 214] width 19 height 4
type input "35.61"
type input "1.25"
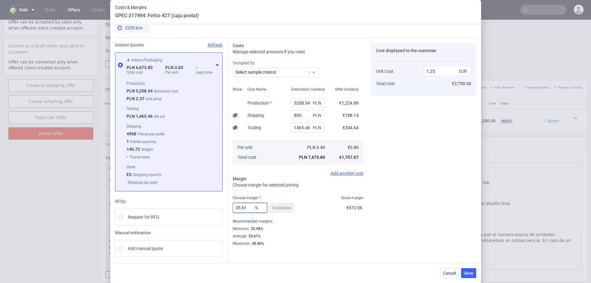
click at [243, 209] on input "35.61" at bounding box center [250, 208] width 34 height 10
type input "33"
type input "1.2"
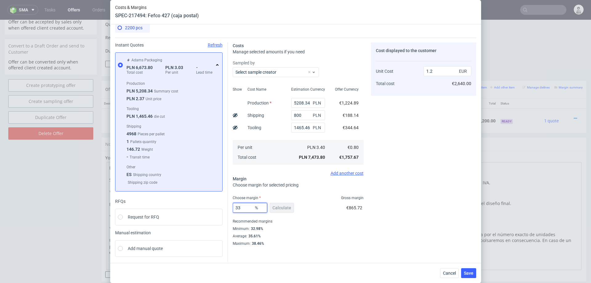
type input "33"
click at [319, 222] on div "Recommended margins" at bounding box center [298, 220] width 131 height 7
click at [469, 274] on span "Save" at bounding box center [469, 273] width 10 height 4
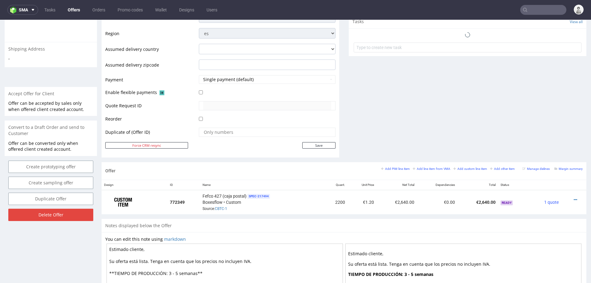
scroll to position [290, 0]
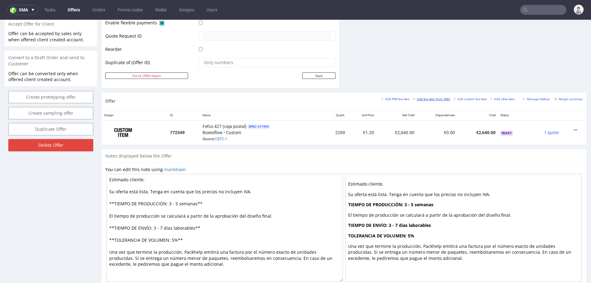
click at [420, 97] on link "Add line item from VMA" at bounding box center [432, 99] width 38 height 4
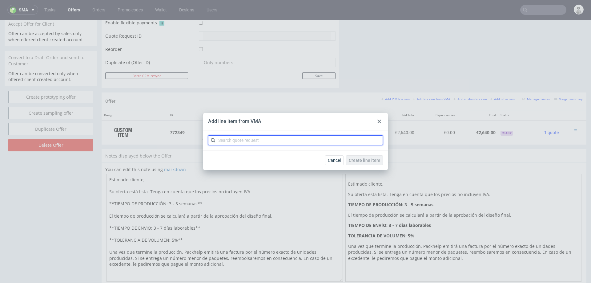
click at [338, 139] on input "text" at bounding box center [295, 140] width 175 height 10
type input "cbtc"
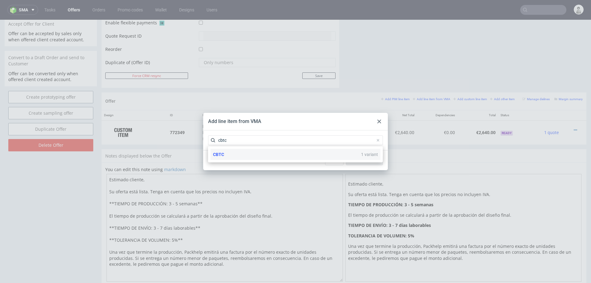
click at [278, 158] on div "CBTC 1 variant" at bounding box center [296, 154] width 170 height 11
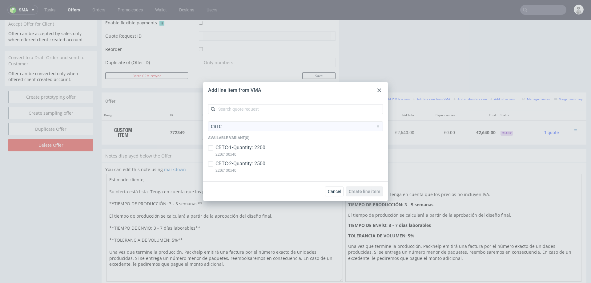
click at [256, 163] on p "CBTC-2 • Quantity: 2500" at bounding box center [241, 163] width 50 height 7
checkbox input "true"
click at [373, 191] on span "Create line item" at bounding box center [364, 191] width 31 height 4
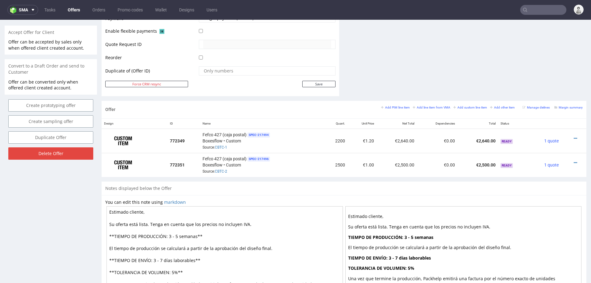
scroll to position [263, 0]
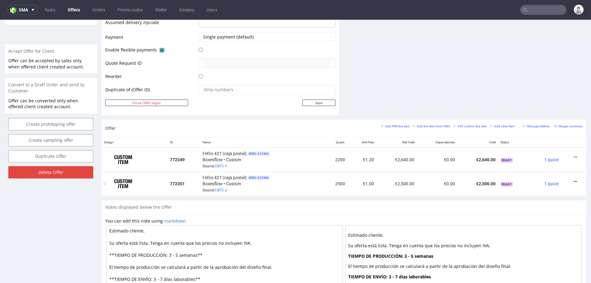
click at [574, 179] on icon at bounding box center [575, 181] width 3 height 4
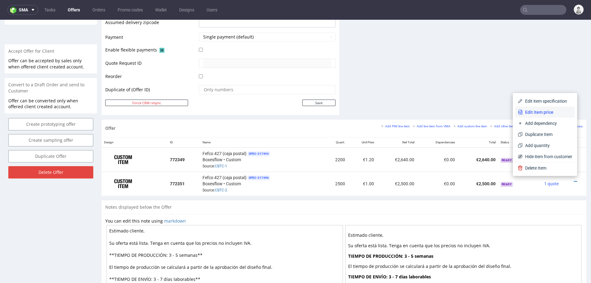
click at [548, 108] on li "Edit item price" at bounding box center [544, 112] width 59 height 11
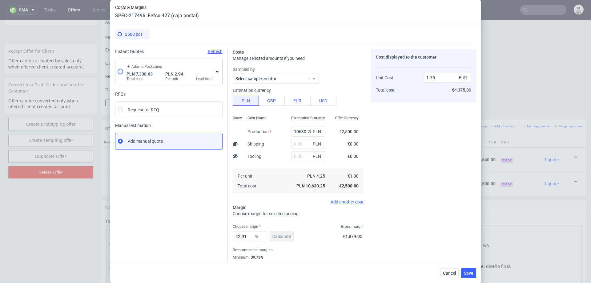
click at [118, 72] on input "radio" at bounding box center [120, 71] width 5 height 5
radio input "true"
radio input "false"
type input "5873.17"
type input "1465.46"
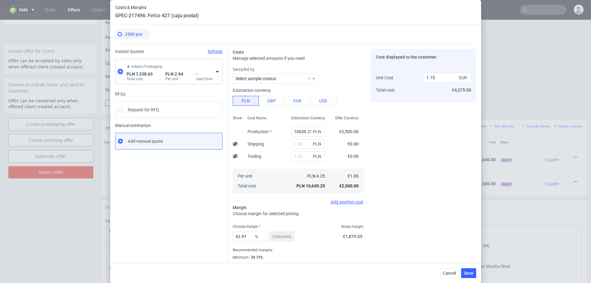
type input "0.69"
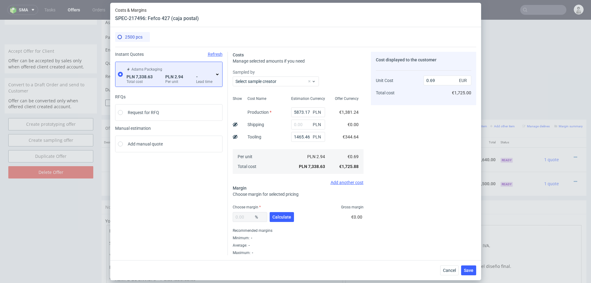
click at [211, 72] on div "Adams Packaging PLN 7,338.63 Total cost PLN 2.94 Per unit - Lead time" at bounding box center [170, 74] width 90 height 20
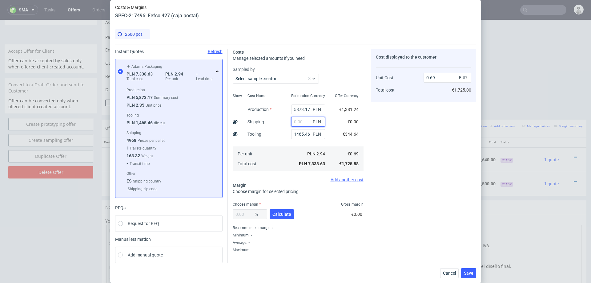
click at [300, 121] on input "text" at bounding box center [308, 122] width 34 height 10
type input "800"
type input "0.77"
type input "800"
click at [277, 210] on button "Calculate" at bounding box center [282, 214] width 24 height 10
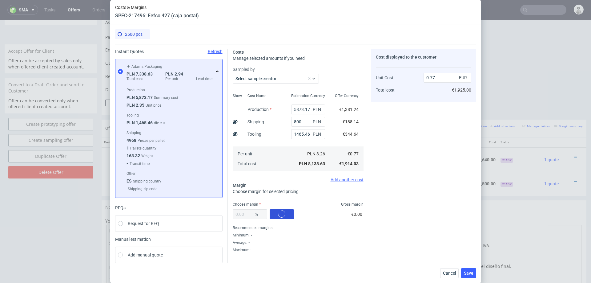
type input "35.05"
type input "1.19"
click at [246, 212] on input "35.05" at bounding box center [250, 214] width 34 height 10
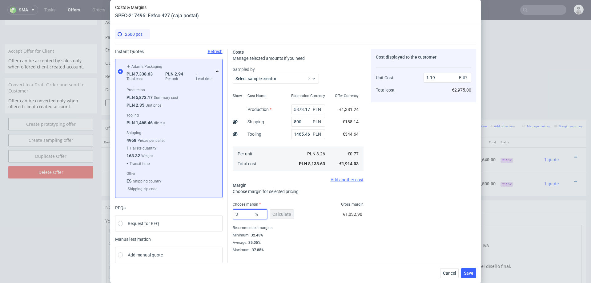
type input "33"
type input "1.15"
type input "33"
click at [387, 202] on div "Cost displayed to the customer Unit Cost Total cost 1.15 EUR €2,875.00" at bounding box center [423, 150] width 105 height 203
click at [304, 136] on input "1465.46" at bounding box center [308, 134] width 34 height 10
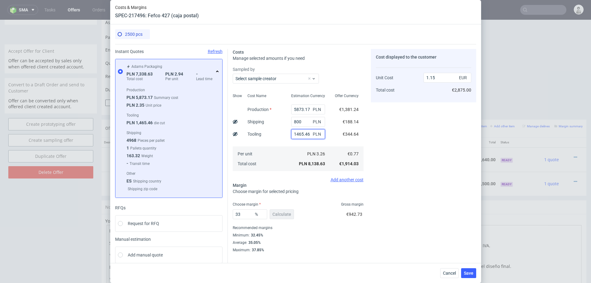
click at [304, 136] on input "1465.46" at bounding box center [308, 134] width 34 height 10
type input "1000"
type input "1.08"
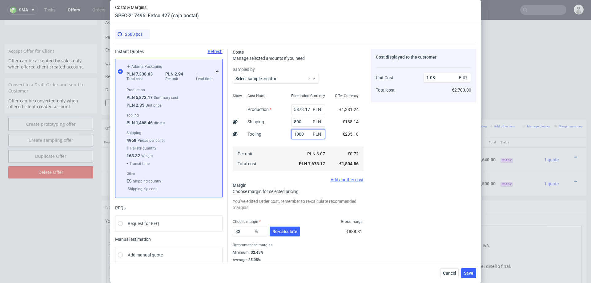
type input "1465.46"
type input "1.15"
click at [445, 179] on div "Cost displayed to the customer Unit Cost Total cost 1.15 EUR €2,875.00" at bounding box center [423, 159] width 105 height 220
click at [304, 133] on input "1465.46" at bounding box center [308, 134] width 34 height 10
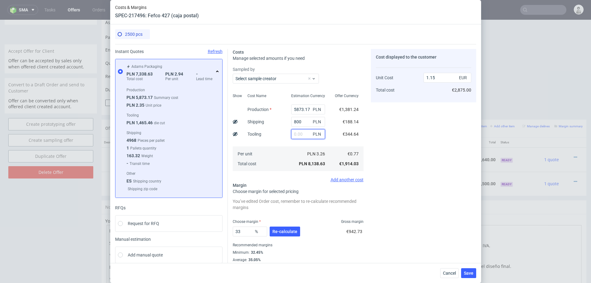
type input "0.94"
click at [454, 116] on div "Cost displayed to the customer Unit Cost Total cost 0.94 EUR €2,350.00" at bounding box center [423, 159] width 105 height 220
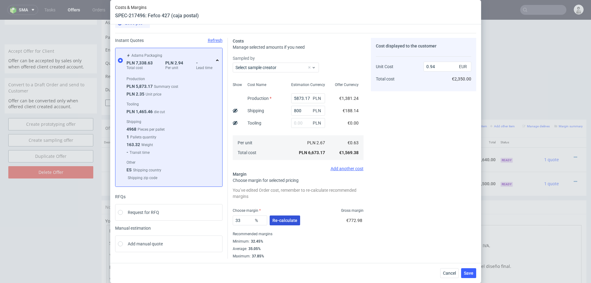
click at [276, 222] on span "Re-calculate" at bounding box center [284, 220] width 25 height 4
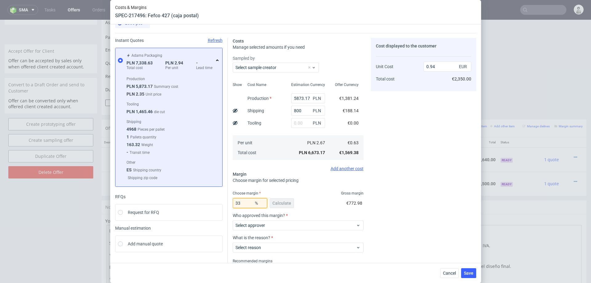
click at [246, 200] on input "33" at bounding box center [250, 203] width 34 height 10
type input "30"
type input "0.9"
type input "3"
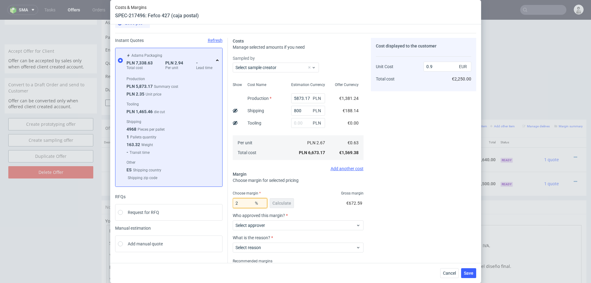
type input "28"
type input "0.88"
type input "28"
click at [424, 203] on div "Cost displayed to the customer Unit Cost Total cost 0.88 EUR €2,200.00" at bounding box center [423, 162] width 105 height 248
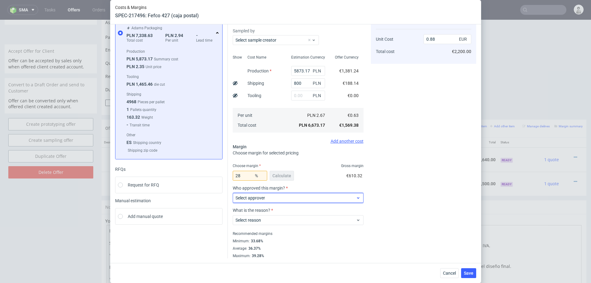
click at [320, 199] on span "Select approver" at bounding box center [296, 198] width 121 height 6
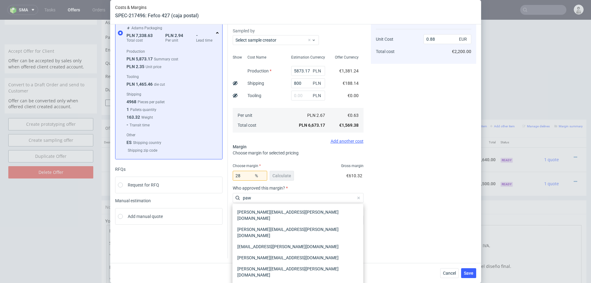
type input "pawe"
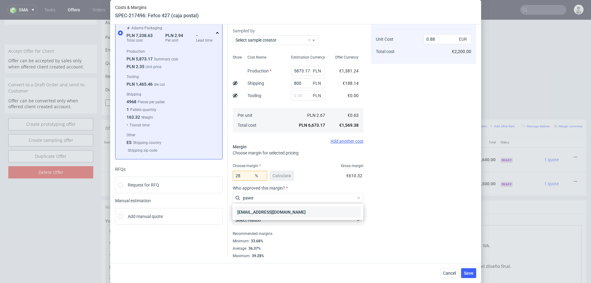
click at [307, 215] on div "[EMAIL_ADDRESS][DOMAIN_NAME]" at bounding box center [298, 211] width 126 height 11
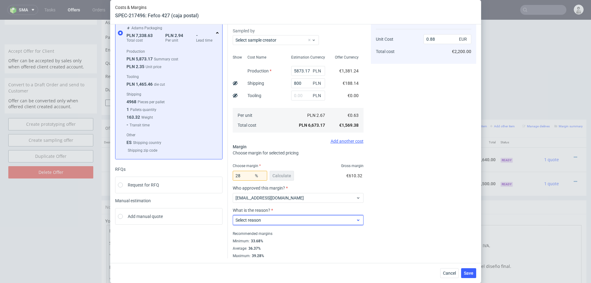
click at [288, 220] on span "Select reason" at bounding box center [296, 220] width 121 height 6
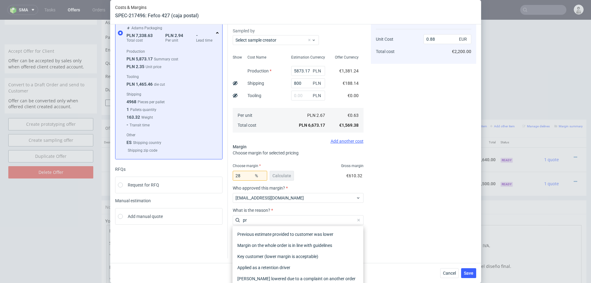
type input "pro"
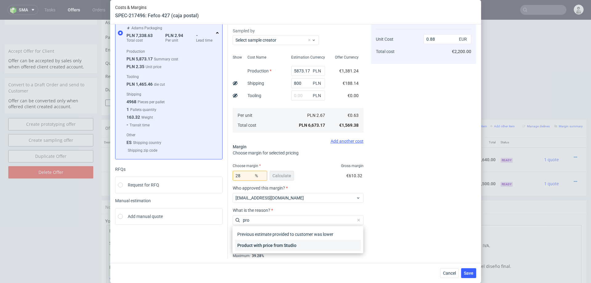
click at [292, 243] on div "Product with price from Studio" at bounding box center [298, 245] width 126 height 11
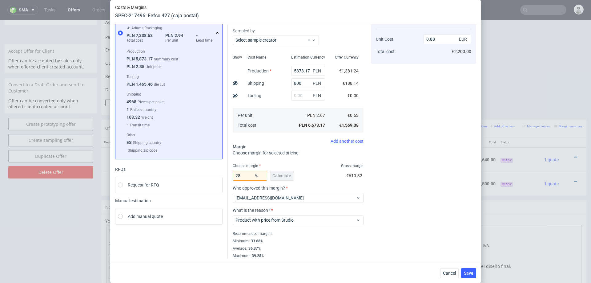
click at [378, 241] on div "Cost displayed to the customer Unit Cost Total cost 0.88 EUR €2,200.00" at bounding box center [423, 134] width 105 height 248
click at [467, 272] on span "Save" at bounding box center [469, 273] width 10 height 4
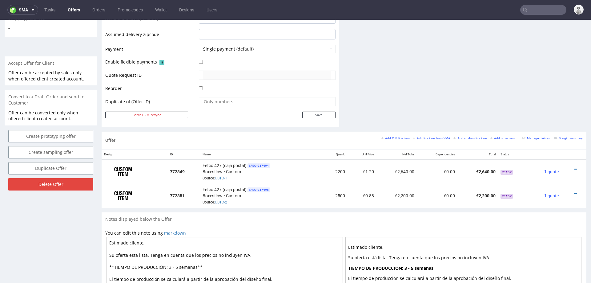
scroll to position [252, 0]
click at [574, 166] on icon at bounding box center [575, 168] width 3 height 4
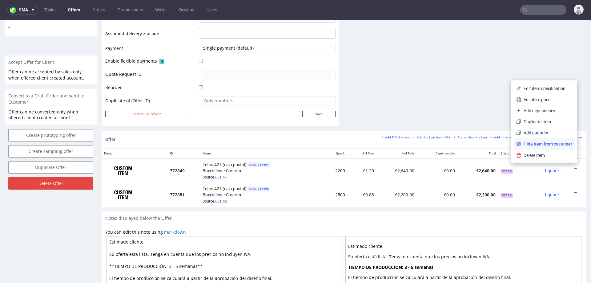
click at [552, 144] on span "Hide item from customer" at bounding box center [546, 144] width 51 height 6
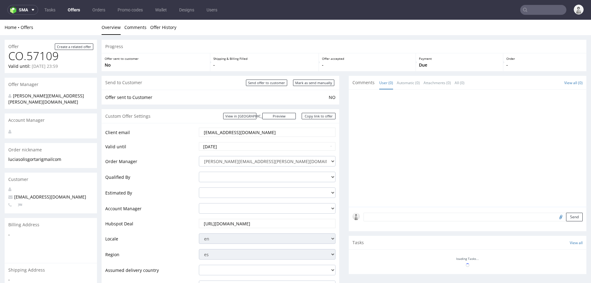
scroll to position [252, 0]
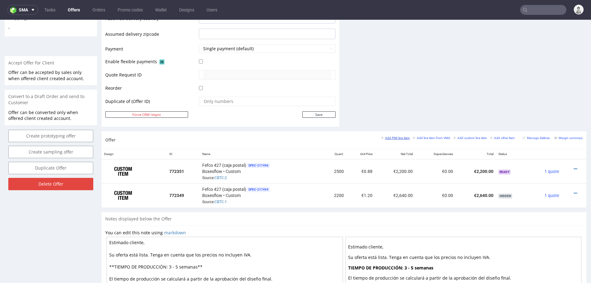
click at [392, 136] on small "Add PIM line item" at bounding box center [395, 137] width 29 height 3
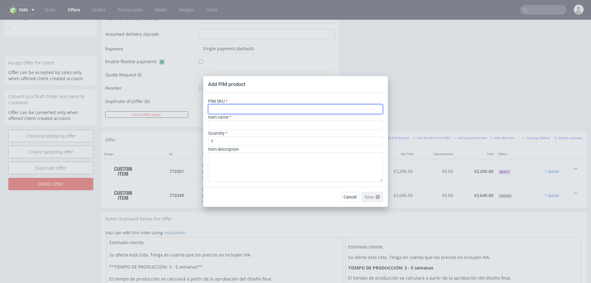
click at [304, 108] on input "text" at bounding box center [295, 109] width 175 height 10
paste input "ph-1302-13395"
type input "ph-1302-13395"
type input "Muslin Bag"
type input "ph-1302-13395"
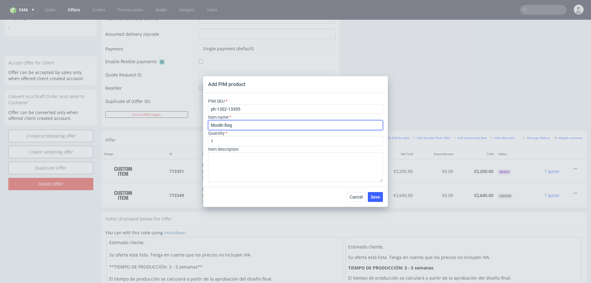
click at [299, 125] on input "Muslin Bag" at bounding box center [295, 125] width 175 height 10
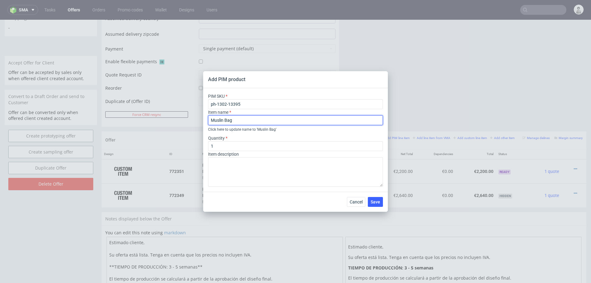
click at [263, 119] on input "Muslin Bag" at bounding box center [295, 120] width 175 height 10
paste input "Saquito de tela"
type input "Saquito de tela"
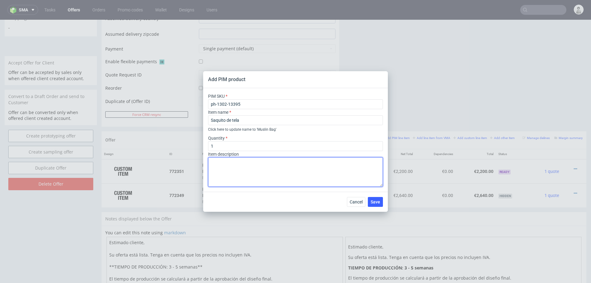
click at [241, 171] on textarea at bounding box center [295, 172] width 175 height 30
click at [221, 168] on textarea "30x40 cm frento+dorso 1 color" at bounding box center [295, 172] width 175 height 30
type textarea "30x40 cm frente+dorso 1 color"
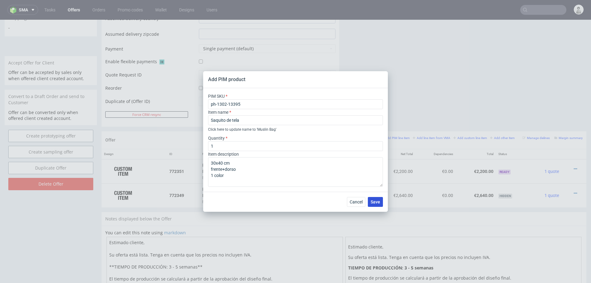
click at [372, 200] on span "Save" at bounding box center [376, 201] width 10 height 4
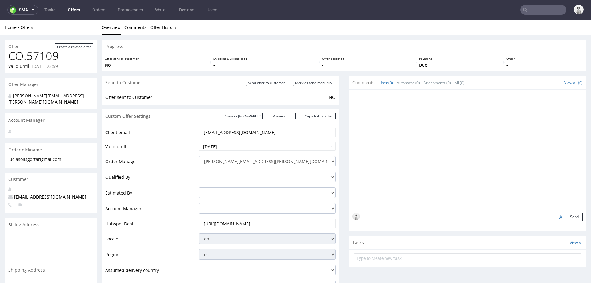
scroll to position [245, 0]
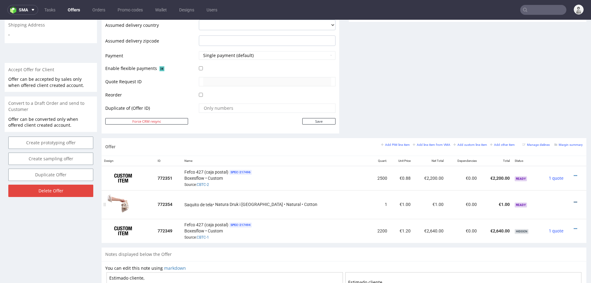
click at [574, 200] on icon at bounding box center [575, 202] width 3 height 4
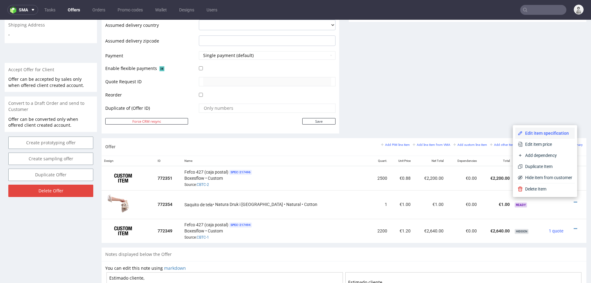
click at [550, 132] on span "Edit item specification" at bounding box center [548, 133] width 50 height 6
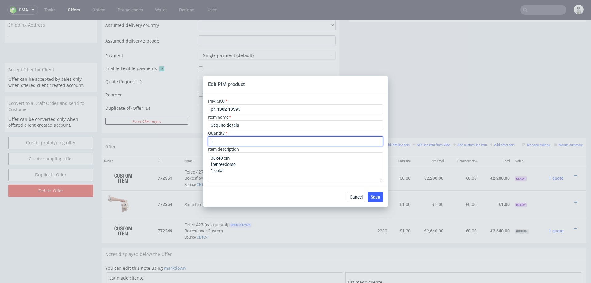
click at [272, 142] on input "1" at bounding box center [295, 141] width 175 height 10
type input "1000"
click at [373, 199] on span "Save" at bounding box center [376, 197] width 10 height 4
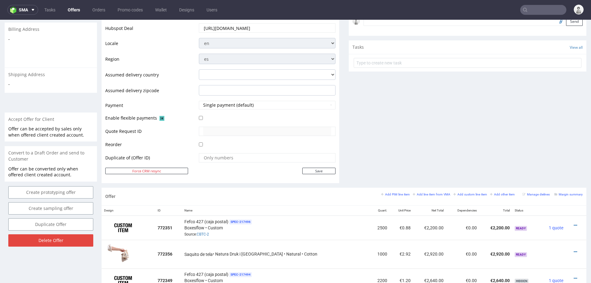
scroll to position [292, 0]
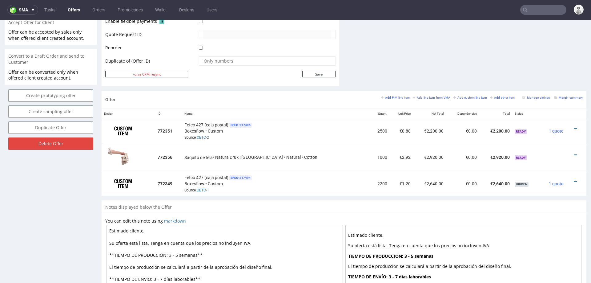
click at [419, 96] on small "Add line item from VMA" at bounding box center [432, 97] width 38 height 3
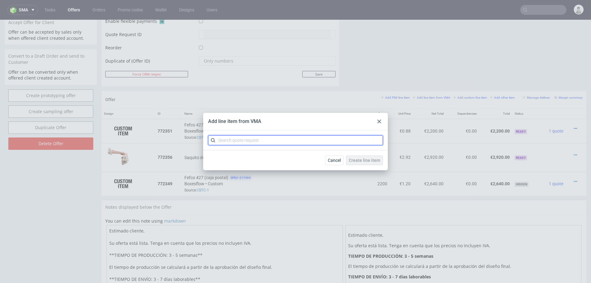
click at [288, 140] on input "text" at bounding box center [295, 140] width 175 height 10
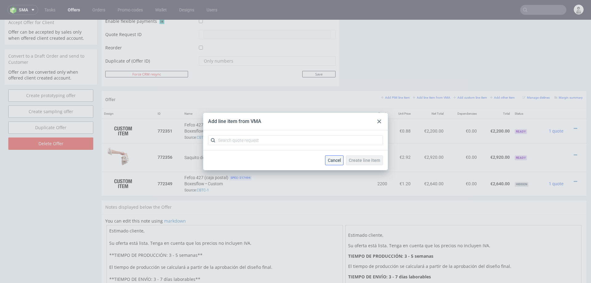
click at [338, 160] on span "Cancel" at bounding box center [334, 160] width 13 height 4
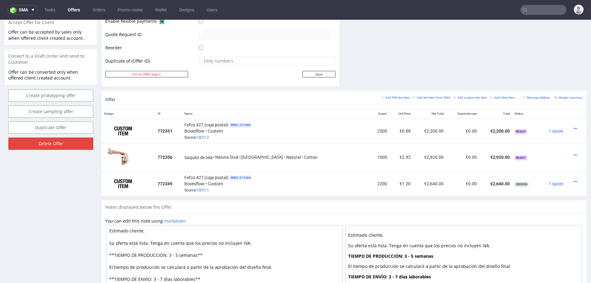
click at [393, 99] on div "Add PIM line item Add line item from VMA Add custom line item Add other item" at bounding box center [449, 98] width 137 height 6
click at [392, 98] on link "Add PIM line item" at bounding box center [395, 97] width 29 height 4
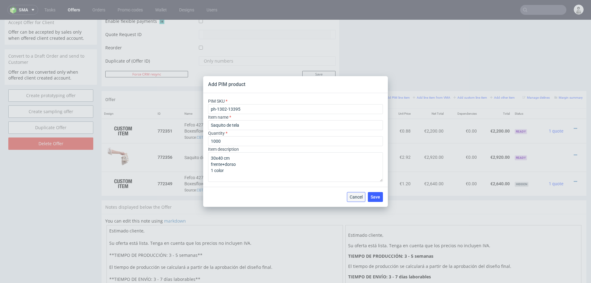
click at [356, 196] on span "Cancel" at bounding box center [356, 197] width 13 height 4
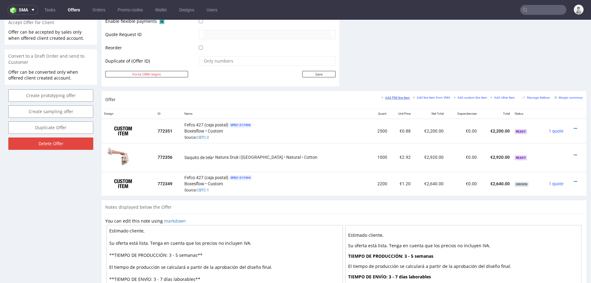
click at [383, 96] on small "Add PIM line item" at bounding box center [395, 97] width 29 height 3
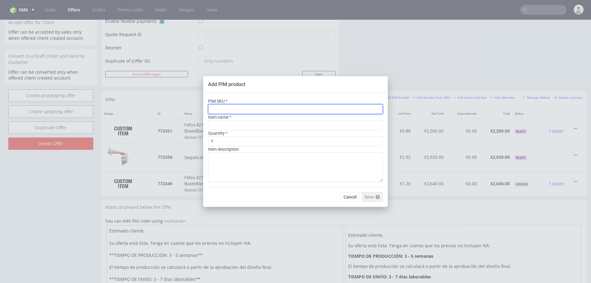
click at [323, 111] on input "text" at bounding box center [295, 109] width 175 height 10
paste input "card--printed-card--DL--white-matt--indigo-print-two-sides--none"
type input "card--printed-card--DL--white-matt--indigo-print-two-sides--none"
type input "Carte de correspondance"
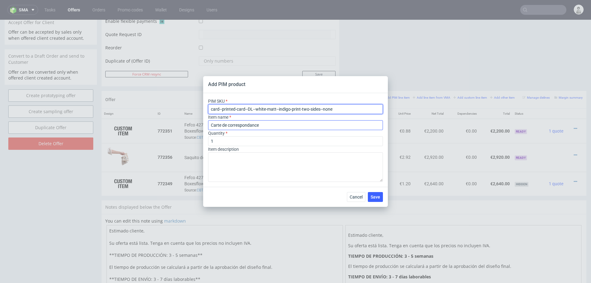
type input "card--printed-card--DL--white-matt--indigo-print-two-sides--none"
click at [256, 126] on input "Carte de correspondance" at bounding box center [295, 125] width 175 height 10
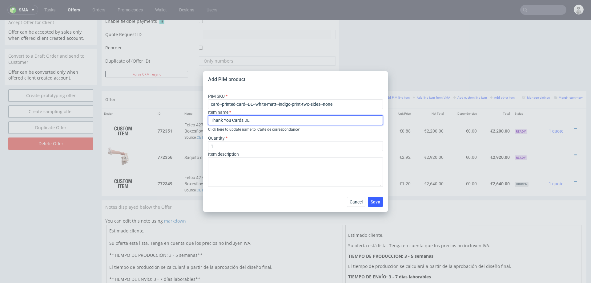
drag, startPoint x: 242, startPoint y: 120, endPoint x: 250, endPoint y: 137, distance: 18.2
click at [242, 120] on input "Thank You Cards DL" at bounding box center [295, 120] width 175 height 10
type input "Thank You Card DL"
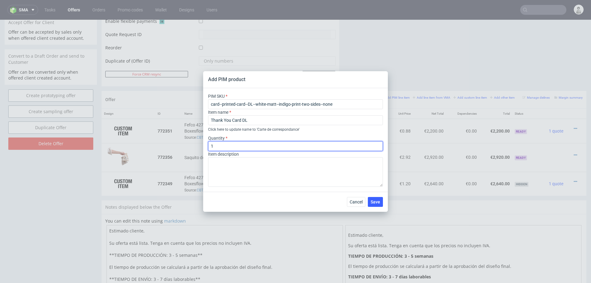
click at [238, 146] on input "1" at bounding box center [295, 146] width 175 height 10
type input "1000"
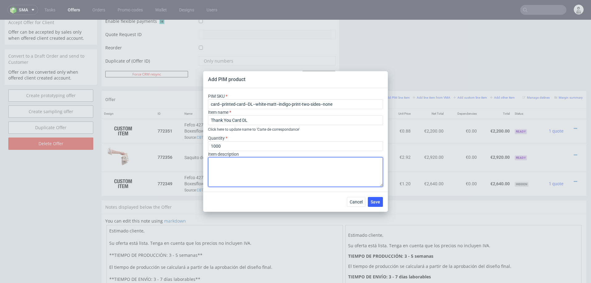
click at [247, 174] on textarea at bounding box center [295, 172] width 175 height 30
paste textarea "DL (21 x 9.9 cm)"
click at [221, 162] on textarea "frento + dorso CMYK DL (21 x 9.9 cm)" at bounding box center [295, 172] width 175 height 30
type textarea "frente + dorso CMYK DL (21 x 9.9 cm)"
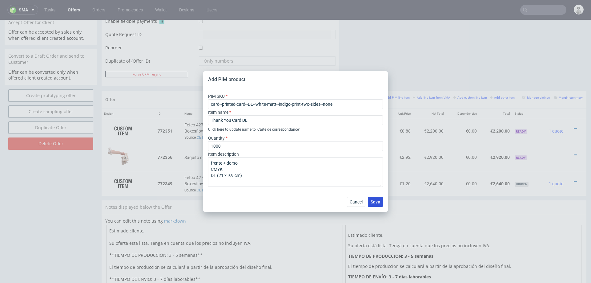
click at [376, 203] on span "Save" at bounding box center [376, 201] width 10 height 4
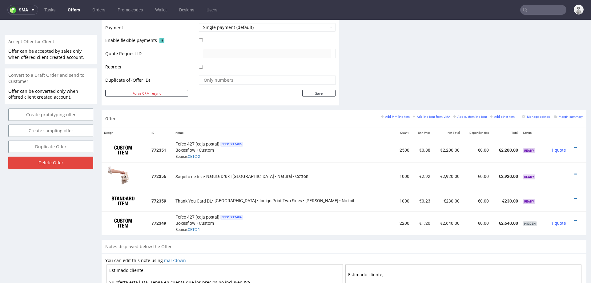
scroll to position [319, 0]
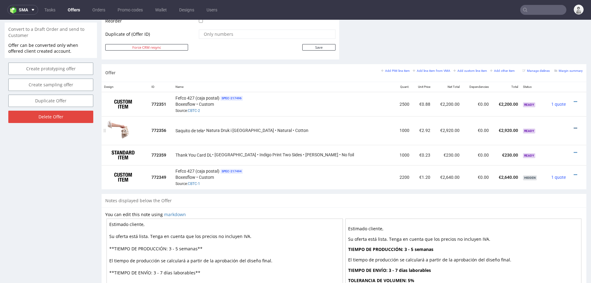
click at [574, 126] on icon at bounding box center [575, 128] width 3 height 4
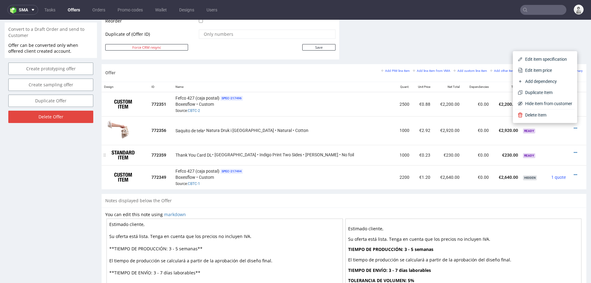
click at [464, 162] on td "€0.00" at bounding box center [476, 155] width 29 height 20
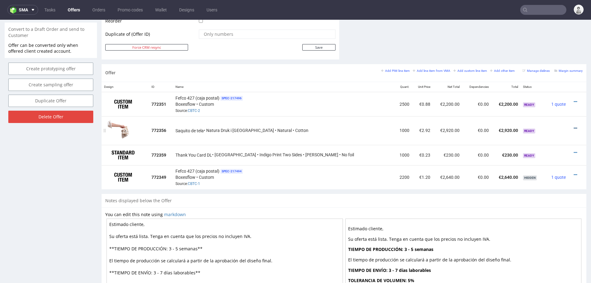
click at [574, 126] on icon at bounding box center [575, 128] width 3 height 4
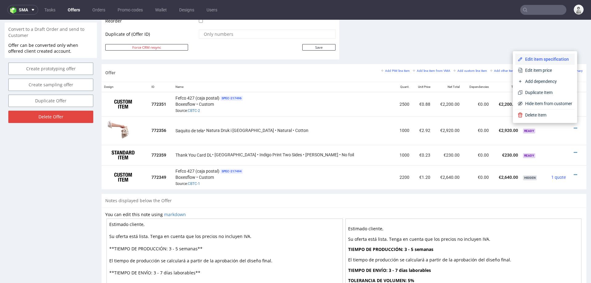
click at [558, 56] on li "Edit item specification" at bounding box center [544, 59] width 59 height 11
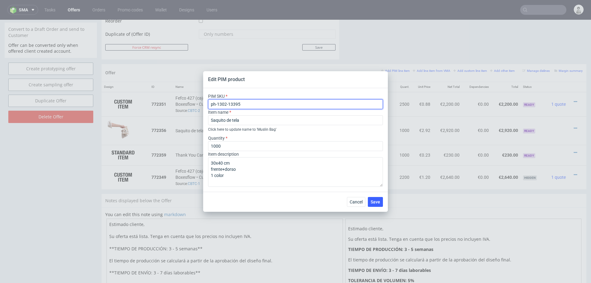
click at [264, 104] on input "ph-1302-13395" at bounding box center [295, 104] width 175 height 10
click at [353, 201] on span "Cancel" at bounding box center [356, 201] width 13 height 4
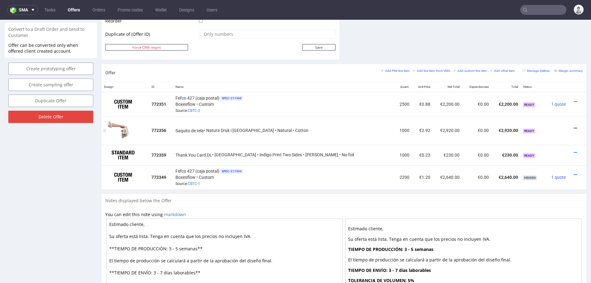
click at [574, 126] on icon at bounding box center [575, 128] width 3 height 4
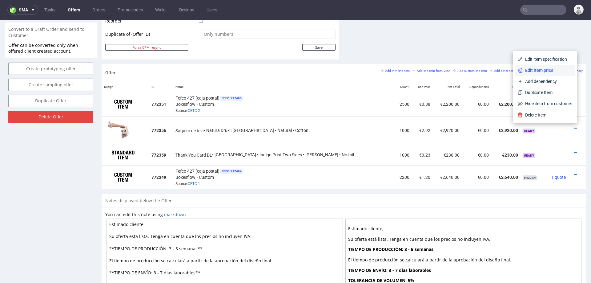
click at [539, 69] on span "Edit item price" at bounding box center [548, 70] width 50 height 6
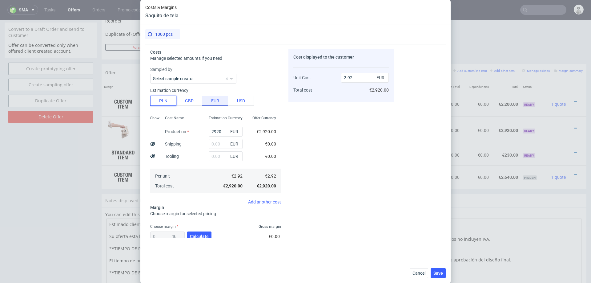
click at [160, 99] on button "PLN" at bounding box center [163, 101] width 26 height 10
type input "0.69"
click at [219, 131] on input "2920" at bounding box center [226, 132] width 34 height 10
type input "78"
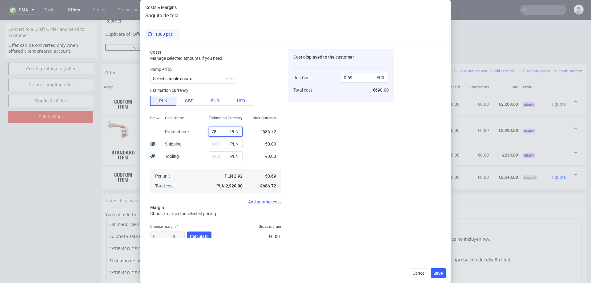
type input "0.02"
type input "7870"
type input "1.85"
type input "7870"
click at [218, 145] on input "text" at bounding box center [226, 144] width 34 height 10
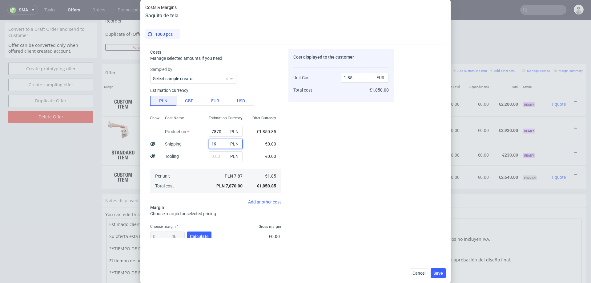
type input "190"
type input "1.89"
type input "190"
click at [196, 236] on span "Calculate" at bounding box center [199, 236] width 19 height 4
type input "35.11"
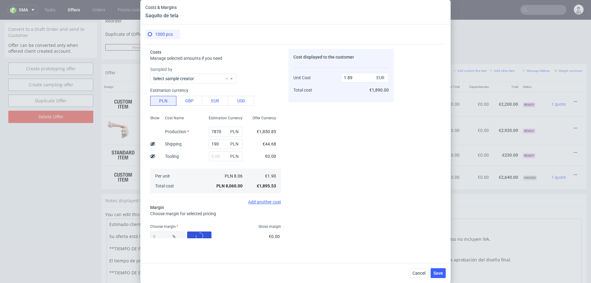
type input "2.92"
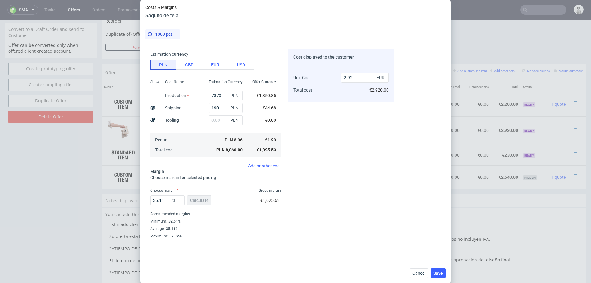
click at [195, 201] on div "35.11 % Calculate" at bounding box center [181, 201] width 62 height 17
click at [167, 202] on input "35.11" at bounding box center [167, 200] width 34 height 10
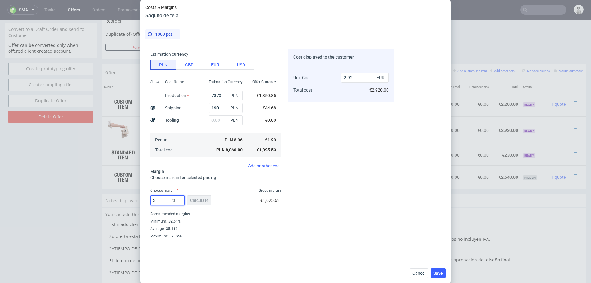
type input "33"
type input "2.82"
type input "33"
click at [218, 218] on div "Minimum : 32.51%" at bounding box center [215, 220] width 131 height 7
click at [437, 273] on span "Save" at bounding box center [438, 273] width 10 height 4
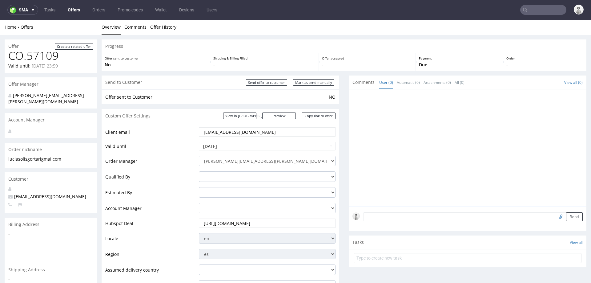
scroll to position [0, 0]
click at [304, 116] on link "Copy link to offer" at bounding box center [319, 116] width 34 height 6
click at [310, 117] on link "Copy link to offer" at bounding box center [319, 116] width 34 height 6
click at [307, 82] on input "Mark as send manually" at bounding box center [313, 82] width 41 height 6
type input "In progress..."
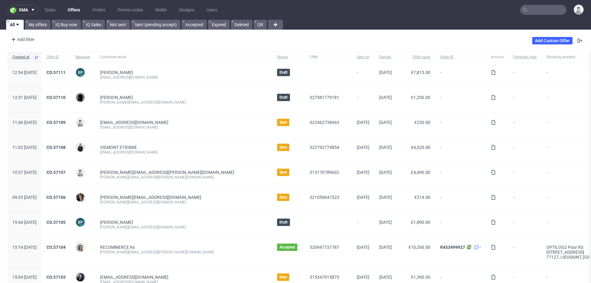
click at [546, 4] on nav "sma Tasks Offers Orders Promo codes Wallet Designs Users" at bounding box center [295, 10] width 591 height 20
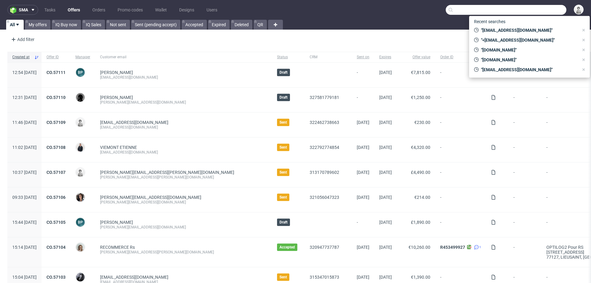
click at [545, 7] on input "text" at bounding box center [506, 10] width 121 height 10
paste input "[EMAIL_ADDRESS][DOMAIN_NAME]"
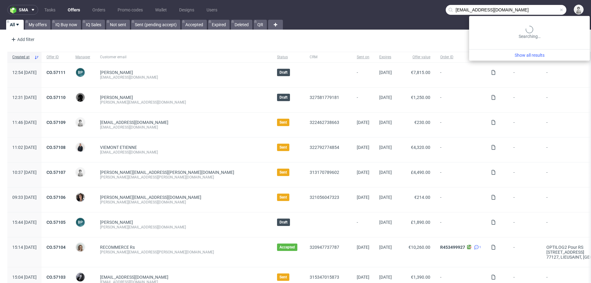
type input "[EMAIL_ADDRESS][DOMAIN_NAME]"
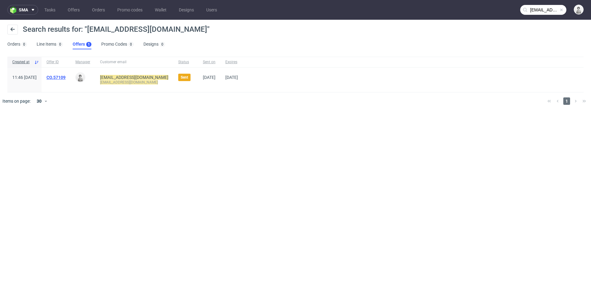
click at [66, 77] on link "CO.57109" at bounding box center [55, 77] width 19 height 5
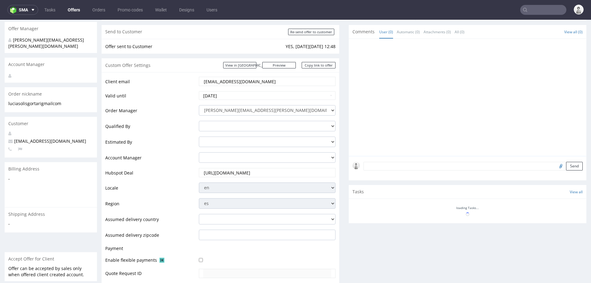
scroll to position [311, 0]
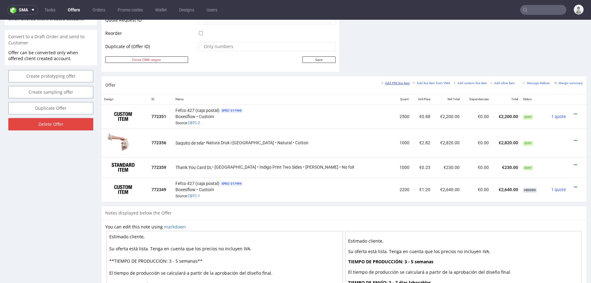
click at [394, 83] on small "Add PIM line item" at bounding box center [395, 82] width 29 height 3
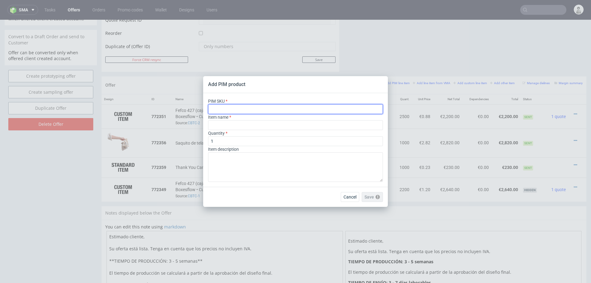
click at [282, 107] on input "text" at bounding box center [295, 109] width 175 height 10
paste input "box--mailer-box--79--cardboard-coated-white-inside--print-color-hd--foil-matte"
type input "box--mailer-box--79--cardboard-coated-white-inside--print-color-hd--foil-matte"
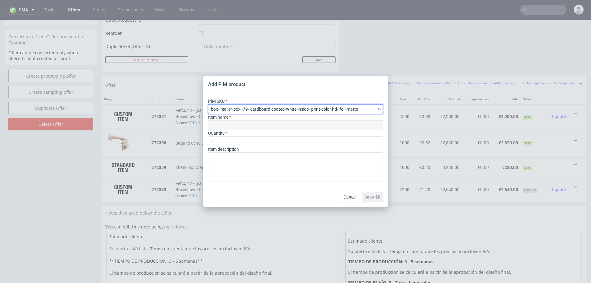
type input "Mailer Box"
type input "box--mailer-box--79--cardboard-coated-white-inside--print-color-hd--foil-matte"
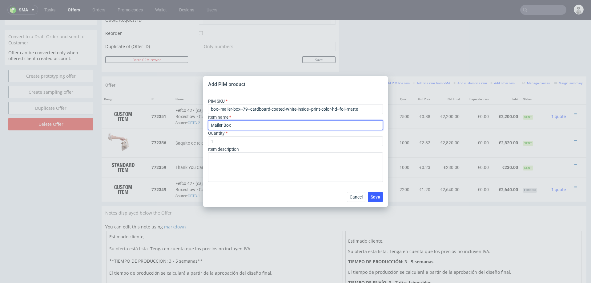
click at [255, 129] on input "Mailer Box" at bounding box center [295, 125] width 175 height 10
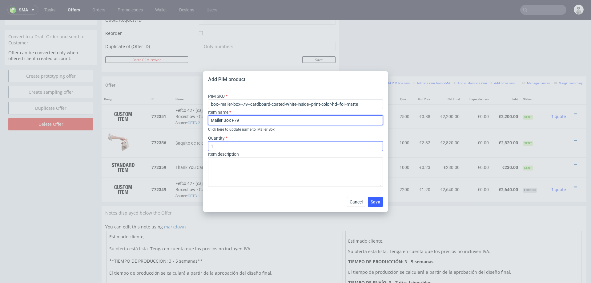
type input "Mailer Box F79"
click at [234, 148] on input "1" at bounding box center [295, 146] width 175 height 10
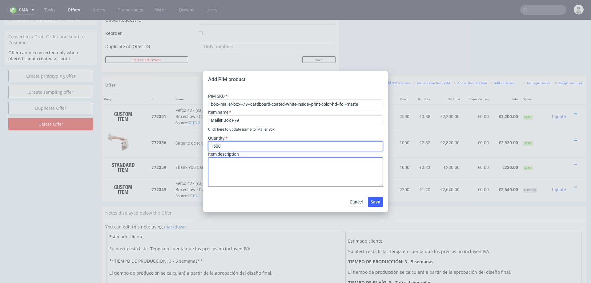
type input "1500"
click at [251, 178] on textarea at bounding box center [295, 172] width 175 height 30
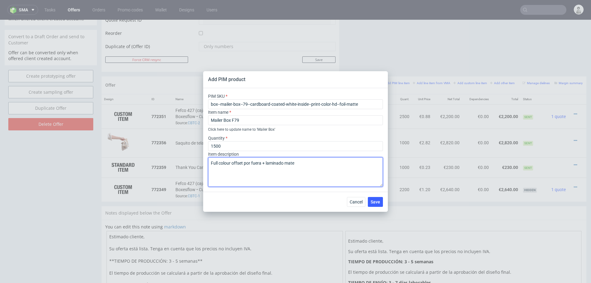
click at [283, 163] on textarea "Full colour offset por fuera + laminado mate" at bounding box center [295, 172] width 175 height 30
click at [308, 163] on textarea "Full colour offset por fuera + lamina mate" at bounding box center [295, 172] width 175 height 30
paste textarea "Interior [PERSON_NAME]"
type textarea "Full colour offset por fuera + lamina mate, Interior [PERSON_NAME]"
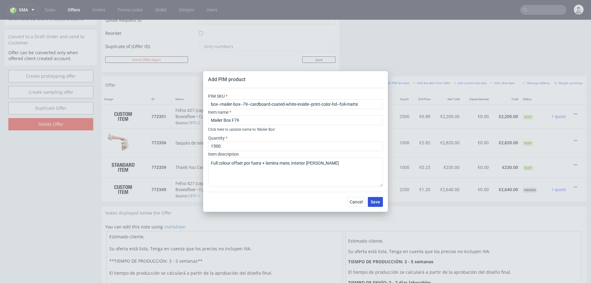
click at [372, 200] on span "Save" at bounding box center [376, 201] width 10 height 4
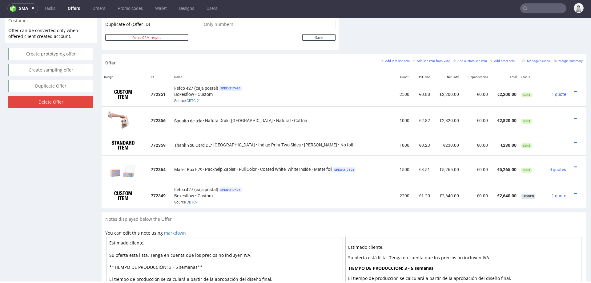
scroll to position [327, 0]
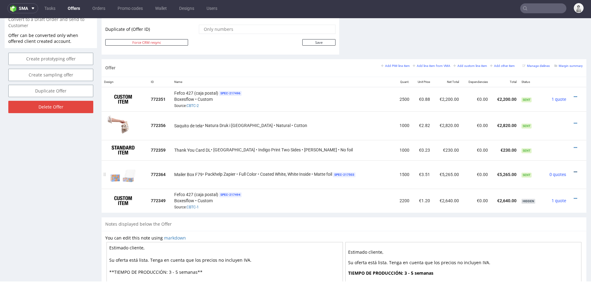
click at [574, 170] on icon at bounding box center [575, 172] width 3 height 4
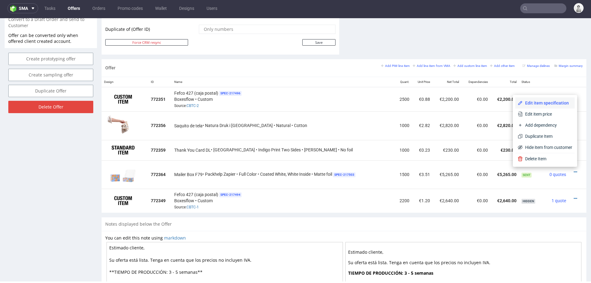
click at [535, 101] on span "Edit item specification" at bounding box center [548, 103] width 50 height 6
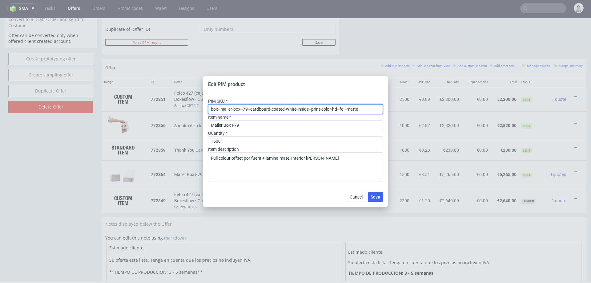
click at [294, 107] on input "box--mailer-box--79--cardboard-coated-white-inside--print-color-hd--foil-matte" at bounding box center [295, 109] width 175 height 10
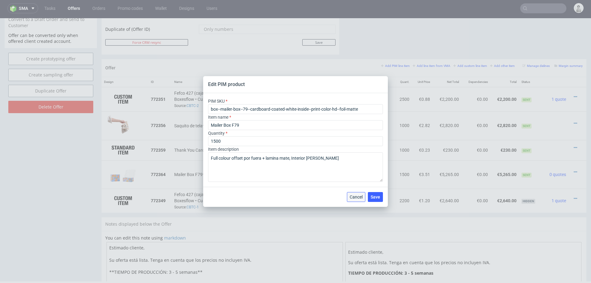
click at [361, 195] on span "Cancel" at bounding box center [356, 197] width 13 height 4
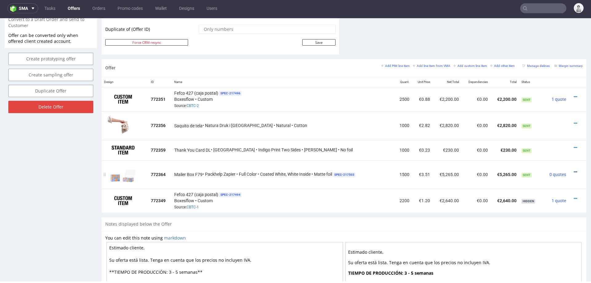
click at [574, 170] on icon at bounding box center [575, 172] width 3 height 4
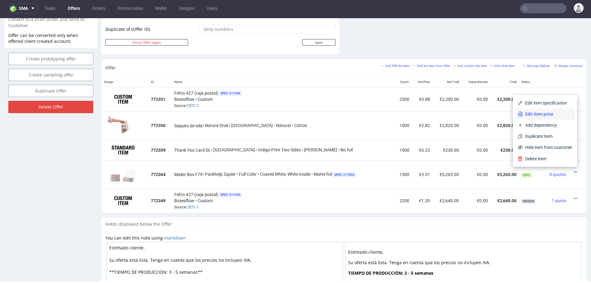
click at [536, 113] on span "Edit item price" at bounding box center [548, 114] width 50 height 6
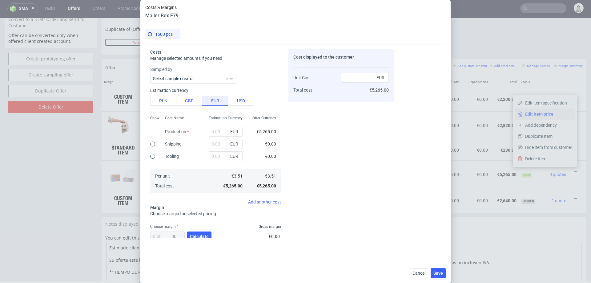
type input "5265"
type input "0"
click at [150, 100] on button "PLN" at bounding box center [163, 101] width 26 height 10
type input "0.83"
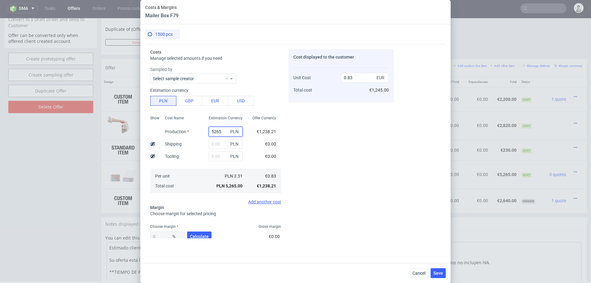
click at [216, 128] on input "5265" at bounding box center [226, 132] width 34 height 10
type input "11"
type input "0"
type input "116"
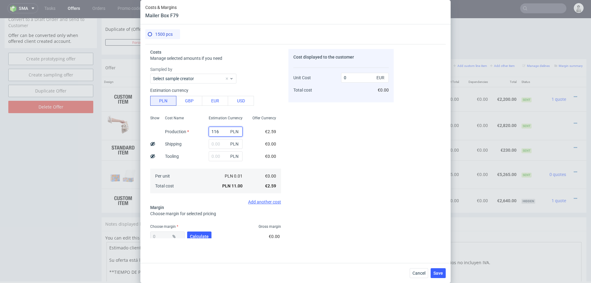
type input "0.02"
type input "11640"
type input "1.82"
type input "11640"
click at [221, 144] on input "text" at bounding box center [226, 144] width 34 height 10
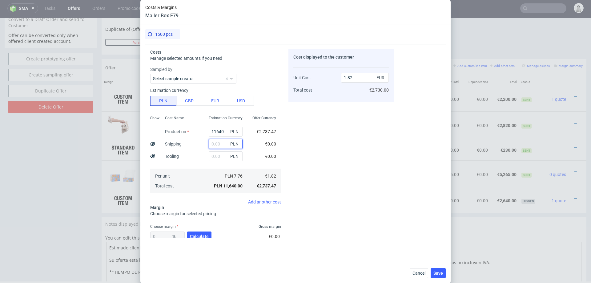
click at [221, 144] on input "text" at bounding box center [226, 144] width 34 height 10
type input "1410"
type input "2.04"
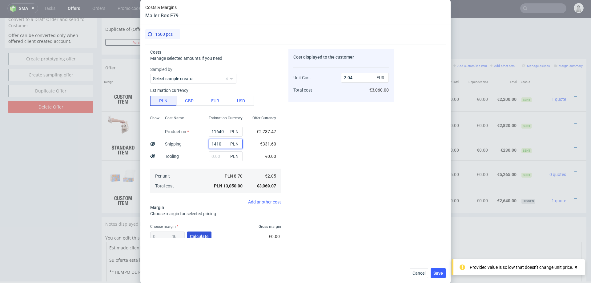
type input "1410"
click at [201, 236] on span "Calculate" at bounding box center [199, 236] width 19 height 4
type input "31.9"
type input "3"
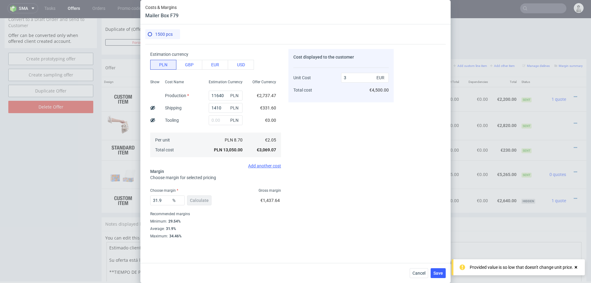
scroll to position [34, 0]
click at [165, 202] on input "31.9" at bounding box center [167, 202] width 34 height 10
type input "30"
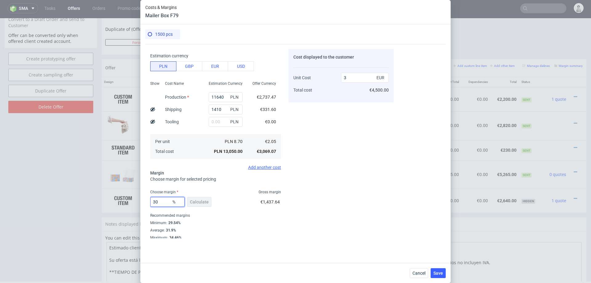
type input "2.92"
click at [328, 211] on div "Cost displayed to the customer Unit Cost Total cost 2.92 EUR €4,380.00" at bounding box center [340, 143] width 105 height 189
click at [163, 202] on input "30" at bounding box center [167, 202] width 34 height 10
type input "34"
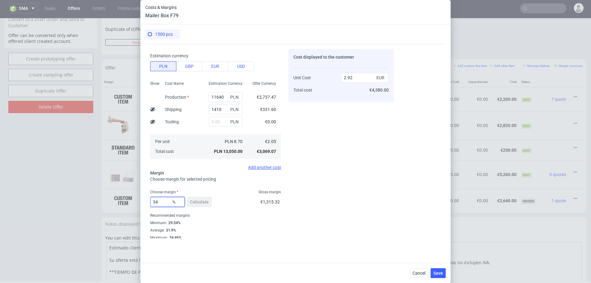
type input "3.1"
type input "3"
type input "2.11"
type input "36"
type input "3.2"
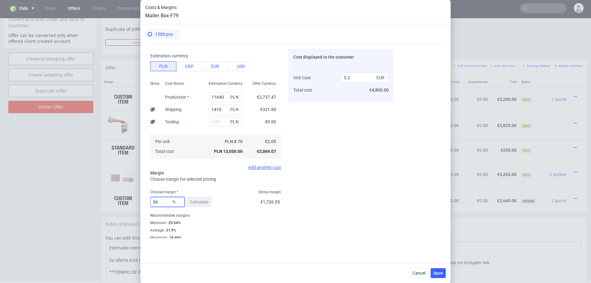
type input "36"
click at [340, 166] on div "Cost displayed to the customer Unit Cost Total cost 3.2 EUR €4,800.00" at bounding box center [340, 143] width 105 height 189
click at [437, 274] on span "Save" at bounding box center [438, 273] width 10 height 4
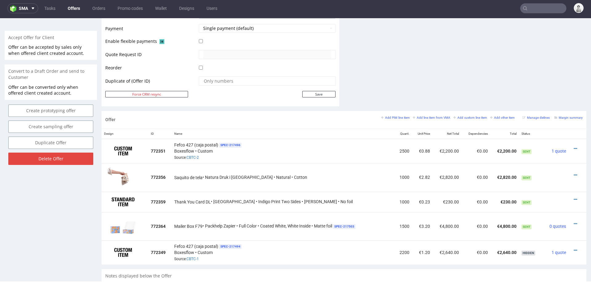
scroll to position [276, 0]
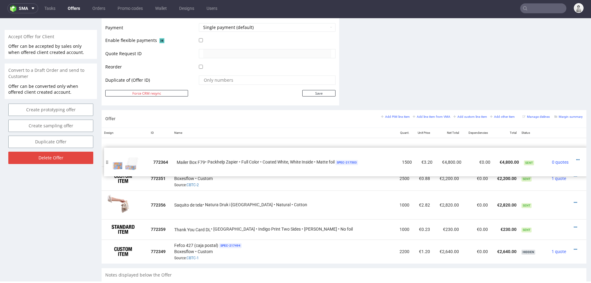
drag, startPoint x: 104, startPoint y: 224, endPoint x: 107, endPoint y: 162, distance: 62.2
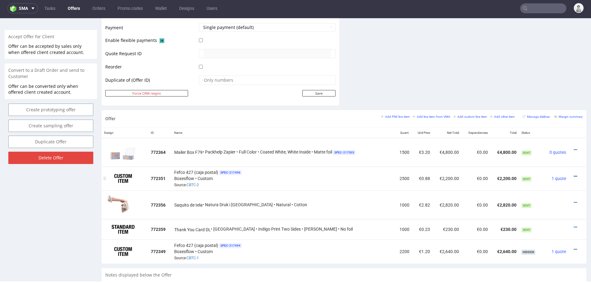
click at [574, 174] on icon at bounding box center [575, 176] width 3 height 4
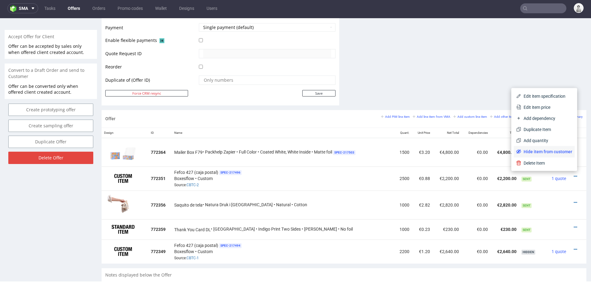
click at [549, 150] on span "Hide item from customer" at bounding box center [546, 151] width 51 height 6
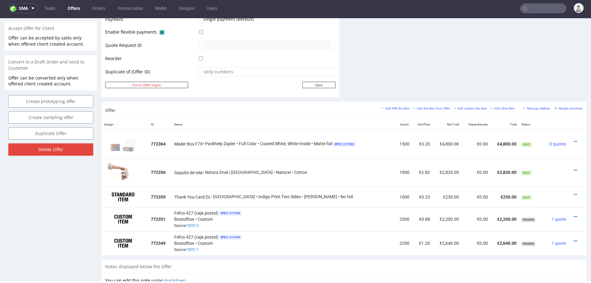
scroll to position [285, 0]
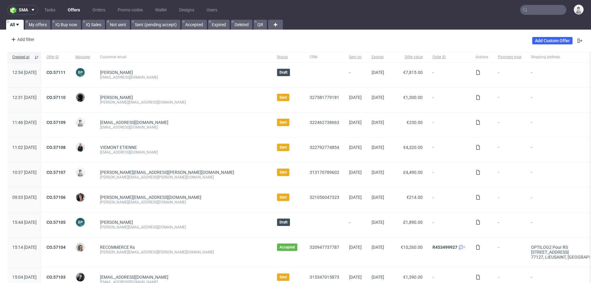
click at [539, 6] on input "text" at bounding box center [543, 10] width 46 height 10
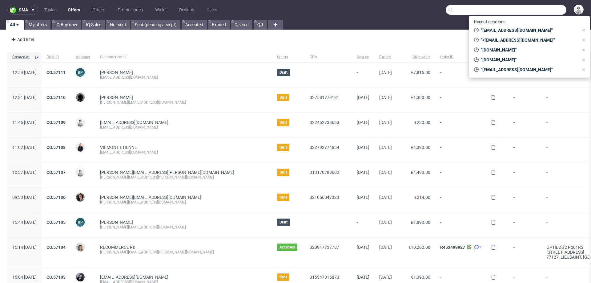
paste input "[EMAIL_ADDRESS][DOMAIN_NAME]]"
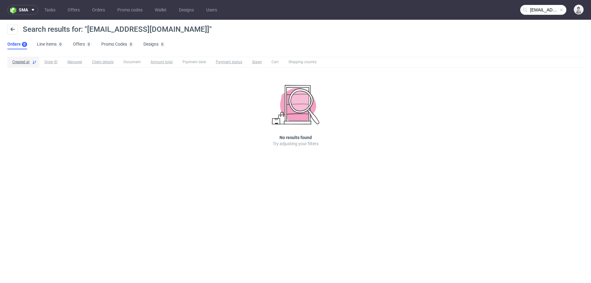
click at [542, 9] on input "[EMAIL_ADDRESS][DOMAIN_NAME]]" at bounding box center [543, 10] width 46 height 10
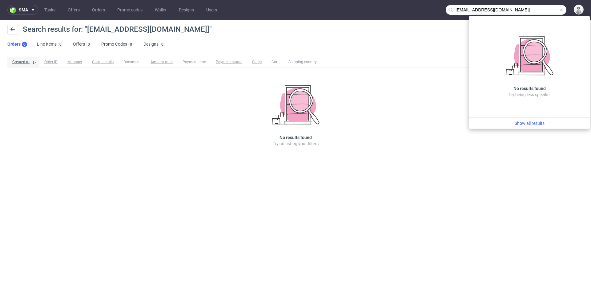
click at [531, 10] on input "[EMAIL_ADDRESS][DOMAIN_NAME]]" at bounding box center [506, 10] width 121 height 10
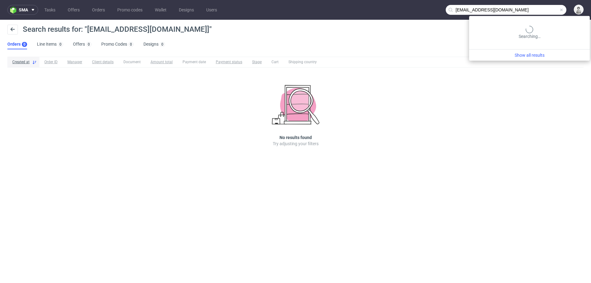
type input "[EMAIL_ADDRESS][DOMAIN_NAME]"
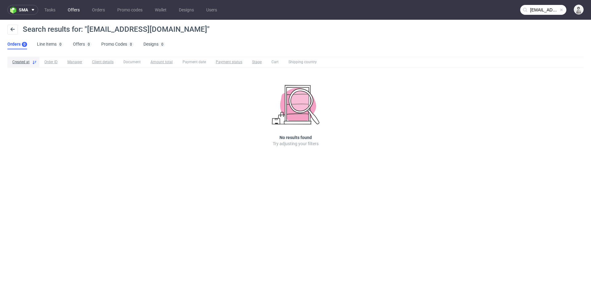
click at [71, 13] on link "Offers" at bounding box center [73, 10] width 19 height 10
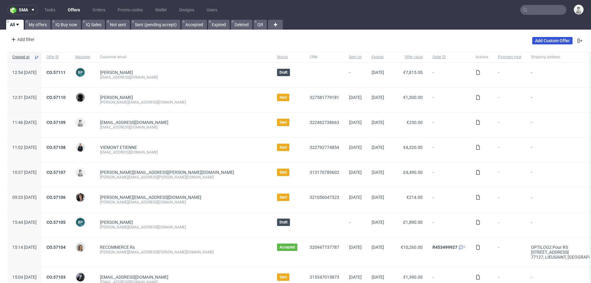
click at [549, 38] on link "Add Custom Offer" at bounding box center [552, 40] width 40 height 7
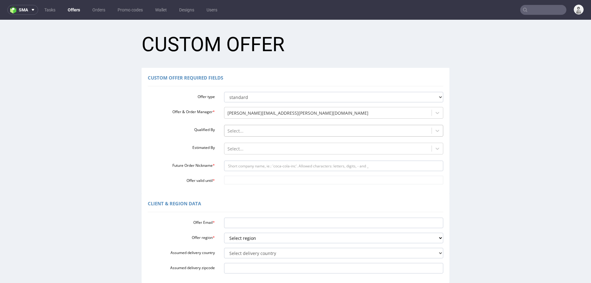
click at [240, 129] on div at bounding box center [328, 130] width 201 height 7
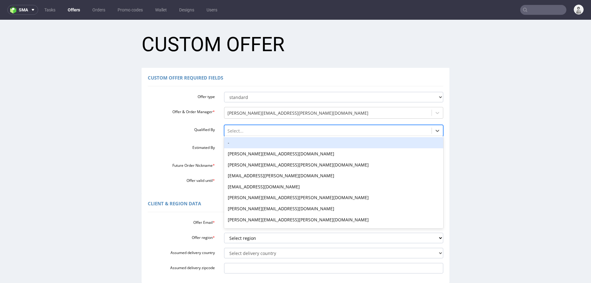
paste input "[EMAIL_ADDRESS][DOMAIN_NAME]]"
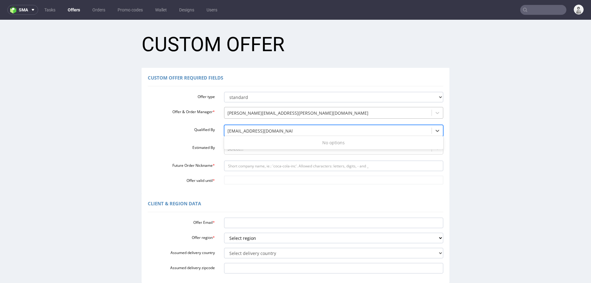
type input "[EMAIL_ADDRESS][DOMAIN_NAME]"
click at [278, 125] on div "Select..." at bounding box center [334, 131] width 220 height 12
click at [272, 129] on div at bounding box center [328, 130] width 201 height 7
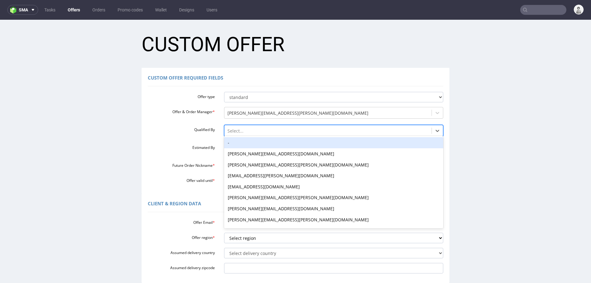
click at [261, 145] on div "-" at bounding box center [334, 142] width 220 height 11
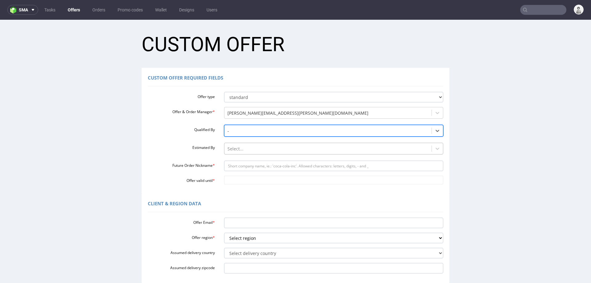
click at [254, 151] on div at bounding box center [328, 148] width 201 height 7
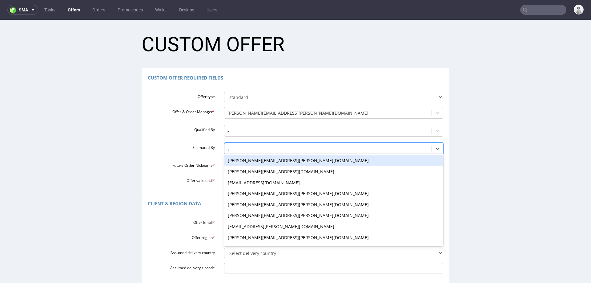
type input "se"
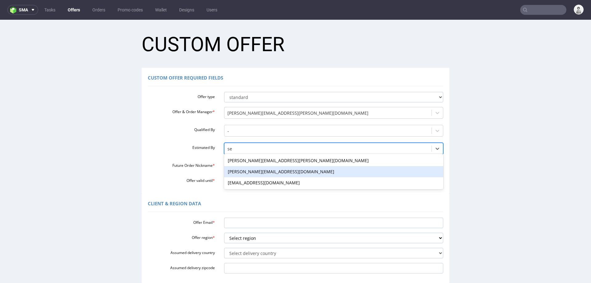
click at [238, 171] on div "[PERSON_NAME][EMAIL_ADDRESS][DOMAIN_NAME]" at bounding box center [334, 171] width 220 height 11
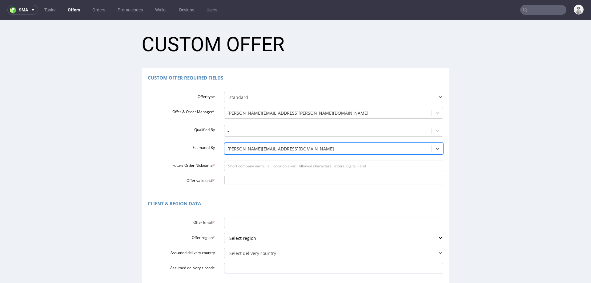
click at [254, 181] on input "Offer valid until *" at bounding box center [334, 179] width 220 height 9
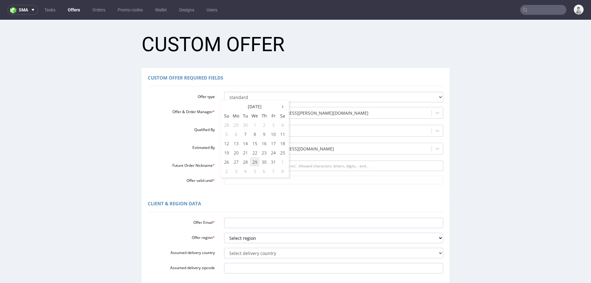
click at [255, 160] on td "29" at bounding box center [255, 161] width 10 height 9
click at [245, 178] on input "2025-10-29" at bounding box center [334, 179] width 220 height 9
click at [264, 152] on td "23" at bounding box center [264, 152] width 9 height 9
type input "[DATE]"
click at [262, 169] on input "Future Order Nickname *" at bounding box center [334, 165] width 220 height 10
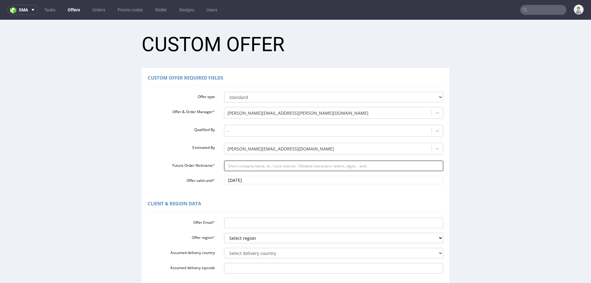
paste input "christinestamerhotmailcom"
type input "christinestamerhotmailcom"
click at [244, 213] on div "Client & Region data Offer Email * Offer region * Select region eu gb de pl cz …" at bounding box center [296, 237] width 308 height 89
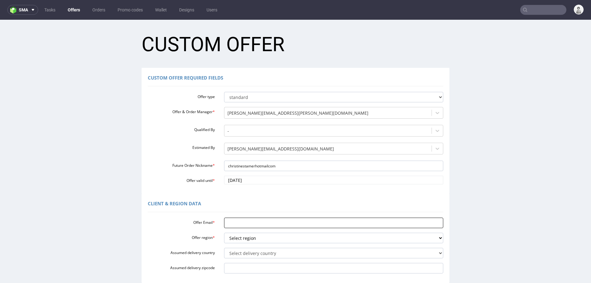
click at [241, 224] on input "Offer Email *" at bounding box center [334, 222] width 220 height 10
paste input "christinestamer@hotmail.com]"
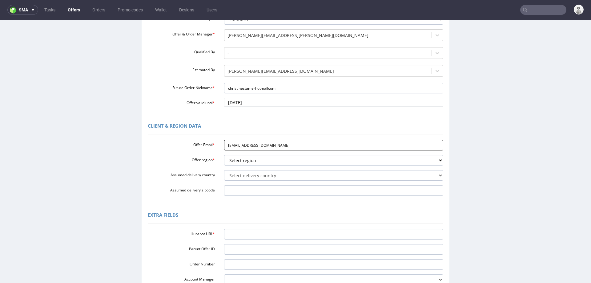
scroll to position [75, 0]
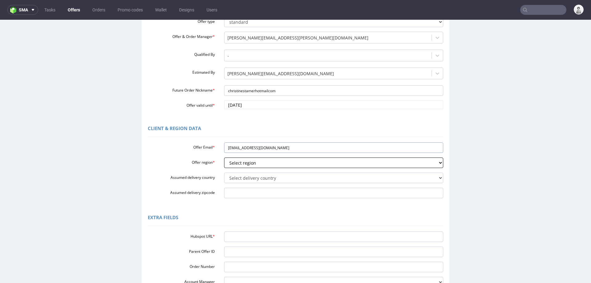
type input "[EMAIL_ADDRESS][DOMAIN_NAME]"
click at [336, 163] on select "Select region eu gb de pl cz fr it es" at bounding box center [334, 162] width 220 height 10
select select "eu"
click at [224, 157] on select "Select region eu gb de pl cz fr it es" at bounding box center [334, 162] width 220 height 10
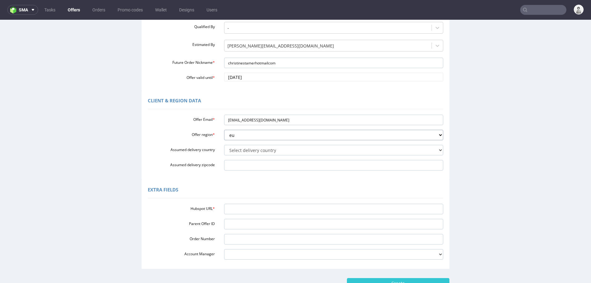
scroll to position [109, 0]
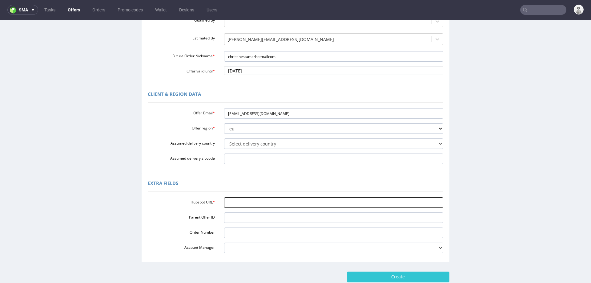
click at [284, 204] on input "Hubspot URL *" at bounding box center [334, 202] width 220 height 10
paste input "[URL][DOMAIN_NAME]"
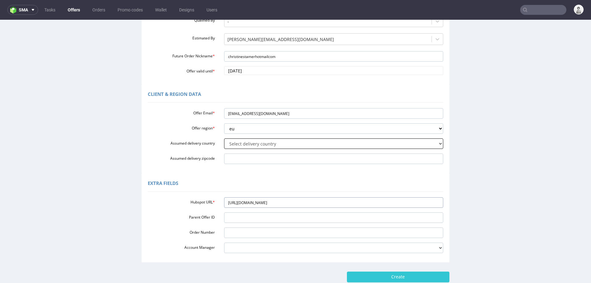
type input "[URL][DOMAIN_NAME]"
click at [346, 139] on select "Select delivery country Andorra Afghanistan Anguilla Albania Armenia Antarctica…" at bounding box center [334, 143] width 220 height 10
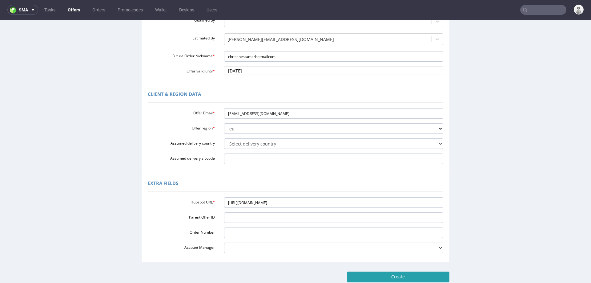
click at [366, 272] on input "Create" at bounding box center [398, 276] width 103 height 10
type input "Please wait..."
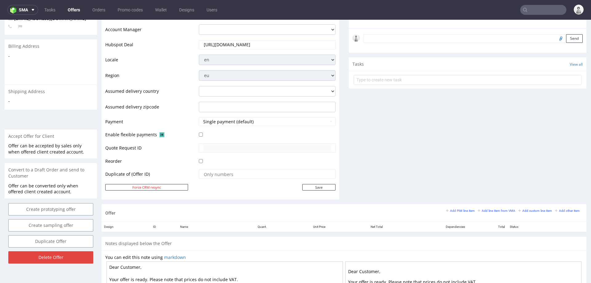
scroll to position [181, 0]
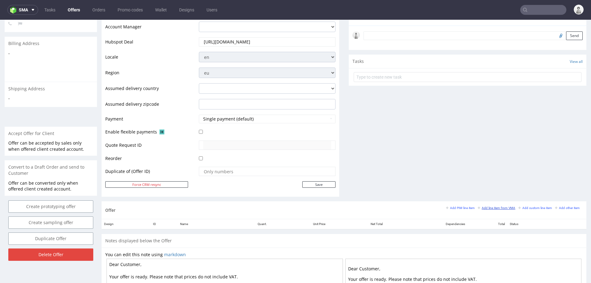
click at [490, 208] on link "Add line item from VMA" at bounding box center [497, 207] width 38 height 4
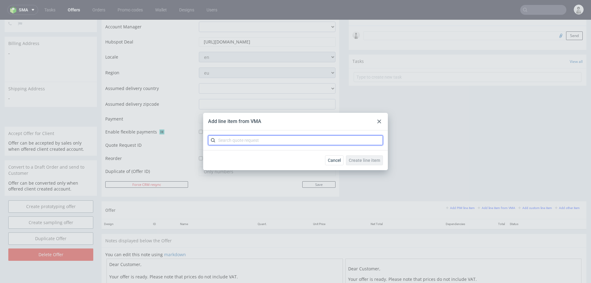
click at [304, 141] on input "text" at bounding box center [295, 140] width 175 height 10
paste input "CBPX"
type input "CBPX"
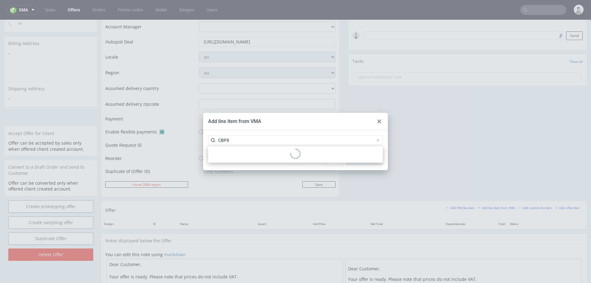
click at [246, 157] on div at bounding box center [296, 154] width 170 height 11
click at [246, 157] on div "CBPX 1 variant" at bounding box center [296, 154] width 170 height 11
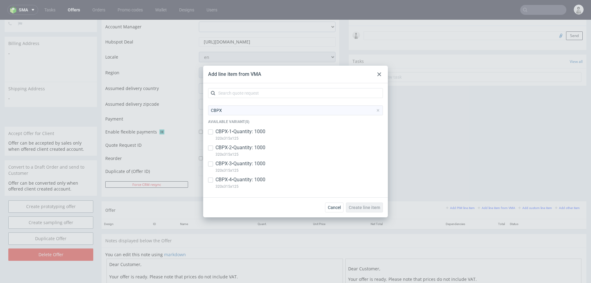
click at [234, 178] on p "CBPX-4 • Quantity: 1000" at bounding box center [241, 179] width 50 height 7
checkbox input "true"
click at [236, 160] on p "CBPX-3 • Quantity: 1000" at bounding box center [241, 163] width 50 height 7
checkbox input "true"
click at [236, 145] on p "CBPX-2 • Quantity: 1000" at bounding box center [241, 147] width 50 height 7
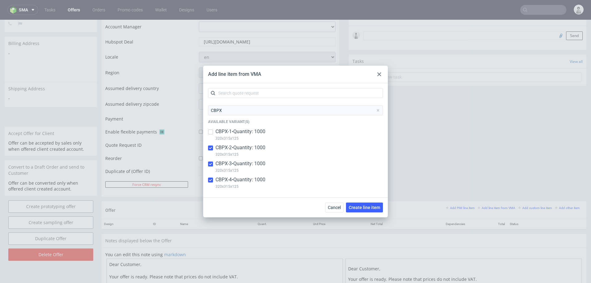
checkbox input "true"
click at [241, 130] on p "CBPX-1 • Quantity: 1000" at bounding box center [241, 131] width 50 height 7
checkbox input "true"
click at [360, 205] on span "Create line item" at bounding box center [364, 207] width 31 height 4
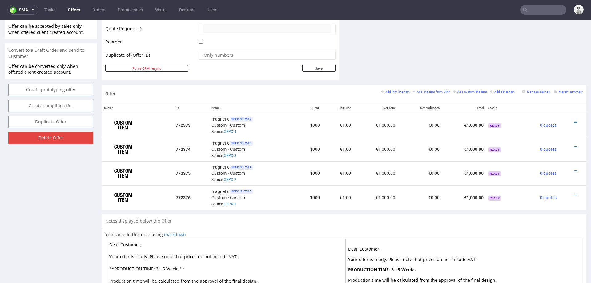
scroll to position [299, 0]
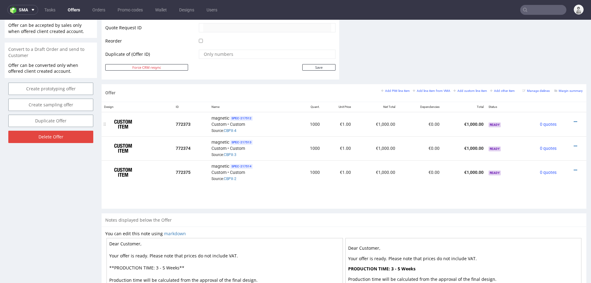
drag, startPoint x: 106, startPoint y: 195, endPoint x: 111, endPoint y: 121, distance: 74.6
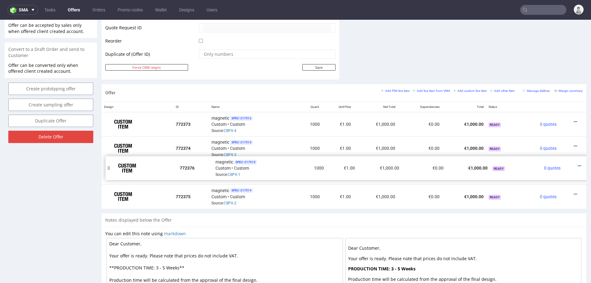
drag, startPoint x: 106, startPoint y: 193, endPoint x: 110, endPoint y: 164, distance: 28.6
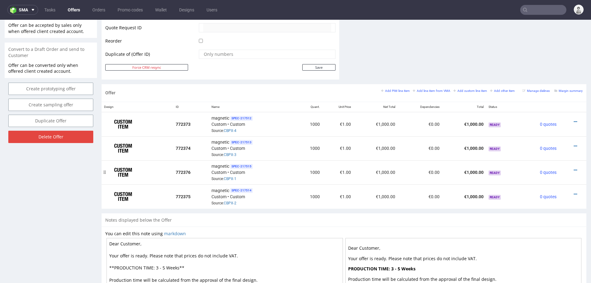
click at [106, 170] on div at bounding box center [105, 172] width 6 height 24
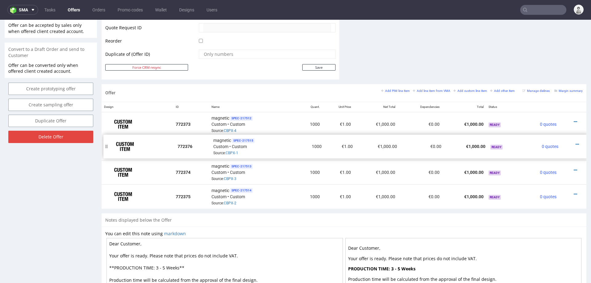
drag, startPoint x: 106, startPoint y: 170, endPoint x: 108, endPoint y: 144, distance: 25.6
drag, startPoint x: 106, startPoint y: 144, endPoint x: 107, endPoint y: 119, distance: 25.3
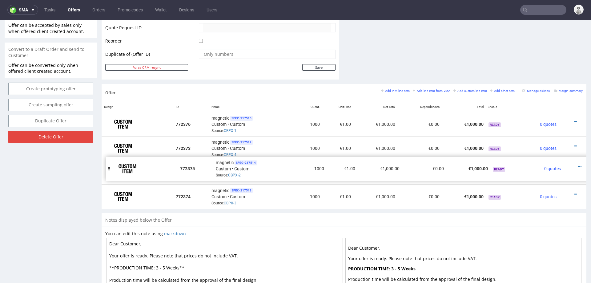
drag, startPoint x: 106, startPoint y: 194, endPoint x: 111, endPoint y: 167, distance: 27.4
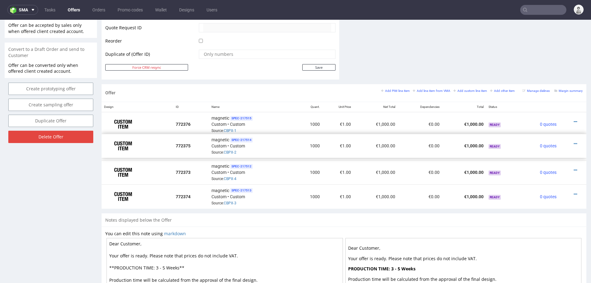
drag, startPoint x: 107, startPoint y: 168, endPoint x: 107, endPoint y: 142, distance: 26.2
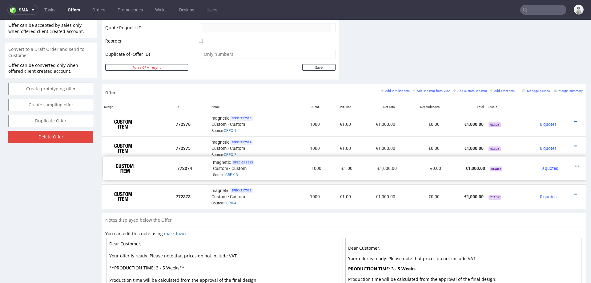
drag, startPoint x: 106, startPoint y: 194, endPoint x: 108, endPoint y: 166, distance: 27.8
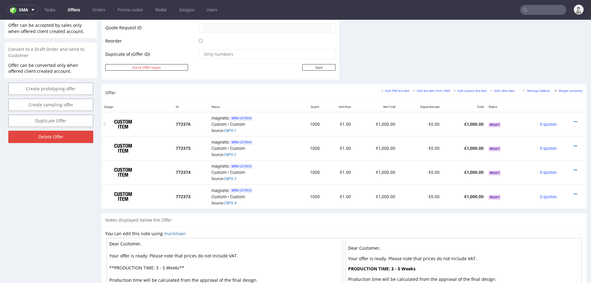
click at [570, 119] on div at bounding box center [571, 122] width 19 height 6
click at [574, 119] on icon at bounding box center [575, 121] width 3 height 4
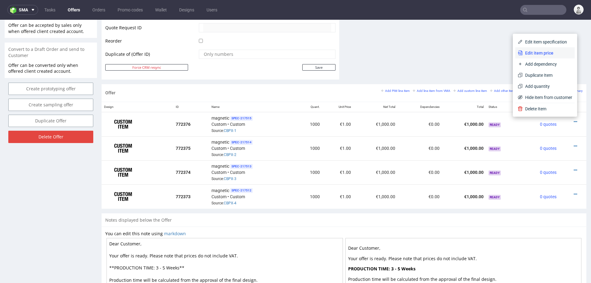
click at [542, 54] on span "Edit item price" at bounding box center [548, 53] width 50 height 6
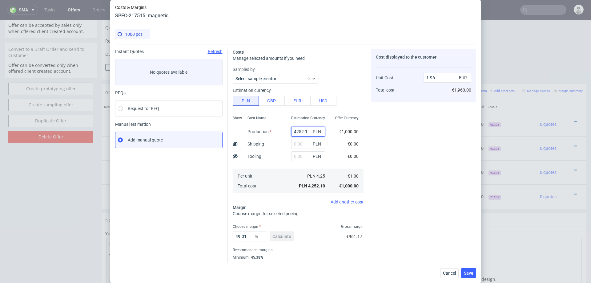
click at [299, 131] on input "4252.1" at bounding box center [308, 132] width 34 height 10
paste input "19700."
type input "19700"
type input "9.09"
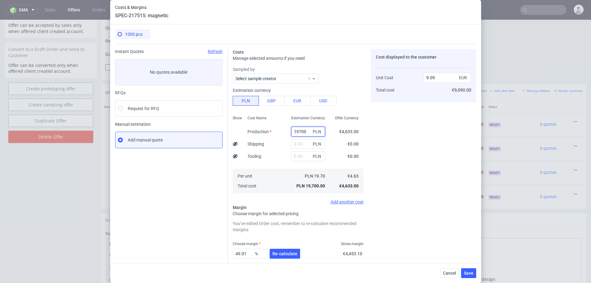
type input "19700"
click at [279, 142] on div "Cost Name Production Shipping Tooling Per unit Total cost" at bounding box center [265, 153] width 44 height 81
click at [299, 146] on input "text" at bounding box center [308, 144] width 34 height 10
type input "500"
type input "9.32"
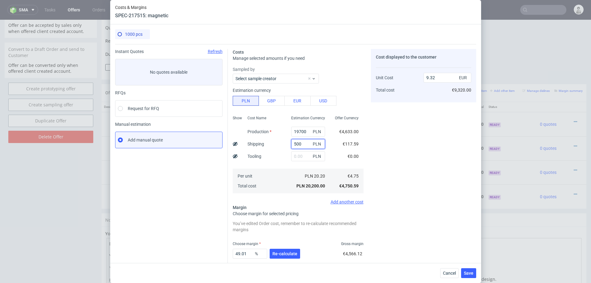
type input "5000"
type input "11.4"
type input "5"
type input "9.09"
type input "5500"
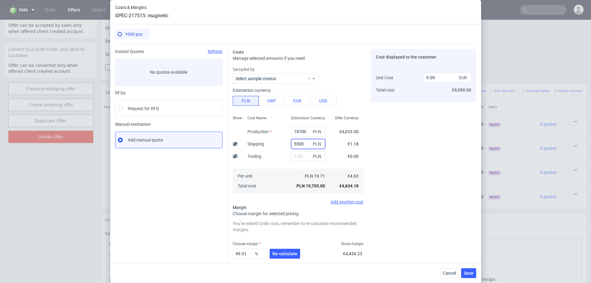
type input "11.62"
type input "5"
type input "9.09"
type input "5700"
type input "11.71"
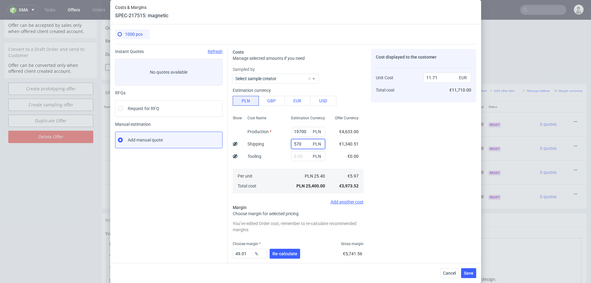
type input "57"
type input "9.11"
type input "5"
type input "9.09"
type input "5800"
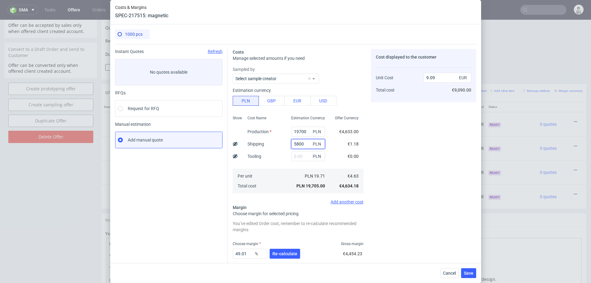
type input "11.76"
type input "5800"
click at [285, 180] on div "Per unit Total cost" at bounding box center [265, 180] width 44 height 25
click at [297, 252] on button "Re-calculate" at bounding box center [285, 253] width 30 height 10
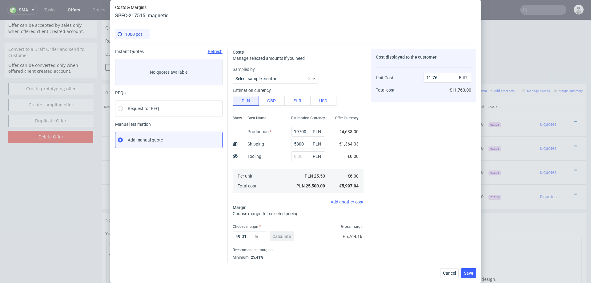
scroll to position [16, 0]
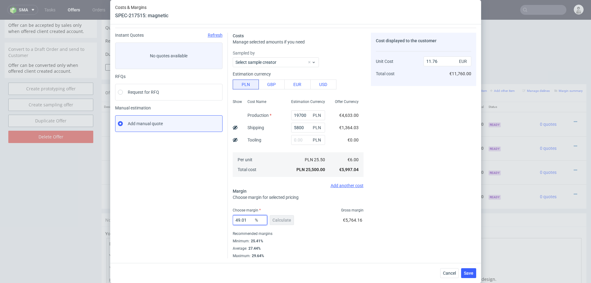
click at [243, 221] on input "49.01" at bounding box center [250, 220] width 34 height 10
type input "26"
type input "8.1"
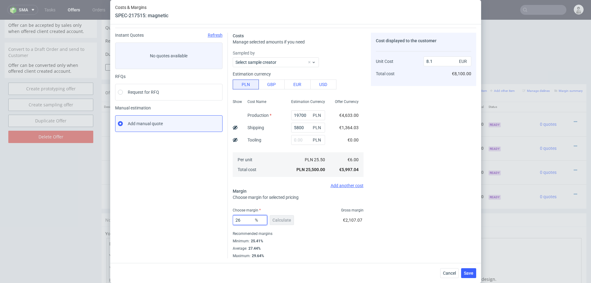
type input "26"
click at [401, 233] on div "Cost displayed to the customer Unit Cost Total cost 8.1 EUR €8,100.00" at bounding box center [423, 145] width 105 height 225
click at [467, 271] on span "Save" at bounding box center [469, 273] width 10 height 4
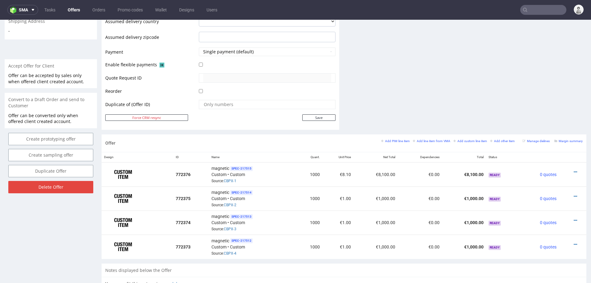
scroll to position [250, 0]
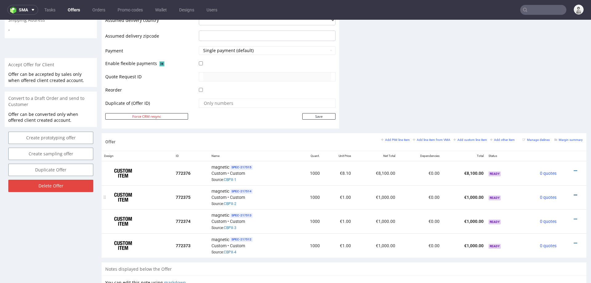
click at [574, 193] on icon at bounding box center [575, 195] width 3 height 4
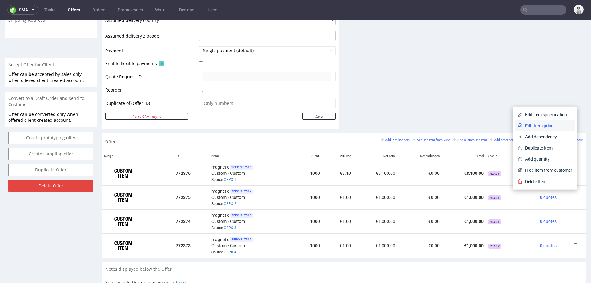
click at [542, 123] on span "Edit item price" at bounding box center [548, 126] width 50 height 6
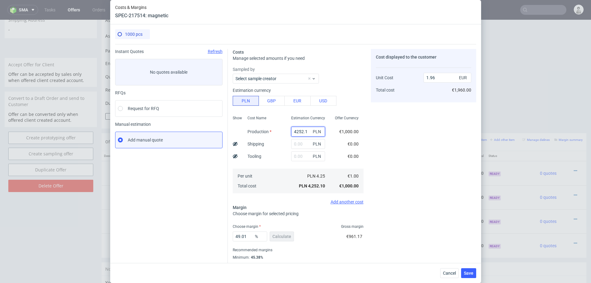
click at [301, 131] on input "4252.1" at bounding box center [308, 132] width 34 height 10
paste input "18500"
type input "18500"
type input "8.53"
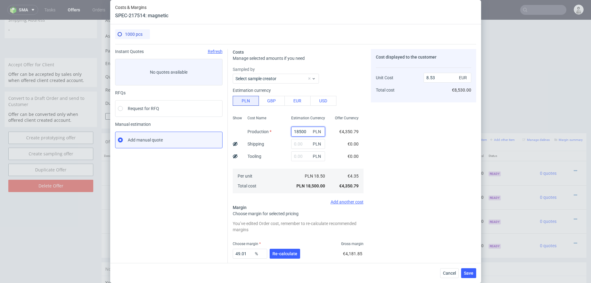
type input "18500"
click at [284, 141] on div "Cost Name Production Shipping Tooling Per unit Total cost" at bounding box center [265, 153] width 44 height 81
click at [298, 146] on input "text" at bounding box center [308, 144] width 34 height 10
type input "6500"
type input "11.53"
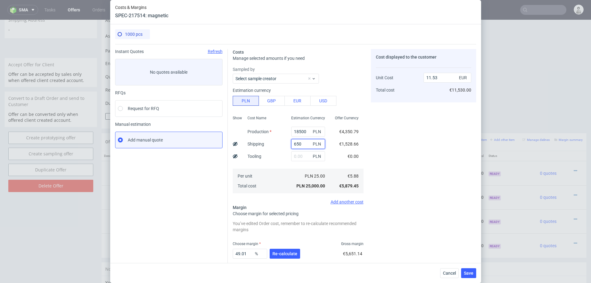
type input "65"
type input "8.57"
type input "6"
type input "8.53"
type input "600"
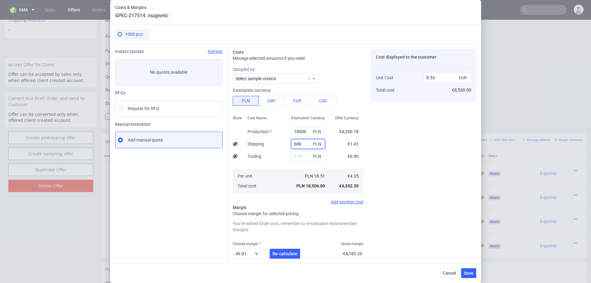
type input "8.81"
type input "6000"
type input "11.3"
click at [298, 142] on input "6000" at bounding box center [308, 144] width 34 height 10
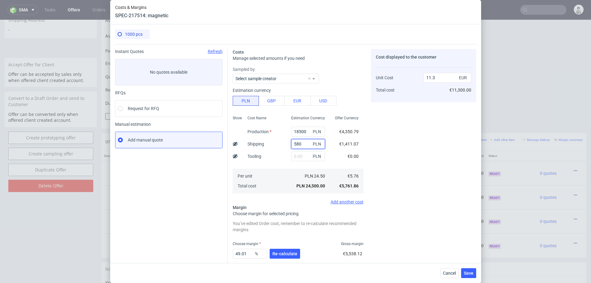
type input "5800"
type input "11.2"
type input "5800"
click at [268, 200] on div "Add another cost" at bounding box center [298, 201] width 131 height 5
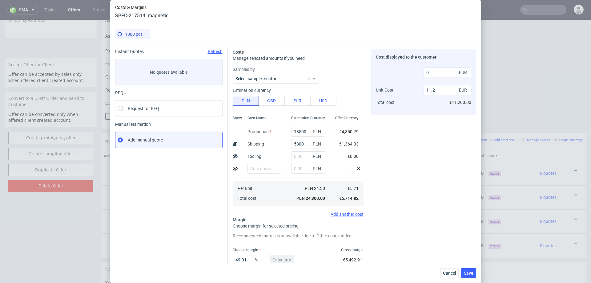
scroll to position [40, 0]
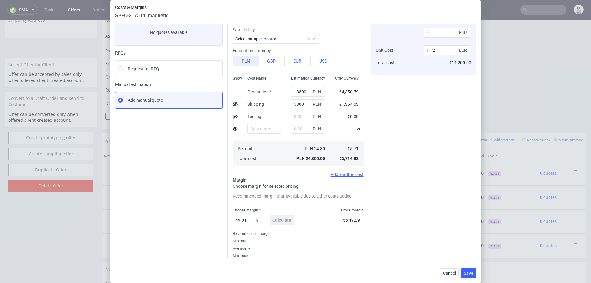
click at [281, 220] on div "49.01 % Calculate" at bounding box center [264, 220] width 62 height 17
click at [244, 216] on input "49.01" at bounding box center [250, 220] width 34 height 10
click at [358, 128] on icon at bounding box center [358, 128] width 5 height 5
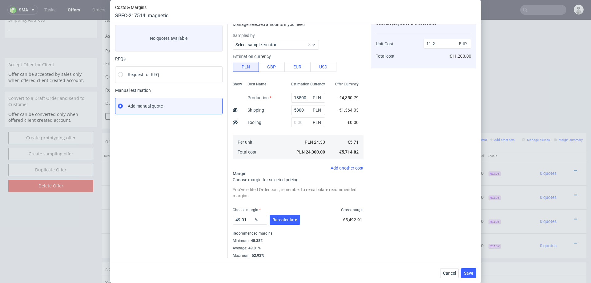
scroll to position [33, 0]
click at [247, 220] on input "49.01" at bounding box center [250, 220] width 34 height 10
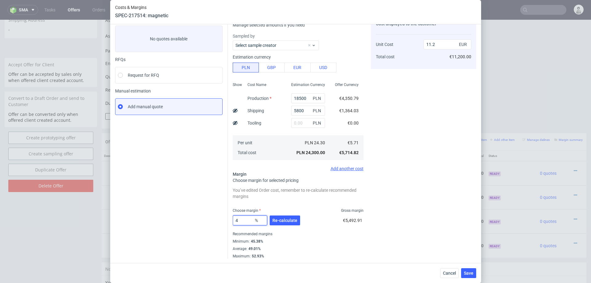
type input "46"
type input "10.58"
click at [408, 220] on div "Cost displayed to the customer Unit Cost Total cost 10.58 EUR €10,580.00" at bounding box center [423, 137] width 105 height 243
click at [468, 273] on span "Save" at bounding box center [469, 273] width 10 height 4
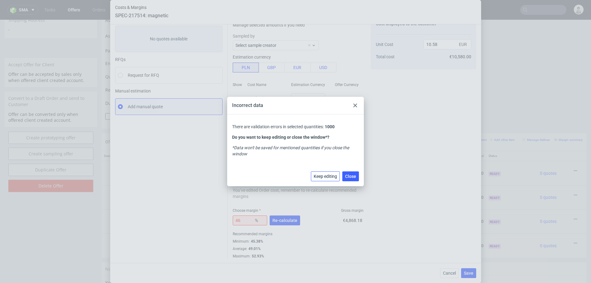
click at [322, 175] on span "Keep editing" at bounding box center [325, 176] width 23 height 4
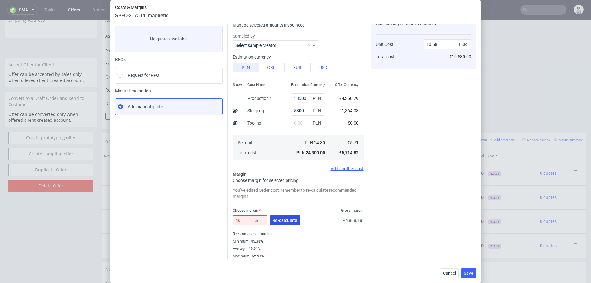
click at [280, 218] on span "Re-calculate" at bounding box center [284, 220] width 25 height 4
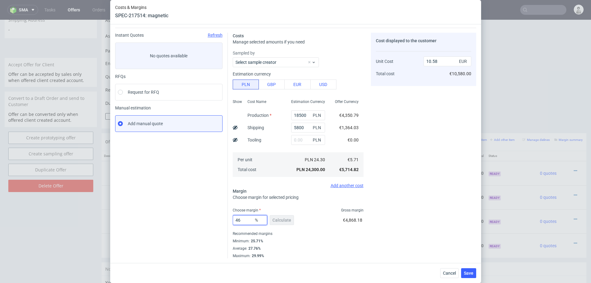
click at [246, 216] on input "46" at bounding box center [250, 220] width 34 height 10
type input "26"
type input "7.72"
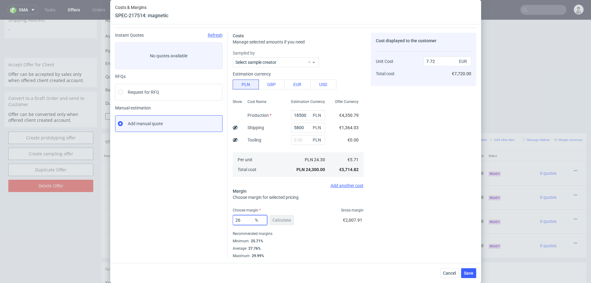
type input "26"
click at [420, 198] on div "Cost displayed to the customer Unit Cost Total cost 7.72 EUR €7,720.00" at bounding box center [423, 145] width 105 height 225
click at [472, 278] on div "Cancel Save" at bounding box center [295, 273] width 371 height 20
click at [473, 272] on span "Save" at bounding box center [469, 273] width 10 height 4
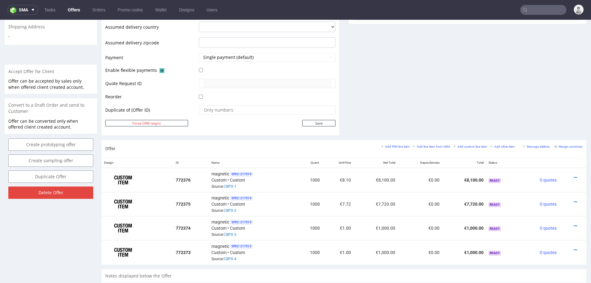
scroll to position [246, 0]
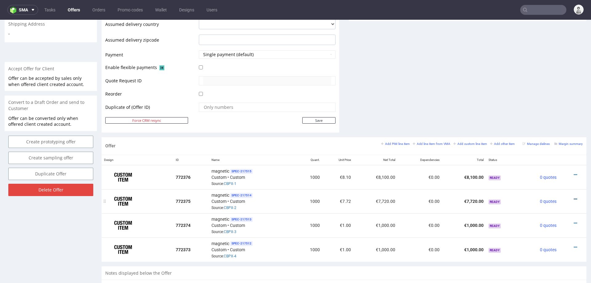
click at [574, 197] on icon at bounding box center [575, 199] width 3 height 4
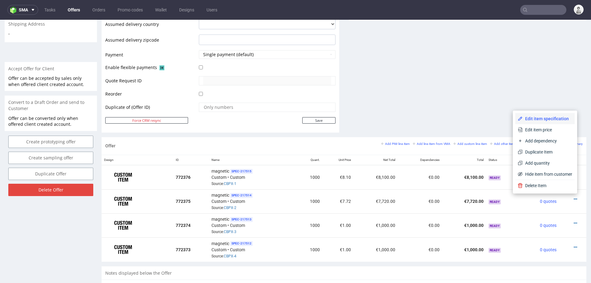
click at [546, 117] on span "Edit item specification" at bounding box center [548, 118] width 50 height 6
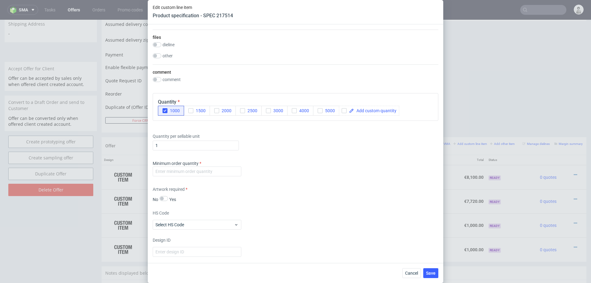
scroll to position [915, 0]
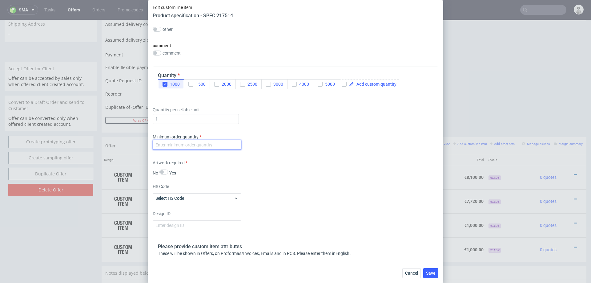
click at [211, 146] on input "number" at bounding box center [197, 145] width 89 height 10
type input "1000"
click at [303, 151] on div "Minimum order quantity 1000" at bounding box center [296, 143] width 286 height 18
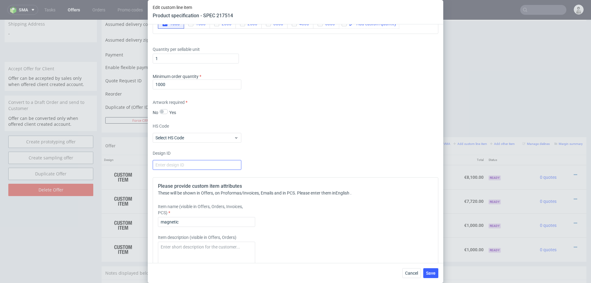
scroll to position [1015, 0]
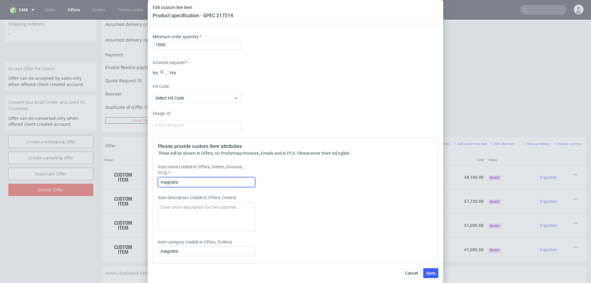
click at [199, 180] on input "magnetic" at bounding box center [206, 182] width 97 height 10
click at [169, 183] on input "magnetic box, print on the outside + matt lamiantion, no inlay" at bounding box center [206, 182] width 97 height 10
click at [226, 183] on input "magnetic box, print on the outside + matt lamiantion, no inlay" at bounding box center [206, 182] width 97 height 10
click at [180, 179] on input "magnetic box, print on the outside + matt lamination, no inlay" at bounding box center [206, 182] width 97 height 10
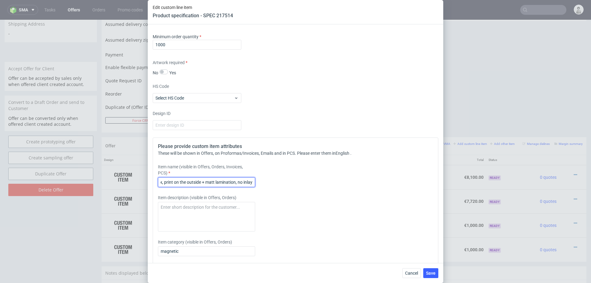
scroll to position [0, 0]
click at [209, 179] on input "Magnetic box, print on the outside + matt lamination, no inlay" at bounding box center [206, 182] width 97 height 10
type input "Magnetic box, print on the outside + matt lamination, no inlay"
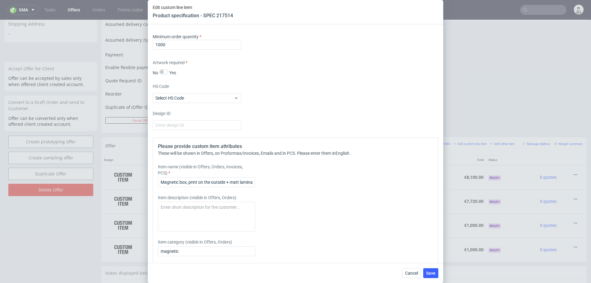
click at [306, 190] on div "Please provide custom item attributes These will be shown in Offers, on Proform…" at bounding box center [296, 220] width 286 height 166
click at [425, 272] on button "Save" at bounding box center [430, 273] width 15 height 10
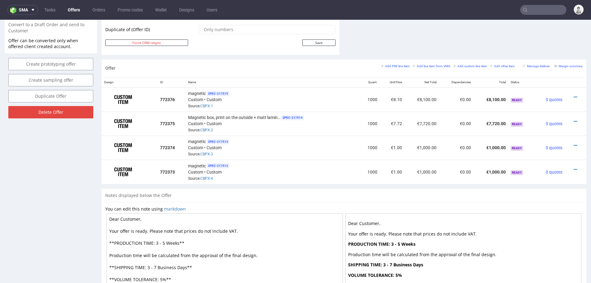
scroll to position [321, 0]
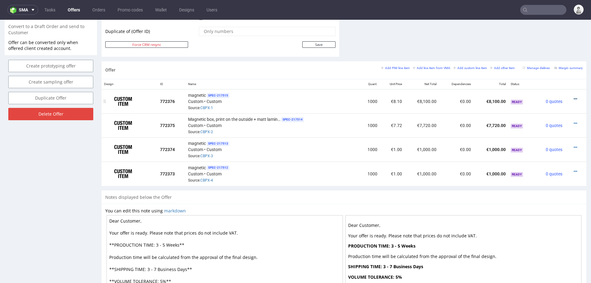
click at [574, 97] on icon at bounding box center [575, 99] width 3 height 4
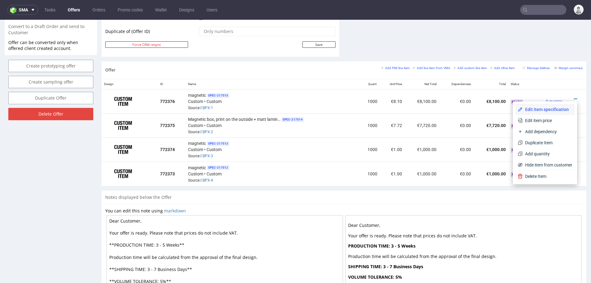
click at [543, 110] on span "Edit item specification" at bounding box center [548, 109] width 50 height 6
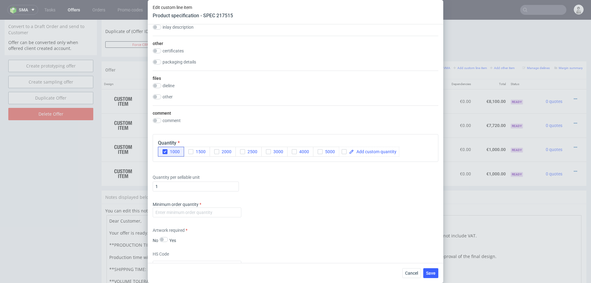
scroll to position [868, 0]
click at [226, 209] on input "number" at bounding box center [197, 212] width 89 height 10
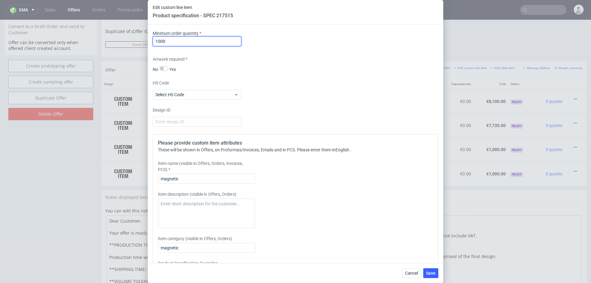
scroll to position [1038, 0]
type input "1000"
click at [217, 180] on input "magnetic" at bounding box center [206, 179] width 97 height 10
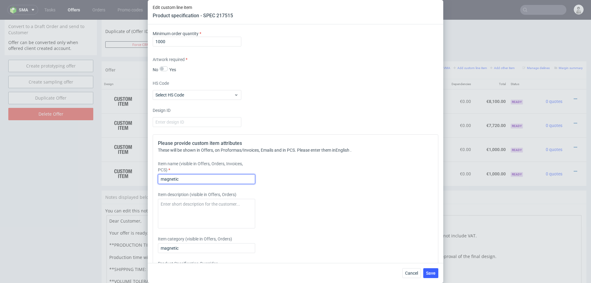
paste input "Magnetic box, print on the outside + matt lamination, no inlay"
click at [206, 179] on input "Magnetic box, print on the outside + matt lamination, no inlay" at bounding box center [206, 179] width 97 height 10
click at [191, 178] on input "Magnetic box, print on the outside + matt lamination, no inlay" at bounding box center [206, 179] width 97 height 10
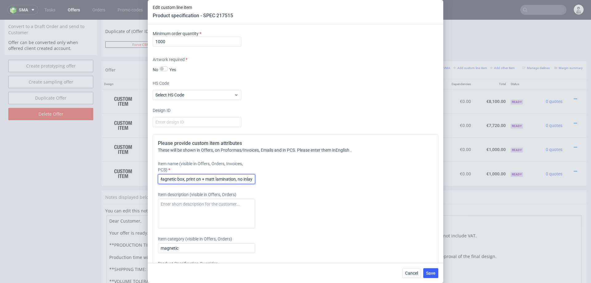
scroll to position [0, 2]
type input "Magnetic box, print on both sides + matt lamination, no inlay"
click at [431, 271] on span "Save" at bounding box center [431, 273] width 10 height 4
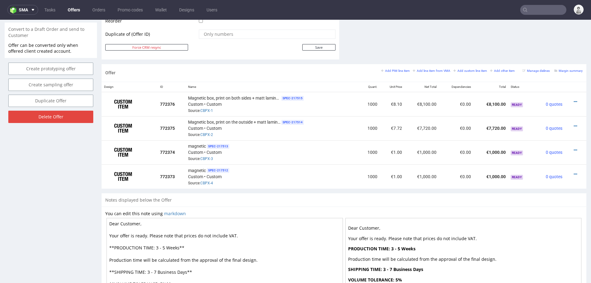
scroll to position [316, 0]
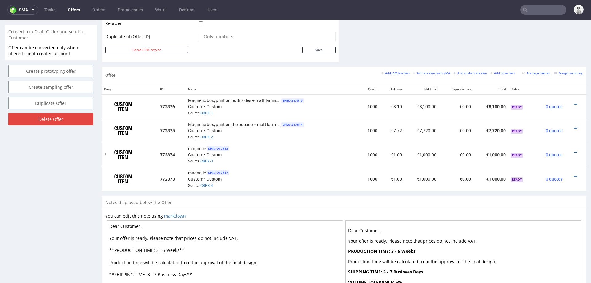
click at [574, 150] on icon at bounding box center [575, 152] width 3 height 4
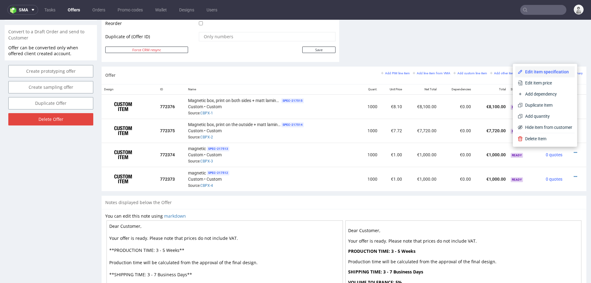
click at [537, 71] on span "Edit item specification" at bounding box center [548, 72] width 50 height 6
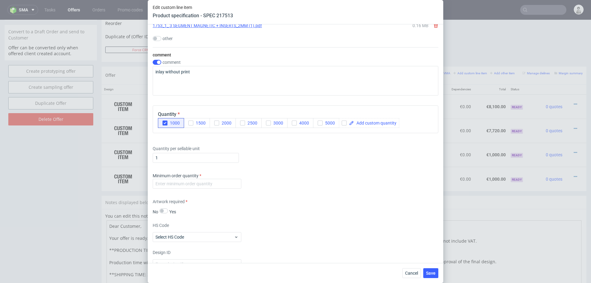
scroll to position [955, 0]
click at [228, 181] on input "number" at bounding box center [197, 182] width 89 height 10
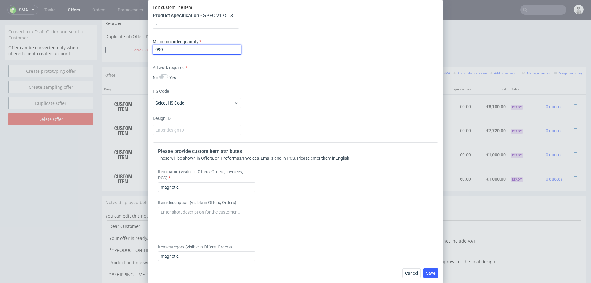
scroll to position [1101, 0]
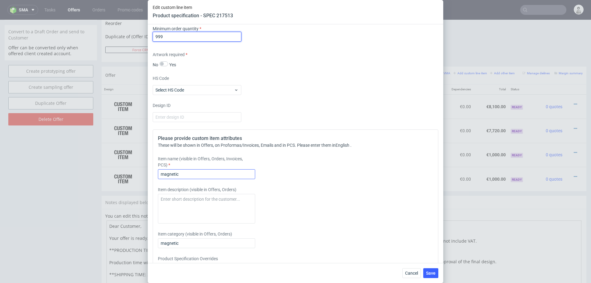
type input "999"
click at [195, 173] on input "magnetic" at bounding box center [206, 174] width 97 height 10
paste input "Magnetic box, print on the outside + matt lamination, no inlay"
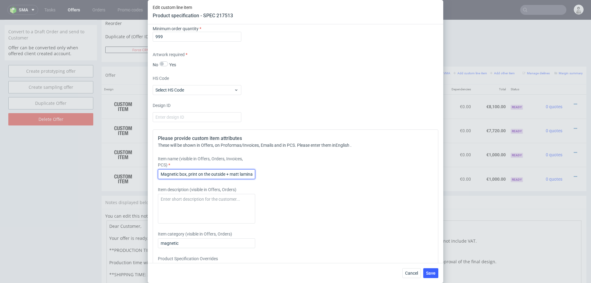
scroll to position [0, 24]
click at [239, 173] on input "Magnetic box, print on the outside + matt lamination, no inlay" at bounding box center [206, 174] width 97 height 10
click at [192, 174] on input "Magnetic box, print on the outside + matt lamination, + custom inlay" at bounding box center [206, 174] width 97 height 10
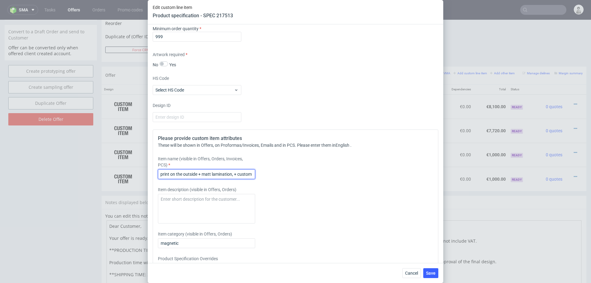
click at [192, 174] on input "Magnetic box, print on the outside + matt lamination, + custom inlay" at bounding box center [206, 174] width 97 height 10
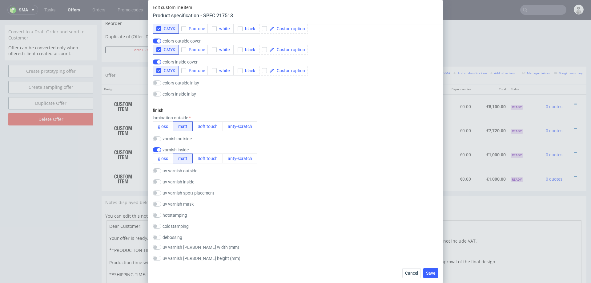
scroll to position [433, 0]
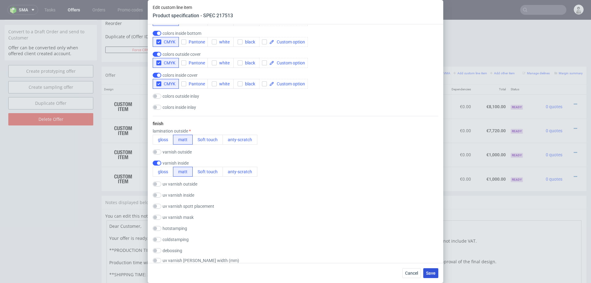
type input "Magnetic box, print on both sides + matt lamination, + custom inlay"
click at [429, 271] on span "Save" at bounding box center [431, 273] width 10 height 4
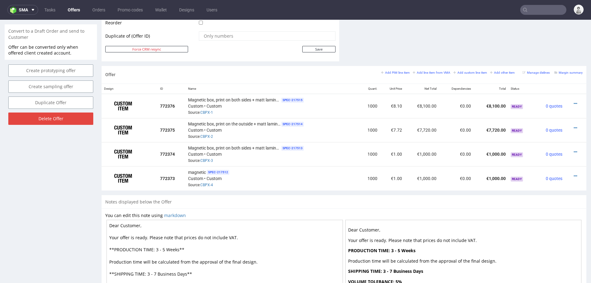
scroll to position [383, 0]
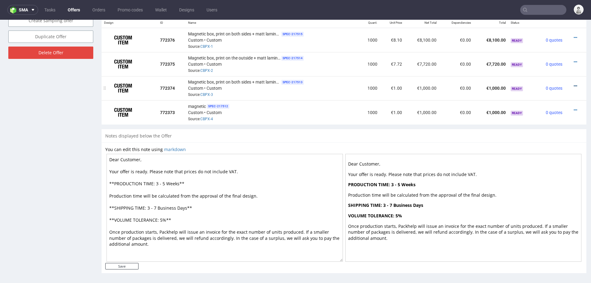
click at [574, 84] on icon at bounding box center [575, 86] width 3 height 4
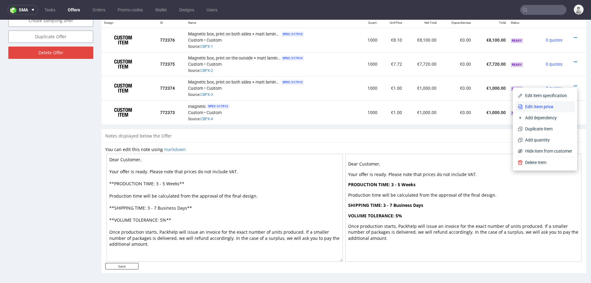
click at [543, 108] on span "Edit item price" at bounding box center [548, 106] width 50 height 6
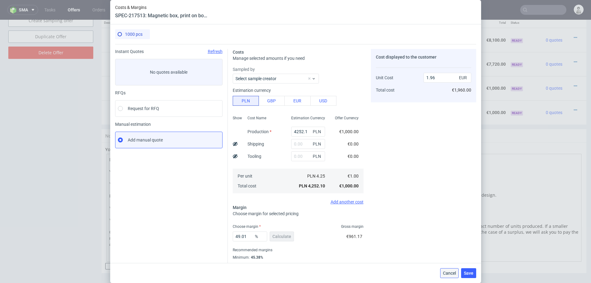
click at [446, 268] on button "Cancel" at bounding box center [449, 273] width 18 height 10
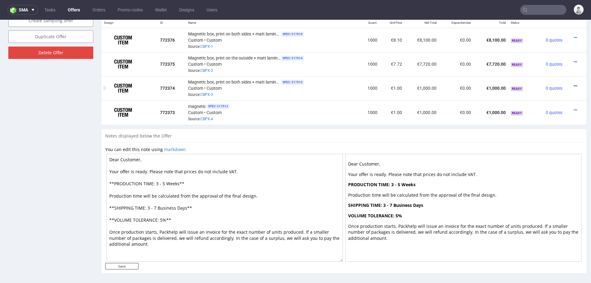
click at [574, 84] on icon at bounding box center [575, 86] width 3 height 4
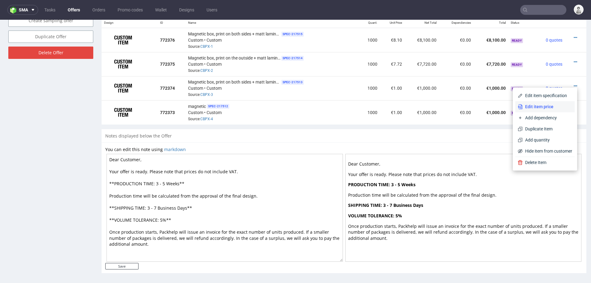
click at [532, 107] on span "Edit item price" at bounding box center [548, 106] width 50 height 6
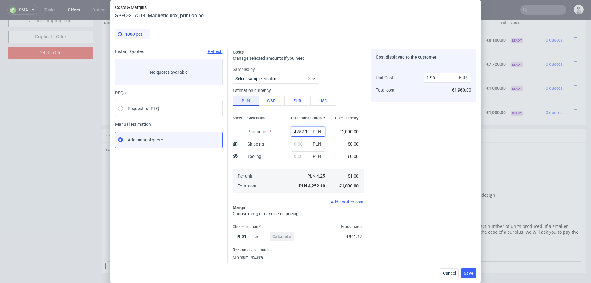
click at [305, 134] on input "4252.1" at bounding box center [308, 132] width 34 height 10
paste input "25780"
type input "25780"
type input "11.89"
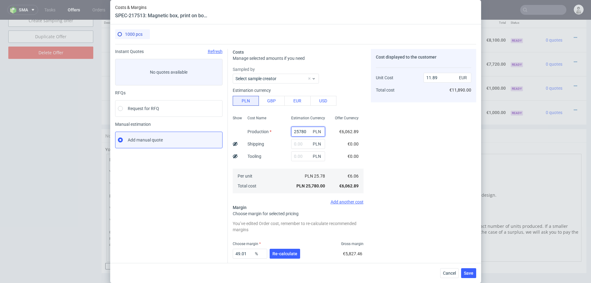
type input "25780"
click at [391, 138] on div "Cost displayed to the customer Unit Cost Total cost 11.89 EUR €11,890.00" at bounding box center [423, 170] width 105 height 243
click at [302, 145] on input "text" at bounding box center [308, 144] width 34 height 10
type input "6000"
type input "14.66"
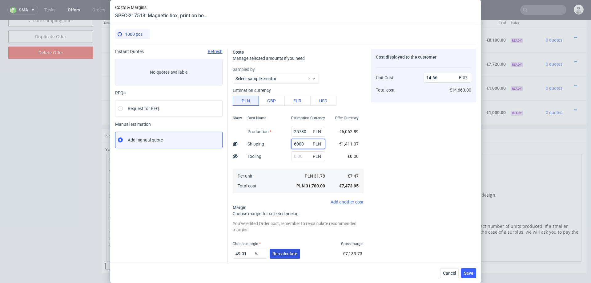
type input "6000"
click at [284, 253] on span "Re-calculate" at bounding box center [284, 253] width 25 height 4
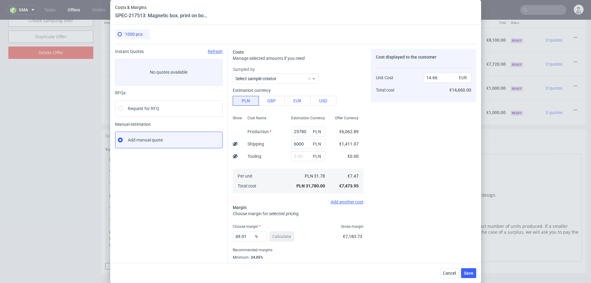
scroll to position [16, 0]
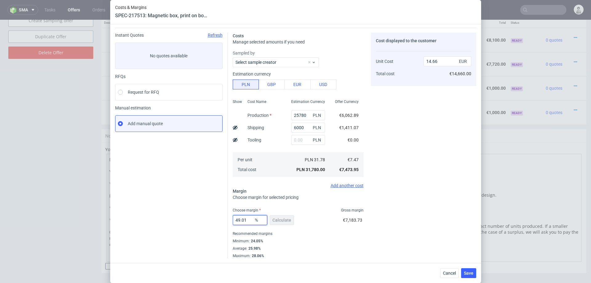
click at [250, 221] on input "49.01" at bounding box center [250, 220] width 34 height 10
type input "25"
type input "9.96"
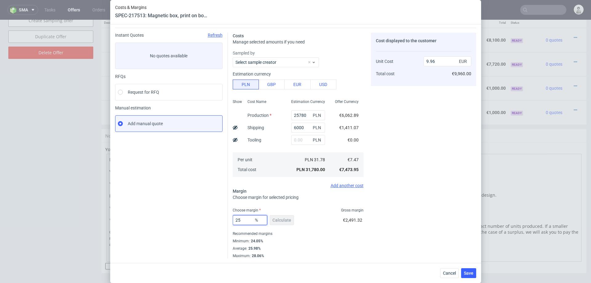
type input "25"
click at [401, 218] on div "Cost displayed to the customer Unit Cost Total cost 9.96 EUR €9,960.00" at bounding box center [423, 145] width 105 height 225
click at [474, 271] on button "Save" at bounding box center [468, 273] width 15 height 10
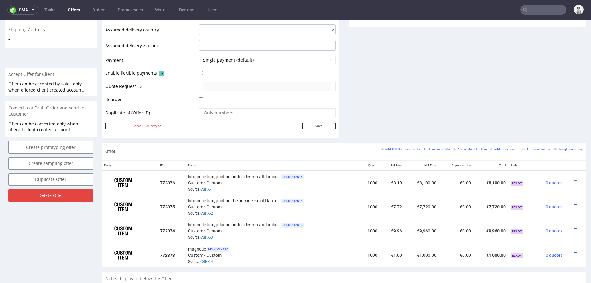
scroll to position [255, 0]
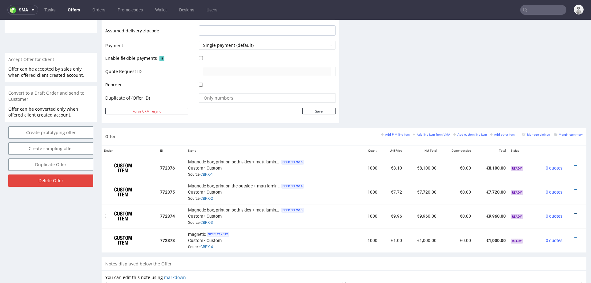
click at [574, 212] on icon at bounding box center [575, 214] width 3 height 4
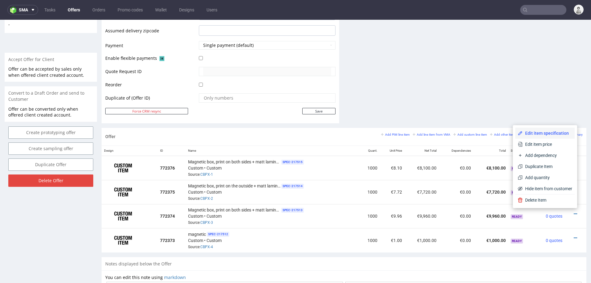
click at [541, 135] on span "Edit item specification" at bounding box center [548, 133] width 50 height 6
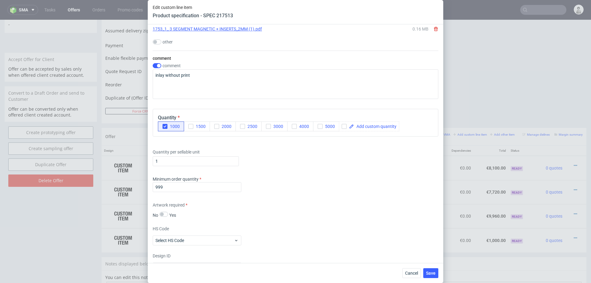
scroll to position [934, 0]
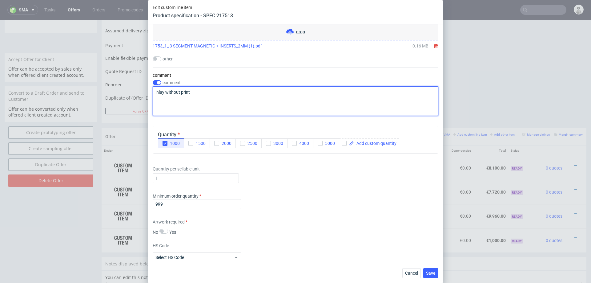
click at [179, 95] on textarea "inlay without print" at bounding box center [296, 101] width 286 height 30
paste textarea
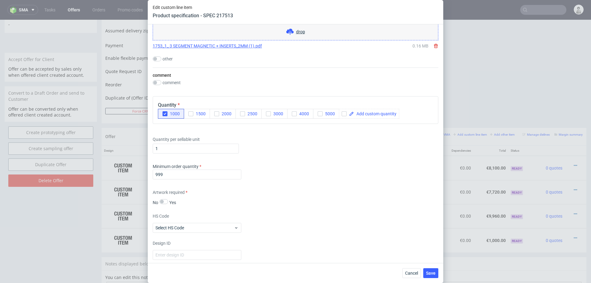
checkbox input "false"
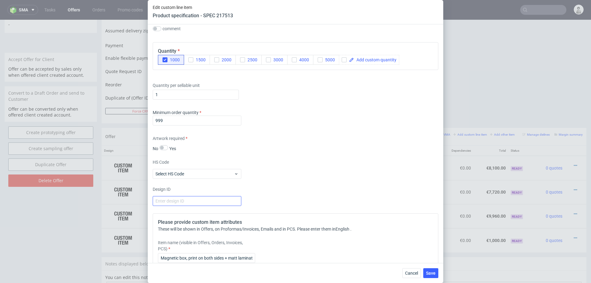
scroll to position [1038, 0]
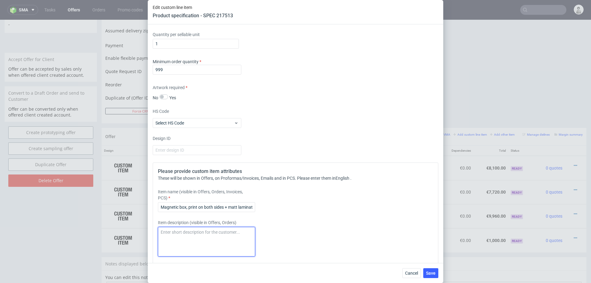
click at [203, 235] on textarea at bounding box center [206, 242] width 97 height 30
paste textarea "Single-sided white paperboard inserts with a white coated finish."
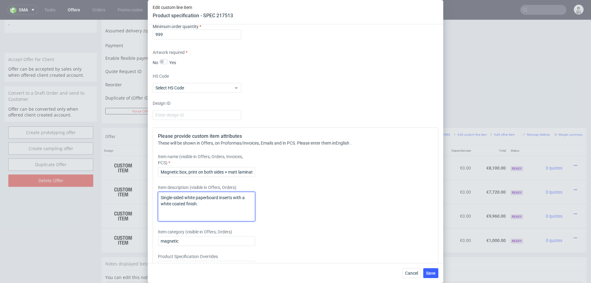
scroll to position [1108, 0]
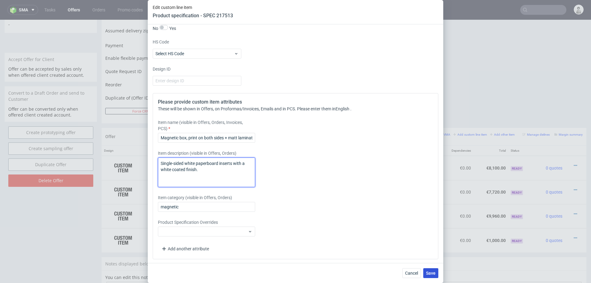
type textarea "Single-sided white paperboard inserts with a white coated finish."
click at [428, 271] on span "Save" at bounding box center [431, 273] width 10 height 4
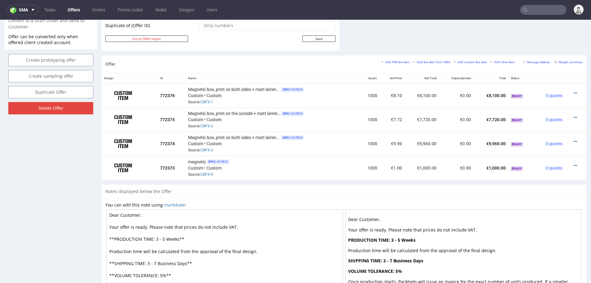
scroll to position [330, 0]
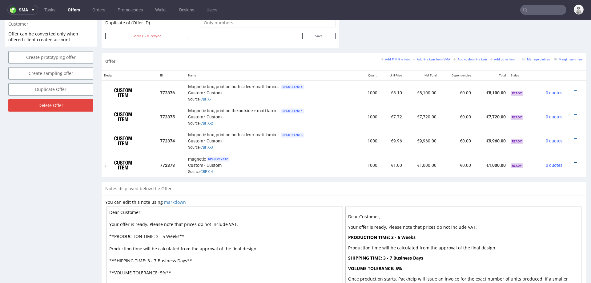
click at [574, 160] on link at bounding box center [575, 162] width 3 height 5
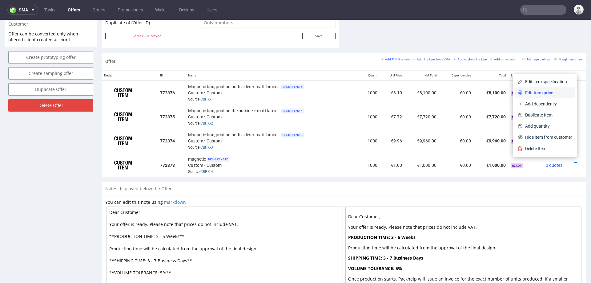
click at [548, 93] on span "Edit item price" at bounding box center [548, 93] width 50 height 6
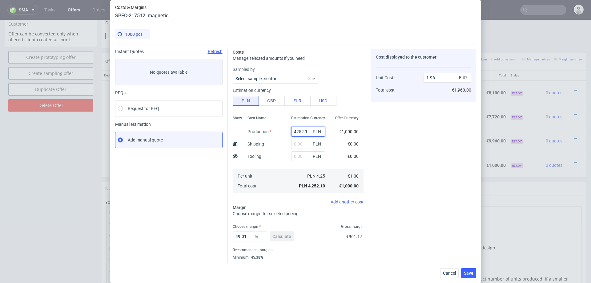
click at [303, 131] on input "4252.1" at bounding box center [308, 132] width 34 height 10
paste input "22600"
type input "22600"
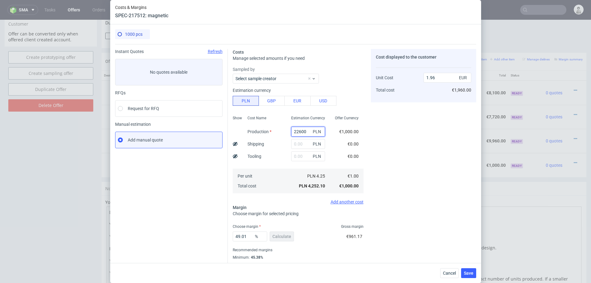
type input "10.42"
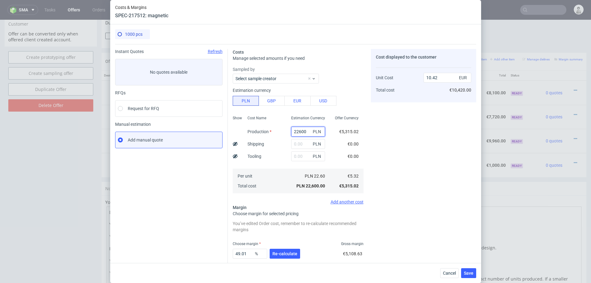
type input "22600"
click at [272, 141] on div "Cost Name Production Shipping Tooling Per unit Total cost" at bounding box center [265, 153] width 44 height 81
click at [308, 146] on input "text" at bounding box center [308, 144] width 34 height 10
type input "6000"
type input "13.19"
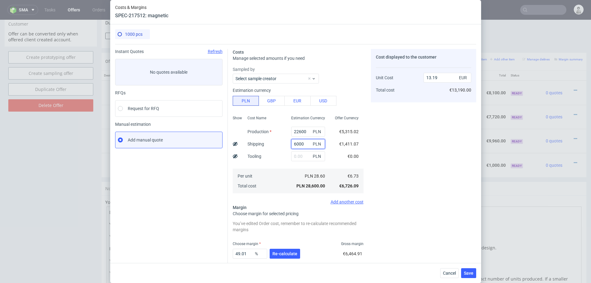
type input "6000"
click at [272, 169] on div "Per unit Total cost" at bounding box center [265, 180] width 44 height 25
click at [281, 250] on button "Re-calculate" at bounding box center [285, 253] width 30 height 10
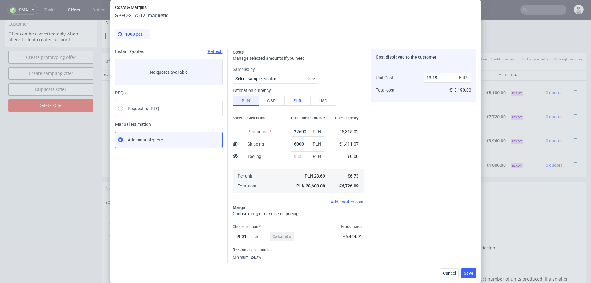
scroll to position [16, 0]
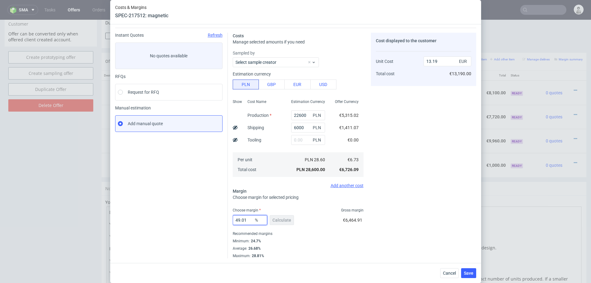
click at [243, 220] on input "49.01" at bounding box center [250, 220] width 34 height 10
type input "25"
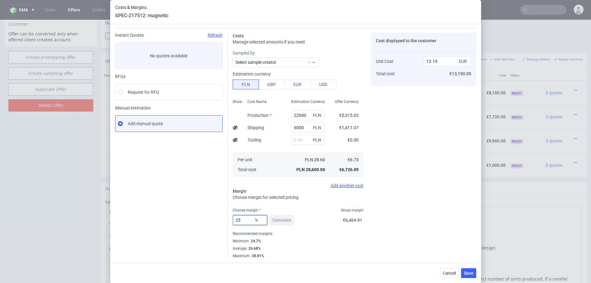
type input "8.97"
type input "25"
click at [385, 230] on div "Cost displayed to the customer Unit Cost Total cost 8.97 EUR €8,970.00" at bounding box center [423, 145] width 105 height 225
click at [465, 271] on span "Save" at bounding box center [469, 273] width 10 height 4
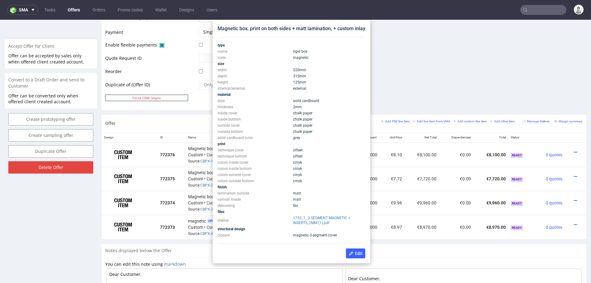
scroll to position [268, 0]
click at [306, 29] on div "Magnetic box, print on both sides + matt lamination, + custom inlay" at bounding box center [292, 29] width 148 height 7
copy div "Magnetic box, print on both sides + matt lamination, + custom inlay"
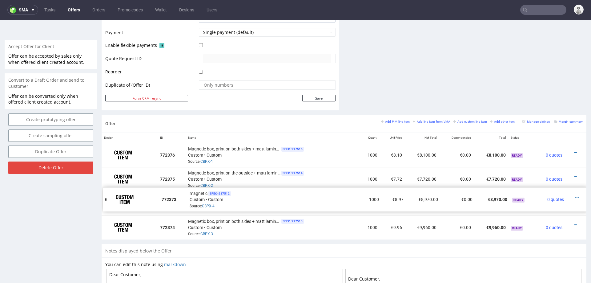
drag, startPoint x: 107, startPoint y: 225, endPoint x: 108, endPoint y: 198, distance: 27.4
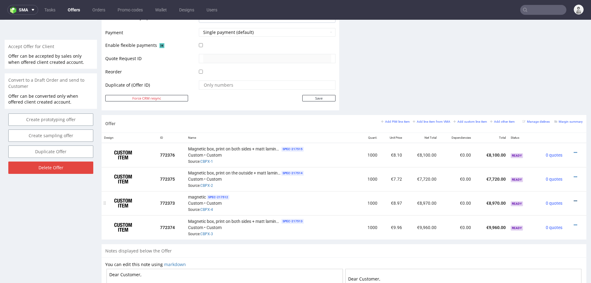
click at [574, 199] on icon at bounding box center [575, 201] width 3 height 4
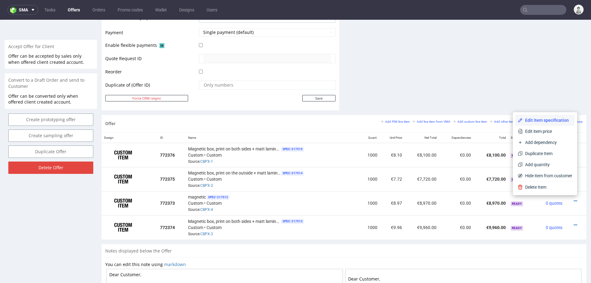
click at [548, 118] on span "Edit item specification" at bounding box center [548, 120] width 50 height 6
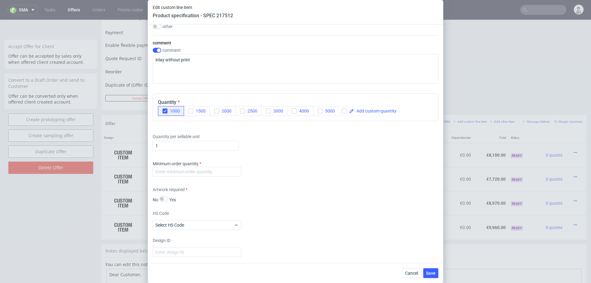
scroll to position [937, 0]
click at [228, 171] on input "number" at bounding box center [197, 171] width 89 height 10
type input "100"
click at [342, 175] on div "Minimum order quantity 100" at bounding box center [296, 169] width 286 height 18
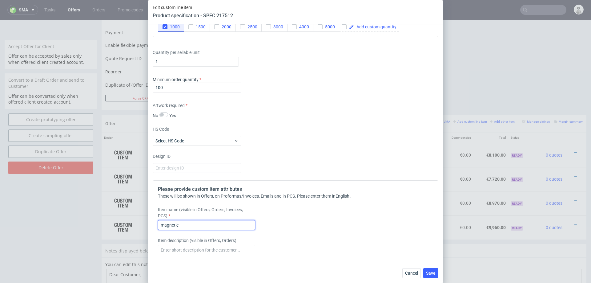
click at [236, 225] on input "magnetic" at bounding box center [206, 225] width 97 height 10
paste input "Magnetic box, print on both sides + matt lamination, + custom inlay"
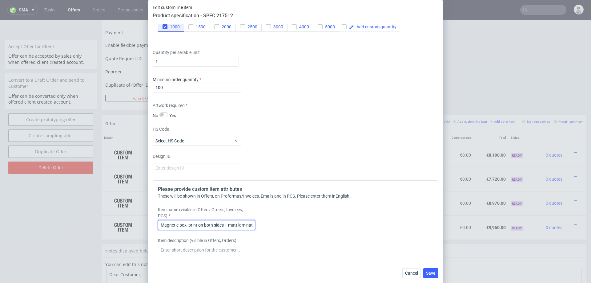
drag, startPoint x: 188, startPoint y: 225, endPoint x: 204, endPoint y: 224, distance: 15.4
click at [204, 224] on input "Magnetic box, print on both sides + matt lamination, + custom inlay" at bounding box center [206, 225] width 97 height 10
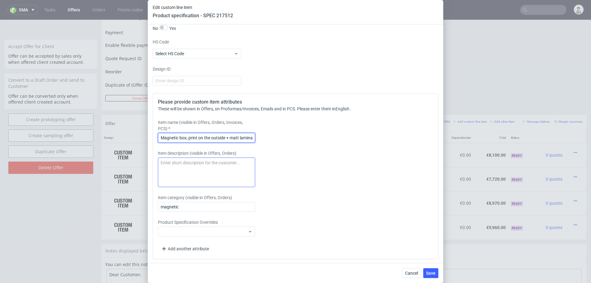
type input "Magnetic box, print on the outside + matt lamination, + custom inlay"
click at [238, 178] on textarea at bounding box center [206, 172] width 97 height 30
paste textarea "Single-sided white paperboard inserts with a white coated finish."
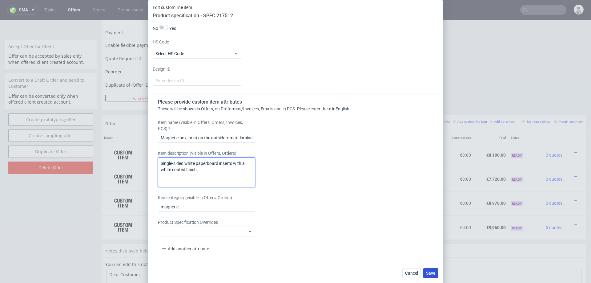
type textarea "Single-sided white paperboard inserts with a white coated finish."
click at [428, 275] on span "Save" at bounding box center [431, 273] width 10 height 4
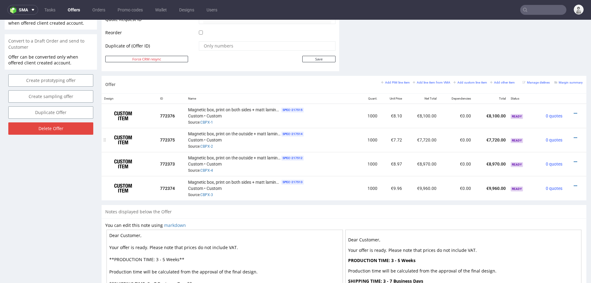
scroll to position [306, 0]
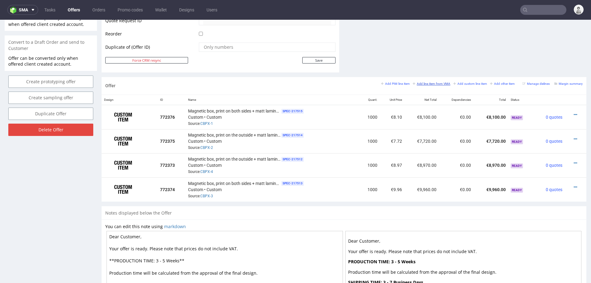
click at [417, 84] on small "Add line item from VMA" at bounding box center [432, 83] width 38 height 3
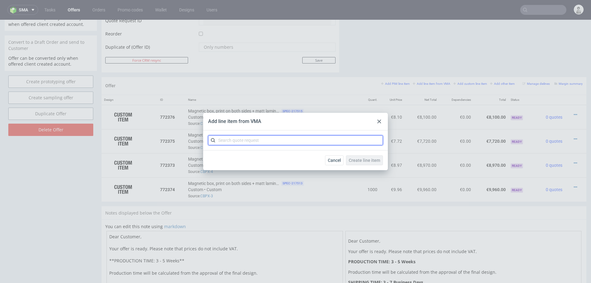
click at [307, 142] on input "text" at bounding box center [295, 140] width 175 height 10
paste input "CBPC"
type input "CBPC"
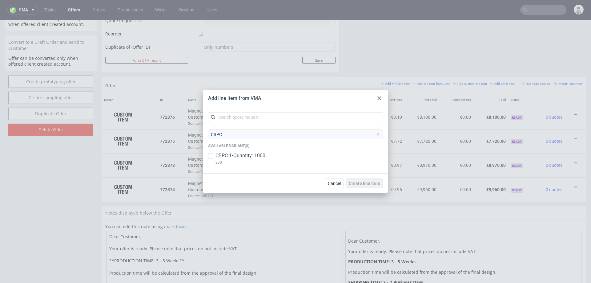
click at [260, 156] on p "CBPC-1 • Quantity: 1000" at bounding box center [241, 155] width 50 height 7
checkbox input "true"
click at [377, 179] on button "Create line item" at bounding box center [364, 183] width 37 height 10
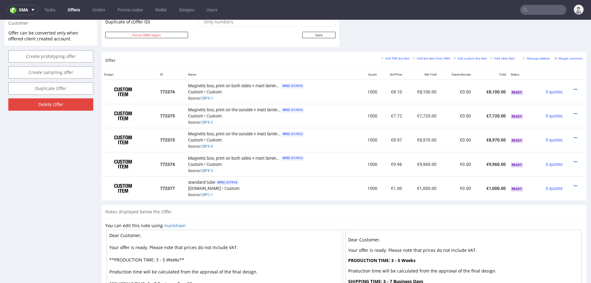
scroll to position [332, 0]
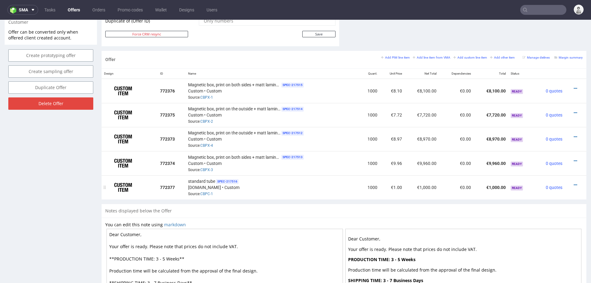
click at [567, 182] on div at bounding box center [573, 185] width 13 height 6
click at [574, 183] on icon at bounding box center [575, 185] width 3 height 4
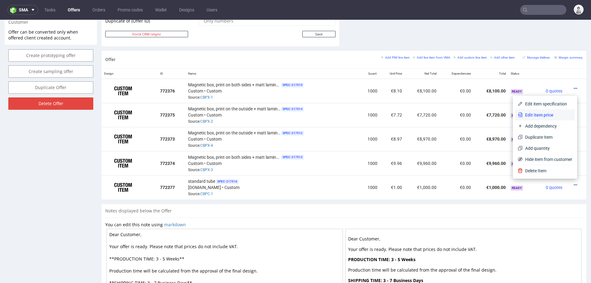
click at [543, 114] on span "Edit item price" at bounding box center [548, 115] width 50 height 6
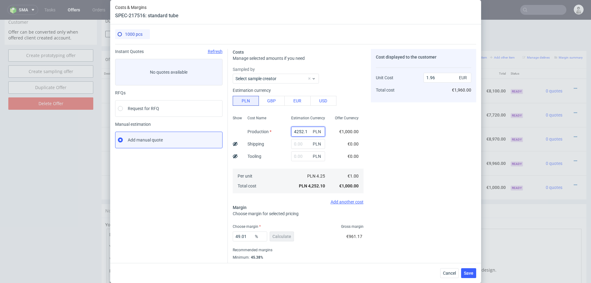
click at [298, 127] on input "4252.1" at bounding box center [308, 132] width 34 height 10
paste input "15330"
type input "15330"
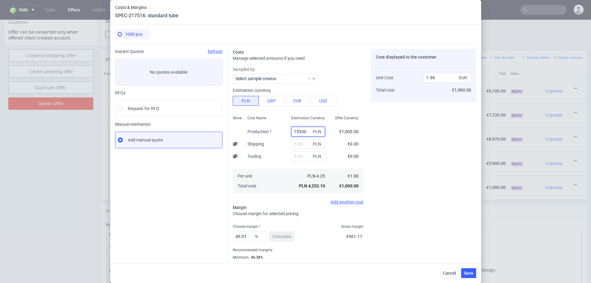
type input "7.07"
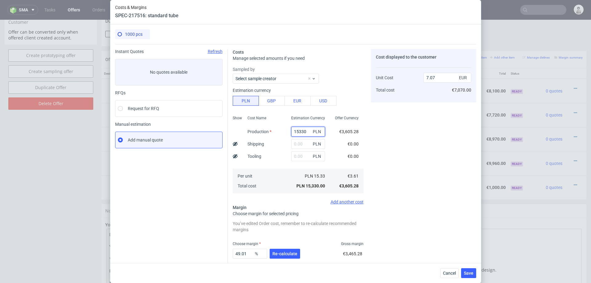
type input "15330"
click at [278, 135] on div "Cost Name Production Shipping Tooling Per unit Total cost" at bounding box center [265, 153] width 44 height 81
click at [304, 140] on input "text" at bounding box center [308, 144] width 34 height 10
type input "8000"
type input "10.76"
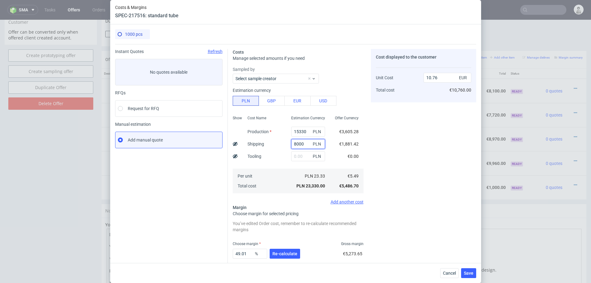
type input "800"
type input "7.44"
type input "800"
click at [284, 253] on span "Re-calculate" at bounding box center [284, 253] width 25 height 4
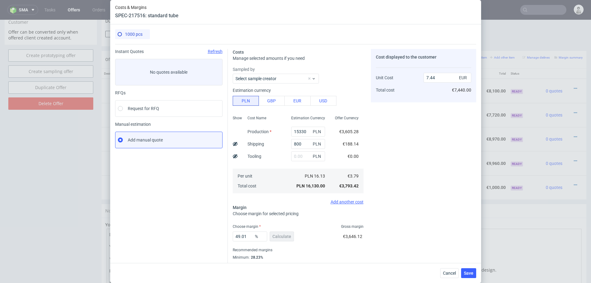
scroll to position [16, 0]
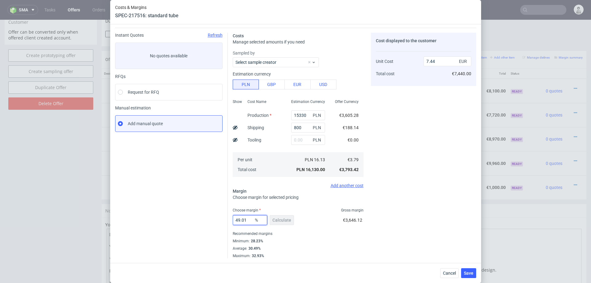
click at [242, 220] on input "49.01" at bounding box center [250, 220] width 34 height 10
type input "29"
type input "5.34"
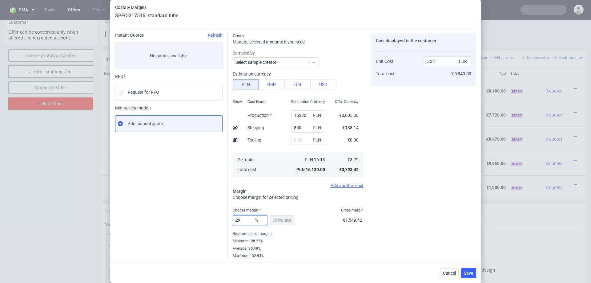
type input "29"
click at [348, 236] on div "Recommended margins" at bounding box center [298, 233] width 131 height 7
click at [468, 273] on span "Save" at bounding box center [469, 273] width 10 height 4
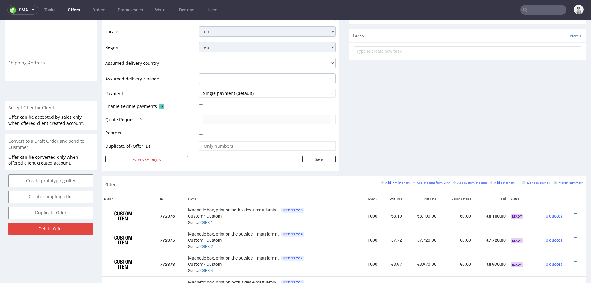
scroll to position [274, 0]
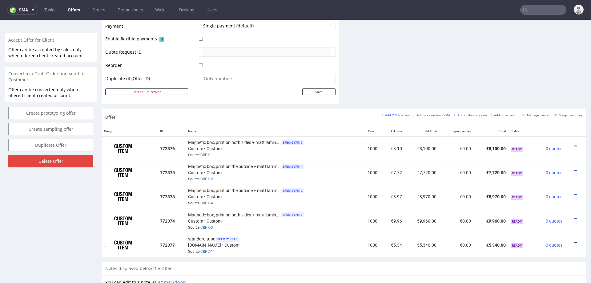
click at [574, 240] on icon at bounding box center [575, 242] width 3 height 4
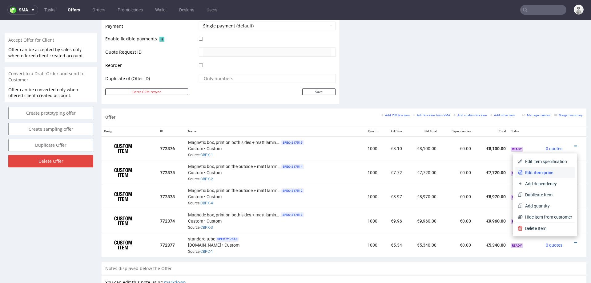
click at [542, 177] on li "Edit item price" at bounding box center [544, 172] width 59 height 11
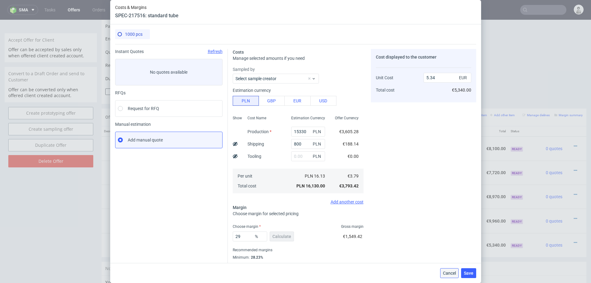
click at [458, 274] on button "Cancel" at bounding box center [449, 273] width 18 height 10
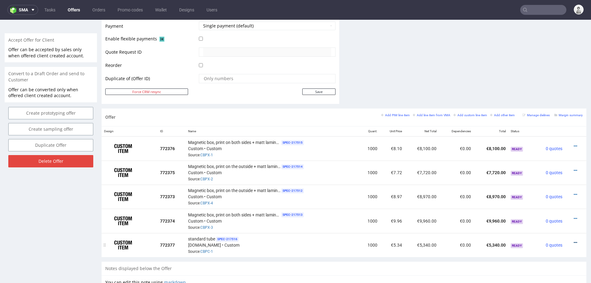
click at [574, 240] on icon at bounding box center [575, 242] width 3 height 4
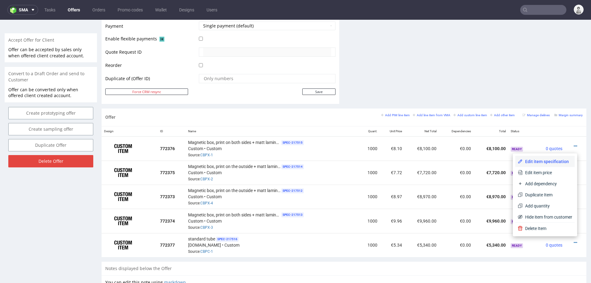
click at [554, 158] on span "Edit item specification" at bounding box center [548, 161] width 50 height 6
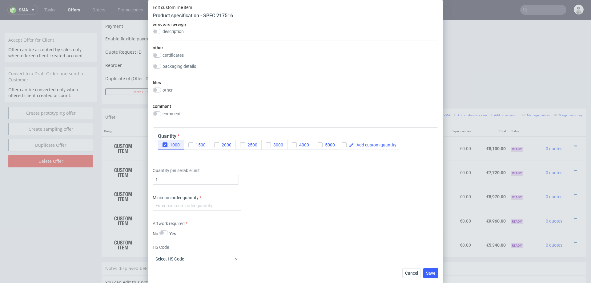
scroll to position [556, 0]
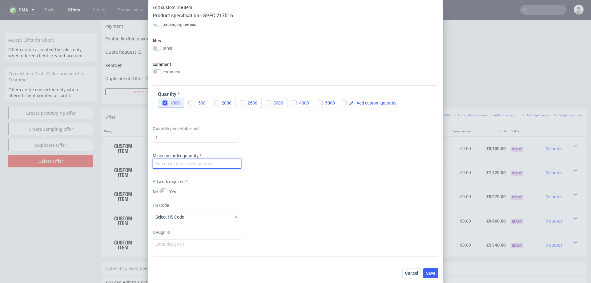
click at [214, 161] on input "number" at bounding box center [197, 164] width 89 height 10
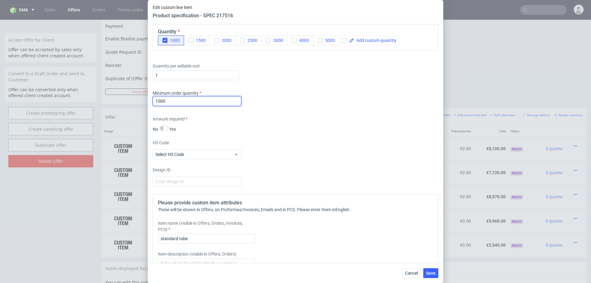
scroll to position [657, 0]
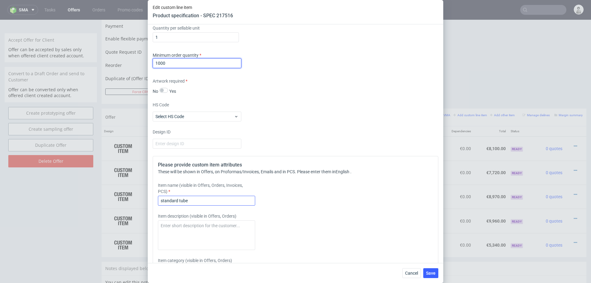
type input "1000"
click at [170, 200] on input "standard tube" at bounding box center [206, 200] width 97 height 10
click at [190, 200] on input "Paper tube" at bounding box center [206, 200] width 97 height 10
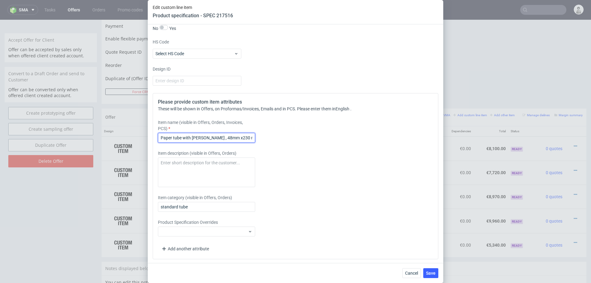
scroll to position [0, 4]
type input "Paper tube with [PERSON_NAME] , 48mm x230 mm"
click at [431, 271] on span "Save" at bounding box center [431, 273] width 10 height 4
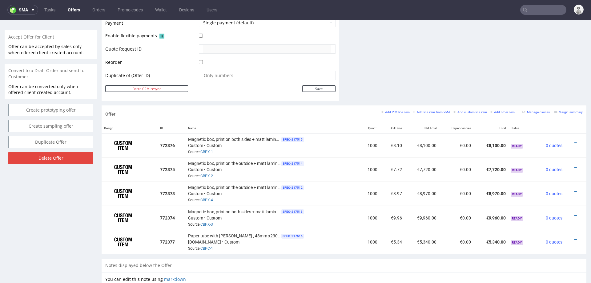
scroll to position [304, 0]
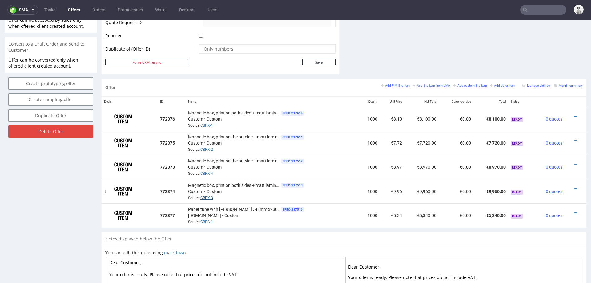
click at [205, 195] on link "CBPX-3" at bounding box center [206, 197] width 13 height 4
click at [207, 220] on link "CBPC-1" at bounding box center [206, 222] width 13 height 4
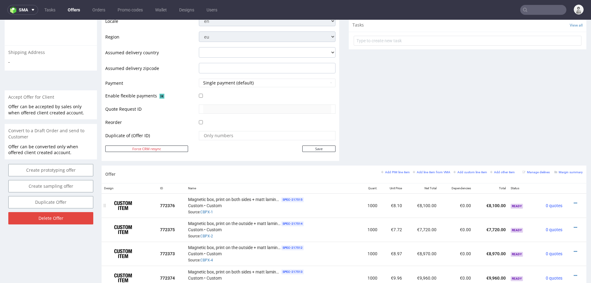
scroll to position [0, 0]
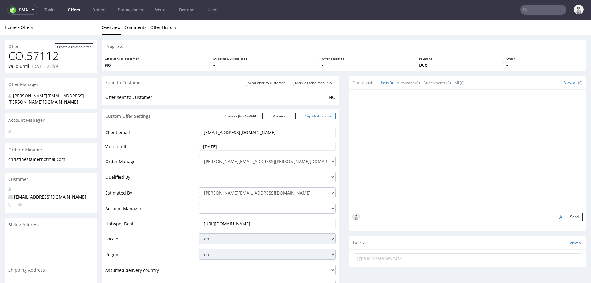
click at [308, 115] on link "Copy link to offer" at bounding box center [319, 116] width 34 height 6
click at [305, 83] on input "Mark as send manually" at bounding box center [313, 82] width 41 height 6
type input "In progress..."
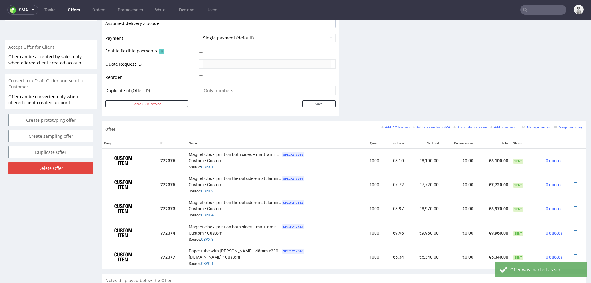
scroll to position [278, 0]
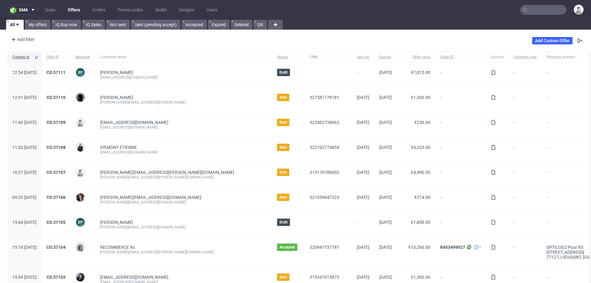
click at [543, 10] on input "text" at bounding box center [543, 10] width 46 height 10
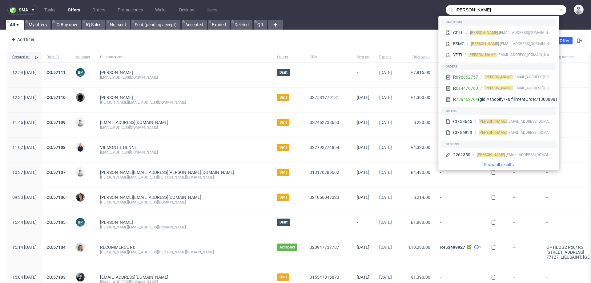
type input "[PERSON_NAME]"
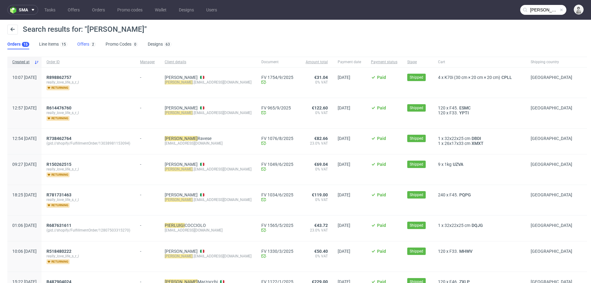
click at [83, 43] on link "Offers 2" at bounding box center [86, 44] width 18 height 10
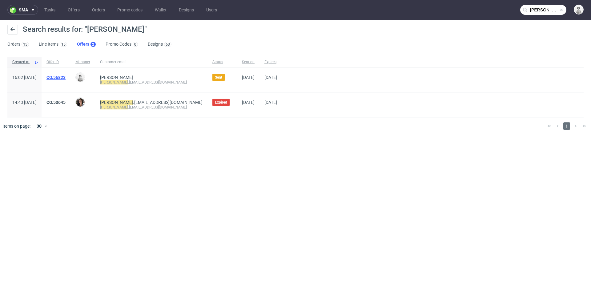
click at [66, 78] on link "CO.56823" at bounding box center [55, 77] width 19 height 5
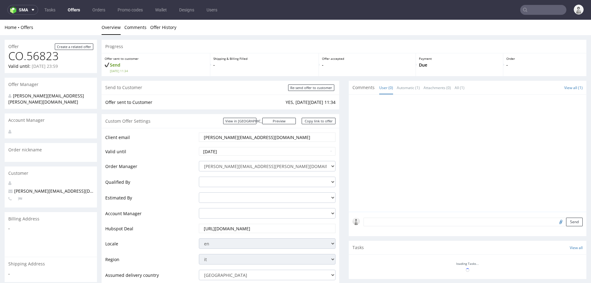
click at [229, 138] on input "pierluigi.bormioli@gmail.com" at bounding box center [267, 137] width 128 height 9
click at [535, 8] on input "text" at bounding box center [543, 10] width 46 height 10
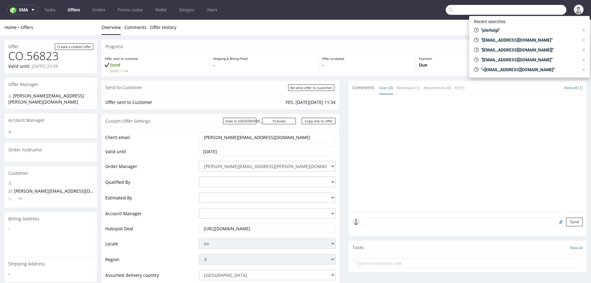
paste input "pierluigi.bormioli@gmail.com"
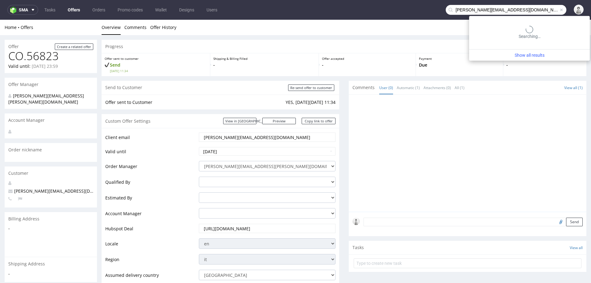
type input "pierluigi.bormioli@gmail.com"
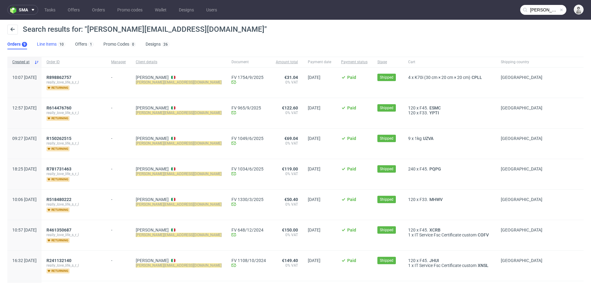
click at [46, 43] on link "Line Items 10" at bounding box center [51, 44] width 28 height 10
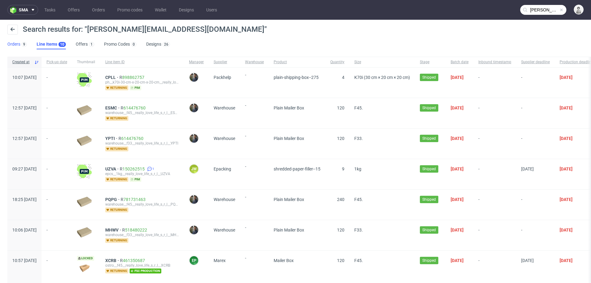
click at [11, 43] on link "Orders 9" at bounding box center [16, 44] width 19 height 10
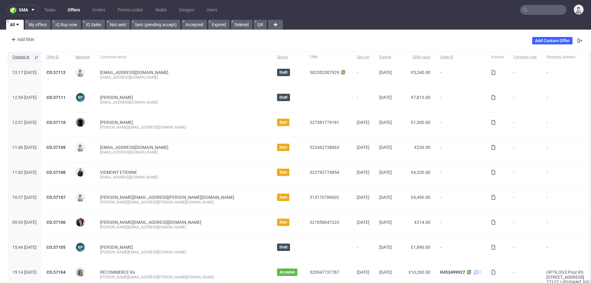
click at [530, 10] on input "text" at bounding box center [543, 10] width 46 height 10
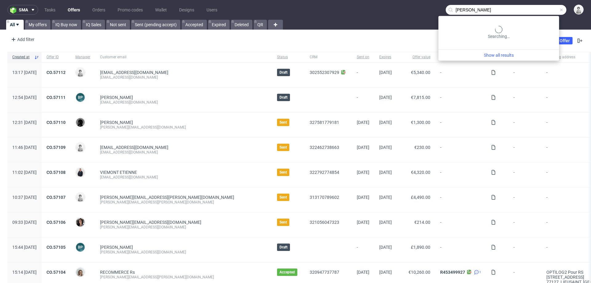
type input "[PERSON_NAME]"
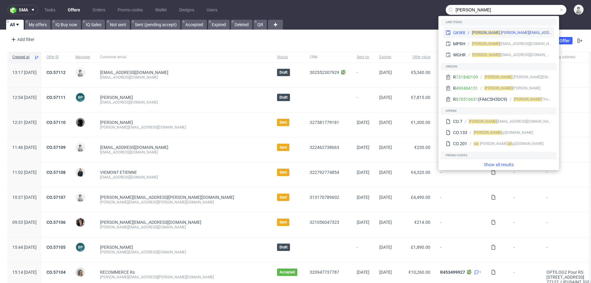
click at [504, 32] on div "[PERSON_NAME] .[PERSON_NAME][EMAIL_ADDRESS][DOMAIN_NAME]" at bounding box center [512, 33] width 80 height 6
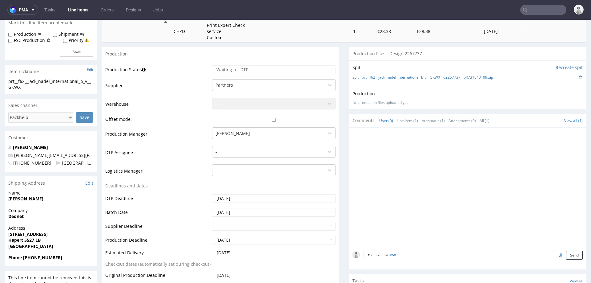
scroll to position [154, 0]
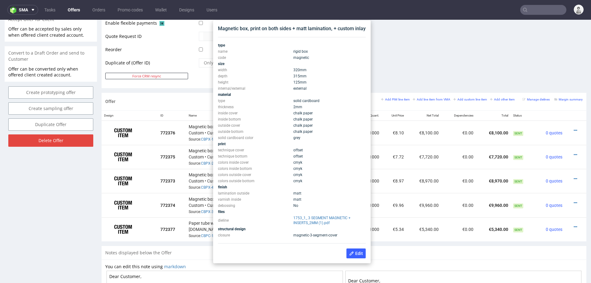
scroll to position [295, 0]
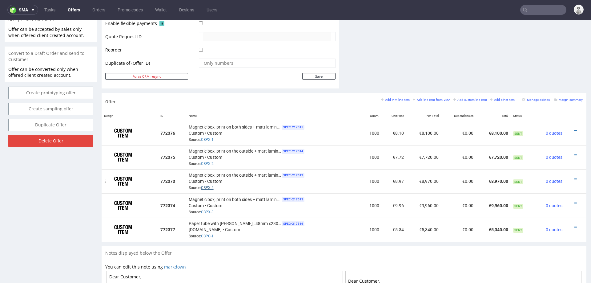
click at [204, 185] on link "CBPX-4" at bounding box center [207, 187] width 13 height 4
click at [574, 129] on icon at bounding box center [575, 130] width 3 height 4
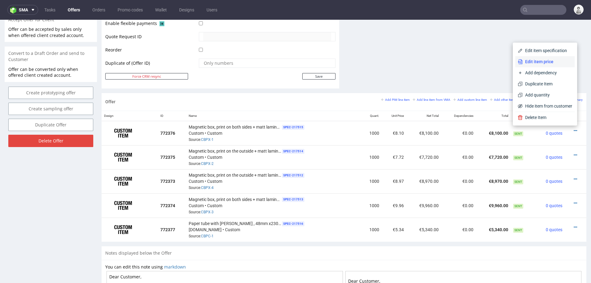
click at [544, 59] on span "Edit item price" at bounding box center [548, 61] width 50 height 6
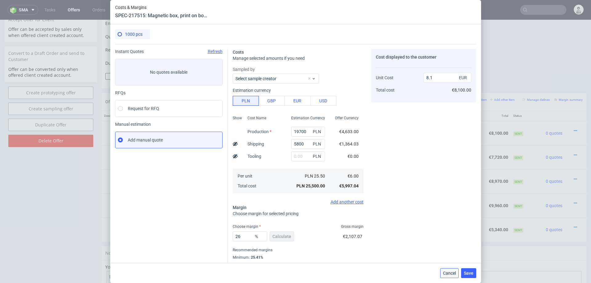
click at [442, 271] on button "Cancel" at bounding box center [449, 273] width 18 height 10
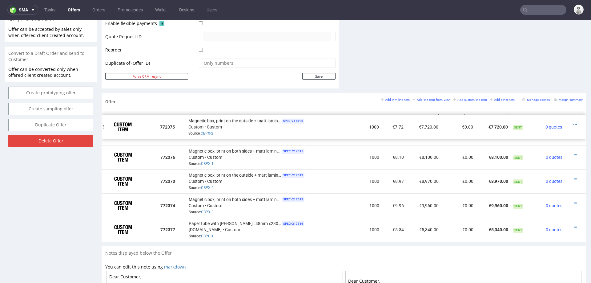
drag, startPoint x: 106, startPoint y: 154, endPoint x: 106, endPoint y: 125, distance: 28.9
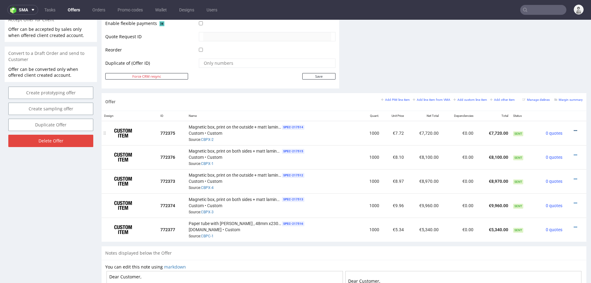
click at [574, 128] on icon at bounding box center [575, 130] width 3 height 4
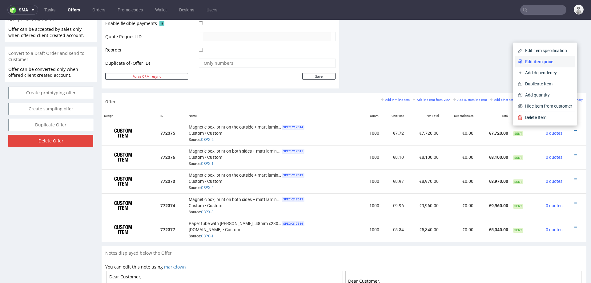
click at [543, 57] on li "Edit item price" at bounding box center [544, 61] width 59 height 11
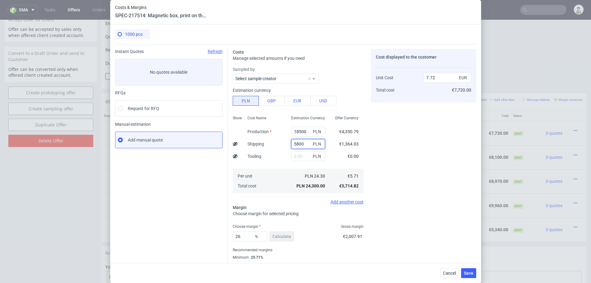
click at [303, 143] on input "5800" at bounding box center [308, 144] width 34 height 10
type input "6000"
type input "7.79"
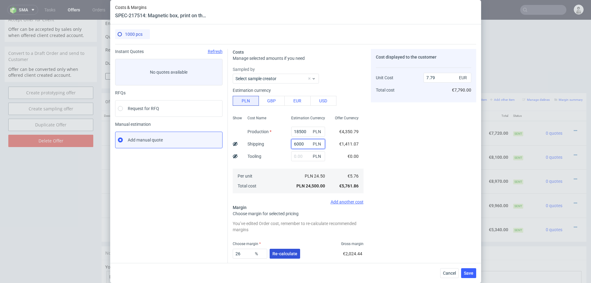
type input "6000"
click at [286, 250] on button "Re-calculate" at bounding box center [285, 253] width 30 height 10
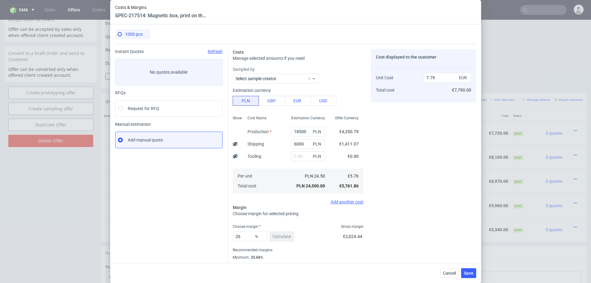
click at [466, 267] on div "Cancel Save" at bounding box center [295, 273] width 371 height 20
click at [468, 275] on span "Save" at bounding box center [469, 273] width 10 height 4
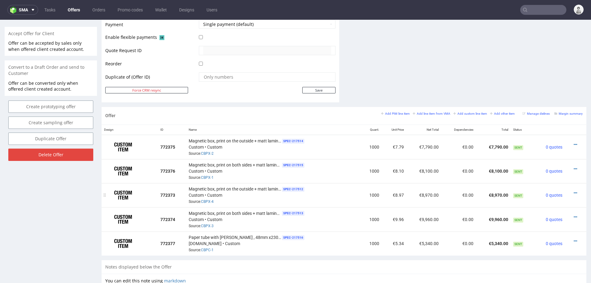
scroll to position [268, 0]
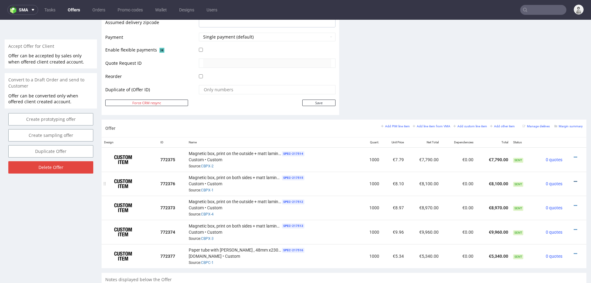
click at [574, 179] on icon at bounding box center [575, 181] width 3 height 4
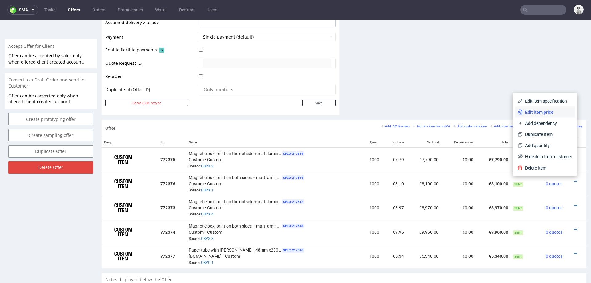
click at [541, 111] on span "Edit item price" at bounding box center [548, 112] width 50 height 6
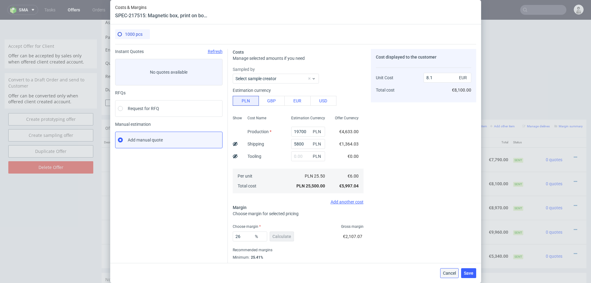
click at [441, 271] on button "Cancel" at bounding box center [449, 273] width 18 height 10
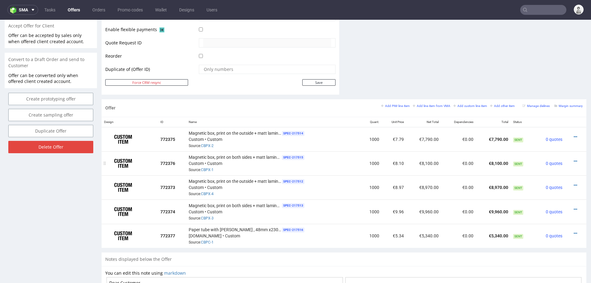
scroll to position [293, 0]
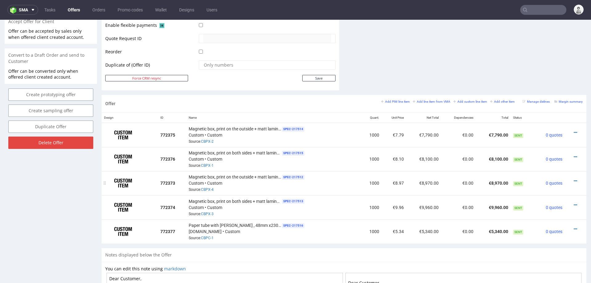
click at [569, 178] on div at bounding box center [573, 181] width 13 height 6
click at [574, 179] on icon at bounding box center [575, 181] width 3 height 4
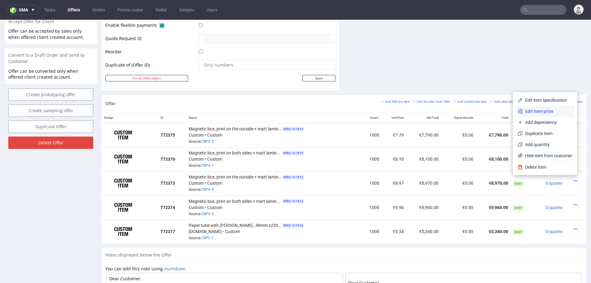
click at [550, 111] on span "Edit item price" at bounding box center [548, 111] width 50 height 6
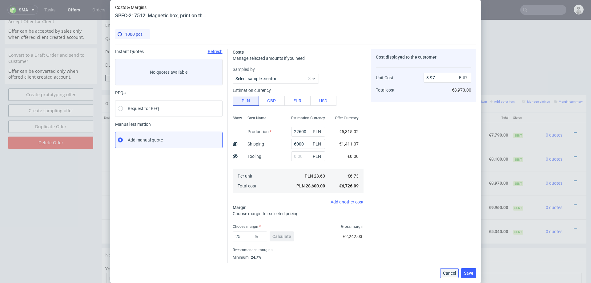
click at [448, 274] on span "Cancel" at bounding box center [449, 273] width 13 height 4
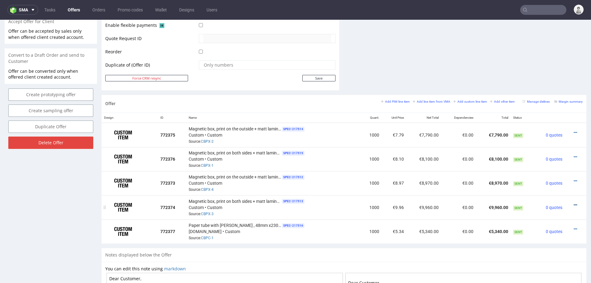
click at [574, 203] on icon at bounding box center [575, 205] width 3 height 4
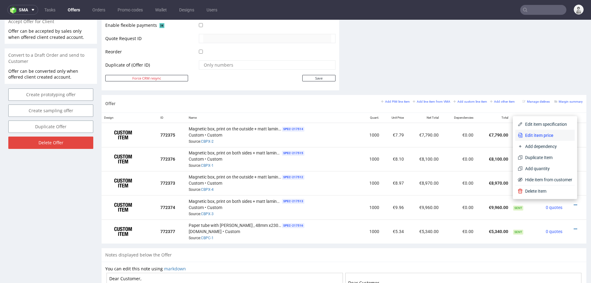
click at [549, 133] on span "Edit item price" at bounding box center [548, 135] width 50 height 6
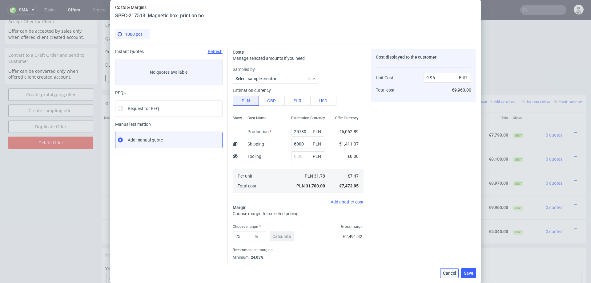
click at [445, 271] on span "Cancel" at bounding box center [449, 273] width 13 height 4
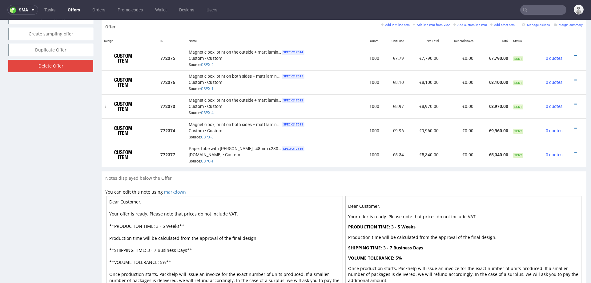
scroll to position [369, 0]
click at [574, 54] on icon at bounding box center [575, 56] width 3 height 4
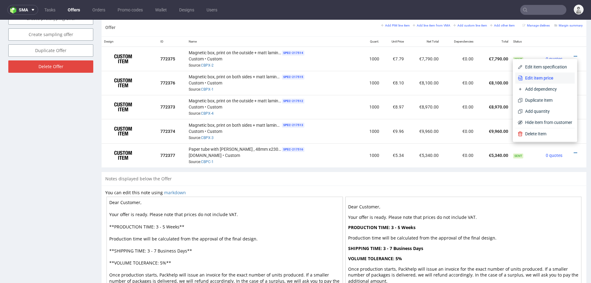
click at [537, 76] on span "Edit item price" at bounding box center [548, 78] width 50 height 6
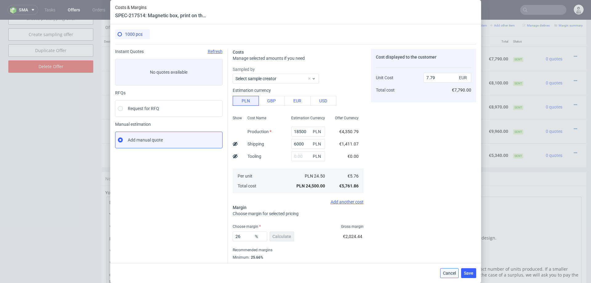
click at [449, 268] on button "Cancel" at bounding box center [449, 273] width 18 height 10
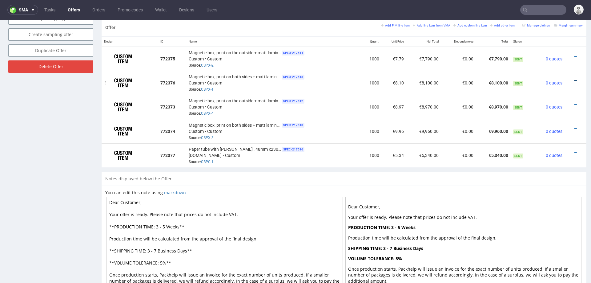
click at [574, 79] on icon at bounding box center [575, 81] width 3 height 4
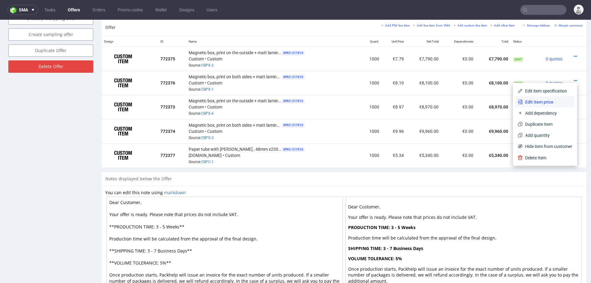
click at [533, 102] on span "Edit item price" at bounding box center [548, 102] width 50 height 6
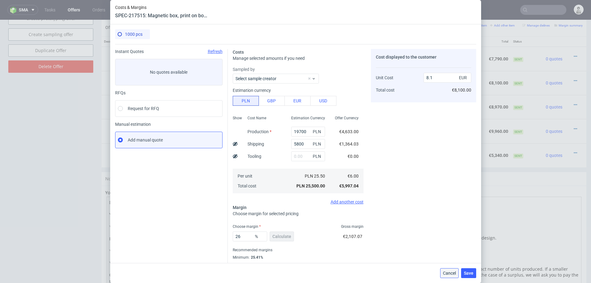
click at [444, 269] on button "Cancel" at bounding box center [449, 273] width 18 height 10
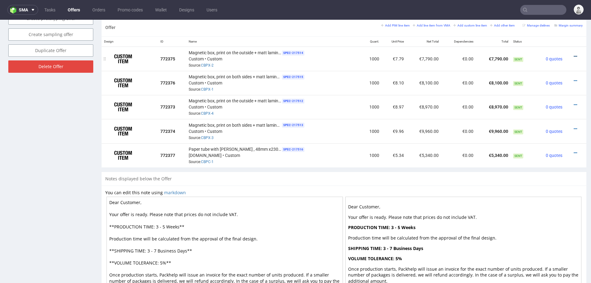
click at [574, 54] on icon at bounding box center [575, 56] width 3 height 4
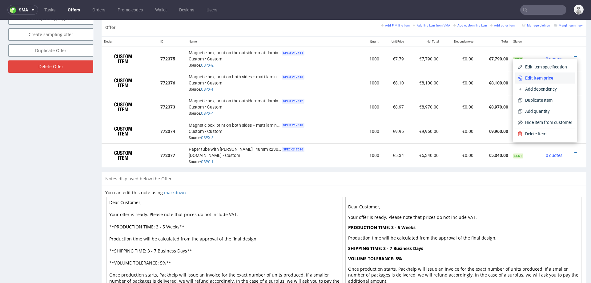
click at [530, 79] on span "Edit item price" at bounding box center [548, 78] width 50 height 6
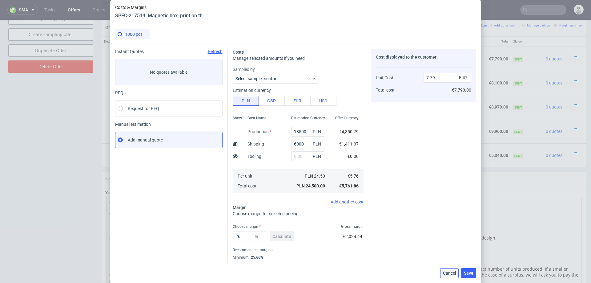
click at [446, 271] on span "Cancel" at bounding box center [449, 273] width 13 height 4
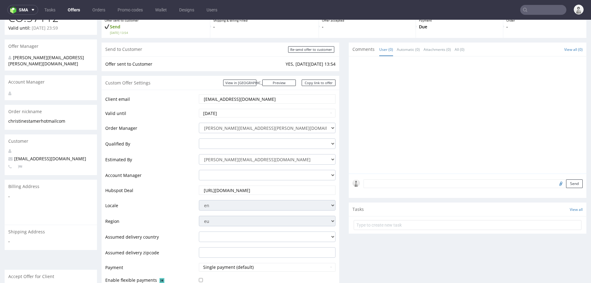
scroll to position [0, 0]
